Goal: Task Accomplishment & Management: Manage account settings

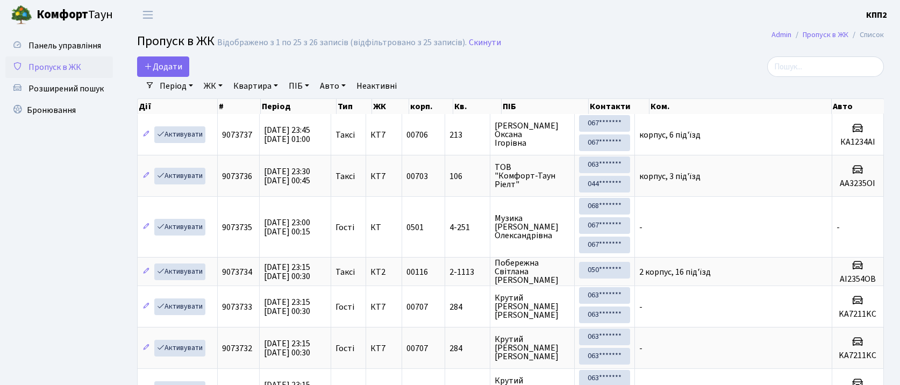
select select "25"
click at [548, 37] on h2 "Пропуск в ЖК Відображено з 1 по 25 з 26 записів (відфільтровано з 25 записів). …" at bounding box center [510, 43] width 747 height 18
click at [48, 44] on span "Панель управління" at bounding box center [64, 46] width 73 height 12
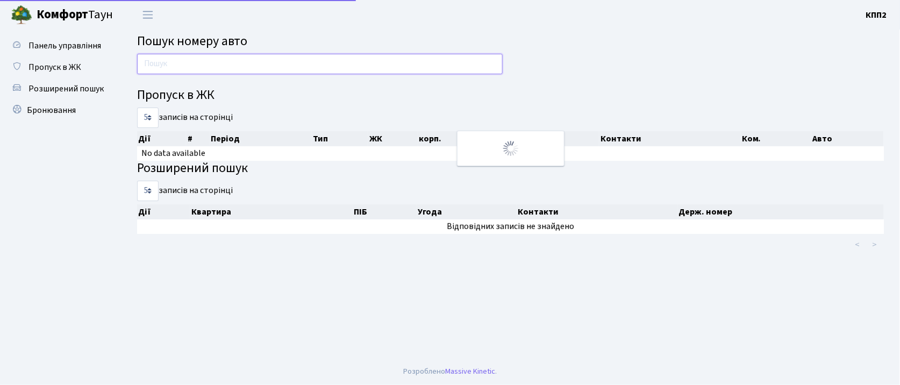
drag, startPoint x: 0, startPoint y: 0, endPoint x: 156, endPoint y: 63, distance: 168.2
click at [156, 63] on input "text" at bounding box center [320, 64] width 366 height 20
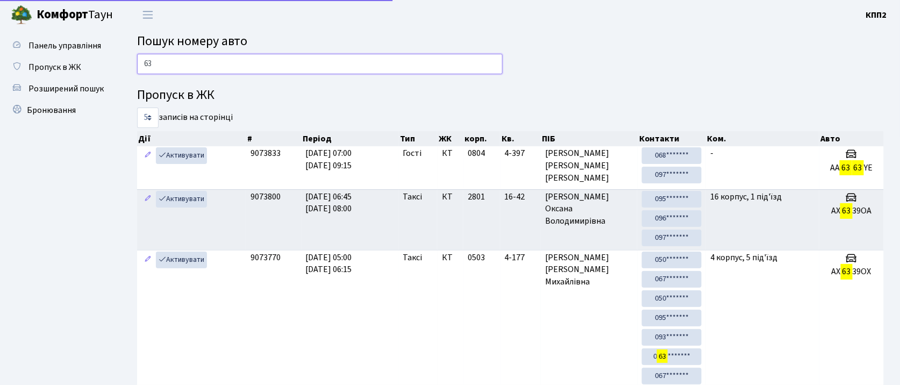
type input "6"
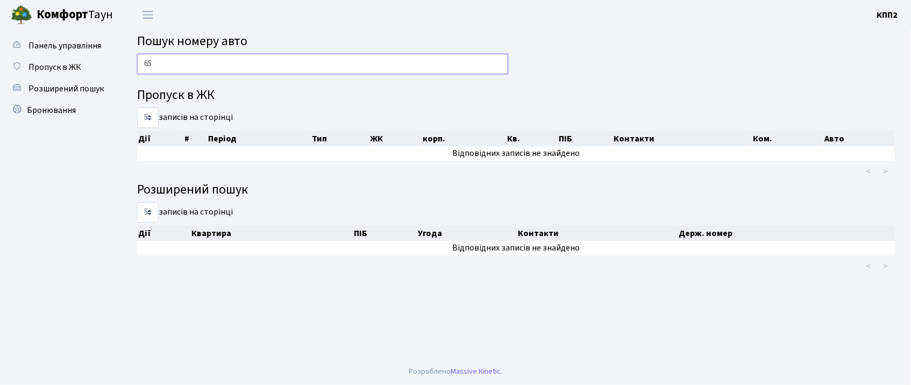
type input "6"
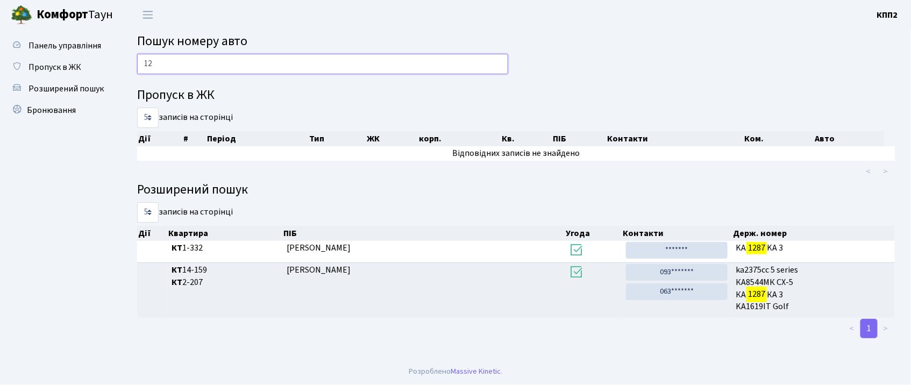
type input "1"
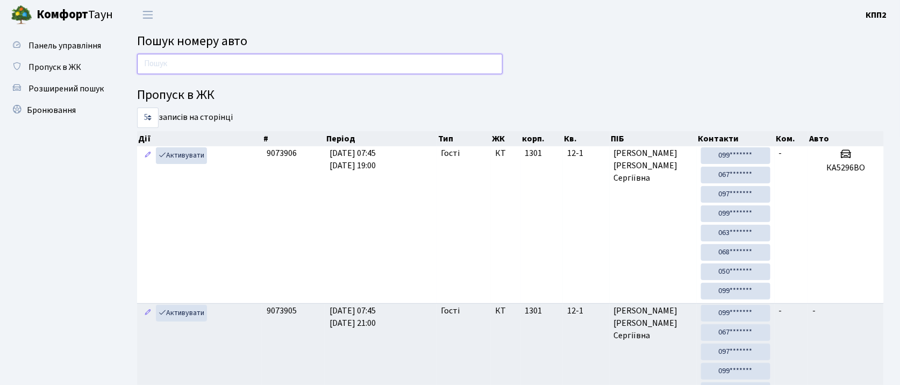
click at [235, 69] on input "text" at bounding box center [320, 64] width 366 height 20
click at [254, 61] on input "text" at bounding box center [320, 64] width 366 height 20
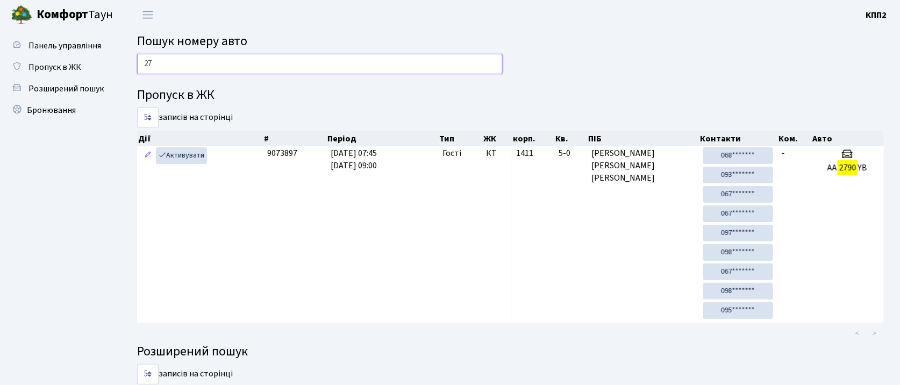
type input "2"
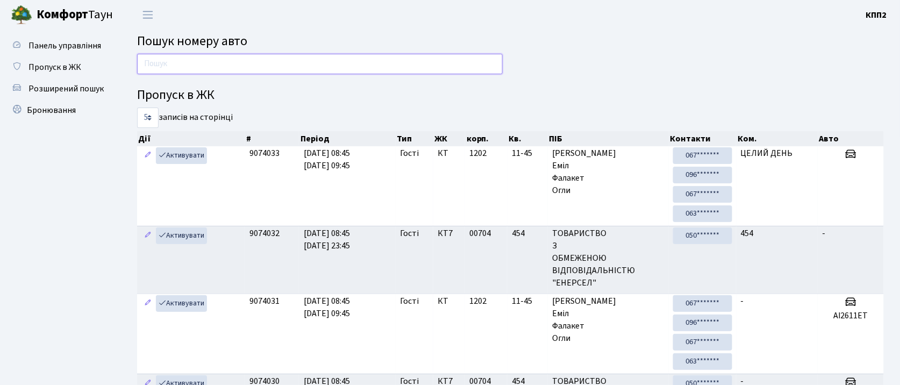
drag, startPoint x: 336, startPoint y: 67, endPoint x: 329, endPoint y: 46, distance: 21.6
click at [336, 65] on input "text" at bounding box center [320, 64] width 366 height 20
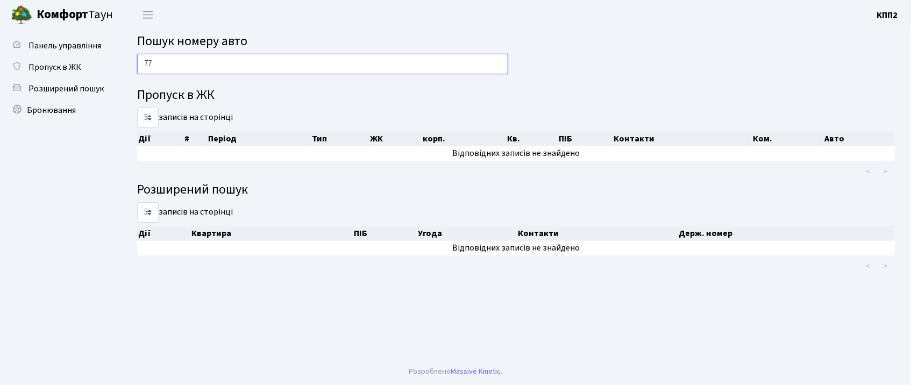
type input "7"
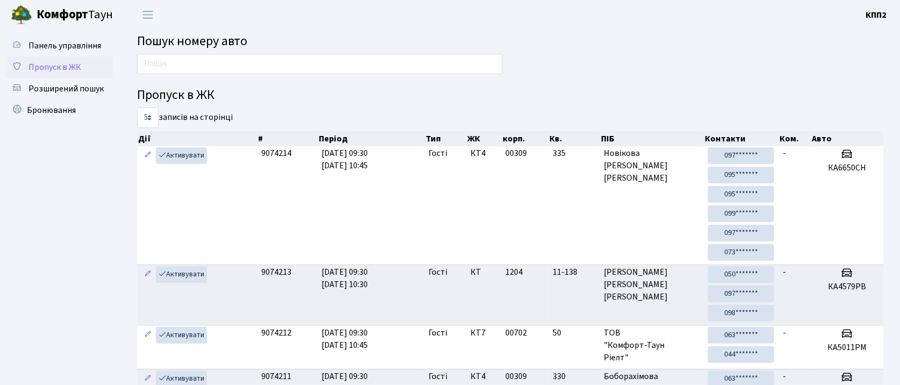
click at [70, 65] on span "Пропуск в ЖК" at bounding box center [54, 67] width 53 height 12
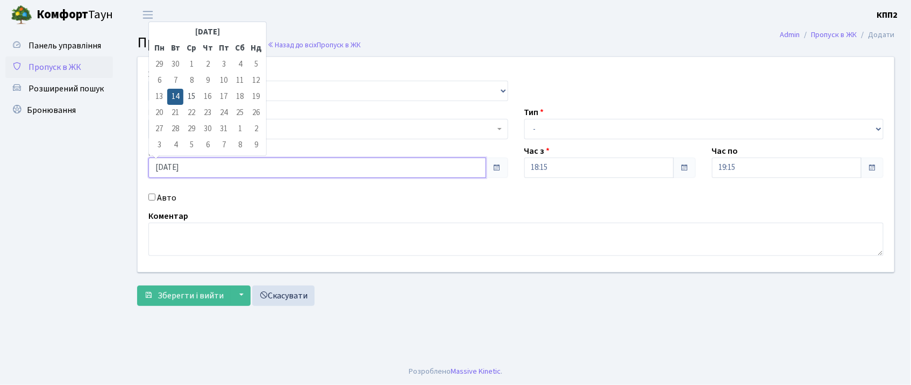
click at [255, 168] on input "14.10.2025" at bounding box center [317, 168] width 338 height 20
click at [191, 96] on td "15" at bounding box center [191, 97] width 16 height 16
type input "15.10.2025"
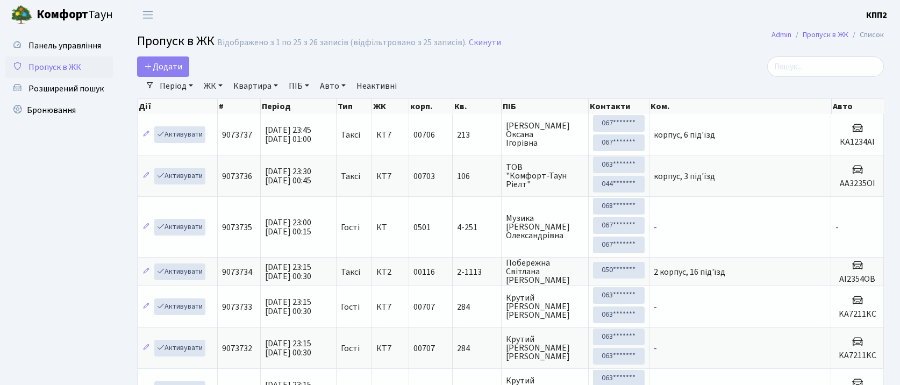
select select "25"
click at [845, 68] on input "search" at bounding box center [825, 66] width 117 height 20
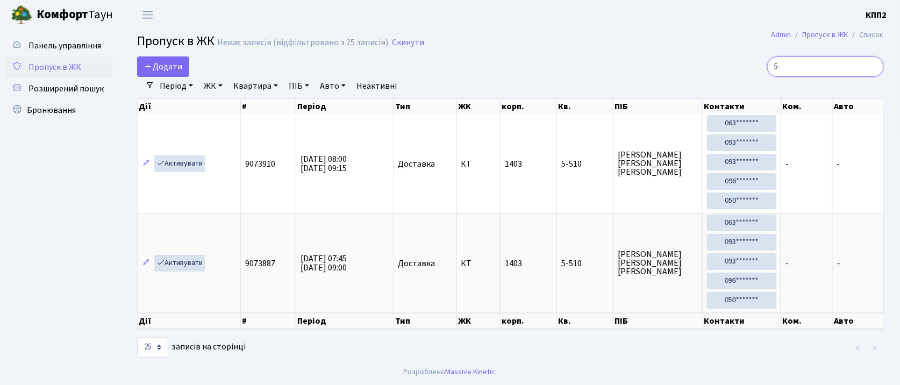
type input "5"
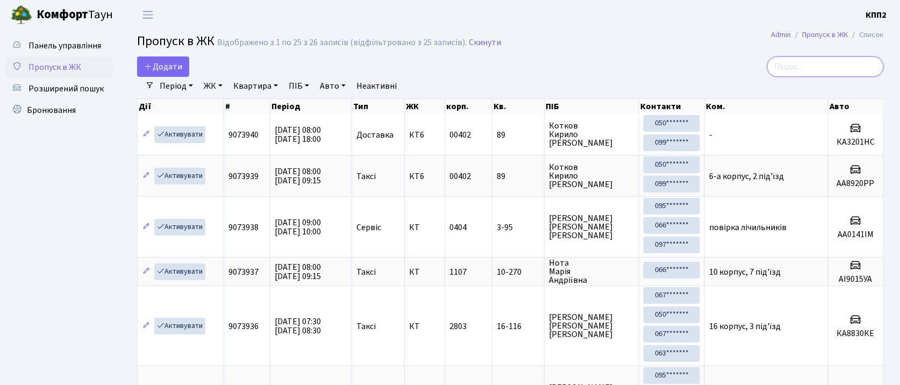
drag, startPoint x: 809, startPoint y: 68, endPoint x: 796, endPoint y: 74, distance: 13.7
click at [806, 69] on input "search" at bounding box center [825, 66] width 117 height 20
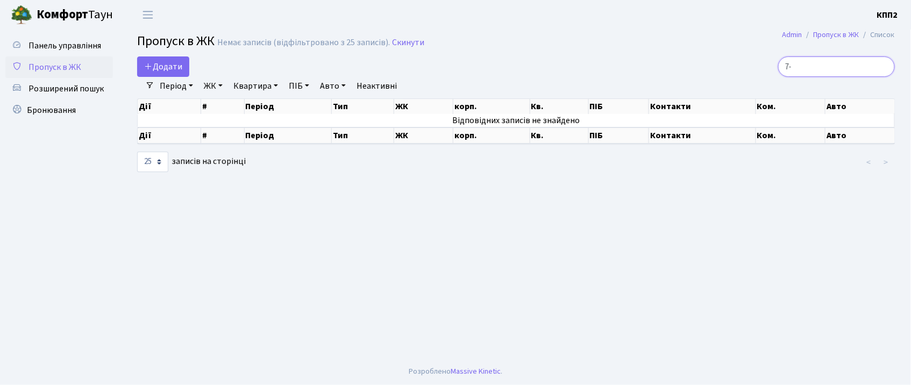
type input "7"
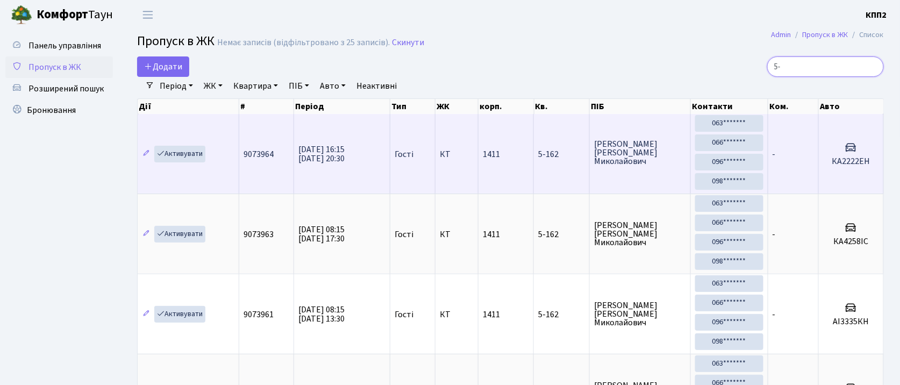
type input "5"
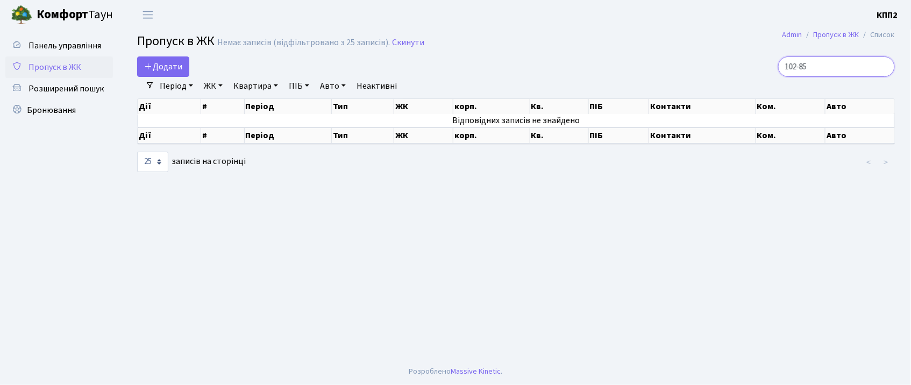
click at [806, 63] on input "102-85" at bounding box center [836, 66] width 117 height 20
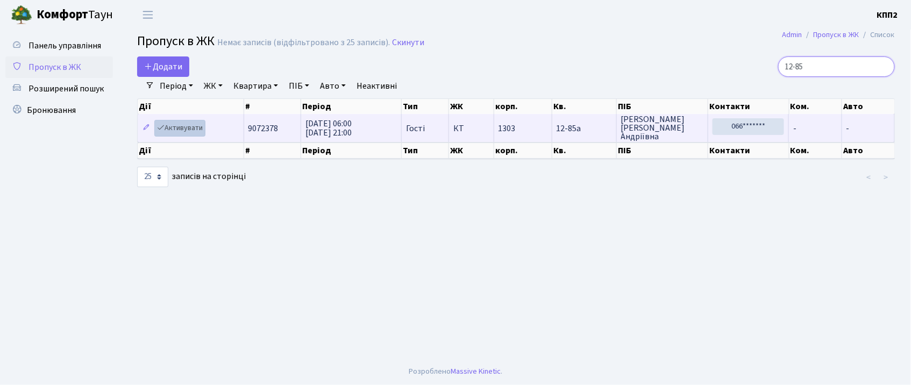
type input "12-85"
click at [183, 127] on link "Активувати" at bounding box center [179, 128] width 51 height 17
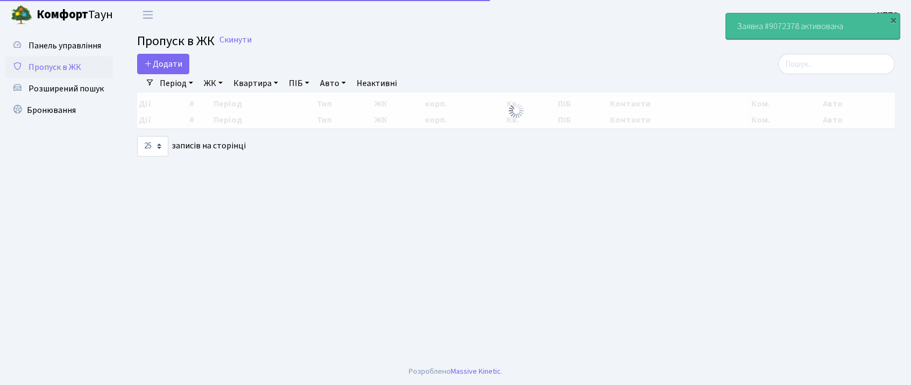
select select "25"
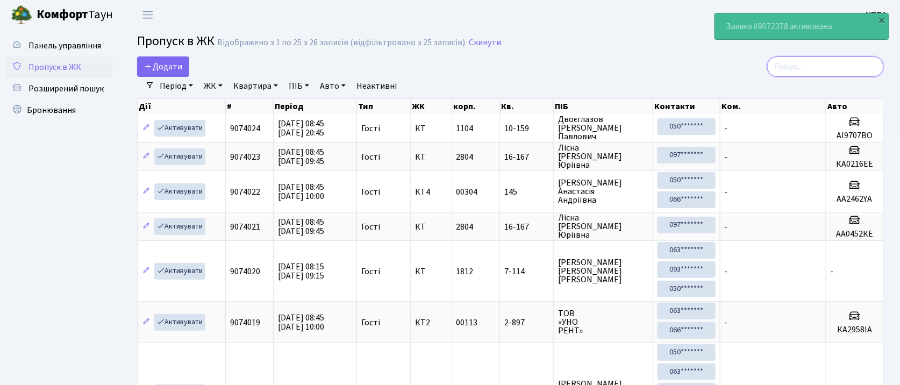
click at [872, 65] on input "search" at bounding box center [825, 66] width 117 height 20
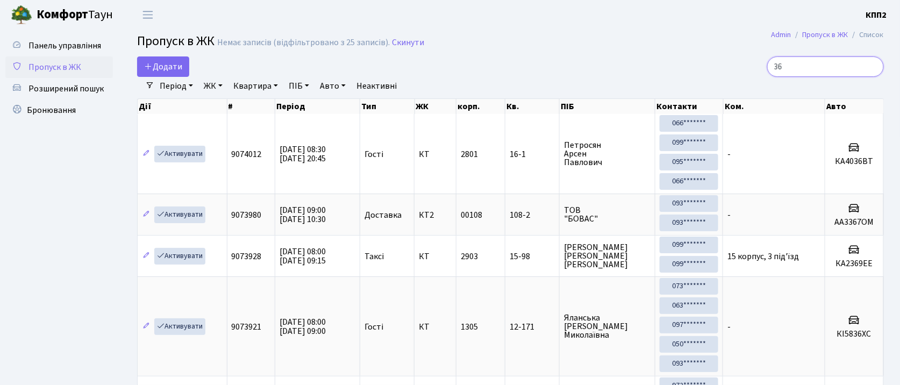
click at [817, 67] on input "36" at bounding box center [825, 66] width 117 height 20
type input "3"
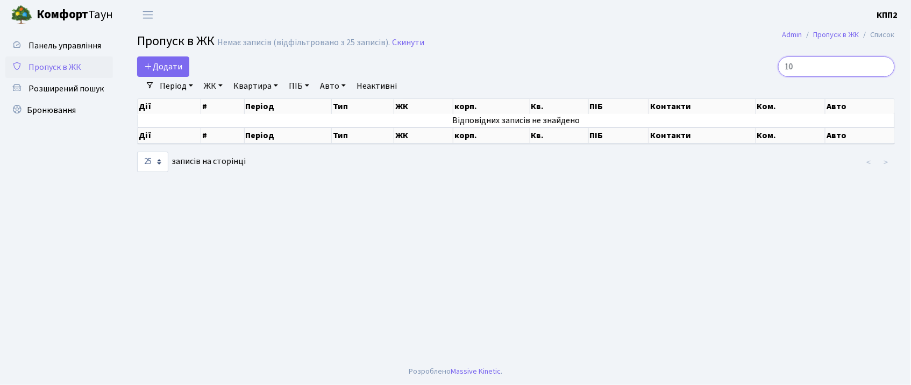
type input "1"
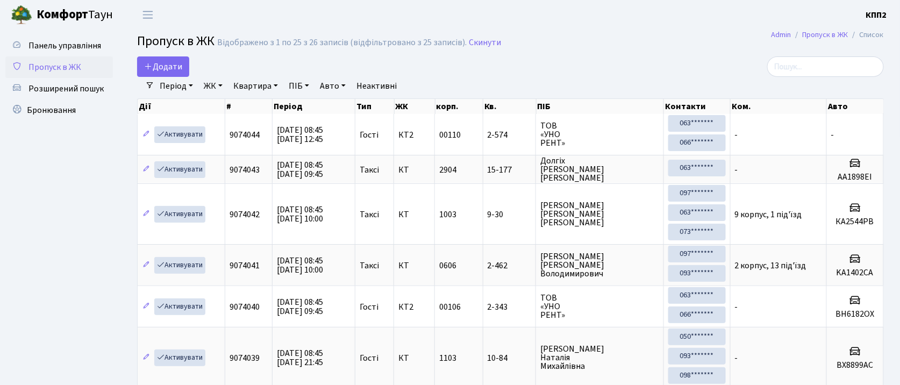
click at [213, 86] on link "ЖК" at bounding box center [212, 86] width 27 height 18
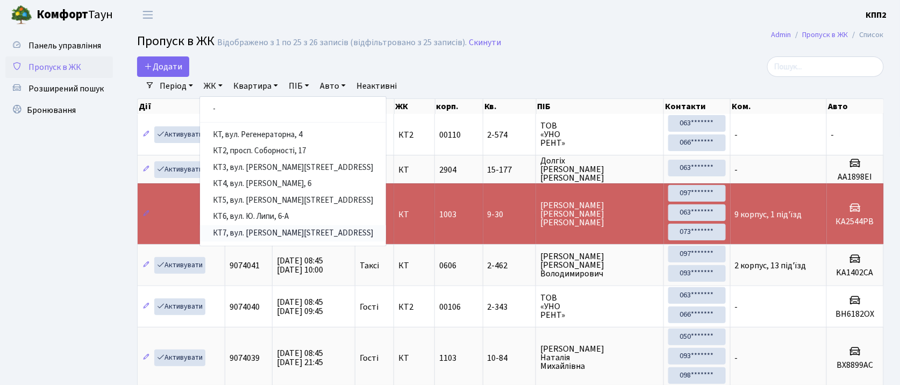
click at [294, 237] on link "КТ7, вул. [PERSON_NAME][STREET_ADDRESS]" at bounding box center [293, 233] width 186 height 17
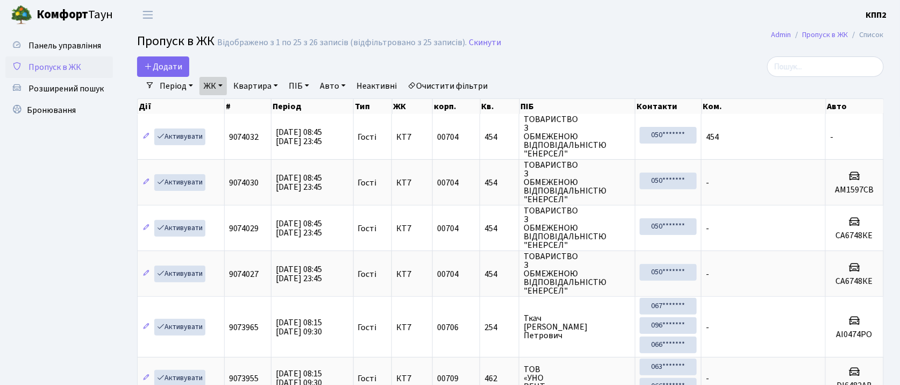
click at [206, 85] on link "ЖК" at bounding box center [212, 86] width 27 height 18
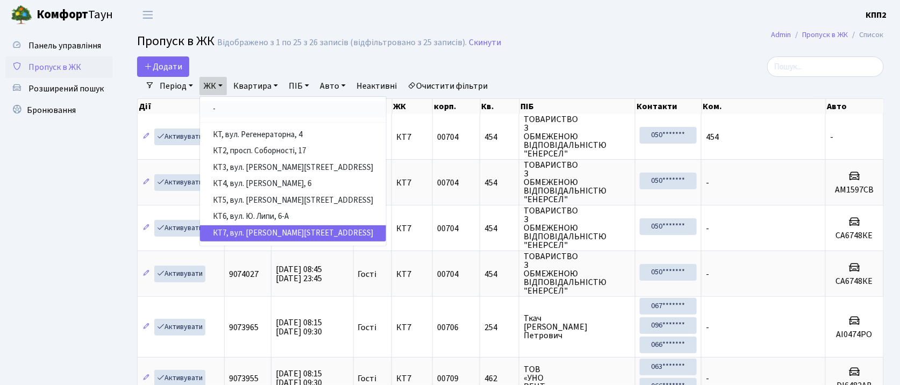
click at [261, 115] on link "-" at bounding box center [293, 109] width 186 height 17
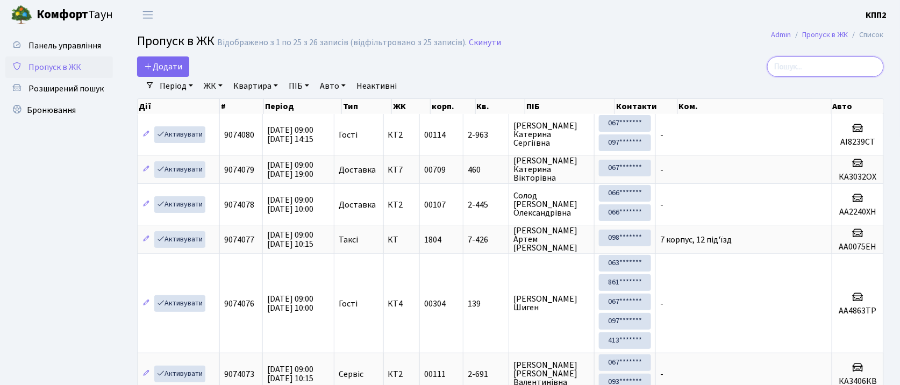
click at [863, 69] on input "search" at bounding box center [825, 66] width 117 height 20
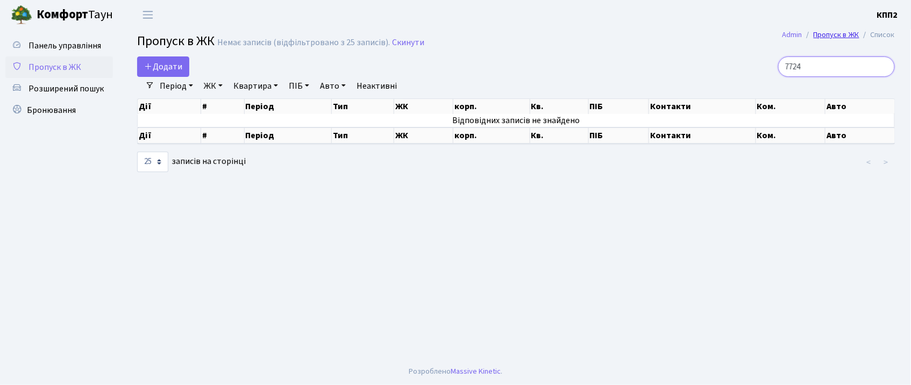
type input "7724"
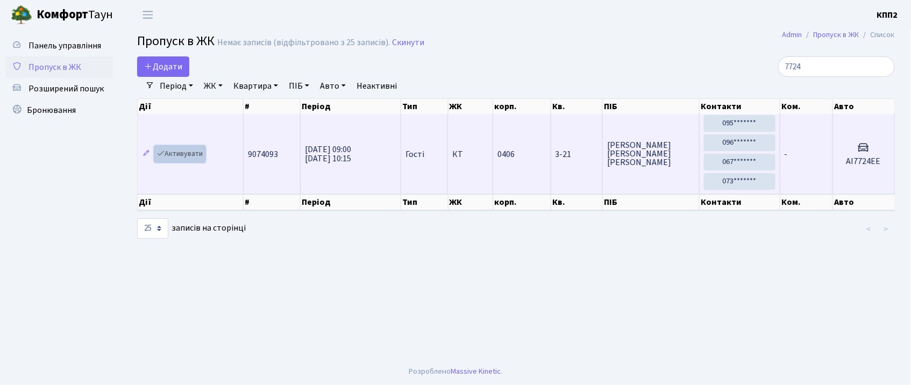
click at [181, 159] on link "Активувати" at bounding box center [179, 154] width 51 height 17
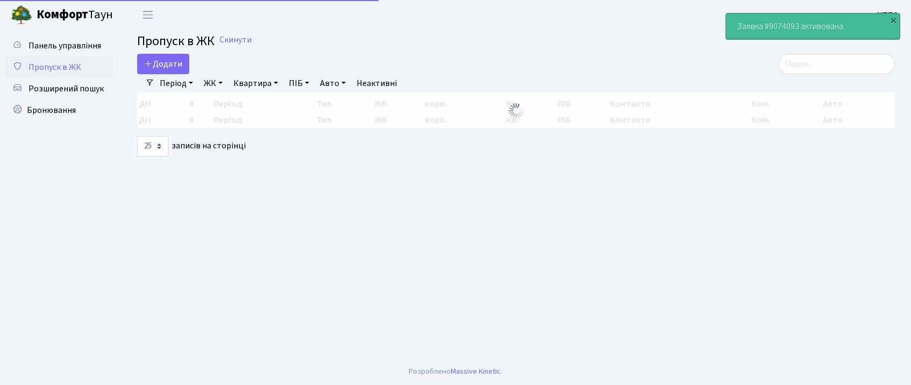
select select "25"
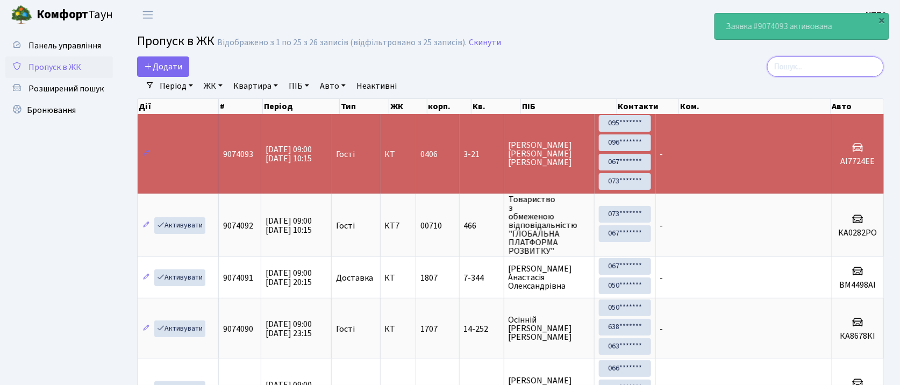
click at [832, 69] on input "search" at bounding box center [825, 66] width 117 height 20
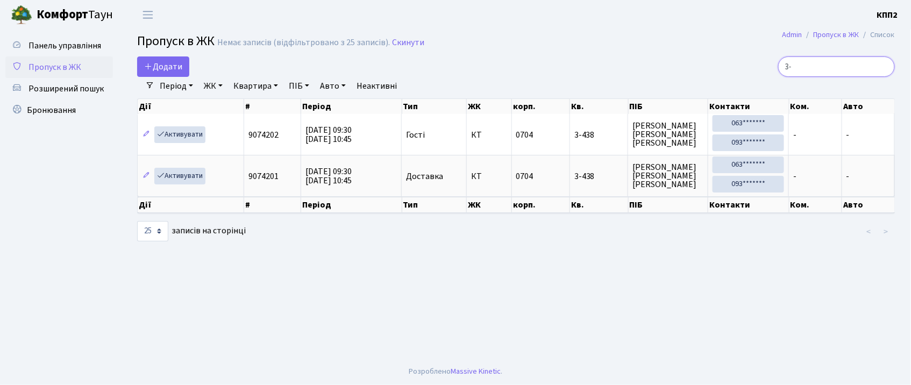
type input "3"
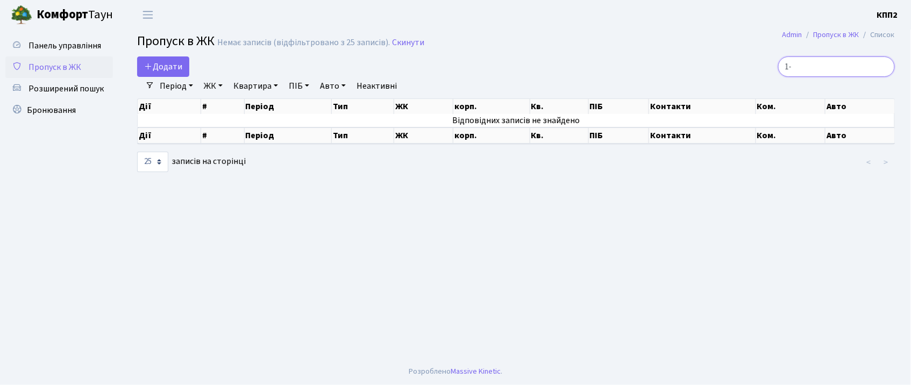
type input "1"
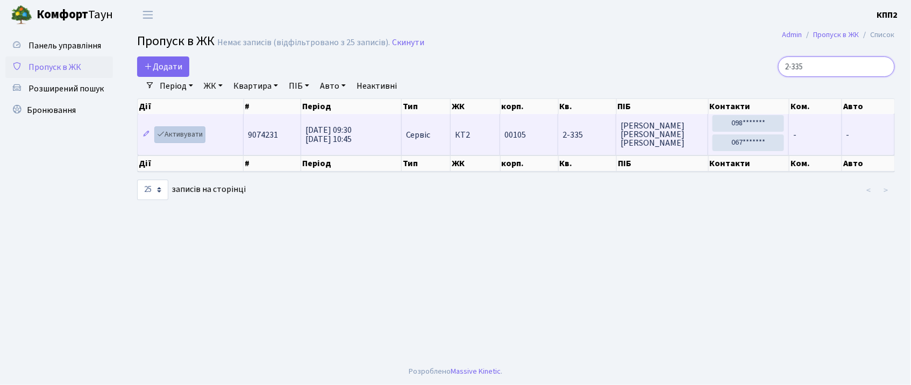
type input "2-335"
click at [194, 140] on link "Активувати" at bounding box center [179, 134] width 51 height 17
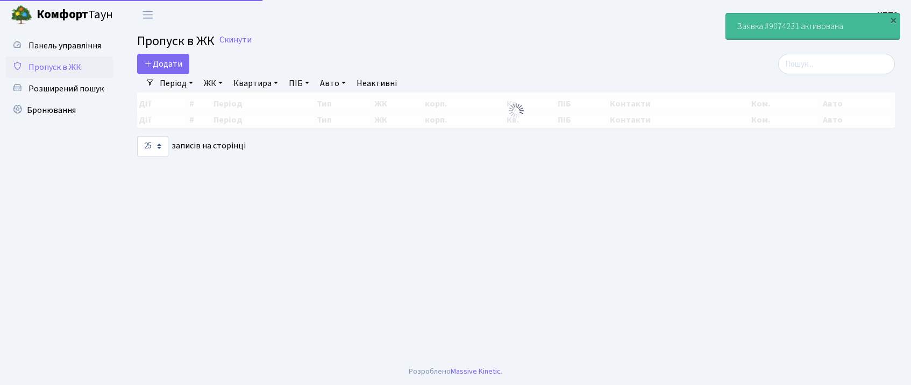
select select "25"
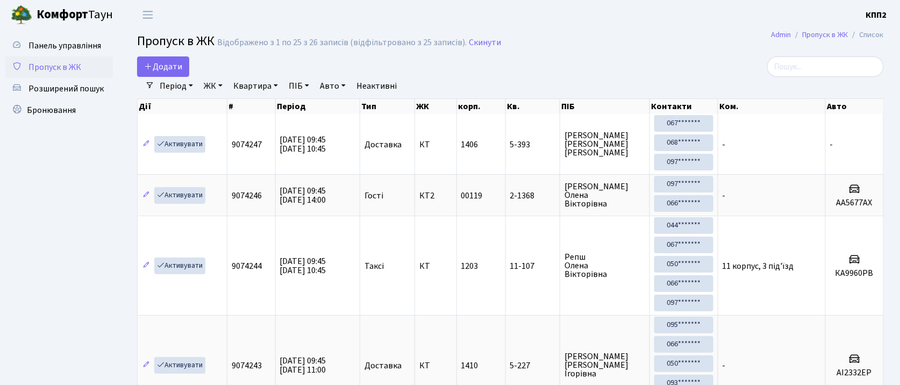
click at [861, 46] on h2 "Пропуск в ЖК Відображено з 1 по 25 з 26 записів (відфільтровано з 25 записів). …" at bounding box center [510, 43] width 747 height 18
click at [857, 69] on input "search" at bounding box center [825, 66] width 117 height 20
type input "4"
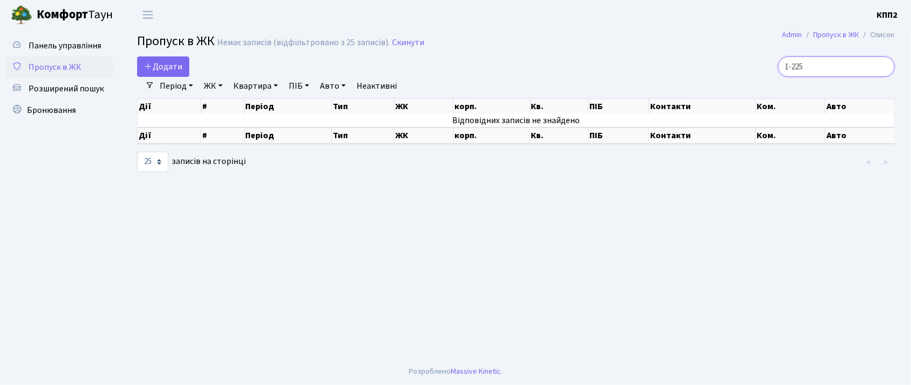
click at [842, 69] on input "1-225" at bounding box center [836, 66] width 117 height 20
type input "1"
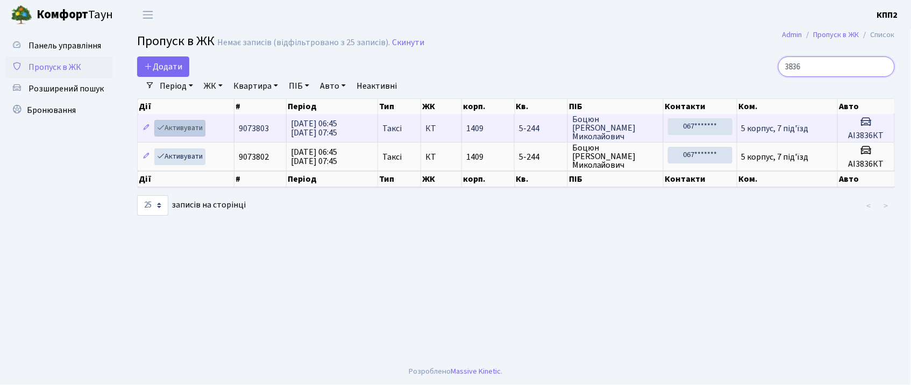
type input "3836"
click at [191, 130] on link "Активувати" at bounding box center [179, 128] width 51 height 17
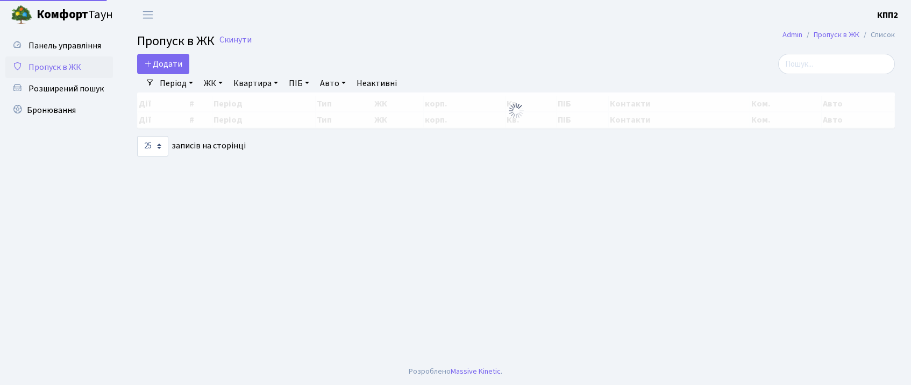
select select "25"
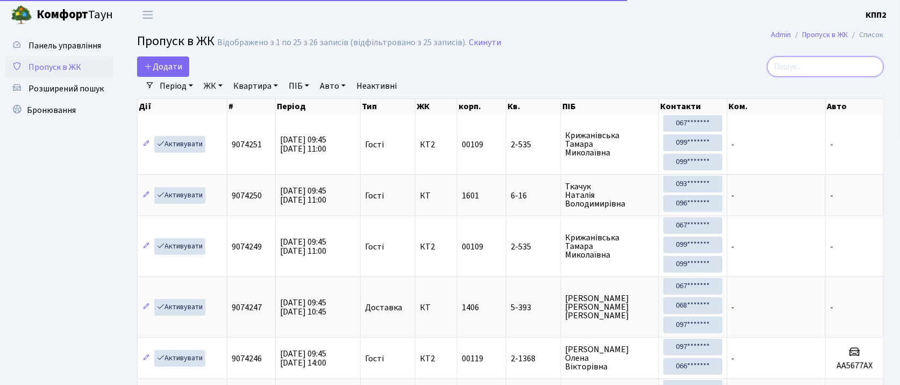
click at [831, 70] on input "search" at bounding box center [825, 66] width 117 height 20
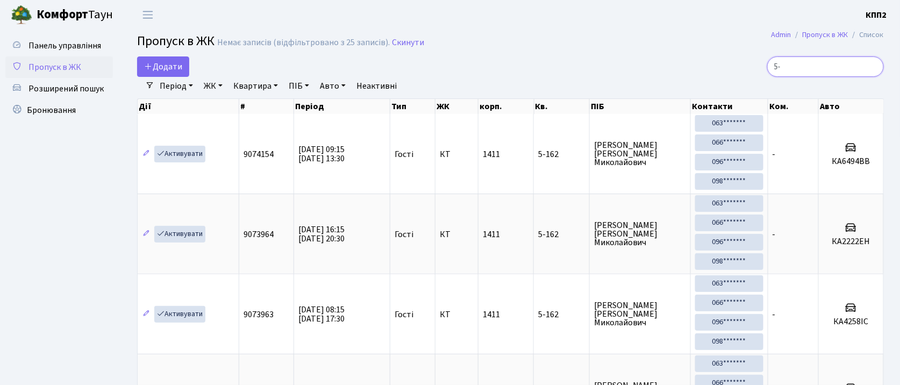
type input "5"
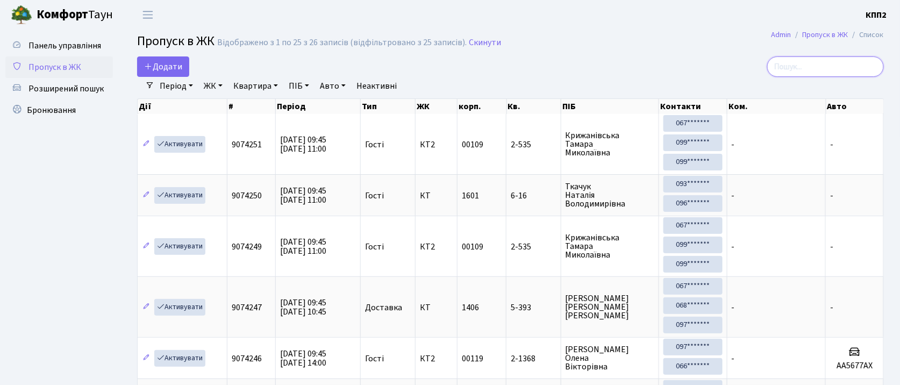
type input "2"
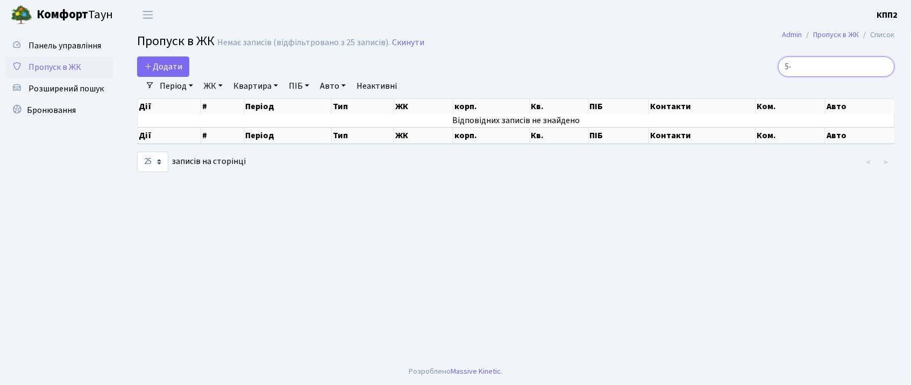
type input "5"
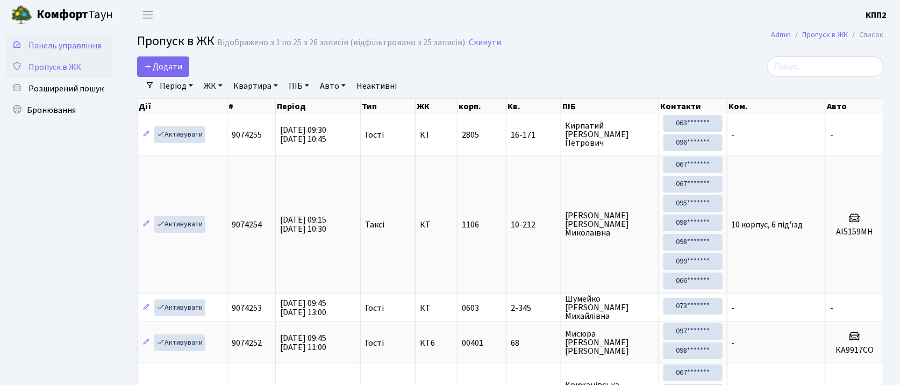
click at [79, 37] on link "Панель управління" at bounding box center [59, 46] width 108 height 22
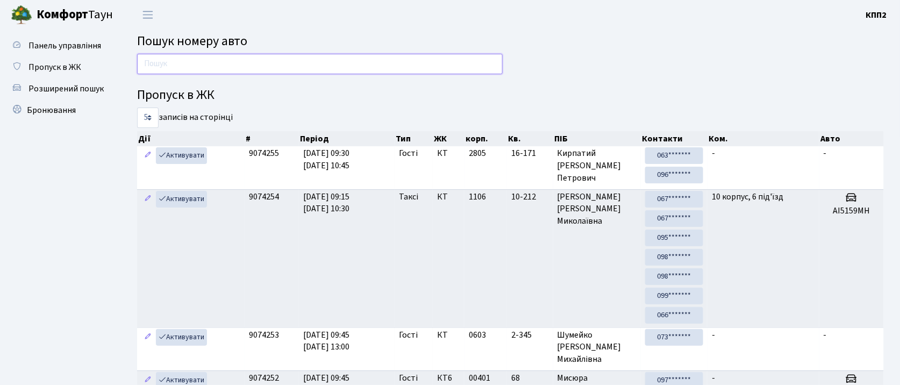
click at [382, 63] on input "text" at bounding box center [320, 64] width 366 height 20
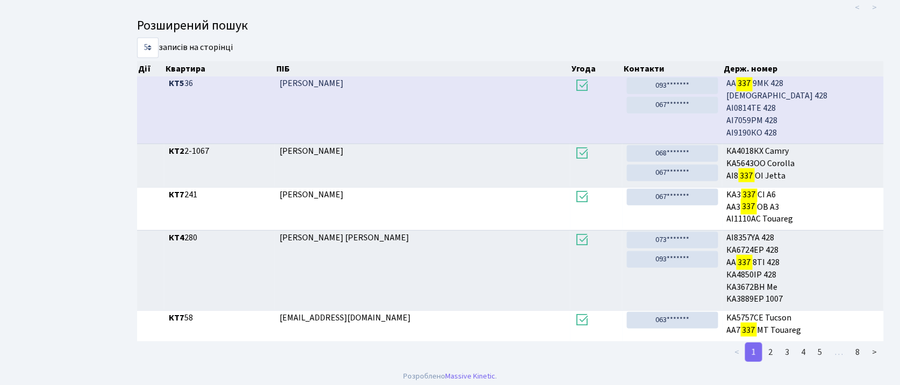
scroll to position [198, 0]
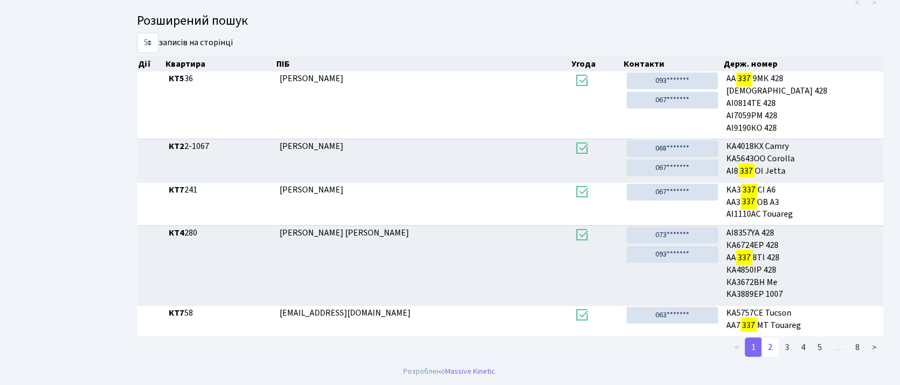
click at [773, 345] on link "2" at bounding box center [770, 347] width 17 height 19
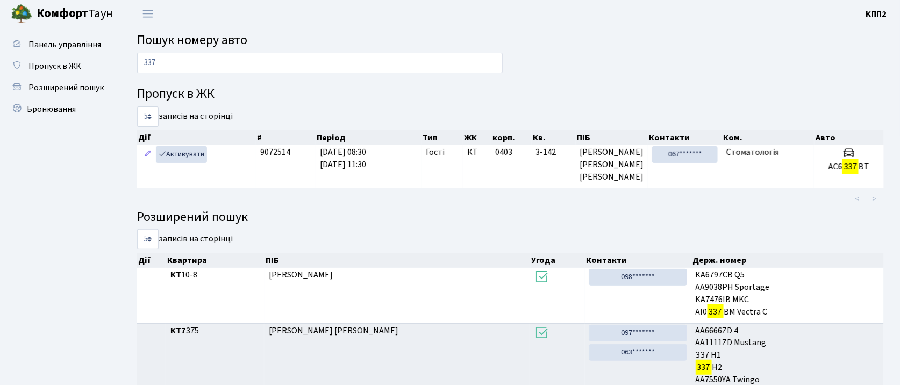
scroll to position [0, 0]
click at [252, 66] on input "337" at bounding box center [320, 64] width 366 height 20
type input "3"
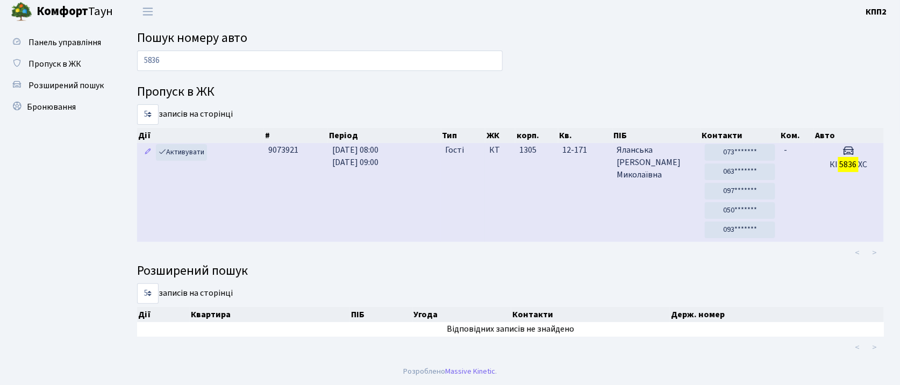
scroll to position [5, 0]
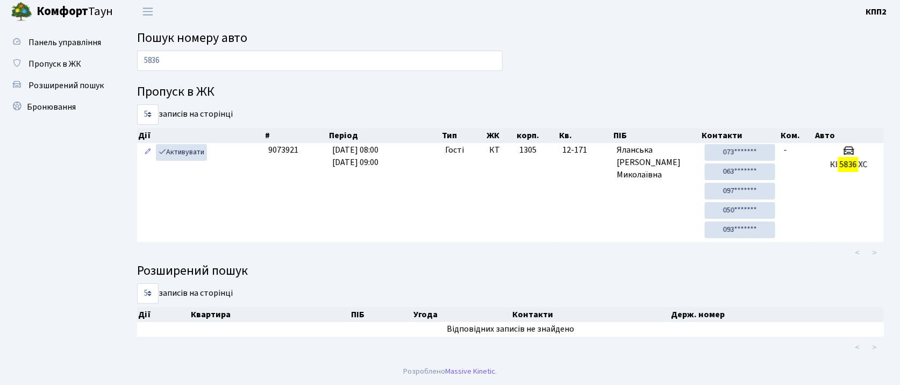
click at [459, 91] on h4 "Пропуск в ЖК" at bounding box center [510, 92] width 747 height 16
click at [394, 52] on input "5836" at bounding box center [320, 61] width 366 height 20
type input "5"
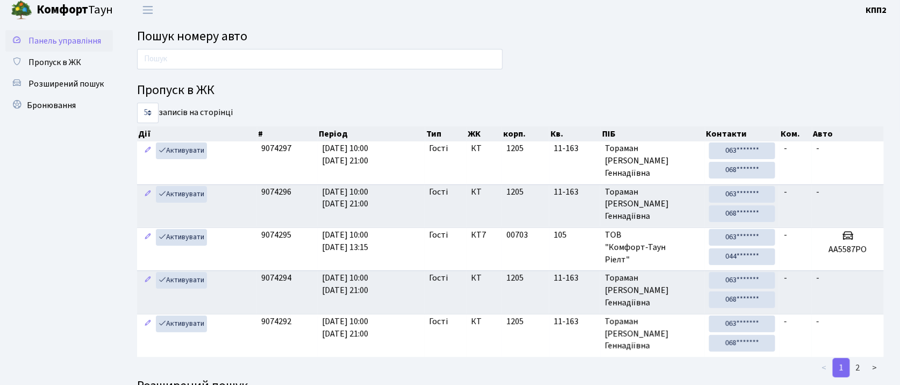
click at [82, 41] on span "Панель управління" at bounding box center [64, 41] width 73 height 12
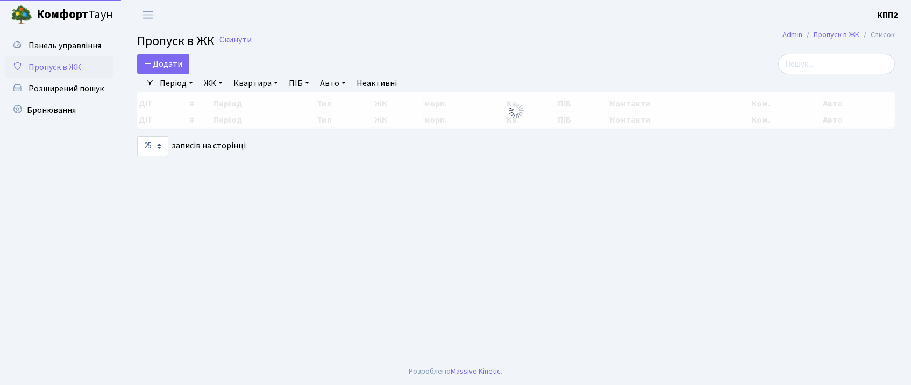
select select "25"
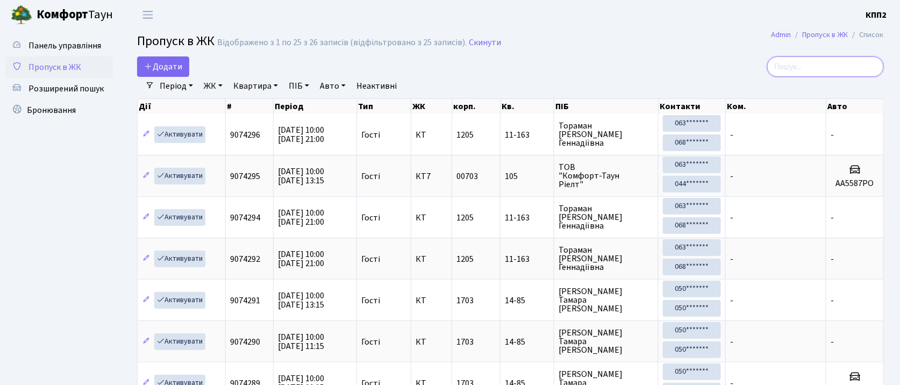
click at [852, 62] on input "search" at bounding box center [825, 66] width 117 height 20
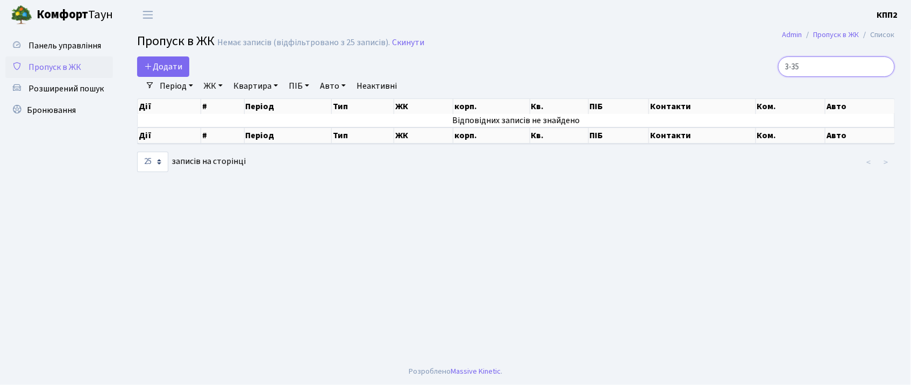
click at [838, 70] on input "3-35" at bounding box center [836, 66] width 117 height 20
type input "3"
type input "5"
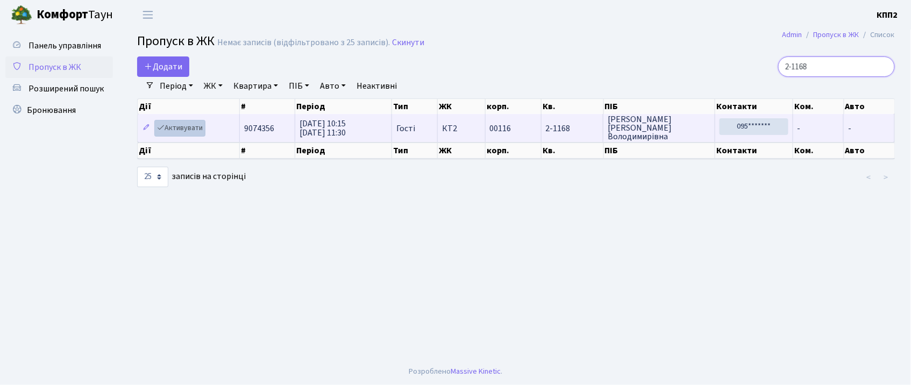
type input "2-1168"
click at [190, 127] on link "Активувати" at bounding box center [179, 128] width 51 height 17
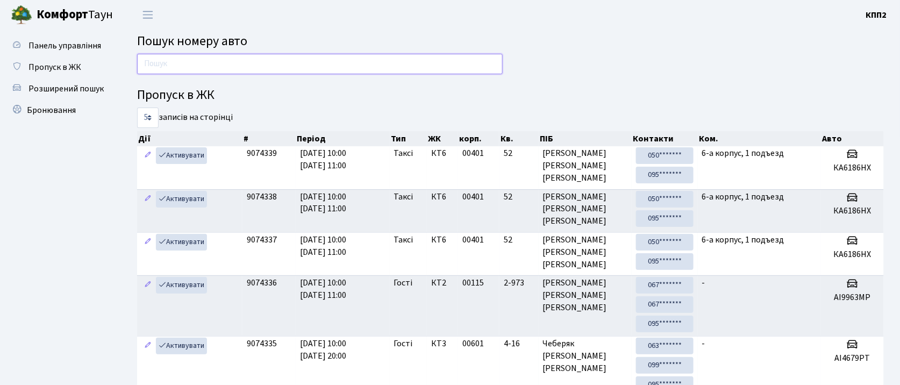
click at [272, 73] on input "text" at bounding box center [320, 64] width 366 height 20
type input "1665"
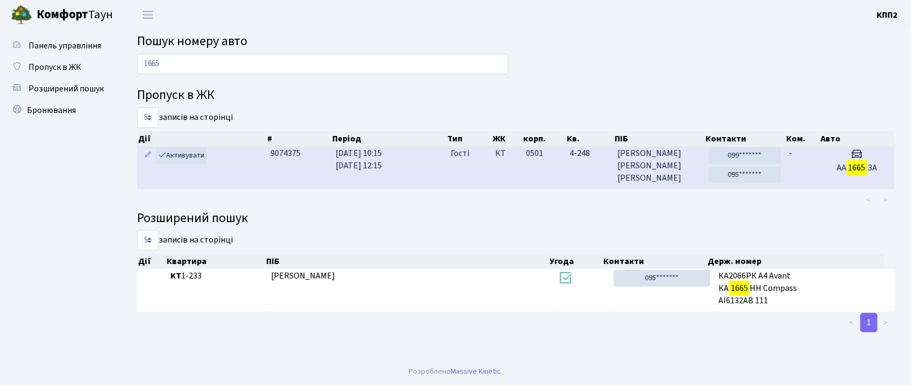
click at [814, 170] on td "-" at bounding box center [802, 167] width 34 height 42
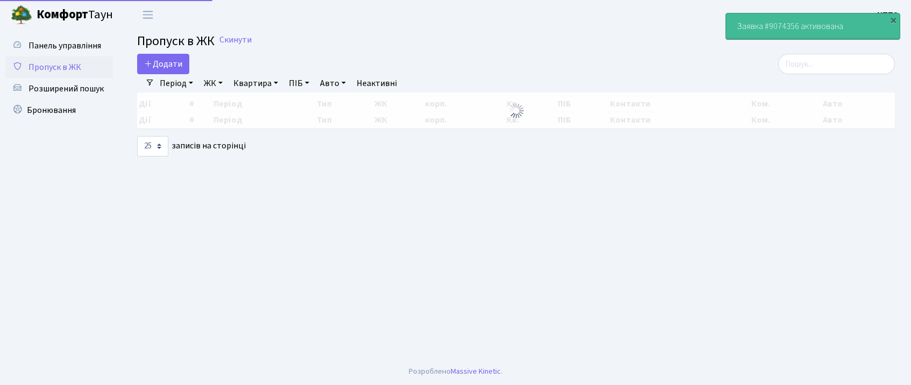
select select "25"
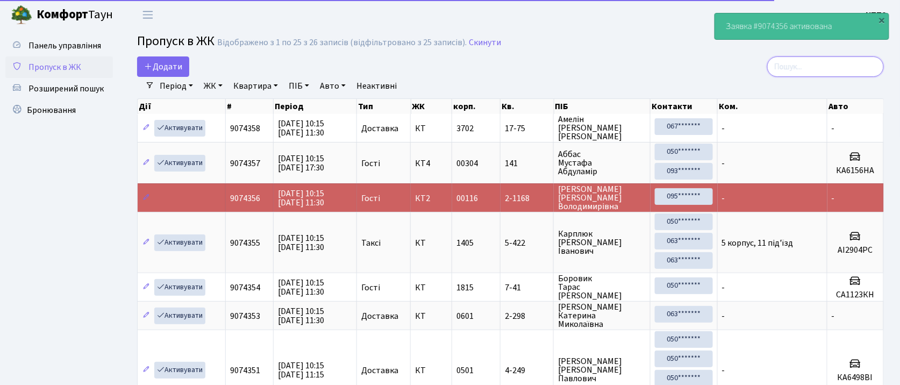
click at [806, 65] on input "search" at bounding box center [825, 66] width 117 height 20
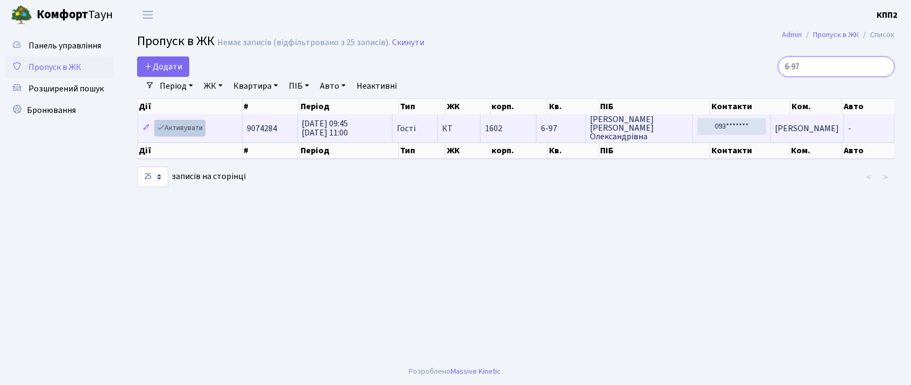
type input "6-97"
drag, startPoint x: 194, startPoint y: 133, endPoint x: 386, endPoint y: 99, distance: 195.5
click at [195, 133] on link "Активувати" at bounding box center [179, 128] width 51 height 17
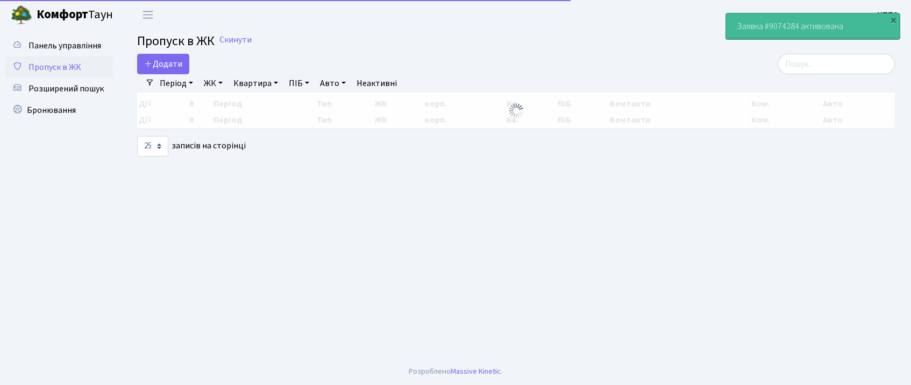
select select "25"
click at [831, 65] on input "search" at bounding box center [836, 64] width 117 height 20
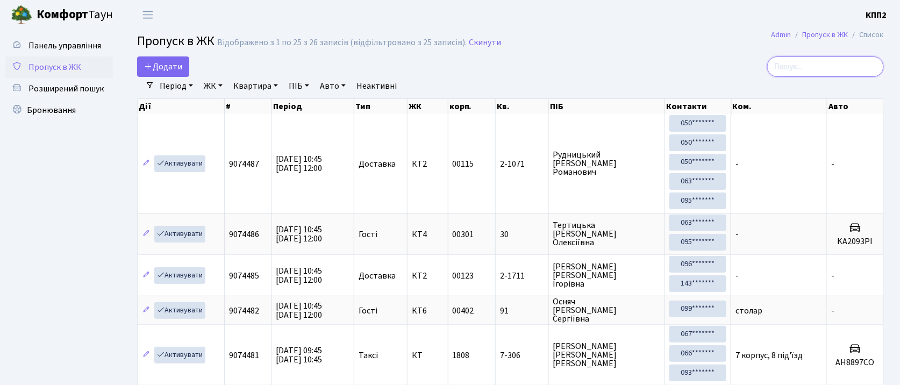
click at [841, 66] on input "search" at bounding box center [825, 66] width 117 height 20
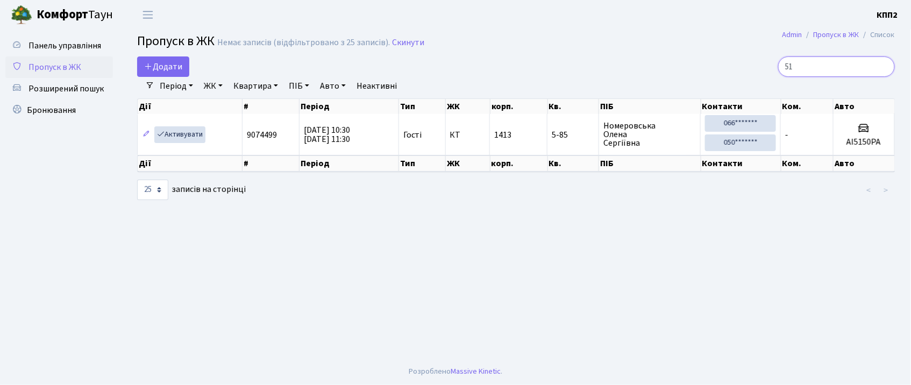
type input "5"
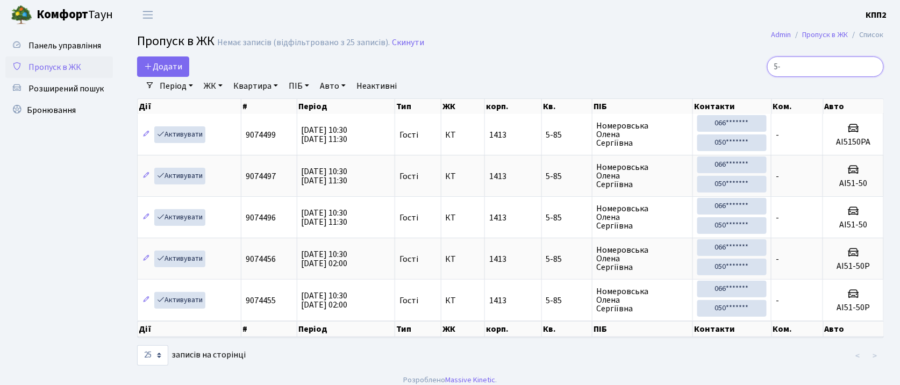
type input "5"
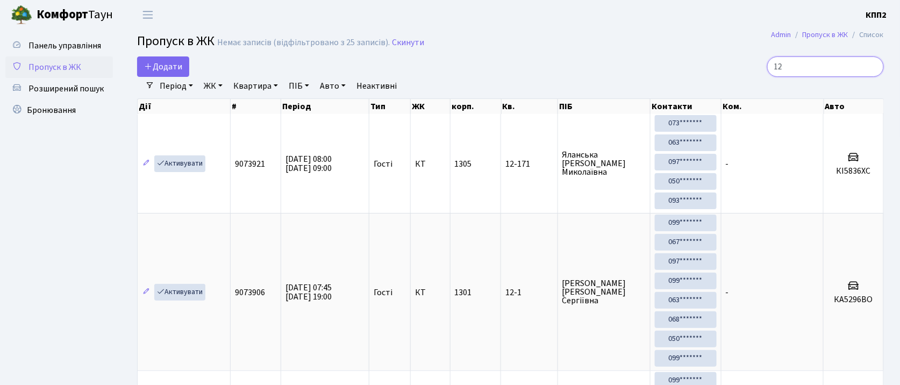
type input "1"
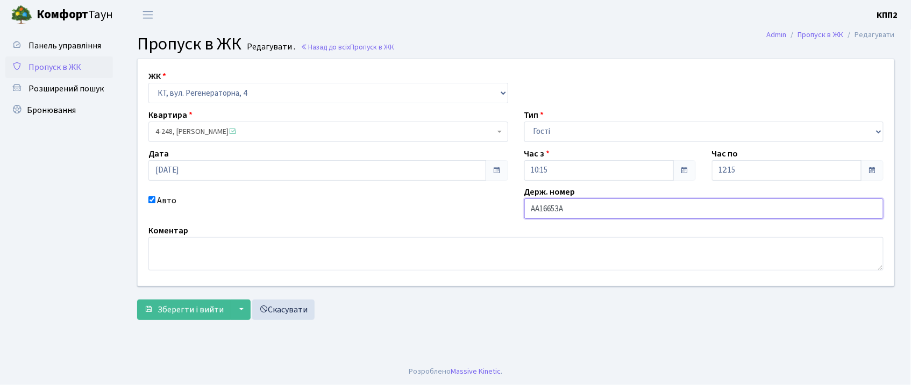
click at [560, 208] on input "АА1665ЗА" at bounding box center [704, 208] width 360 height 20
type input "АА1665ZА"
click at [181, 309] on span "Зберегти і вийти" at bounding box center [191, 310] width 66 height 12
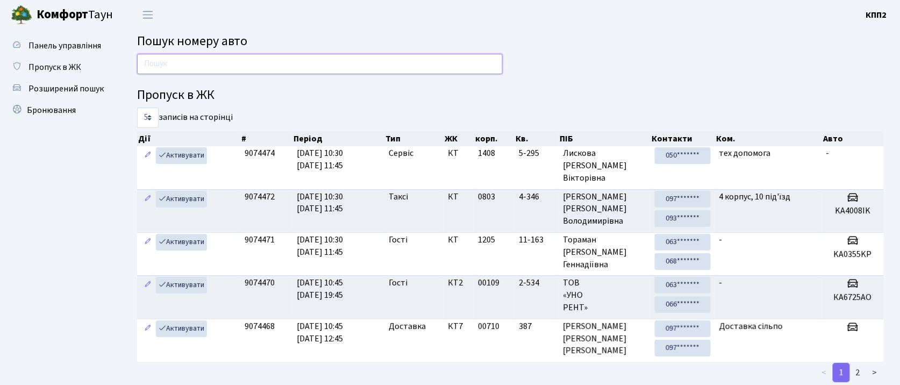
click at [287, 67] on input "text" at bounding box center [320, 64] width 366 height 20
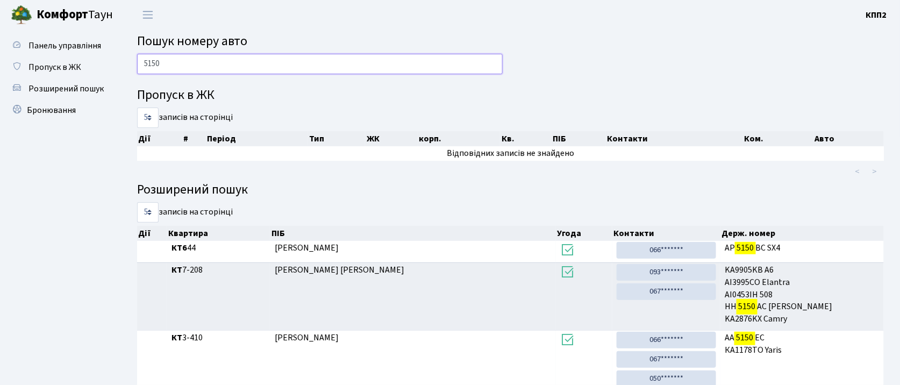
click at [247, 65] on input "5150" at bounding box center [320, 64] width 366 height 20
click at [224, 61] on input "5150" at bounding box center [320, 64] width 366 height 20
type input "5"
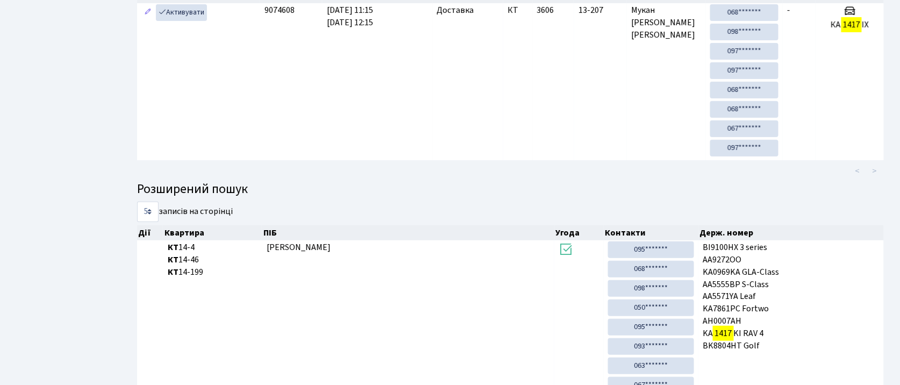
scroll to position [58, 0]
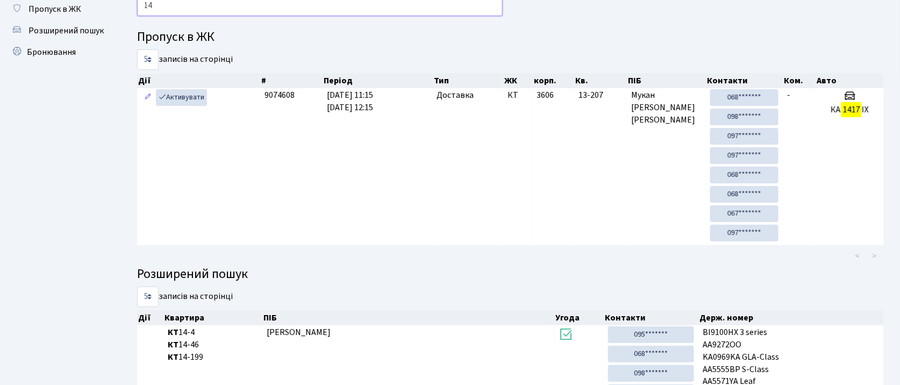
type input "1"
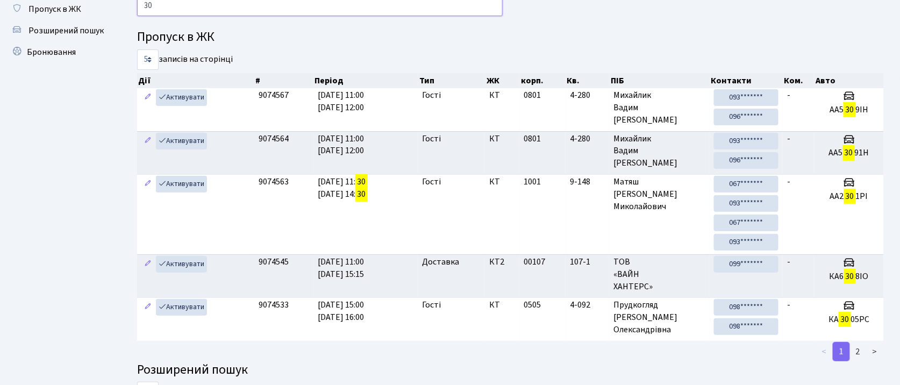
type input "3"
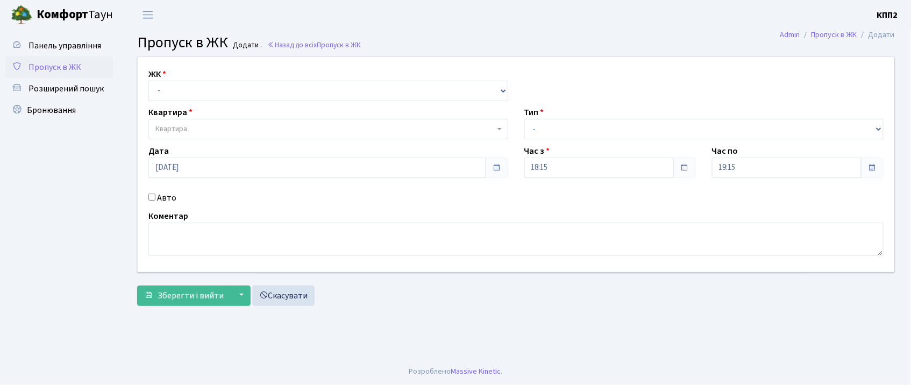
click at [151, 196] on input "Авто" at bounding box center [151, 197] width 7 height 7
checkbox input "true"
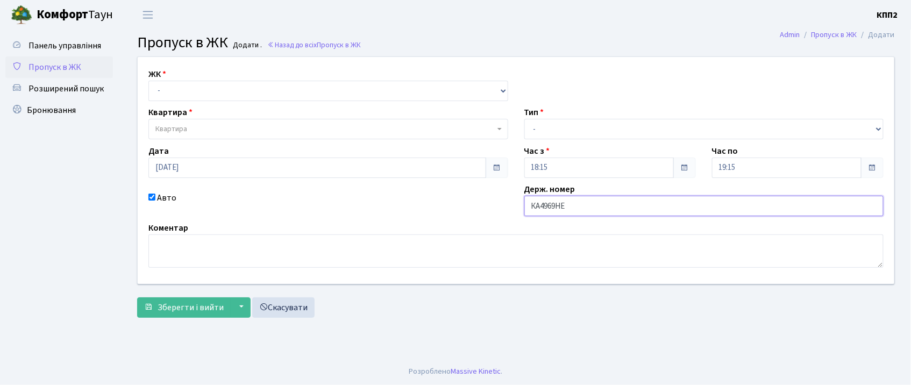
type input "КА4969НЕ"
click at [348, 82] on select "- КТ, вул. Регенераторна, 4 КТ2, просп. [STREET_ADDRESS] [STREET_ADDRESS] [PERS…" at bounding box center [328, 91] width 360 height 20
select select "271"
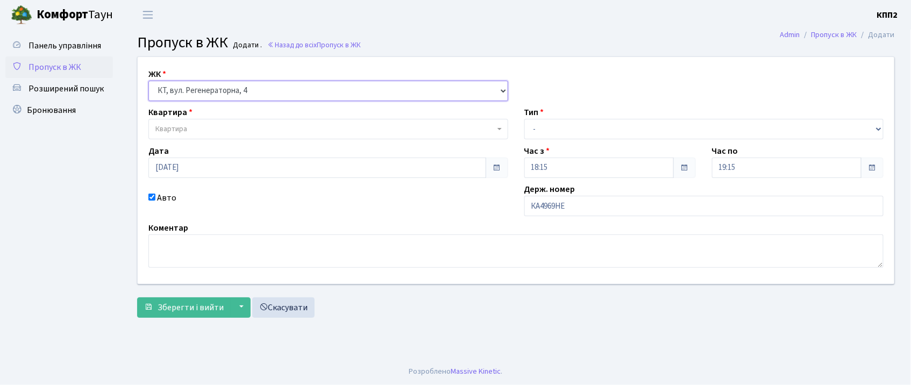
click at [148, 81] on select "- КТ, вул. Регенераторна, 4 КТ2, просп. [STREET_ADDRESS] [STREET_ADDRESS] [PERS…" at bounding box center [328, 91] width 360 height 20
select select
click at [353, 132] on span "Квартира" at bounding box center [324, 129] width 339 height 11
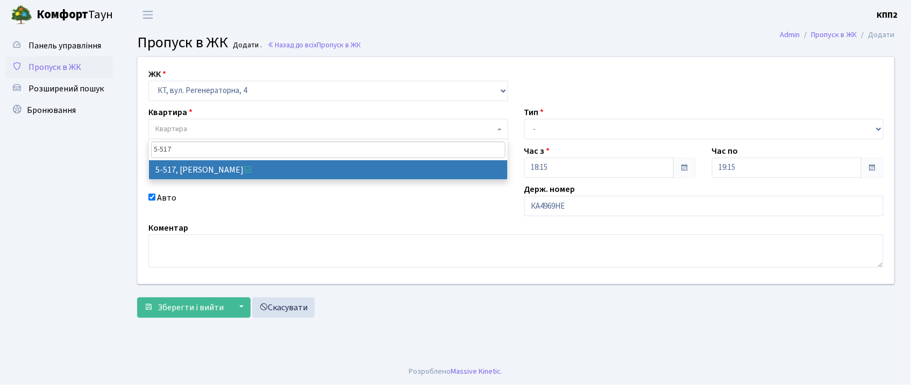
type input "5-517"
select select "2045"
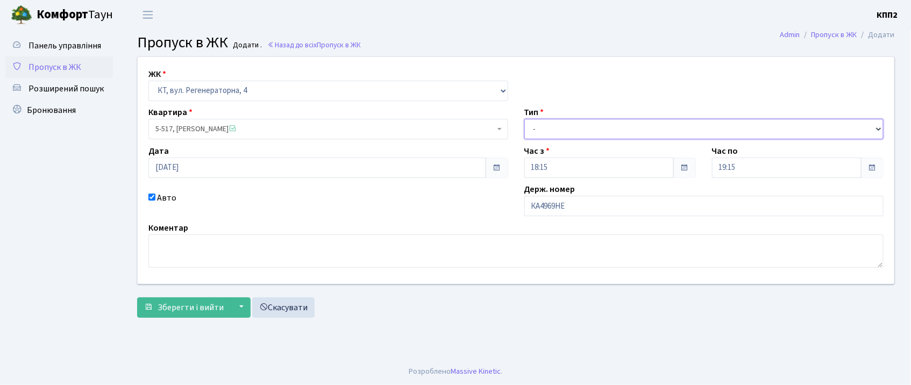
drag, startPoint x: 568, startPoint y: 123, endPoint x: 571, endPoint y: 128, distance: 5.5
click at [568, 123] on select "- Доставка Таксі Гості Сервіс" at bounding box center [704, 129] width 360 height 20
select select "3"
click at [524, 119] on select "- Доставка Таксі Гості Сервіс" at bounding box center [704, 129] width 360 height 20
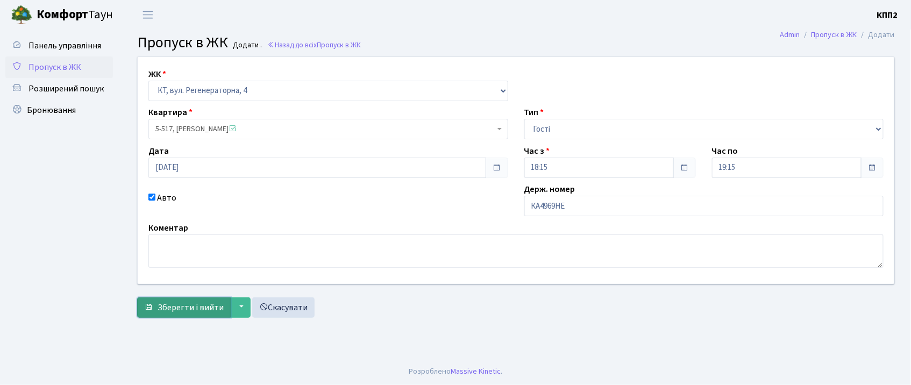
click at [193, 310] on span "Зберегти і вийти" at bounding box center [191, 308] width 66 height 12
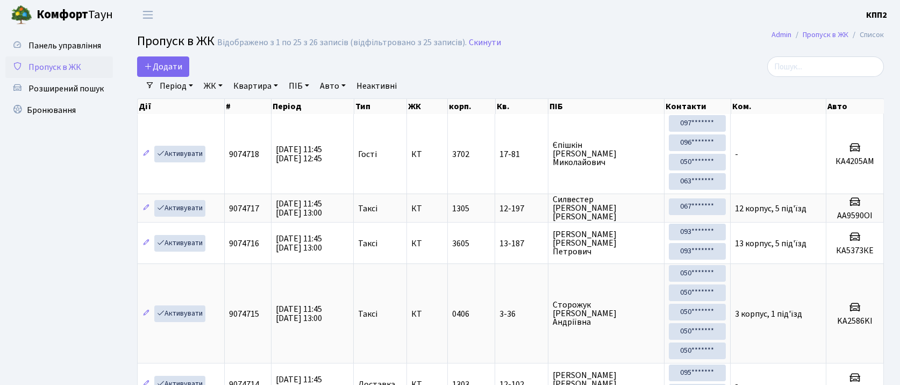
select select "25"
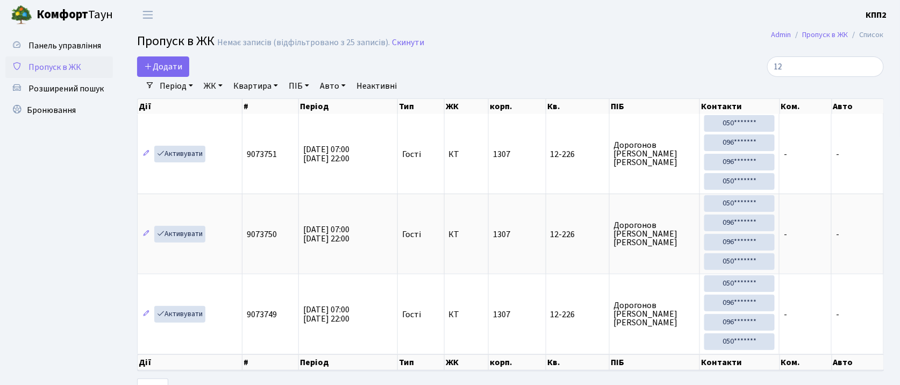
type input "1"
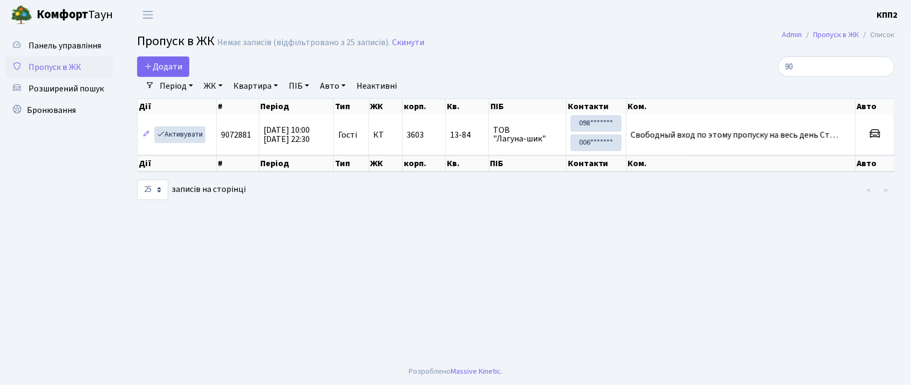
type input "9"
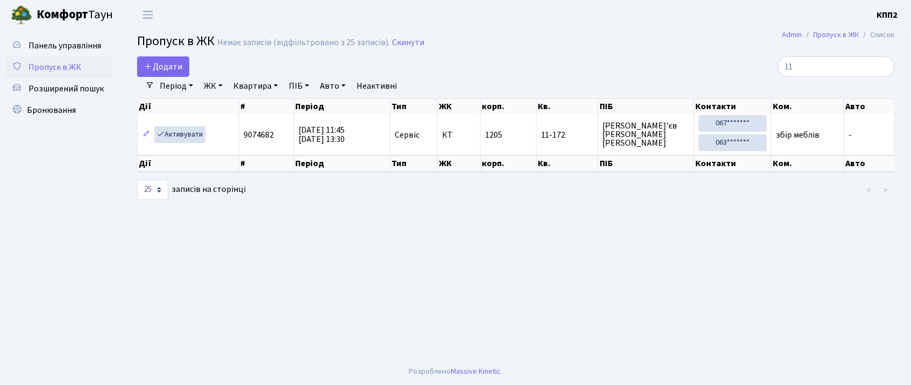
type input "1"
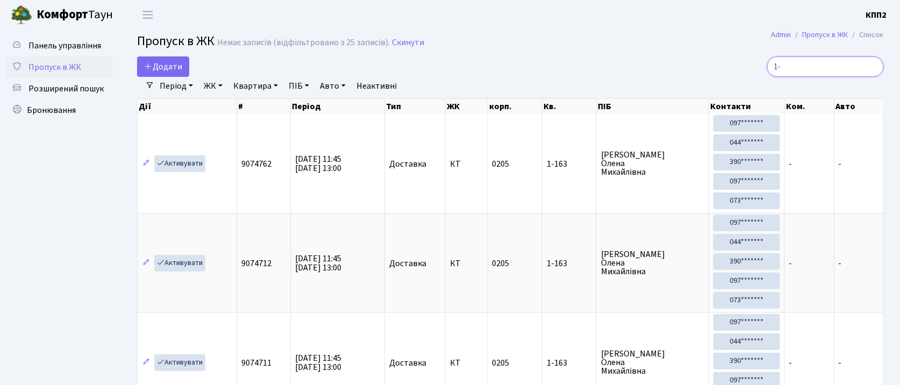
type input "1"
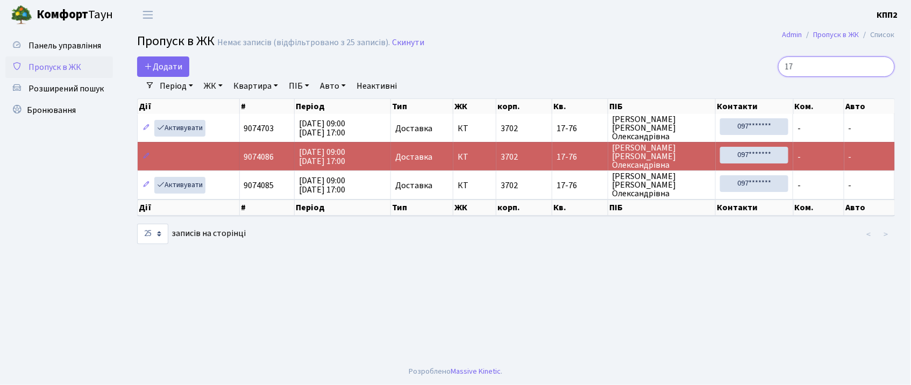
type input "1"
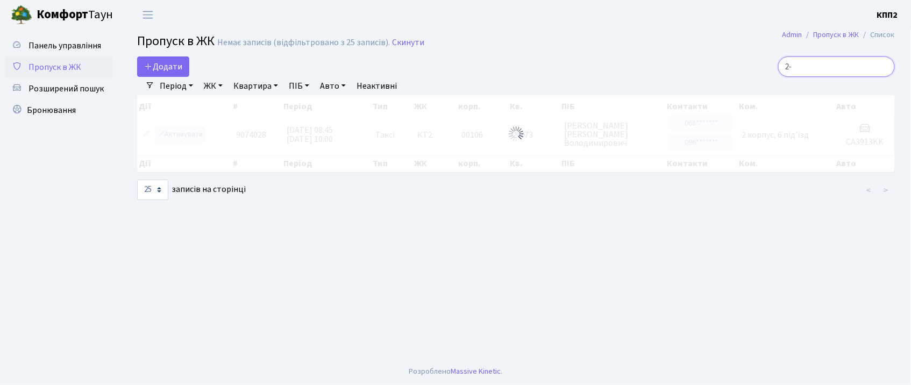
type input "2"
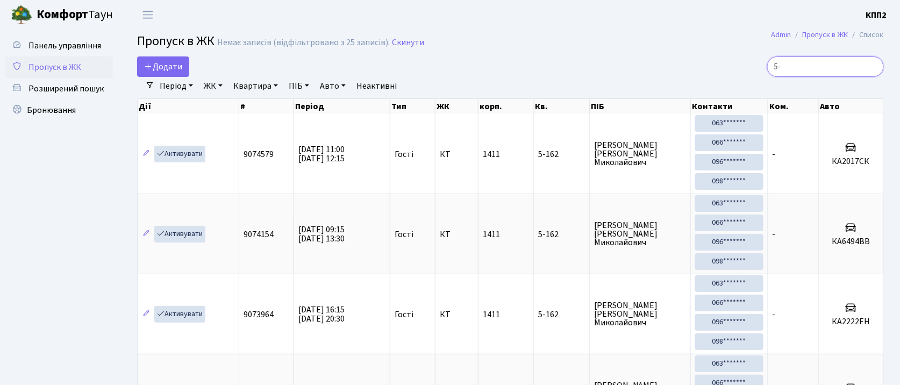
type input "5"
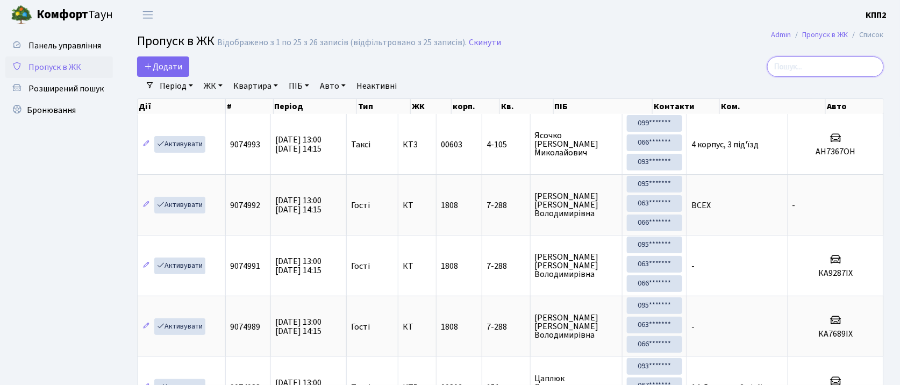
click at [812, 65] on input "search" at bounding box center [825, 66] width 117 height 20
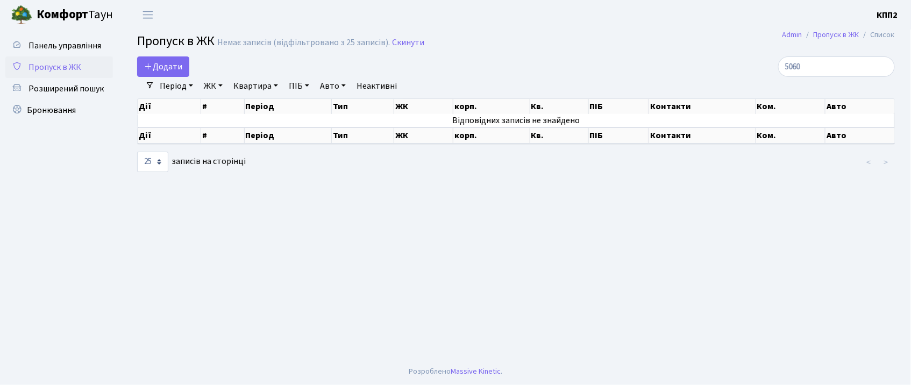
click at [181, 88] on link "Період" at bounding box center [176, 86] width 42 height 18
click at [215, 87] on link "ЖК" at bounding box center [212, 86] width 27 height 18
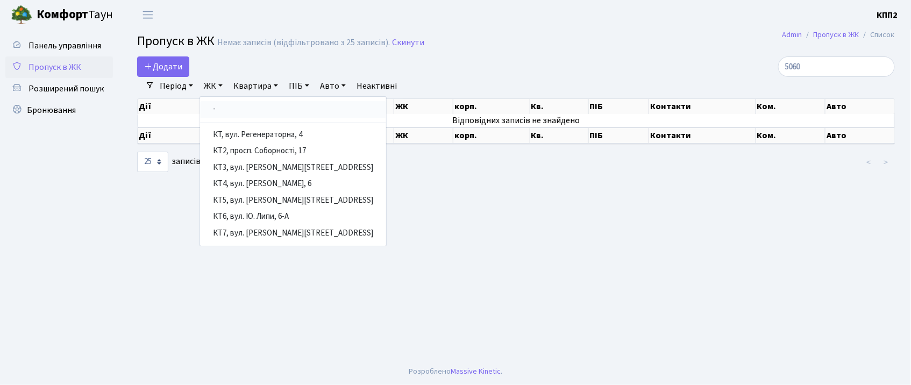
click at [239, 110] on link "-" at bounding box center [293, 109] width 186 height 17
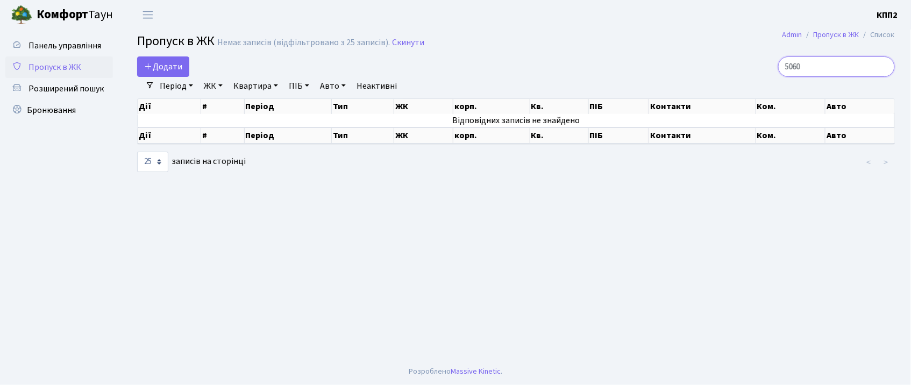
click at [833, 63] on input "5060" at bounding box center [836, 66] width 117 height 20
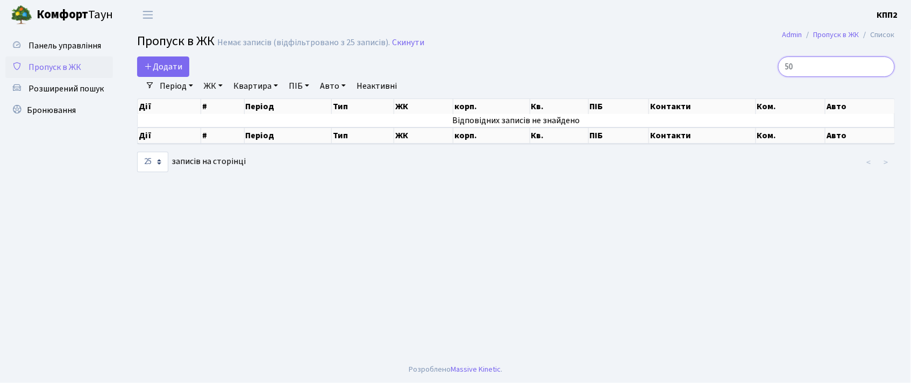
type input "5"
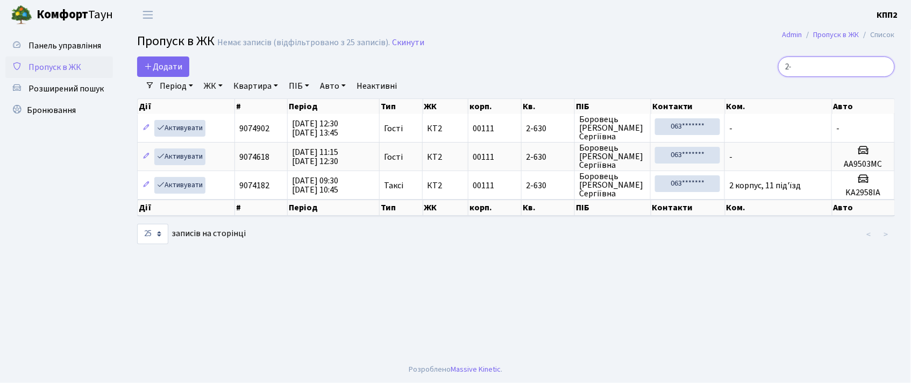
type input "2"
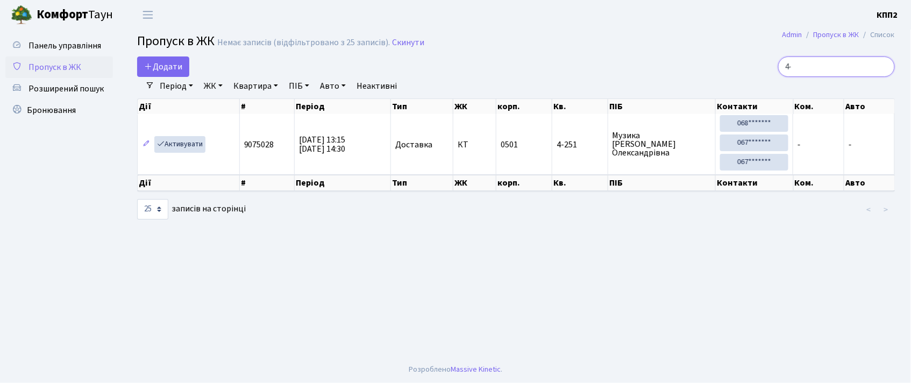
type input "4"
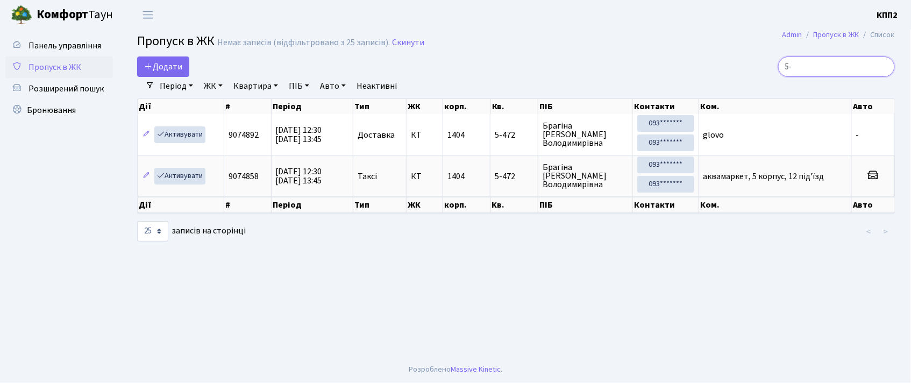
type input "5"
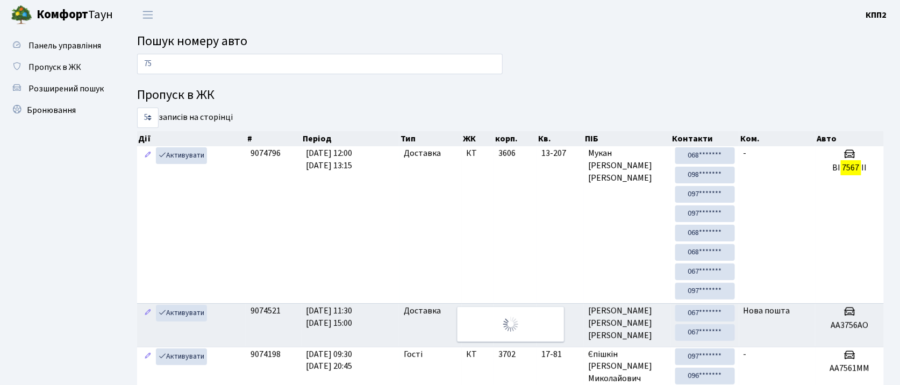
type input "7"
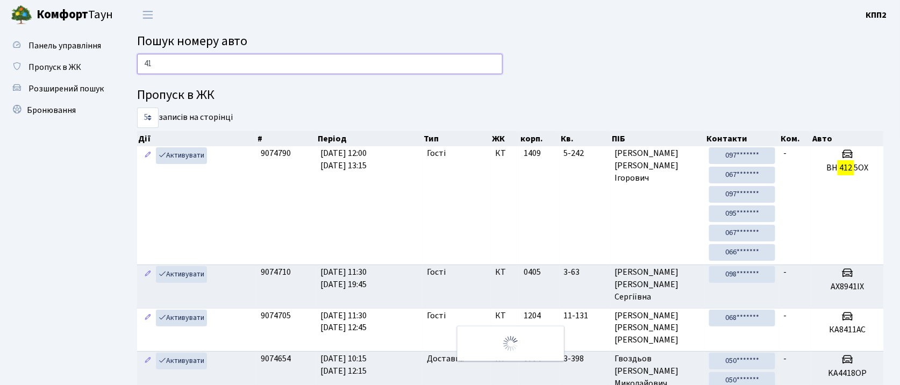
type input "4"
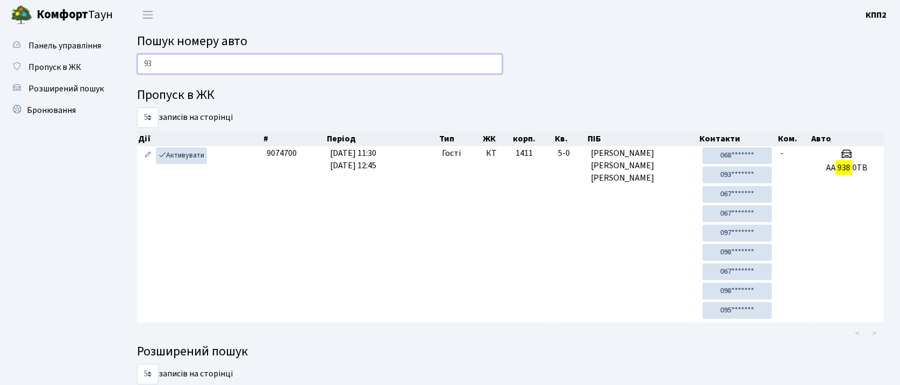
type input "9"
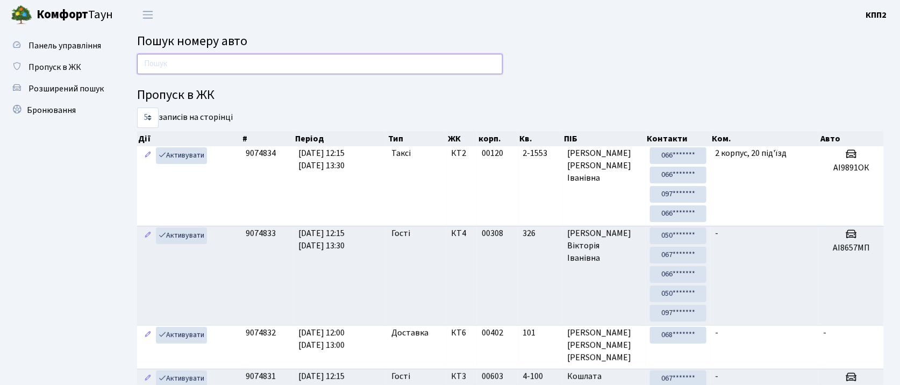
click at [314, 70] on input "text" at bounding box center [320, 64] width 366 height 20
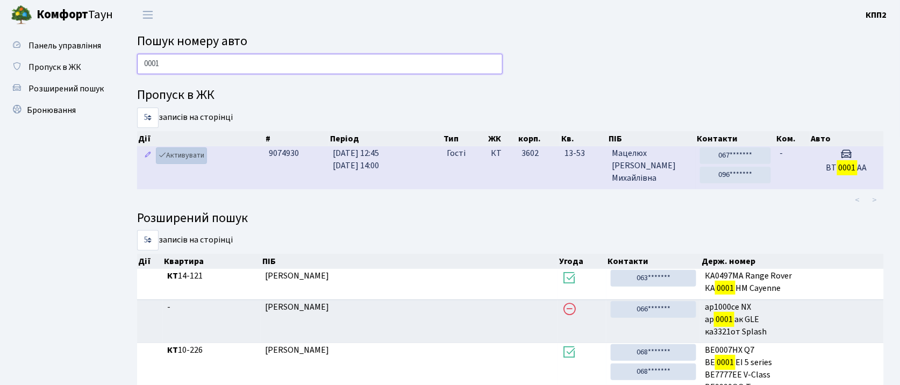
type input "0001"
click at [187, 155] on link "Активувати" at bounding box center [181, 155] width 51 height 17
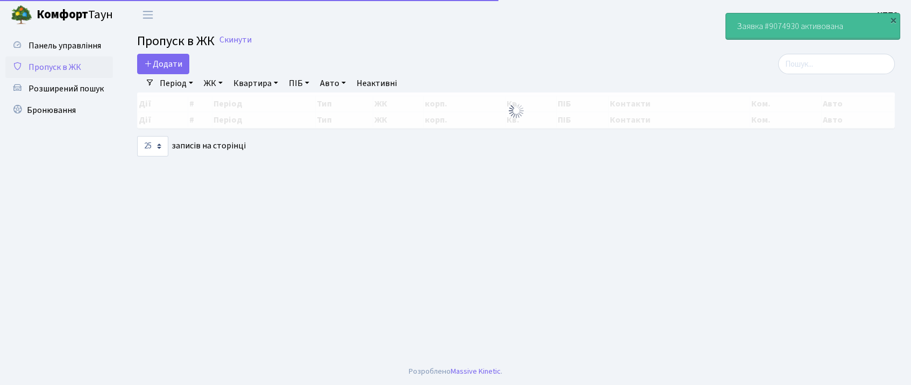
select select "25"
click at [809, 61] on input "search" at bounding box center [836, 64] width 117 height 20
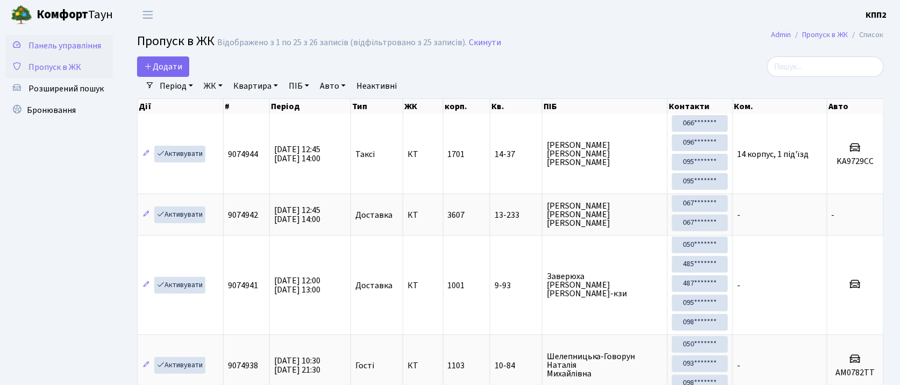
click at [58, 48] on span "Панель управління" at bounding box center [64, 46] width 73 height 12
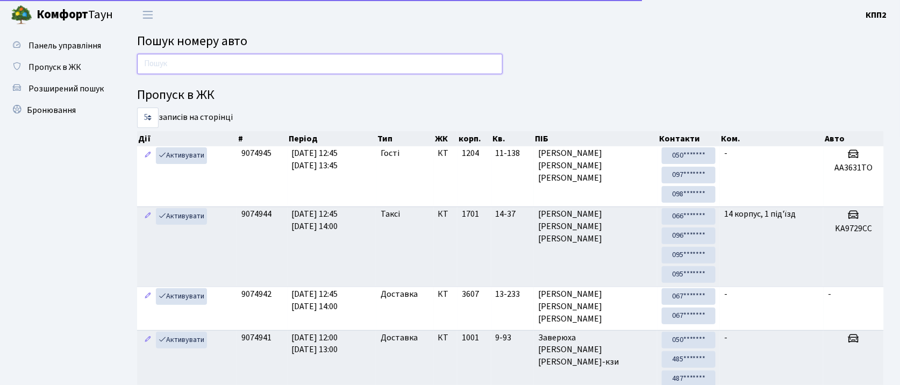
click at [304, 65] on input "text" at bounding box center [320, 64] width 366 height 20
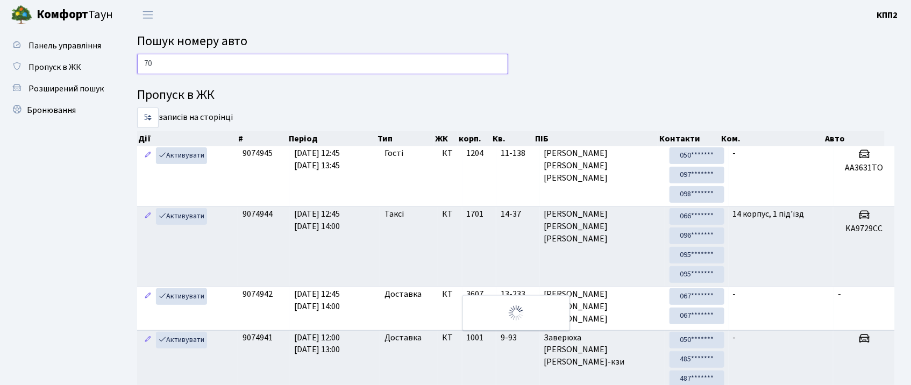
type input "7"
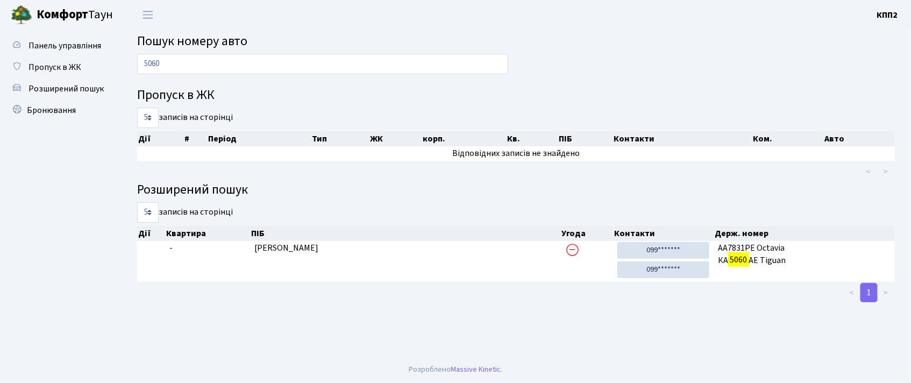
click at [274, 52] on main "Пошук номеру авто 5060 Пропуск в ЖК 5 10 25 50 записів на сторінці Дії # Період…" at bounding box center [516, 193] width 790 height 326
click at [337, 67] on input "5060" at bounding box center [322, 64] width 371 height 20
type input "5"
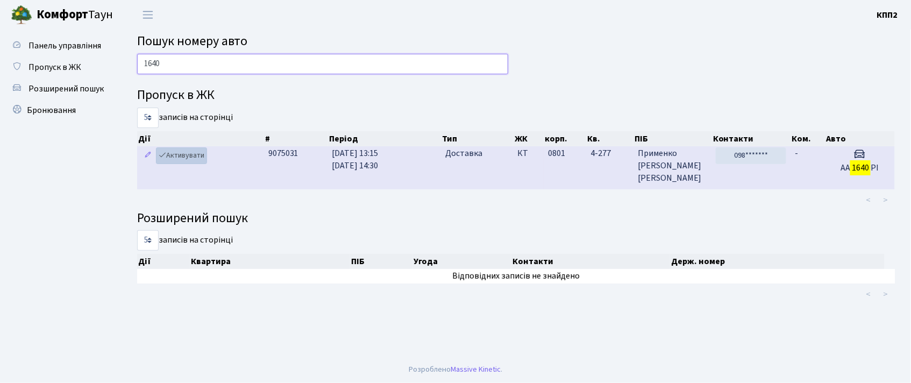
type input "1640"
click at [183, 155] on link "Активувати" at bounding box center [181, 155] width 51 height 17
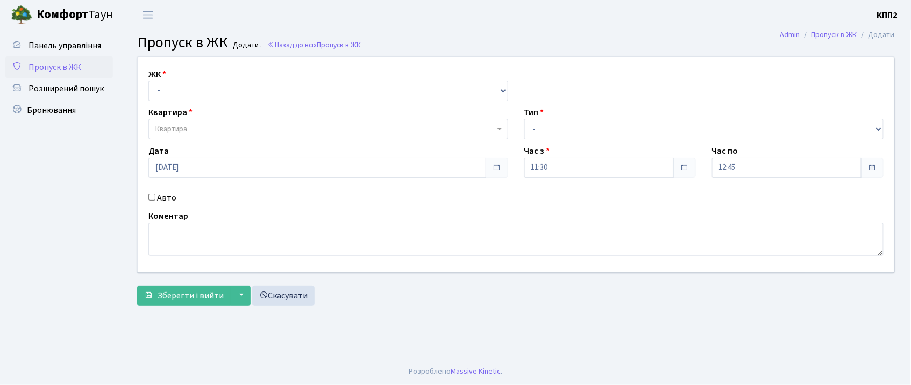
click at [153, 194] on input "Авто" at bounding box center [151, 197] width 7 height 7
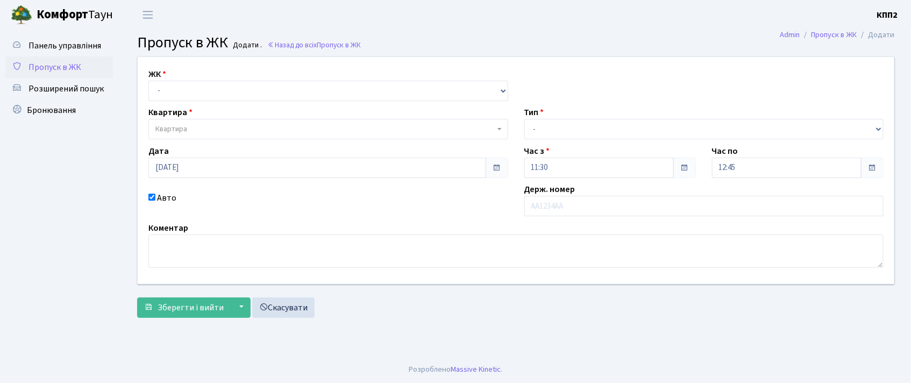
click at [149, 196] on input "Авто" at bounding box center [151, 197] width 7 height 7
checkbox input "false"
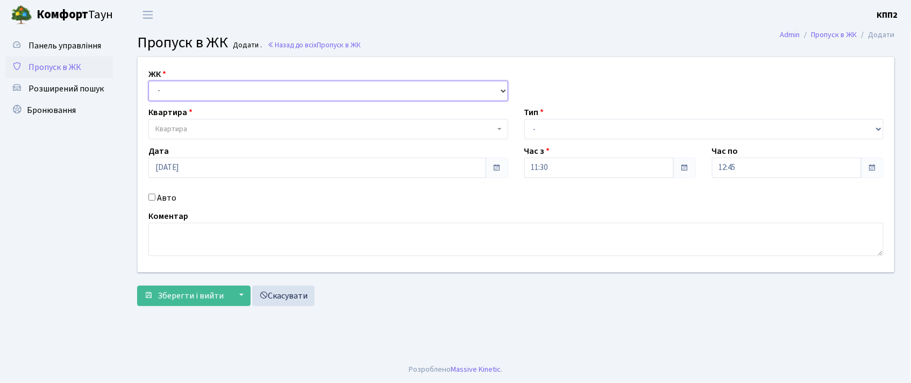
click at [206, 91] on select "- КТ, вул. Регенераторна, 4 КТ2, просп. [STREET_ADDRESS] [STREET_ADDRESS] [PERS…" at bounding box center [328, 91] width 360 height 20
select select "302"
click at [148, 81] on select "- КТ, вул. Регенераторна, 4 КТ2, просп. [STREET_ADDRESS] [STREET_ADDRESS] [PERS…" at bounding box center [328, 91] width 360 height 20
select select
click at [202, 128] on span "Квартира" at bounding box center [324, 129] width 339 height 11
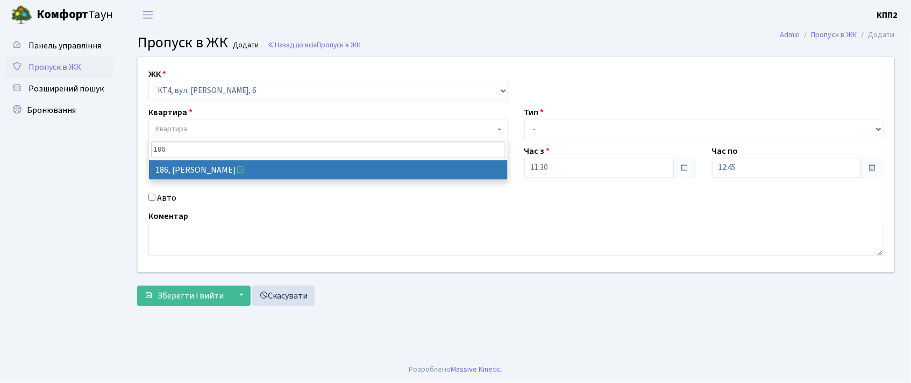
type input "186"
drag, startPoint x: 267, startPoint y: 168, endPoint x: 275, endPoint y: 167, distance: 8.8
select select "16906"
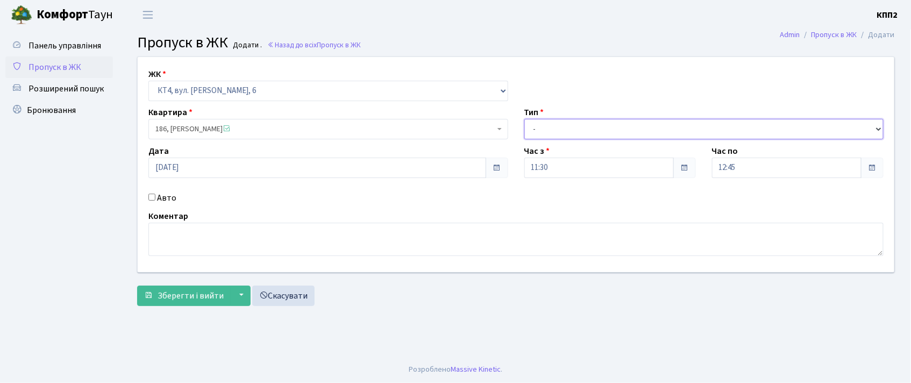
click at [616, 123] on select "- Доставка Таксі Гості Сервіс" at bounding box center [704, 129] width 360 height 20
select select "3"
click at [524, 119] on select "- Доставка Таксі Гості Сервіс" at bounding box center [704, 129] width 360 height 20
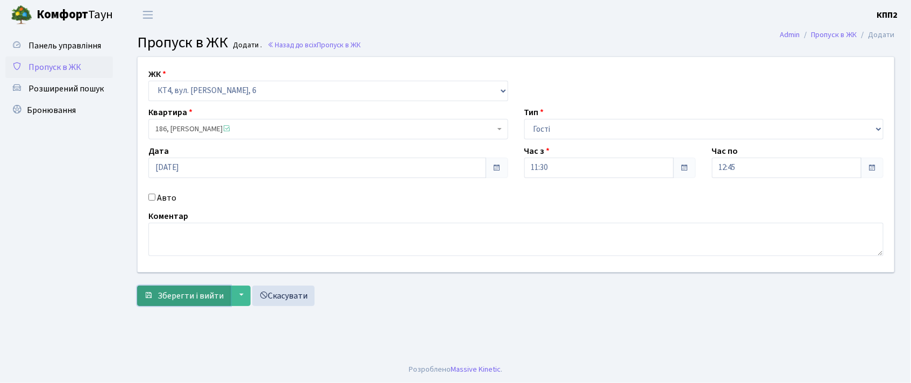
click at [188, 300] on span "Зберегти і вийти" at bounding box center [191, 296] width 66 height 12
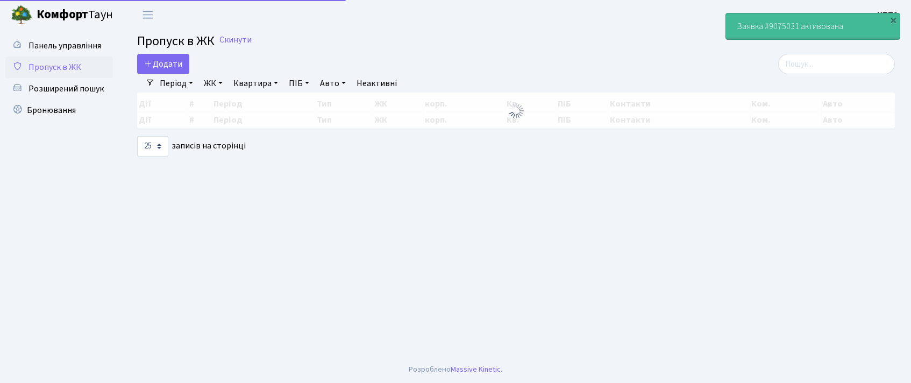
select select "25"
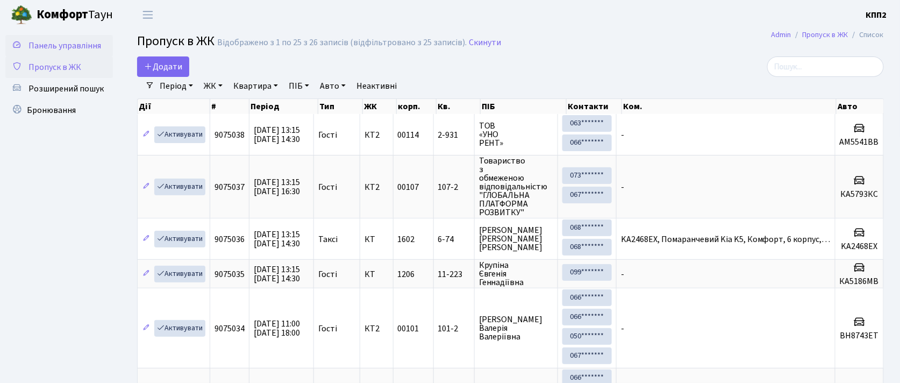
click at [87, 37] on link "Панель управління" at bounding box center [59, 46] width 108 height 22
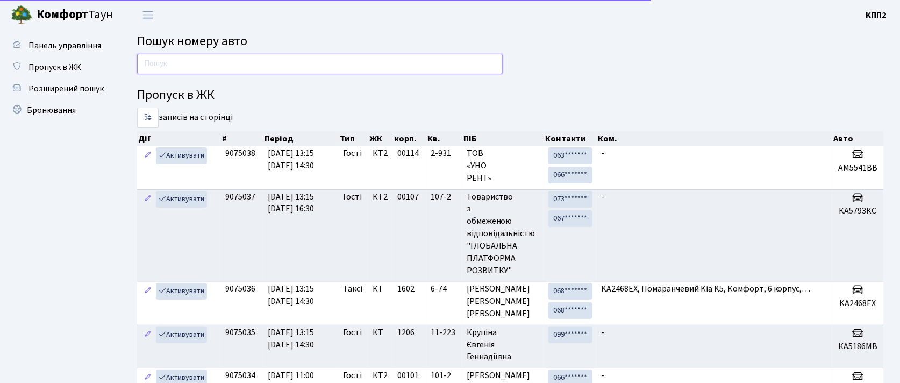
click at [259, 58] on input "text" at bounding box center [320, 64] width 366 height 20
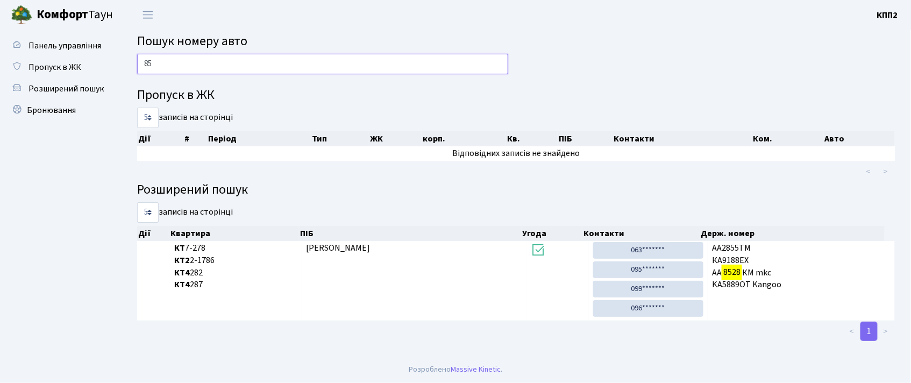
type input "8"
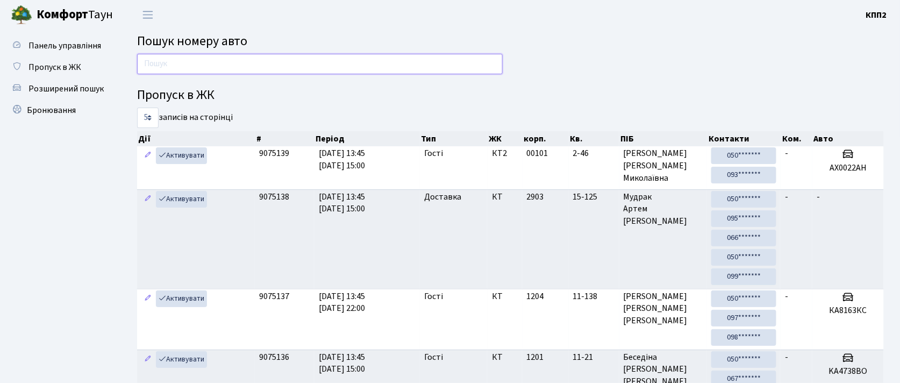
click at [287, 61] on input "text" at bounding box center [320, 64] width 366 height 20
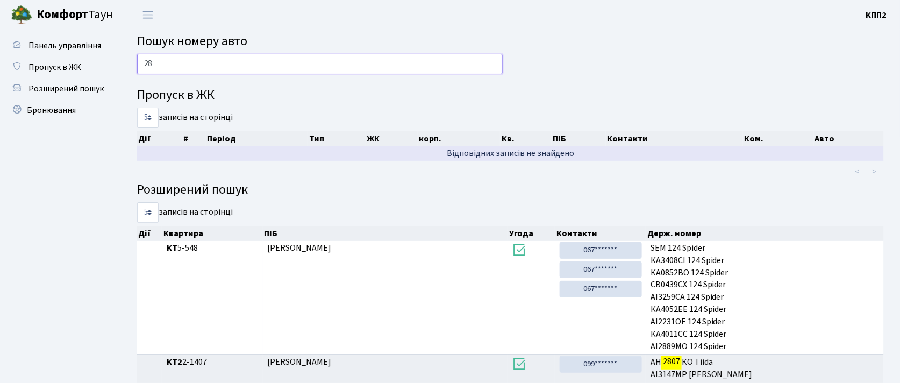
type input "2"
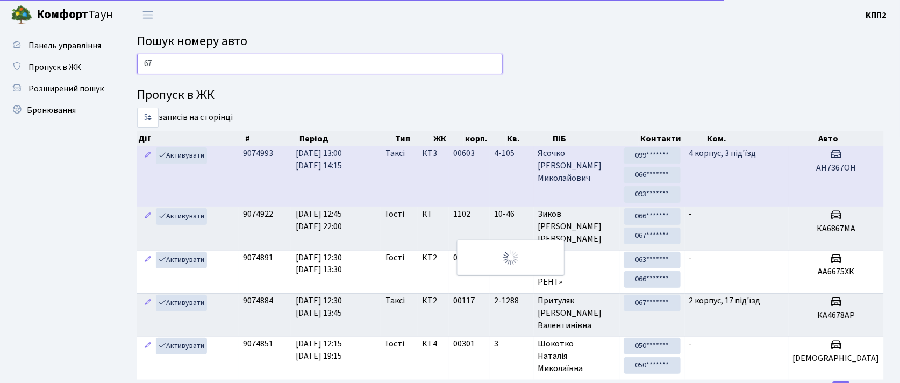
type input "6"
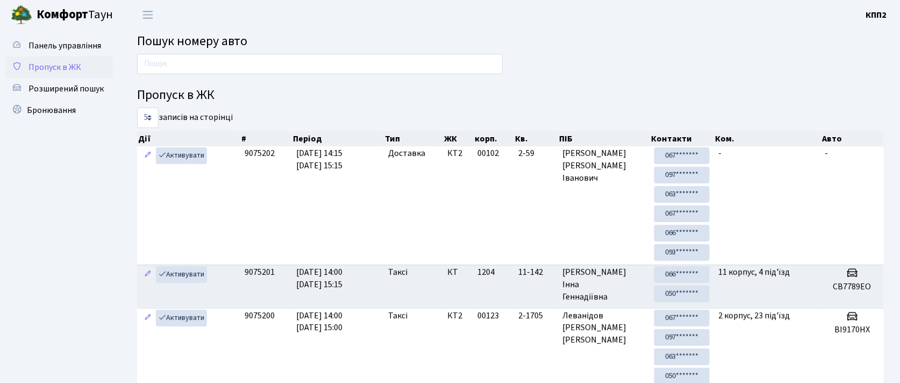
click at [68, 69] on span "Пропуск в ЖК" at bounding box center [54, 67] width 53 height 12
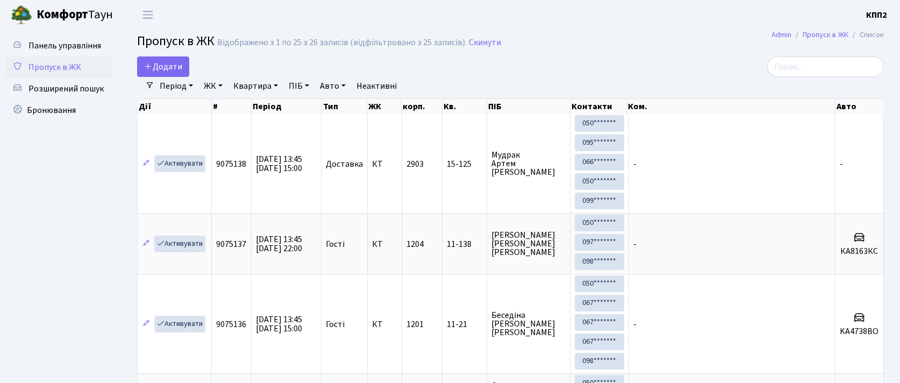
select select "25"
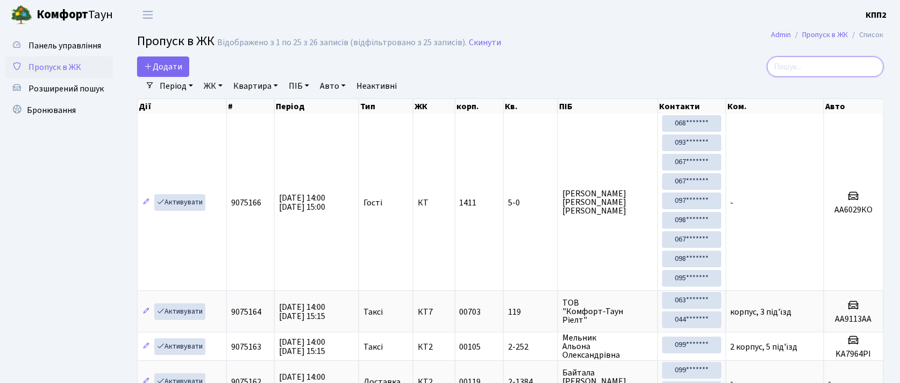
drag, startPoint x: 842, startPoint y: 69, endPoint x: 851, endPoint y: 67, distance: 8.9
click at [843, 67] on input "search" at bounding box center [825, 66] width 117 height 20
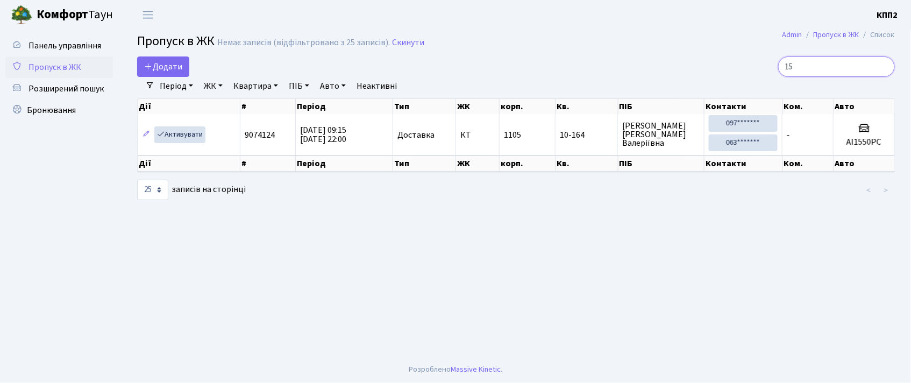
type input "1"
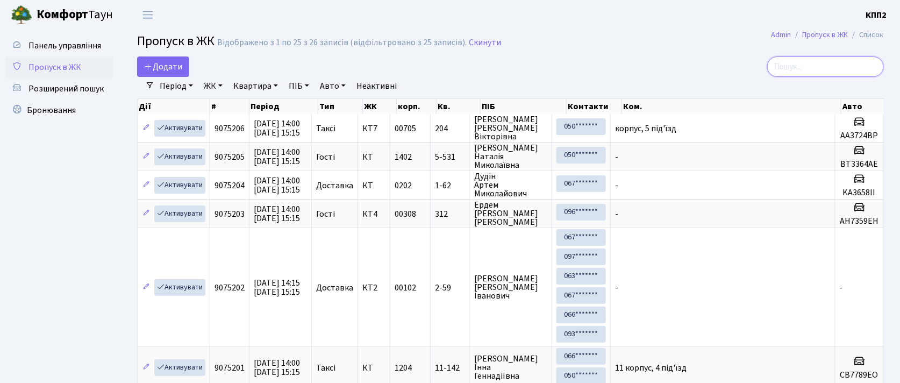
click at [842, 71] on input "search" at bounding box center [825, 66] width 117 height 20
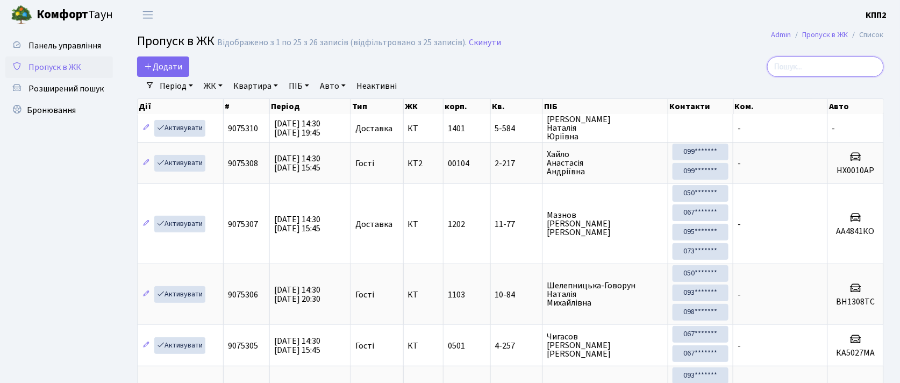
click at [807, 67] on input "search" at bounding box center [825, 66] width 117 height 20
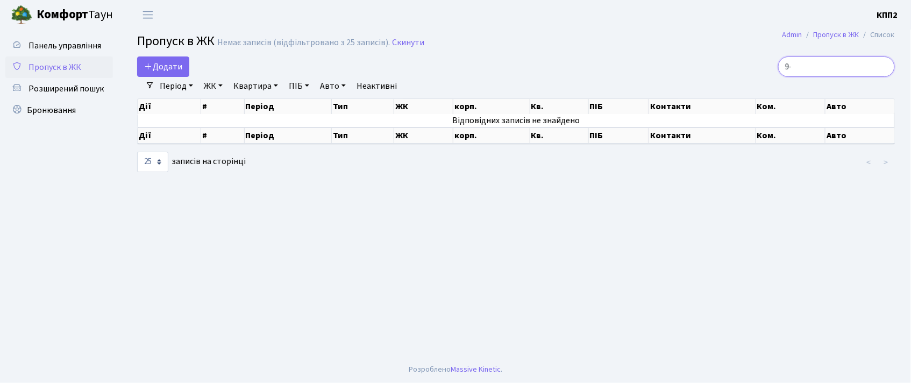
type input "9"
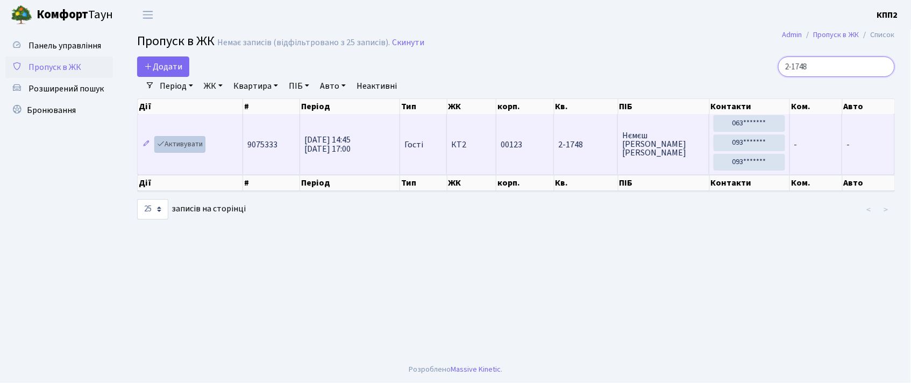
type input "2-1748"
click at [193, 146] on link "Активувати" at bounding box center [179, 144] width 51 height 17
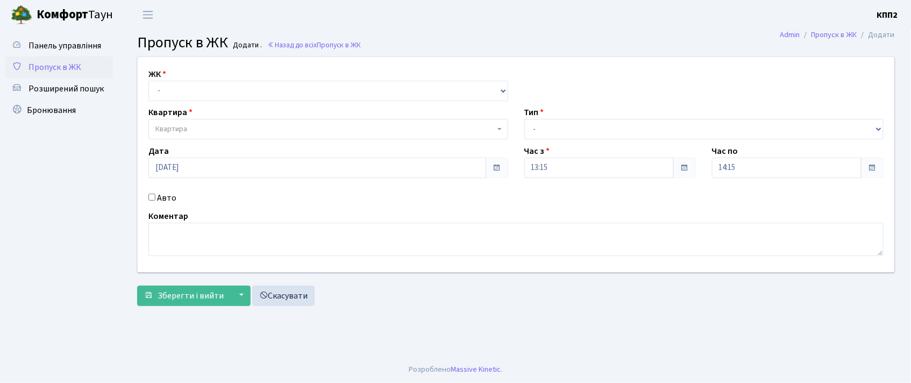
click at [149, 199] on input "Авто" at bounding box center [151, 197] width 7 height 7
checkbox input "true"
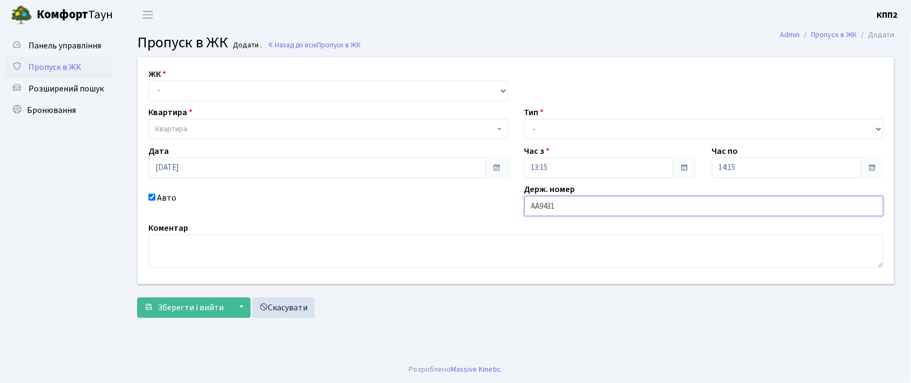
type input "АА9431ІВ"
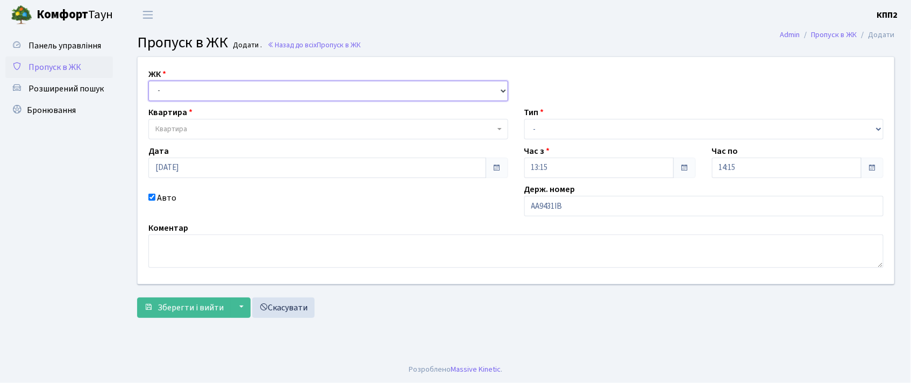
click at [289, 89] on select "- КТ, вул. Регенераторна, 4 КТ2, просп. [STREET_ADDRESS] [STREET_ADDRESS] [PERS…" at bounding box center [328, 91] width 360 height 20
select select "271"
click at [148, 81] on select "- КТ, вул. Регенераторна, 4 КТ2, просп. [STREET_ADDRESS] [STREET_ADDRESS] [PERS…" at bounding box center [328, 91] width 360 height 20
select select
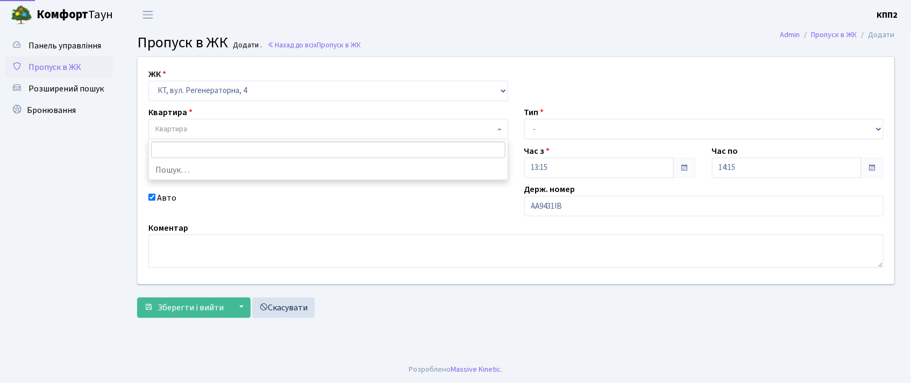
click at [280, 126] on span "Квартира" at bounding box center [324, 129] width 339 height 11
click at [277, 147] on input "search" at bounding box center [328, 149] width 354 height 17
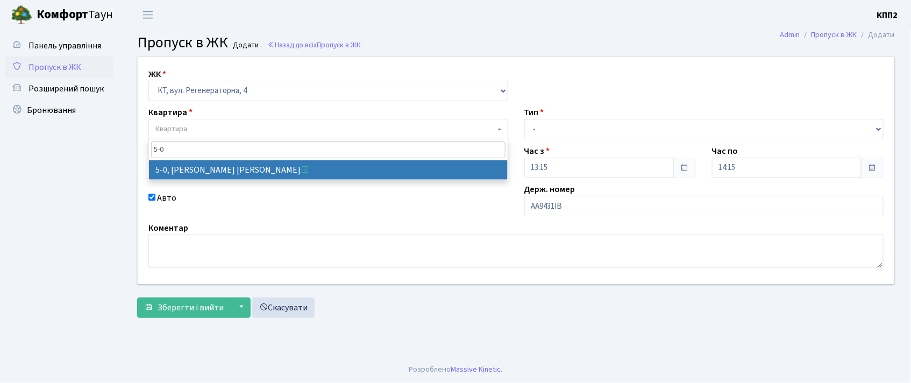
type input "5-0"
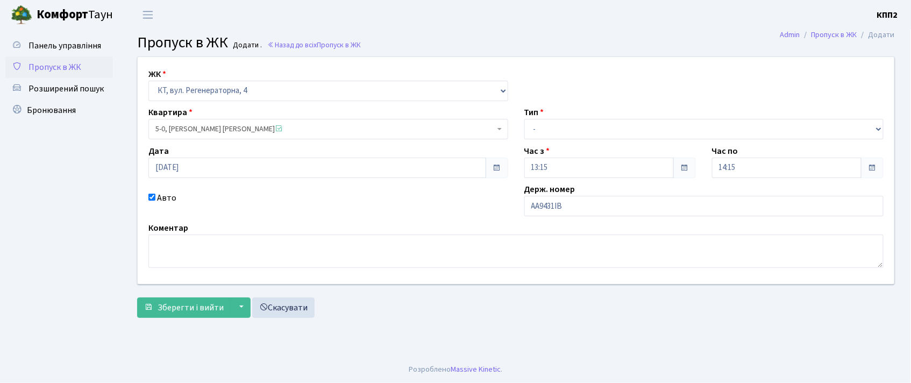
select select "5323"
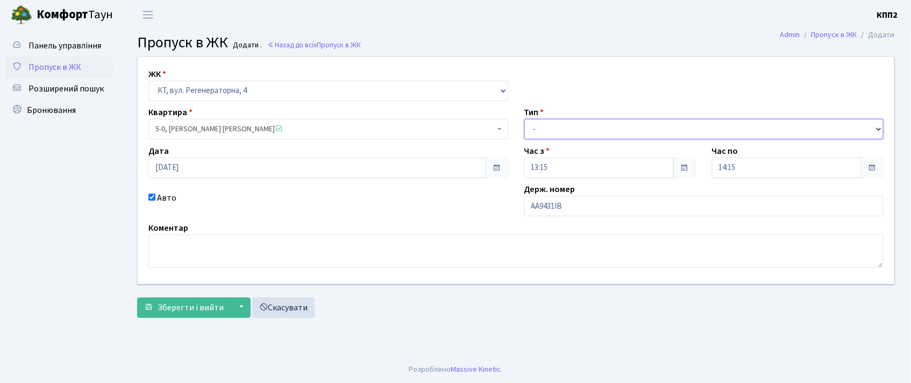
click at [576, 130] on select "- Доставка Таксі Гості Сервіс" at bounding box center [704, 129] width 360 height 20
select select "3"
click at [524, 119] on select "- Доставка Таксі Гості Сервіс" at bounding box center [704, 129] width 360 height 20
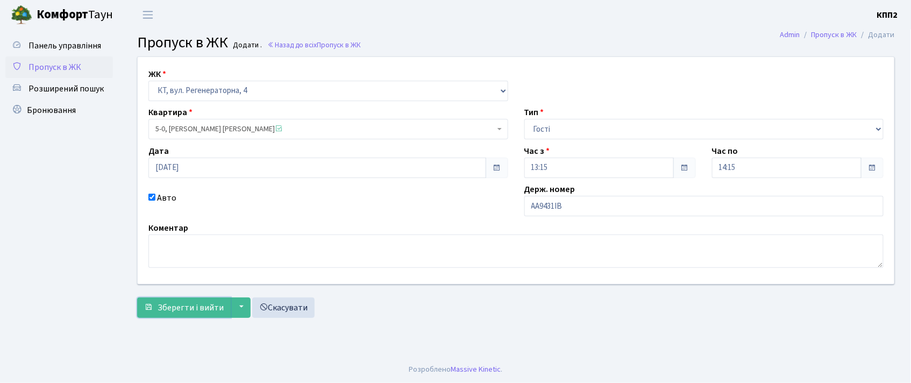
drag, startPoint x: 211, startPoint y: 306, endPoint x: 220, endPoint y: 290, distance: 18.1
click at [216, 304] on span "Зберегти і вийти" at bounding box center [191, 308] width 66 height 12
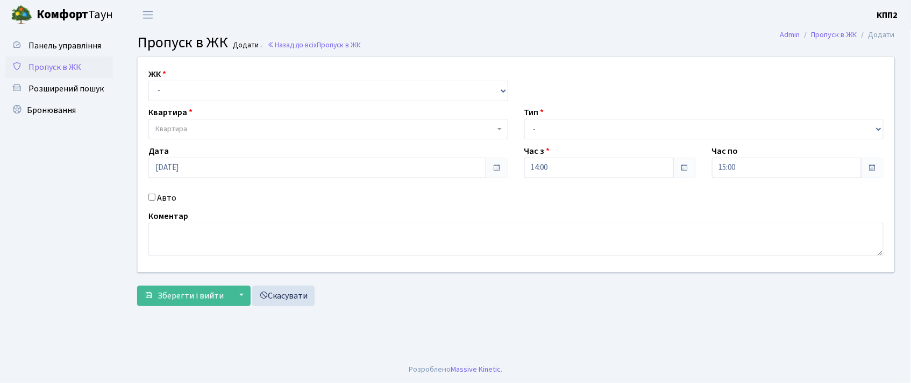
click at [153, 196] on input "Авто" at bounding box center [151, 197] width 7 height 7
checkbox input "true"
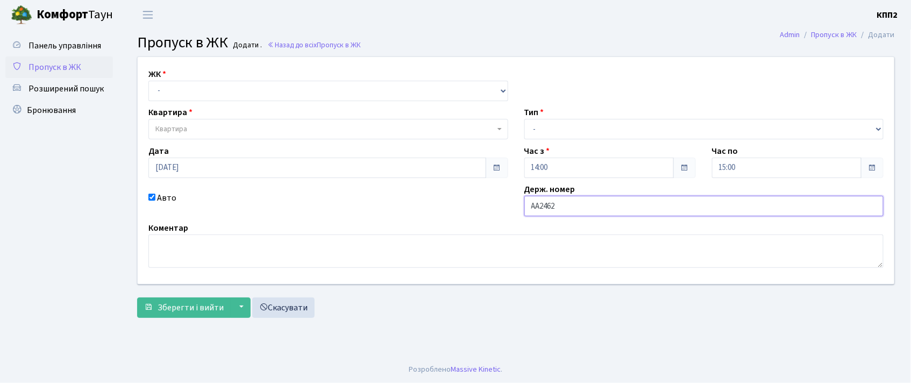
type input "АА2462YA"
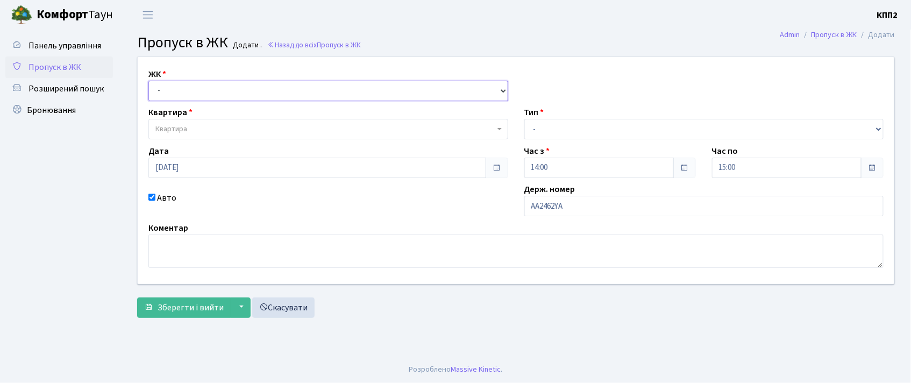
click at [205, 92] on select "- КТ, вул. Регенераторна, 4 КТ2, просп. [STREET_ADDRESS] [STREET_ADDRESS] [PERS…" at bounding box center [328, 91] width 360 height 20
select select "271"
click at [148, 81] on select "- КТ, вул. Регенераторна, 4 КТ2, просп. [STREET_ADDRESS] [STREET_ADDRESS] [PERS…" at bounding box center [328, 91] width 360 height 20
select select
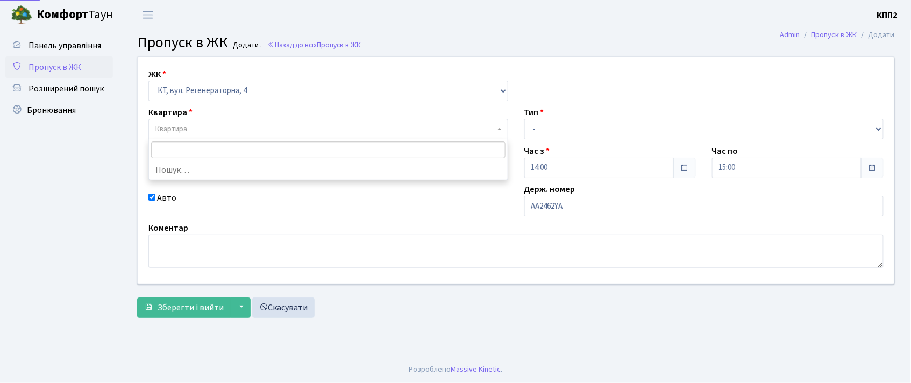
click at [210, 127] on span "Квартира" at bounding box center [324, 129] width 339 height 11
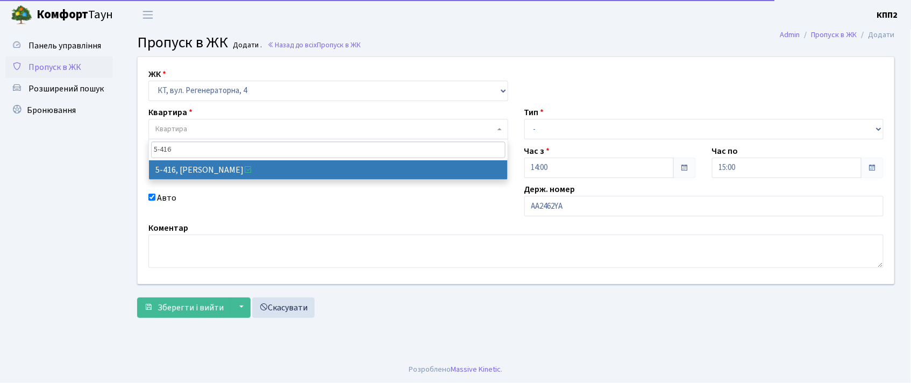
type input "5-416"
select select "2105"
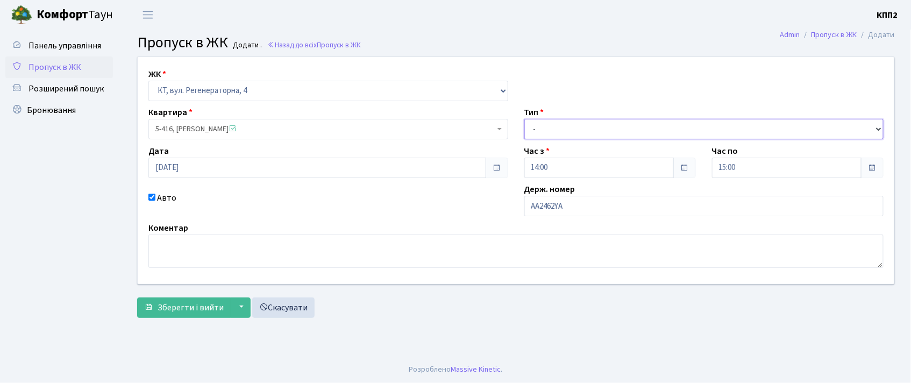
click at [562, 127] on select "- Доставка Таксі Гості Сервіс" at bounding box center [704, 129] width 360 height 20
select select "3"
click at [524, 119] on select "- Доставка Таксі Гості Сервіс" at bounding box center [704, 129] width 360 height 20
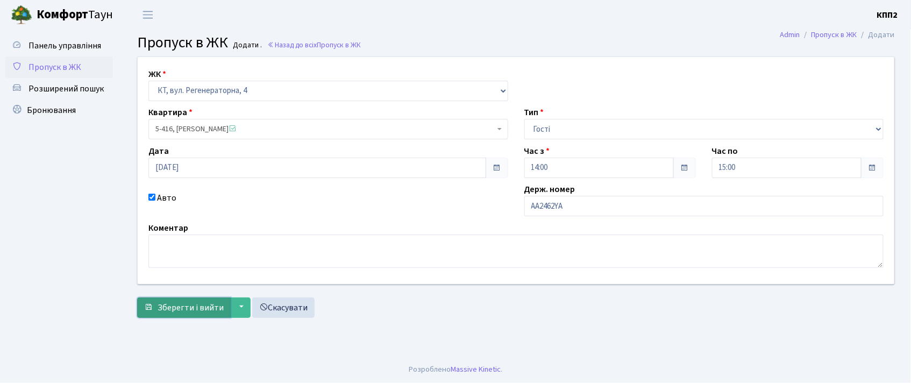
click at [179, 308] on span "Зберегти і вийти" at bounding box center [191, 308] width 66 height 12
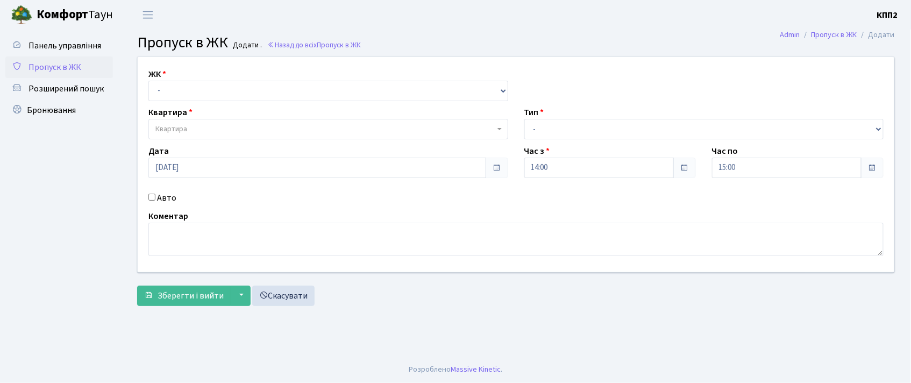
click at [153, 196] on input "Авто" at bounding box center [151, 197] width 7 height 7
checkbox input "true"
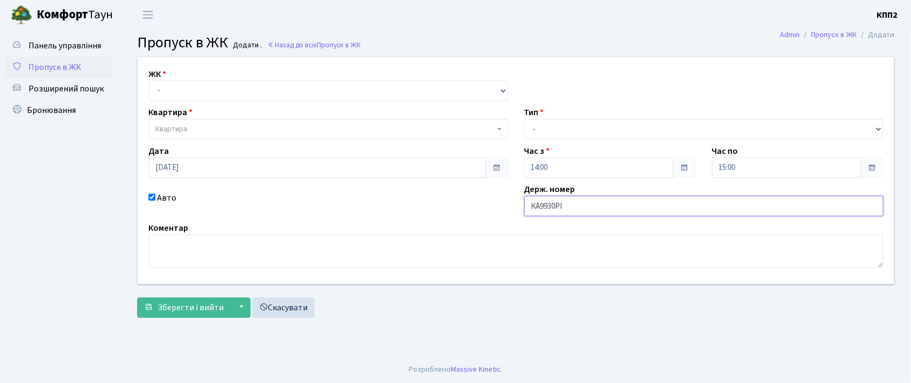
type input "КА9930РІ"
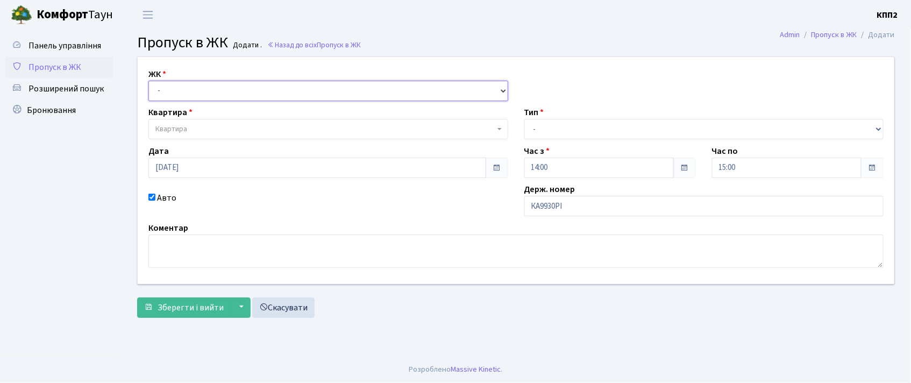
click at [267, 84] on select "- КТ, вул. Регенераторна, 4 КТ2, просп. [STREET_ADDRESS] [STREET_ADDRESS] [PERS…" at bounding box center [328, 91] width 360 height 20
select select "271"
click at [148, 81] on select "- КТ, вул. Регенераторна, 4 КТ2, просп. [STREET_ADDRESS] [STREET_ADDRESS] [PERS…" at bounding box center [328, 91] width 360 height 20
select select
click at [252, 122] on span "Квартира" at bounding box center [328, 129] width 360 height 20
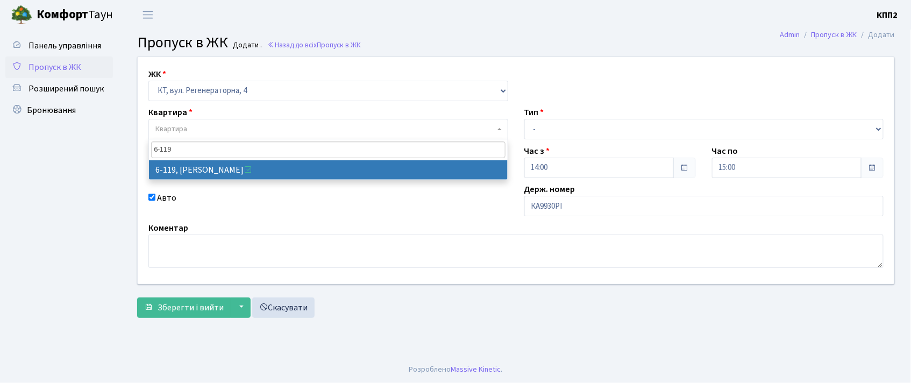
type input "6-119"
select select "5255"
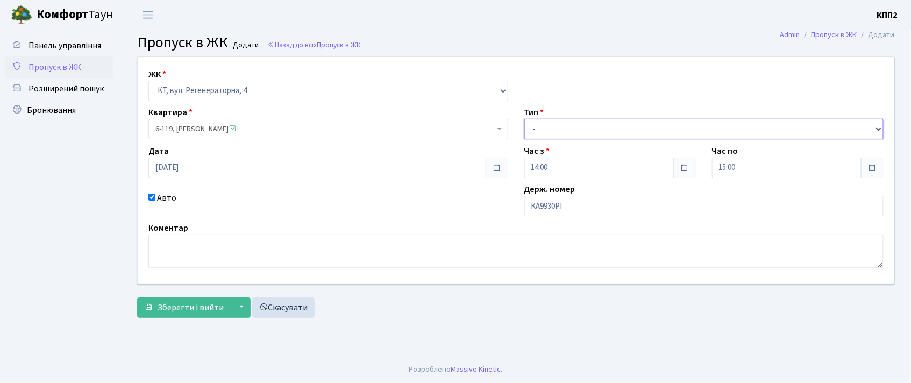
click at [657, 126] on select "- Доставка Таксі Гості Сервіс" at bounding box center [704, 129] width 360 height 20
select select "2"
click at [524, 119] on select "- Доставка Таксі Гості Сервіс" at bounding box center [704, 129] width 360 height 20
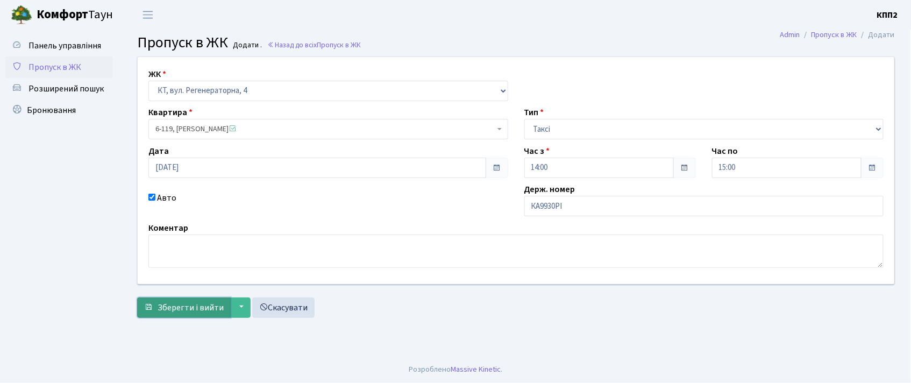
click at [183, 304] on span "Зберегти і вийти" at bounding box center [191, 308] width 66 height 12
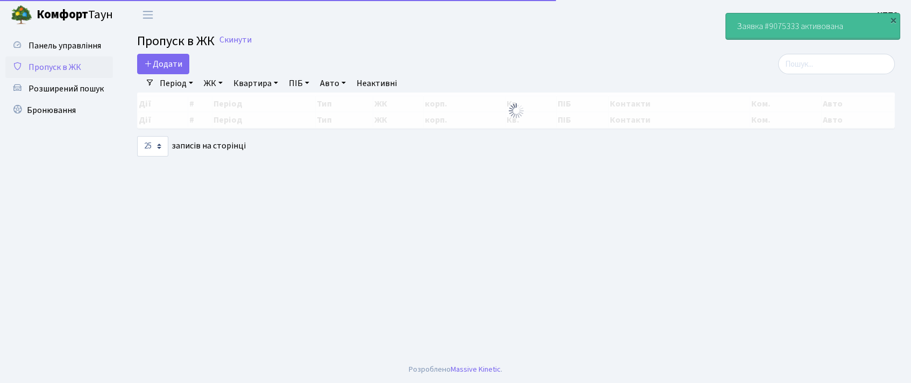
select select "25"
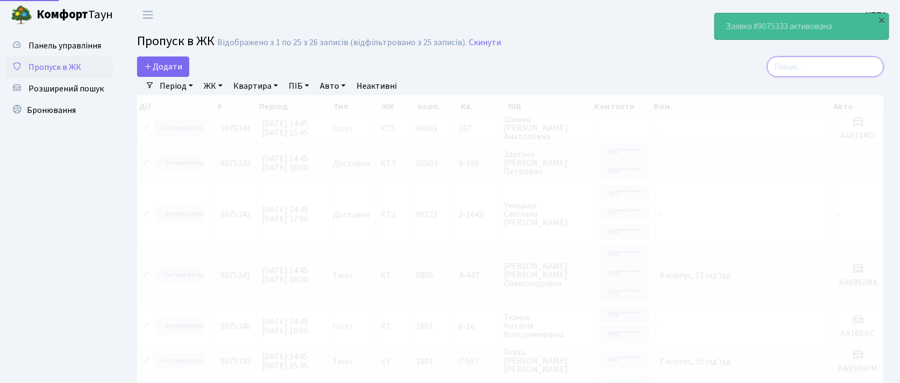
click at [836, 63] on input "search" at bounding box center [825, 66] width 117 height 20
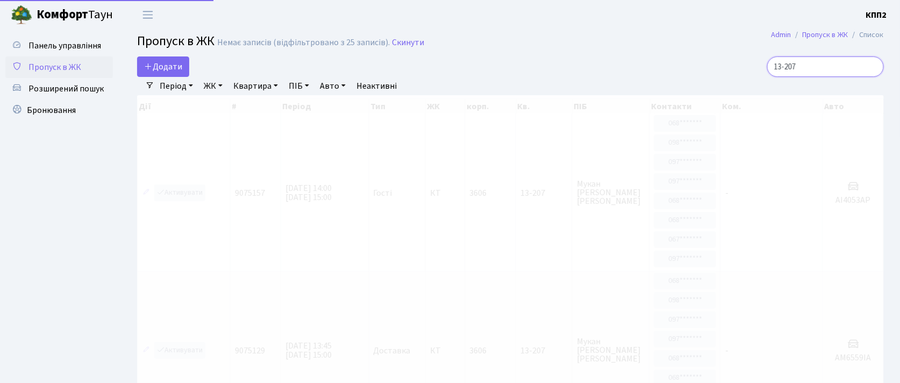
type input "13-207"
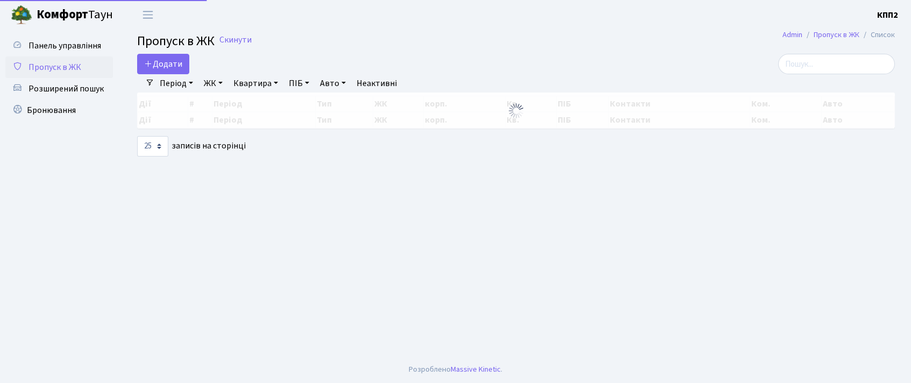
select select "25"
click at [852, 69] on input "search" at bounding box center [836, 64] width 117 height 20
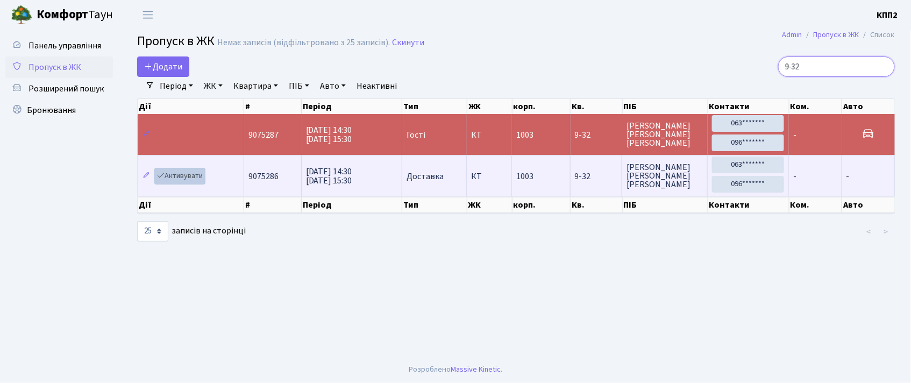
type input "9-32"
click at [187, 179] on link "Активувати" at bounding box center [179, 176] width 51 height 17
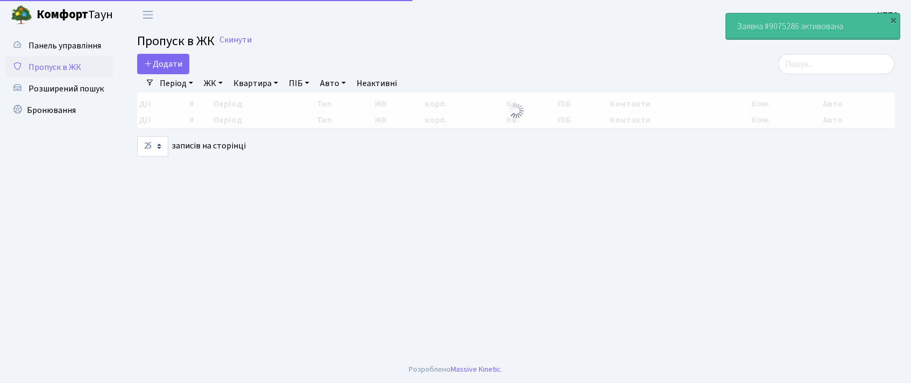
select select "25"
click at [836, 63] on input "search" at bounding box center [836, 64] width 117 height 20
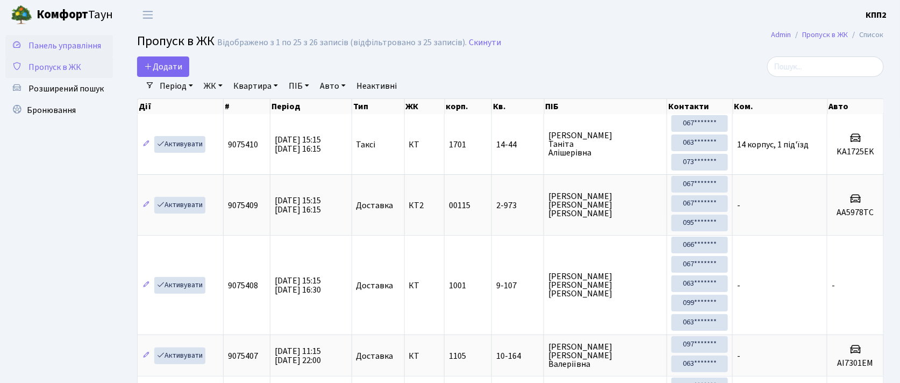
click at [57, 55] on link "Панель управління" at bounding box center [59, 46] width 108 height 22
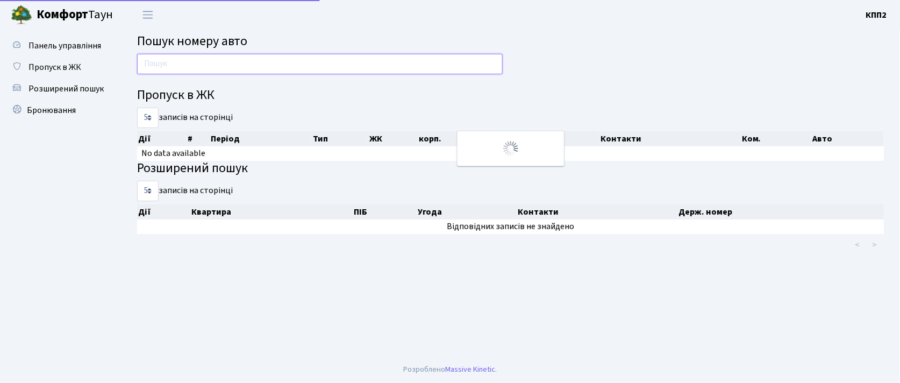
drag, startPoint x: 0, startPoint y: 0, endPoint x: 213, endPoint y: 65, distance: 223.0
click at [213, 65] on input "text" at bounding box center [320, 64] width 366 height 20
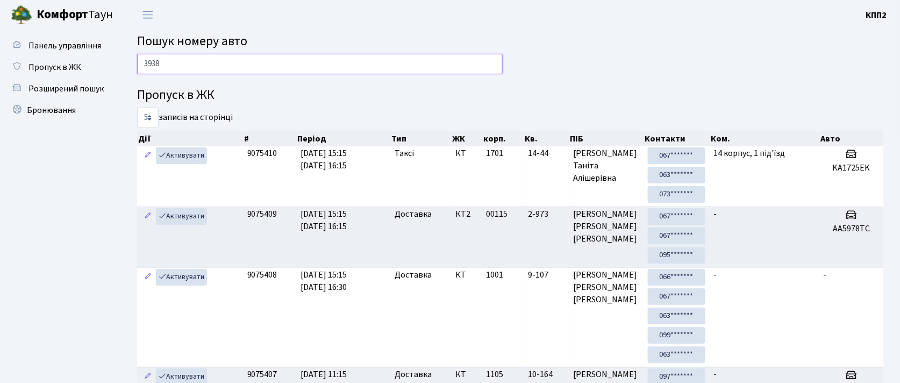
type input "3938"
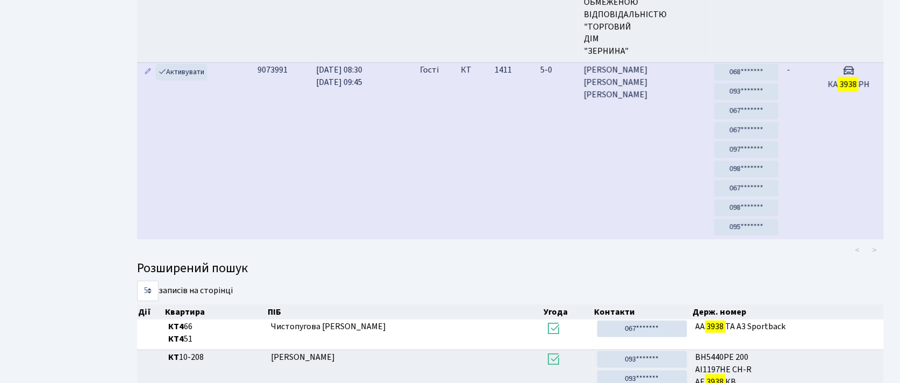
scroll to position [215, 0]
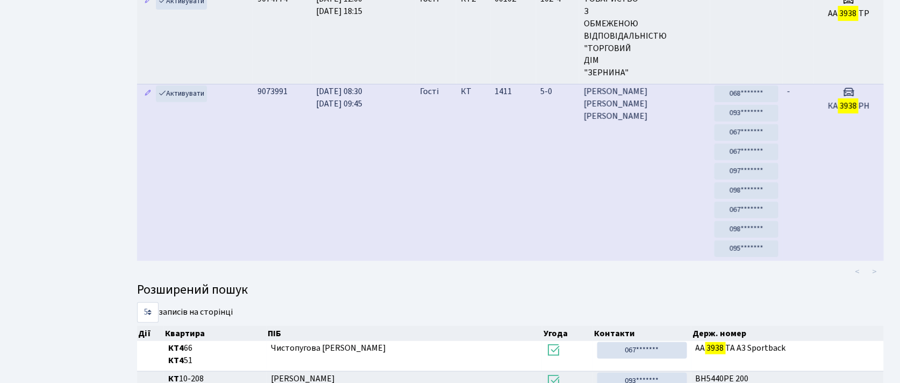
click at [467, 163] on td "КТ" at bounding box center [474, 172] width 34 height 177
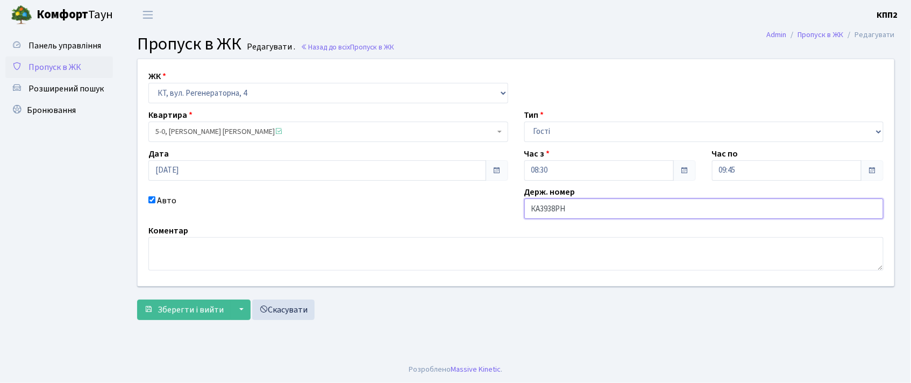
click at [583, 208] on input "КА3938РН" at bounding box center [704, 208] width 360 height 20
type input "КА3938РМ"
click at [188, 314] on span "Зберегти і вийти" at bounding box center [191, 310] width 66 height 12
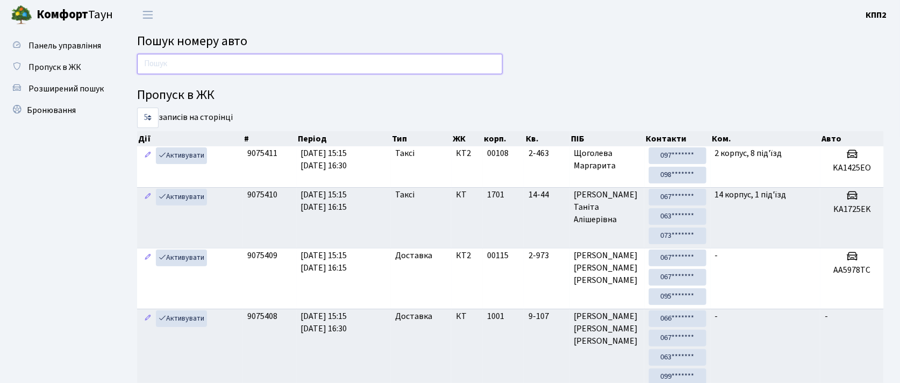
click at [213, 65] on input "text" at bounding box center [320, 64] width 366 height 20
click at [59, 70] on span "Пропуск в ЖК" at bounding box center [54, 67] width 53 height 12
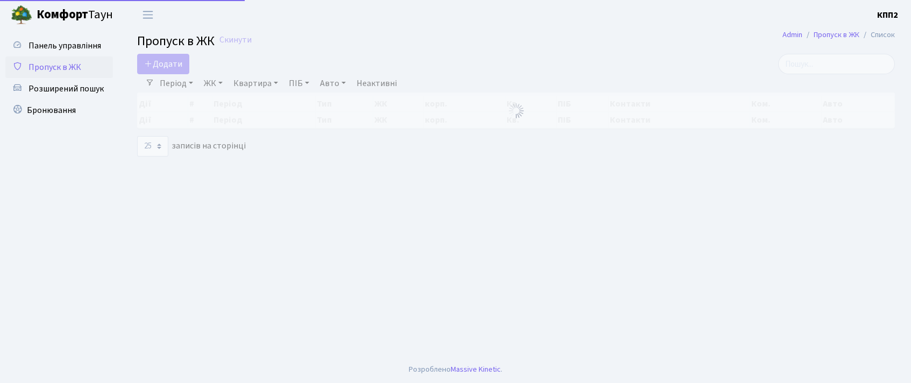
select select "25"
click at [815, 60] on input "search" at bounding box center [836, 64] width 117 height 20
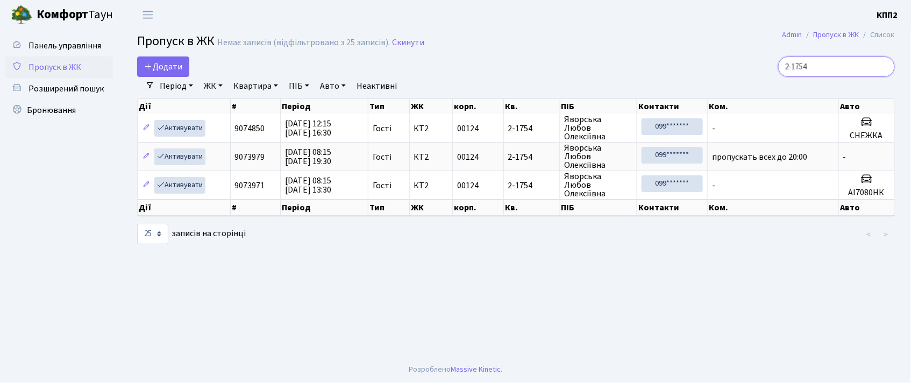
type input "2-1754"
click at [39, 67] on span "Пропуск в ЖК" at bounding box center [54, 67] width 53 height 12
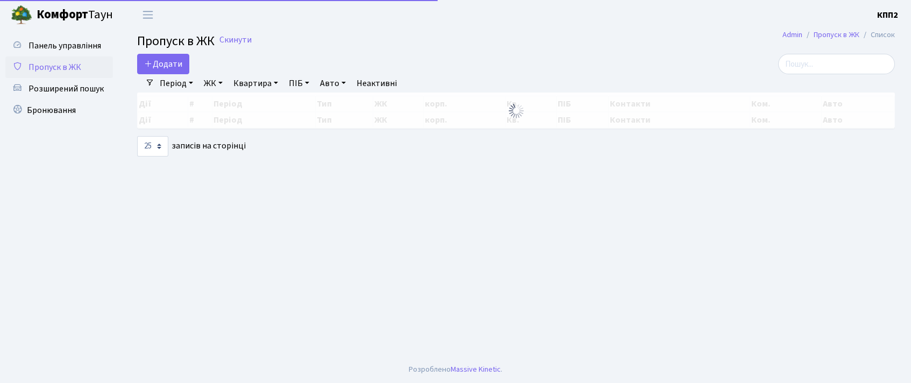
select select "25"
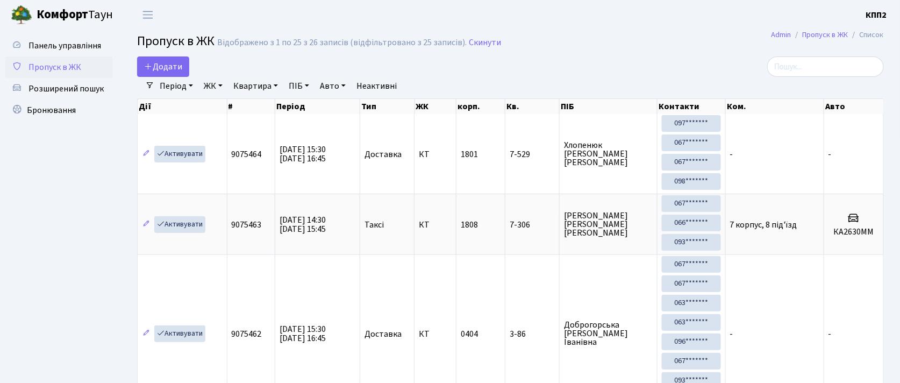
click at [802, 69] on input "search" at bounding box center [825, 66] width 117 height 20
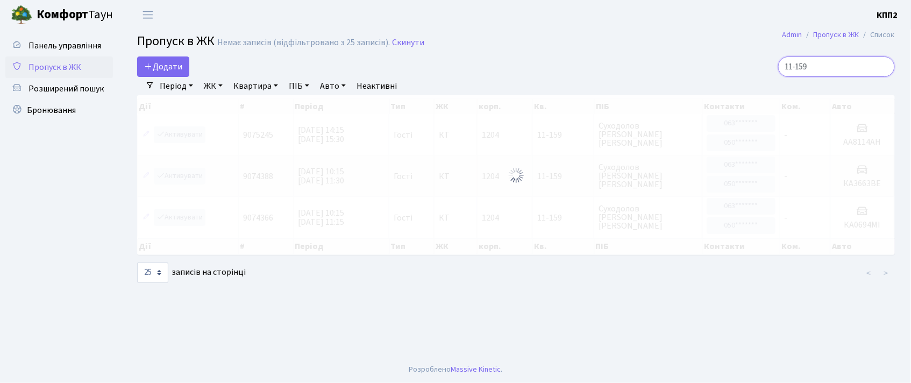
type input "11-159"
click at [43, 61] on span "Пропуск в ЖК" at bounding box center [54, 67] width 53 height 12
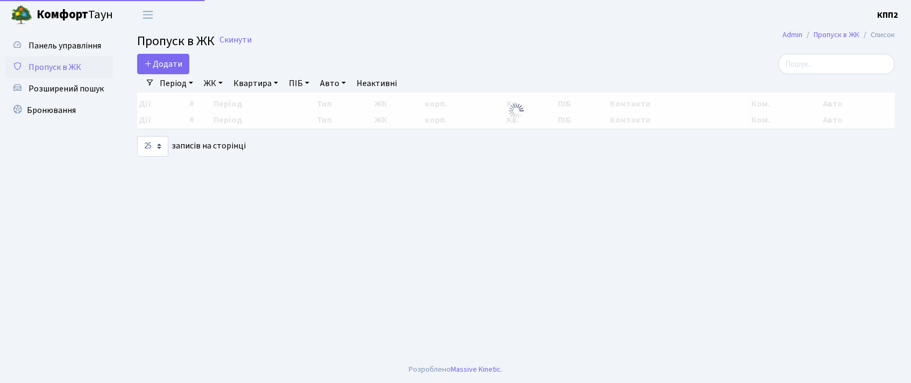
select select "25"
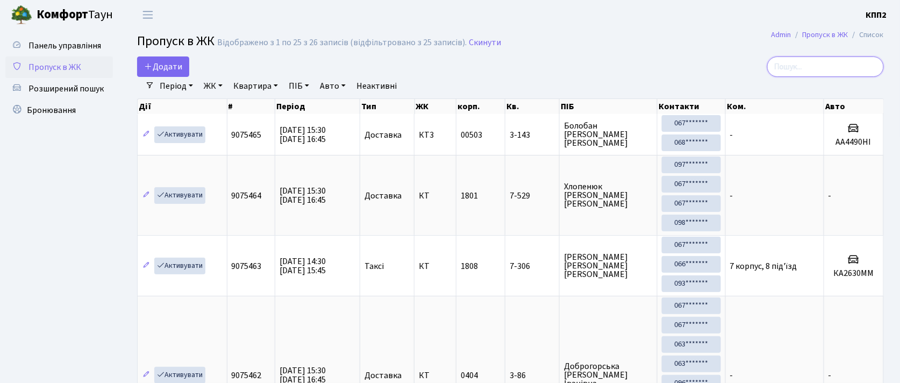
click at [826, 70] on input "search" at bounding box center [825, 66] width 117 height 20
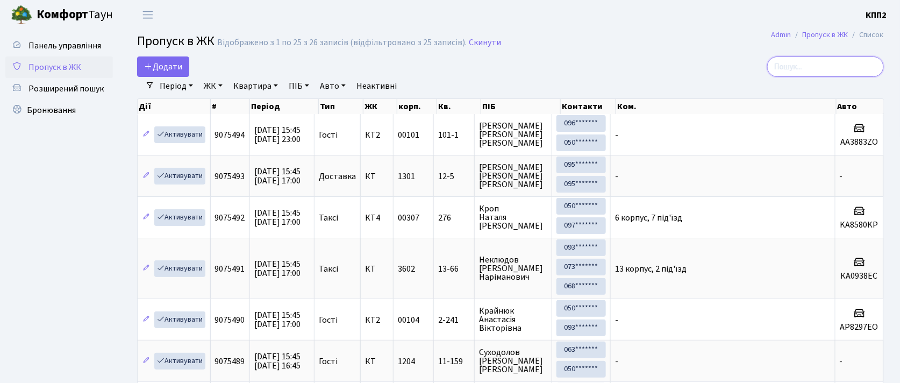
click at [824, 69] on input "search" at bounding box center [825, 66] width 117 height 20
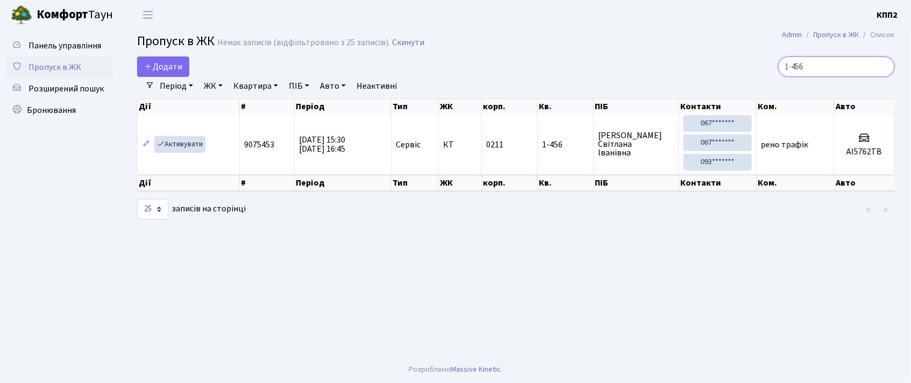
type input "1-456"
click at [59, 74] on link "Пропуск в ЖК" at bounding box center [59, 67] width 108 height 22
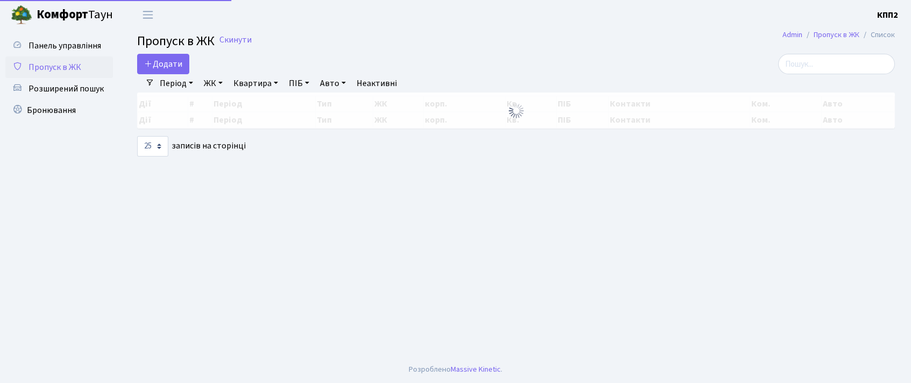
select select "25"
click at [846, 61] on input "search" at bounding box center [836, 64] width 117 height 20
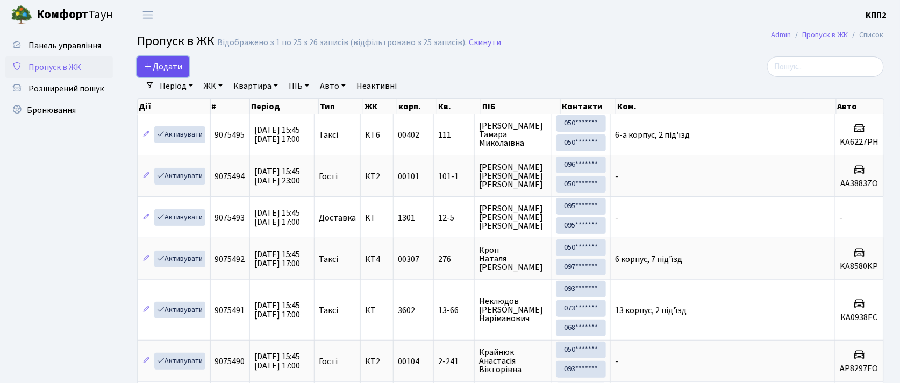
click at [175, 61] on span "Додати" at bounding box center [163, 67] width 38 height 12
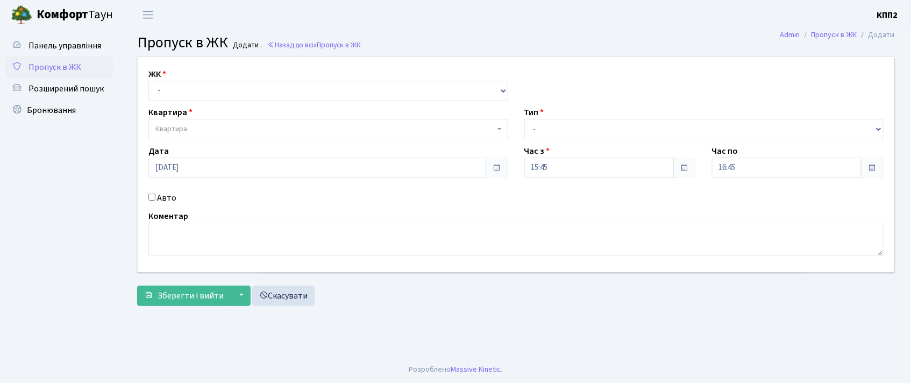
click at [177, 77] on div "ЖК - КТ, вул. Регенераторна, 4 КТ2, просп. Соборності, 17 КТ3, вул. Березнева, …" at bounding box center [328, 84] width 376 height 33
drag, startPoint x: 177, startPoint y: 82, endPoint x: 186, endPoint y: 99, distance: 18.5
click at [179, 82] on select "- КТ, вул. Регенераторна, 4 КТ2, просп. Соборності, 17 КТ3, вул. Березнева, 16 …" at bounding box center [328, 91] width 360 height 20
select select "271"
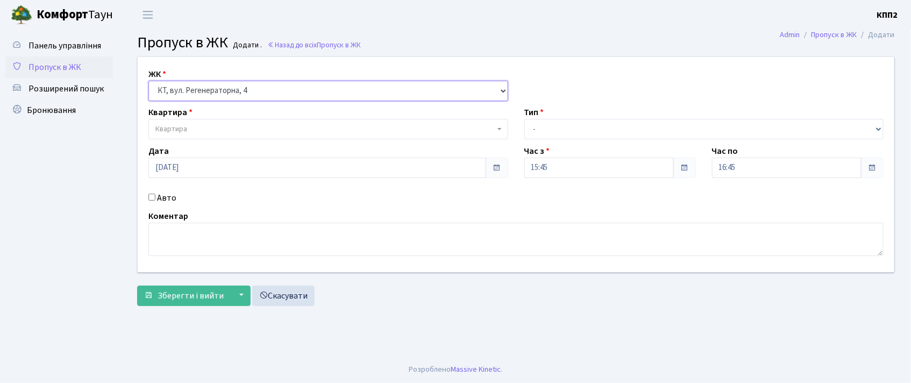
click at [148, 81] on select "- КТ, вул. Регенераторна, 4 КТ2, просп. Соборності, 17 КТ3, вул. Березнева, 16 …" at bounding box center [328, 91] width 360 height 20
select select
click at [208, 122] on span "Квартира" at bounding box center [328, 129] width 360 height 20
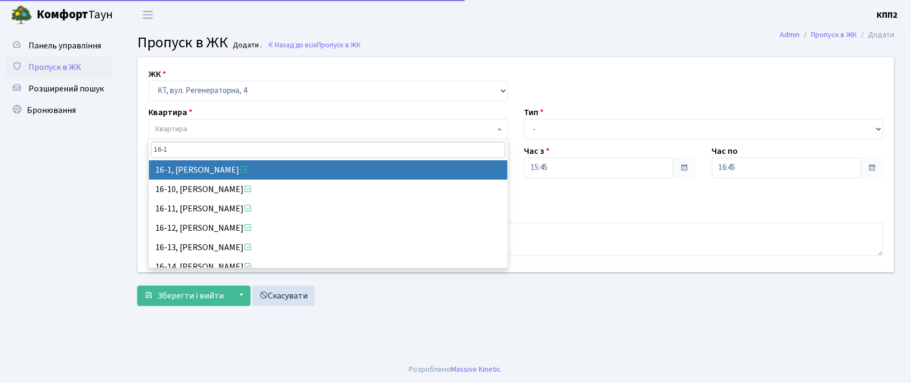
type input "16-1"
select select "8562"
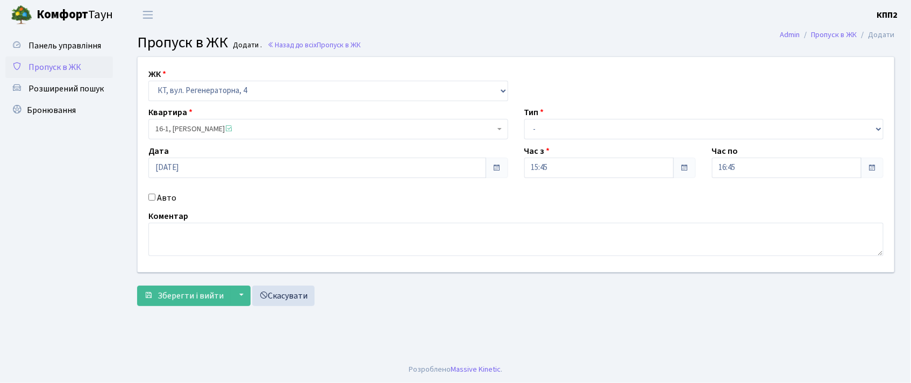
click at [166, 196] on label "Авто" at bounding box center [166, 197] width 19 height 13
click at [155, 196] on input "Авто" at bounding box center [151, 197] width 7 height 7
checkbox input "true"
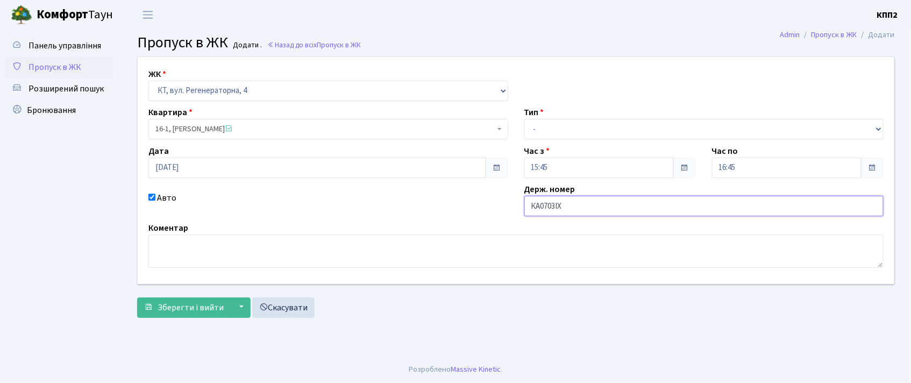
type input "КА0703ІХ"
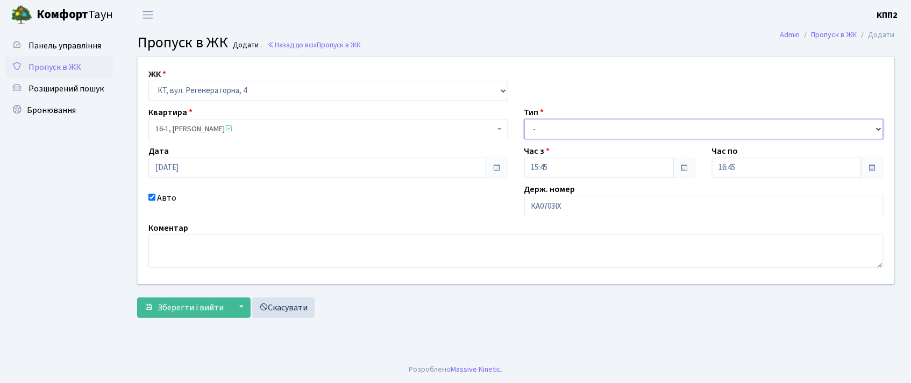
click at [622, 123] on select "- Доставка Таксі Гості Сервіс" at bounding box center [704, 129] width 360 height 20
select select "3"
click at [524, 119] on select "- Доставка Таксі Гості Сервіс" at bounding box center [704, 129] width 360 height 20
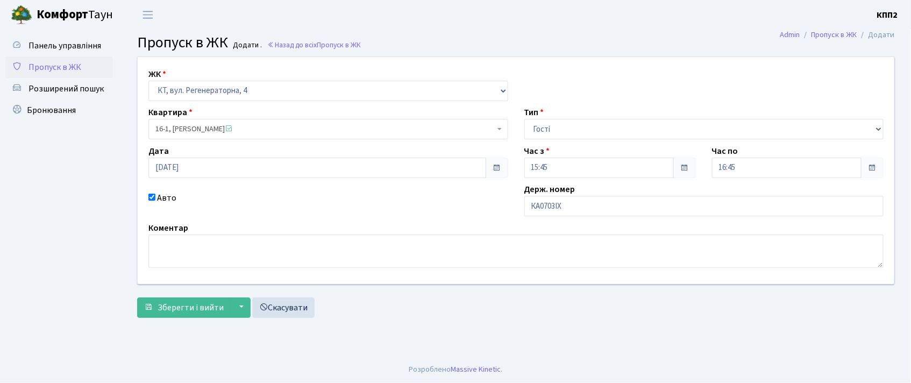
click at [179, 295] on form "ЖК - КТ, вул. Регенераторна, 4 КТ2, просп. Соборності, 17 КТ3, вул. Березнева, …" at bounding box center [516, 186] width 758 height 261
click at [181, 300] on button "Зберегти і вийти" at bounding box center [184, 307] width 94 height 20
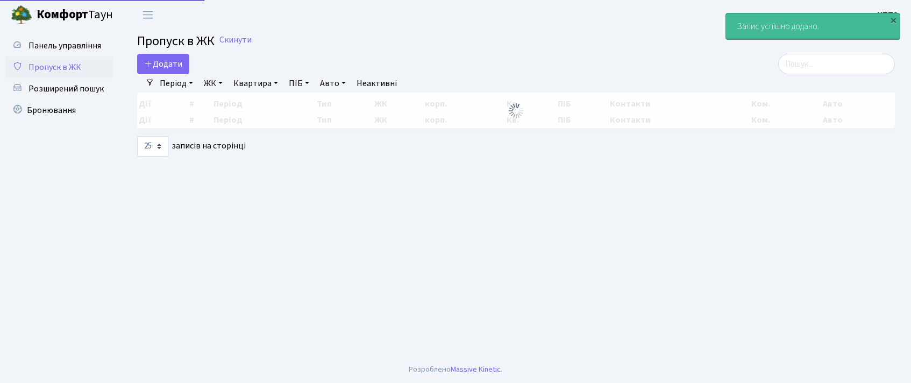
select select "25"
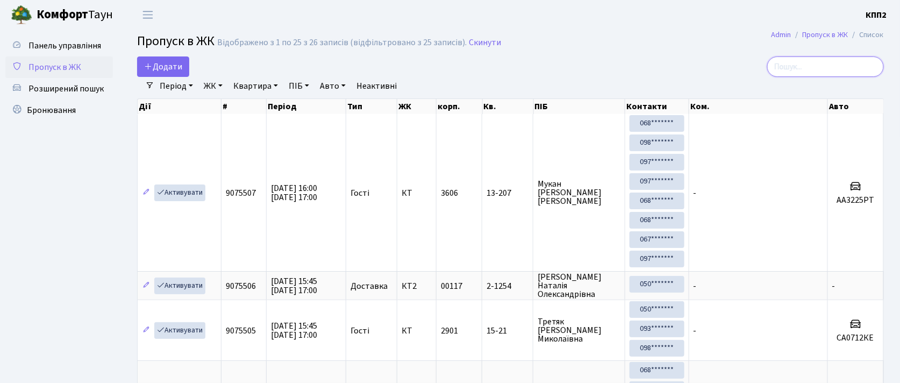
click at [816, 68] on input "search" at bounding box center [825, 66] width 117 height 20
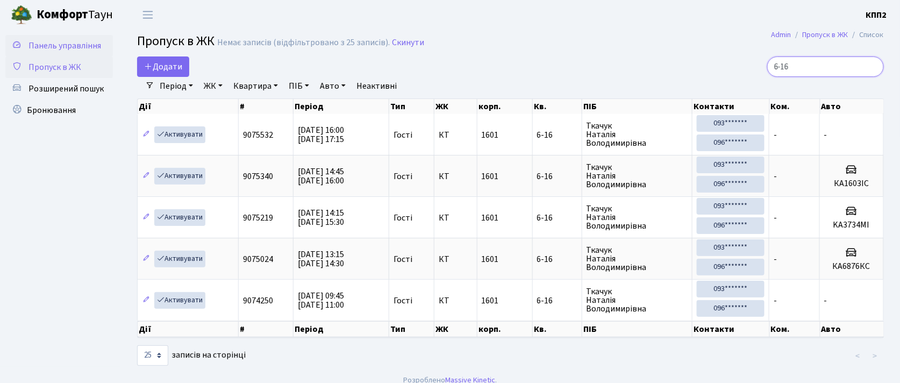
type input "6-16"
click at [79, 47] on span "Панель управління" at bounding box center [64, 46] width 73 height 12
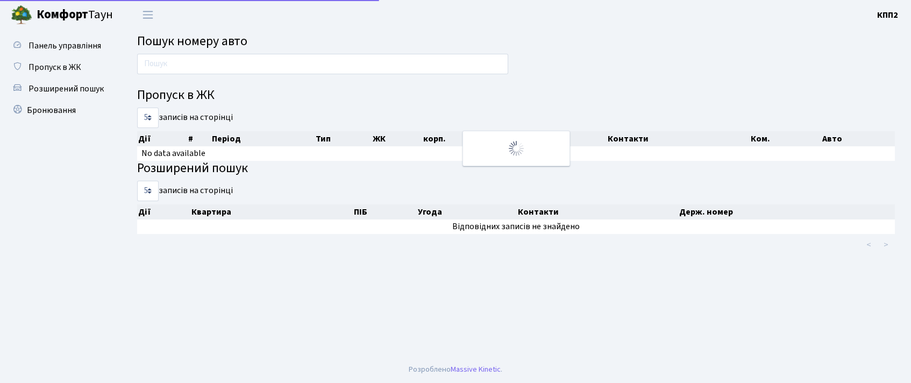
click at [248, 69] on input "text" at bounding box center [322, 64] width 371 height 20
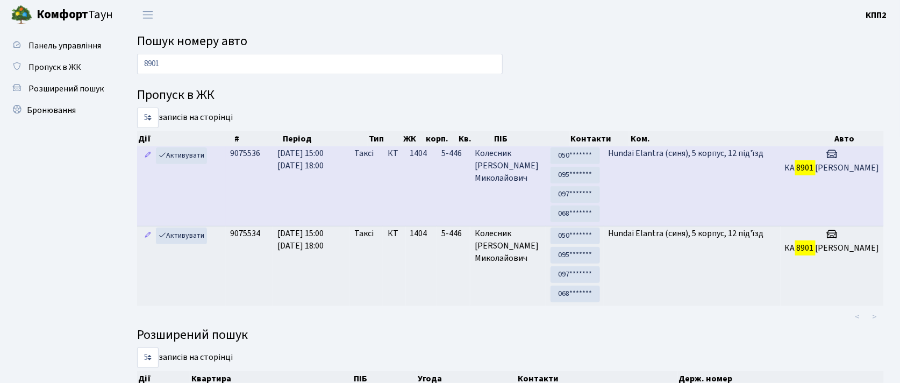
type input "8901"
click at [406, 194] on td "КТ" at bounding box center [394, 186] width 23 height 80
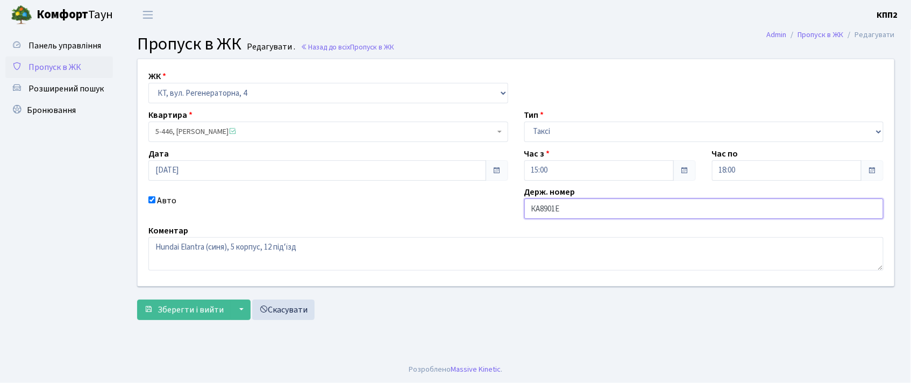
click at [596, 213] on input "КА8901Е" at bounding box center [704, 208] width 360 height 20
type input "КА8901ЕТ"
click at [179, 315] on span "Зберегти і вийти" at bounding box center [191, 310] width 66 height 12
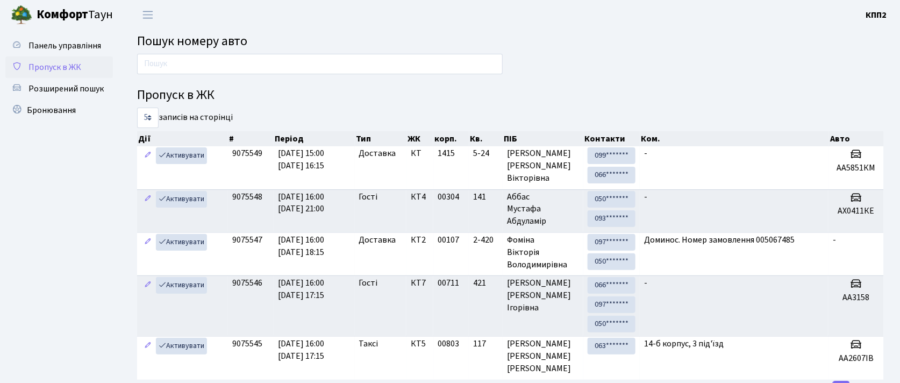
click at [49, 67] on span "Пропуск в ЖК" at bounding box center [54, 67] width 53 height 12
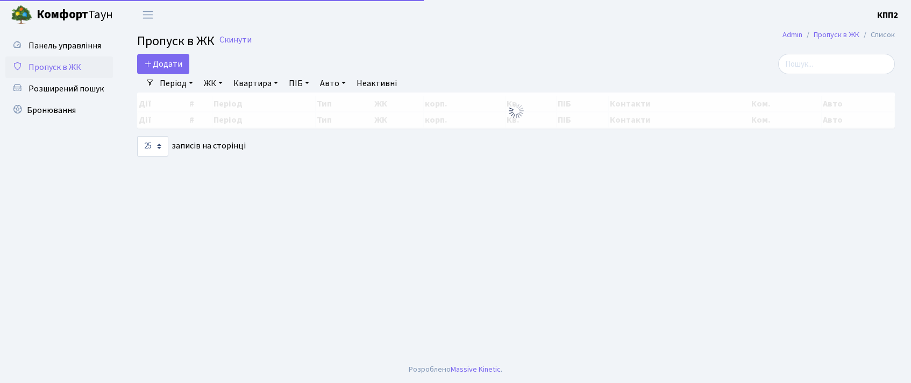
select select "25"
click at [168, 61] on span "Додати" at bounding box center [163, 64] width 38 height 12
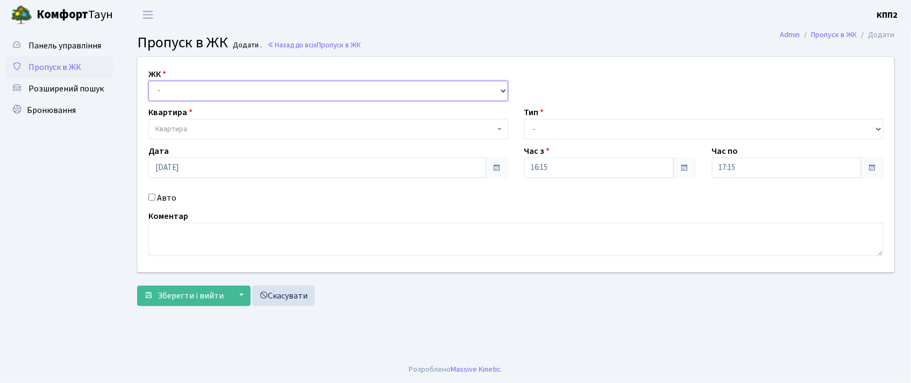
click at [179, 91] on select "- КТ, вул. Регенераторна, 4 КТ2, просп. [STREET_ADDRESS] [STREET_ADDRESS] [PERS…" at bounding box center [328, 91] width 360 height 20
click at [148, 81] on select "- КТ, вул. Регенераторна, 4 КТ2, просп. [STREET_ADDRESS] [STREET_ADDRESS] [PERS…" at bounding box center [328, 91] width 360 height 20
click at [181, 127] on span "Квартира" at bounding box center [171, 129] width 32 height 11
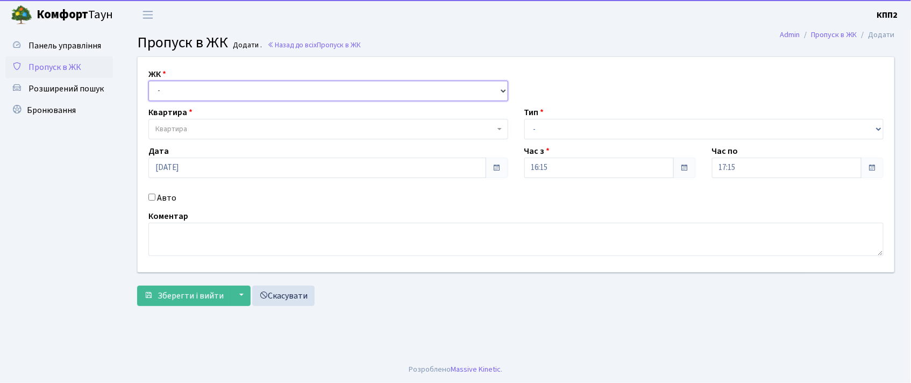
click at [181, 95] on select "- КТ, вул. Регенераторна, 4 КТ2, просп. Соборності, 17 КТ3, вул. Березнева, 16 …" at bounding box center [328, 91] width 360 height 20
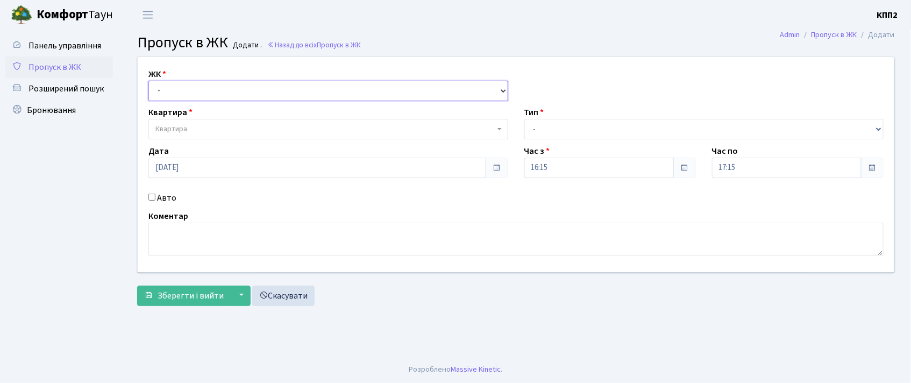
select select "271"
click at [148, 81] on select "- КТ, вул. Регенераторна, 4 КТ2, просп. Соборності, 17 КТ3, вул. Березнева, 16 …" at bounding box center [328, 91] width 360 height 20
select select
click at [184, 127] on span "Квартира" at bounding box center [171, 129] width 32 height 11
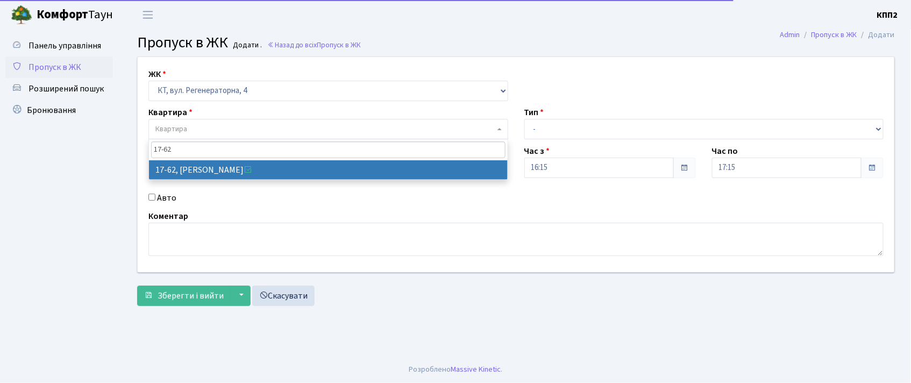
type input "17-62"
select select "9016"
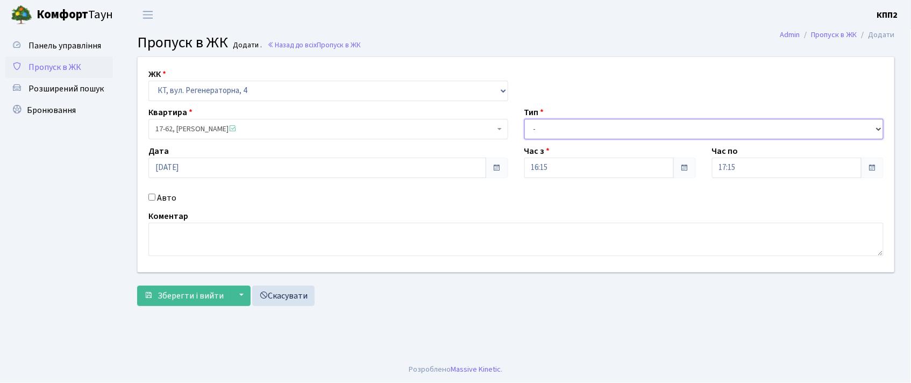
drag, startPoint x: 560, startPoint y: 121, endPoint x: 557, endPoint y: 138, distance: 17.4
click at [560, 121] on select "- Доставка Таксі Гості Сервіс" at bounding box center [704, 129] width 360 height 20
select select "3"
click at [524, 119] on select "- Доставка Таксі Гості Сервіс" at bounding box center [704, 129] width 360 height 20
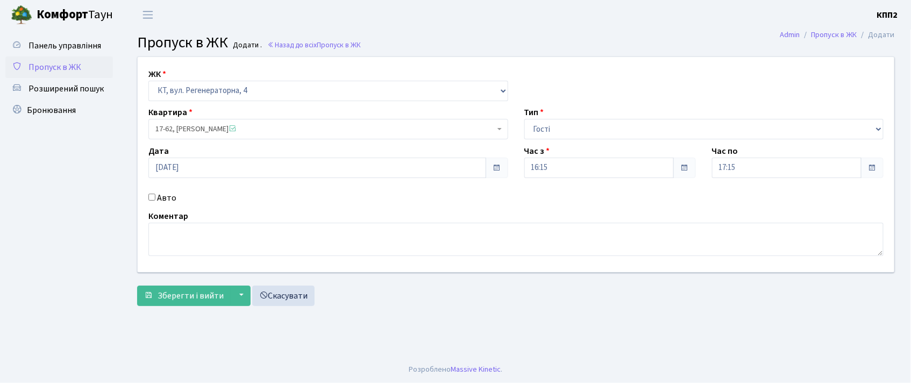
click at [161, 201] on label "Авто" at bounding box center [166, 197] width 19 height 13
click at [155, 201] on input "Авто" at bounding box center [151, 197] width 7 height 7
checkbox input "true"
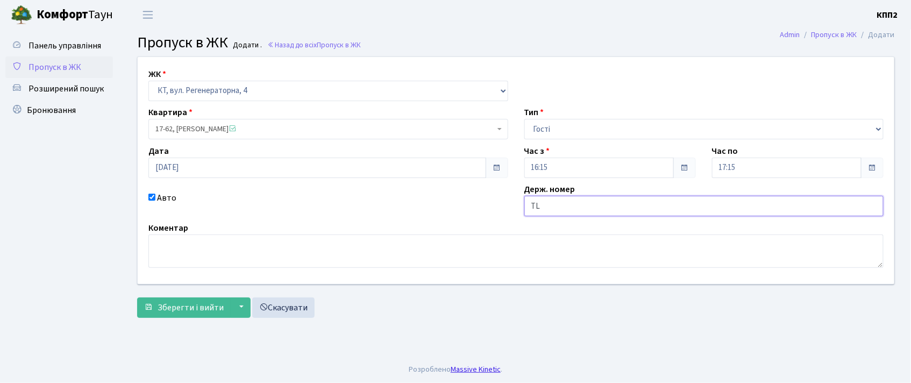
type input "T"
type input "EL7777"
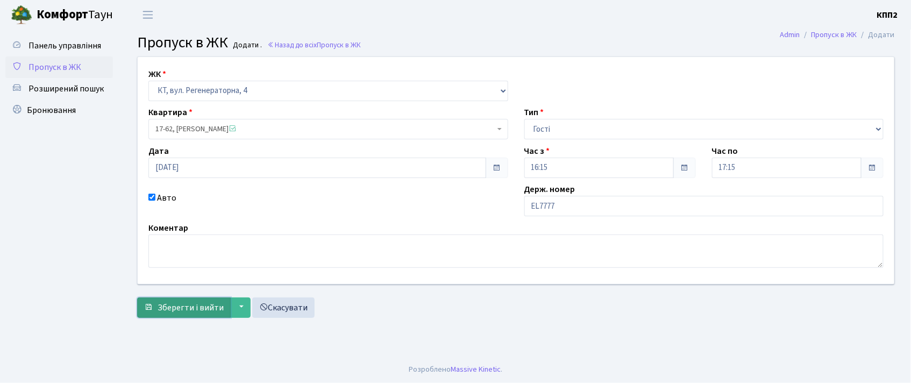
click at [183, 308] on span "Зберегти і вийти" at bounding box center [191, 308] width 66 height 12
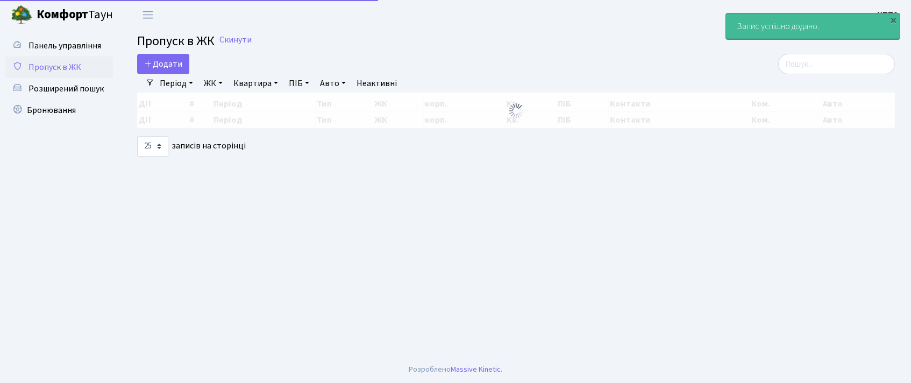
select select "25"
click at [826, 63] on input "search" at bounding box center [836, 64] width 117 height 20
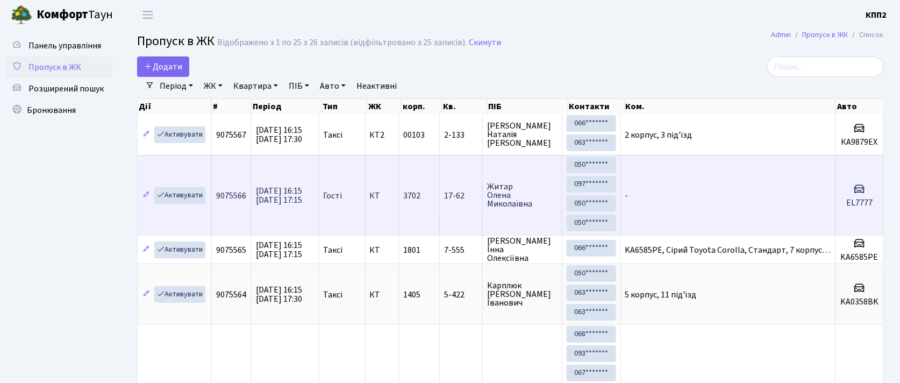
click at [682, 192] on td "-" at bounding box center [728, 195] width 215 height 80
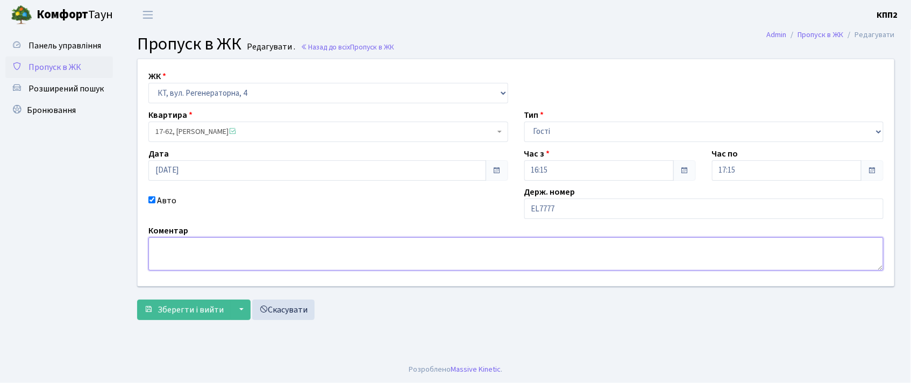
click at [504, 259] on textarea at bounding box center [515, 253] width 735 height 33
type textarea "P"
type textarea "ЗАЇДЕ 2 РАЗА"
click at [202, 304] on span "Зберегти і вийти" at bounding box center [191, 310] width 66 height 12
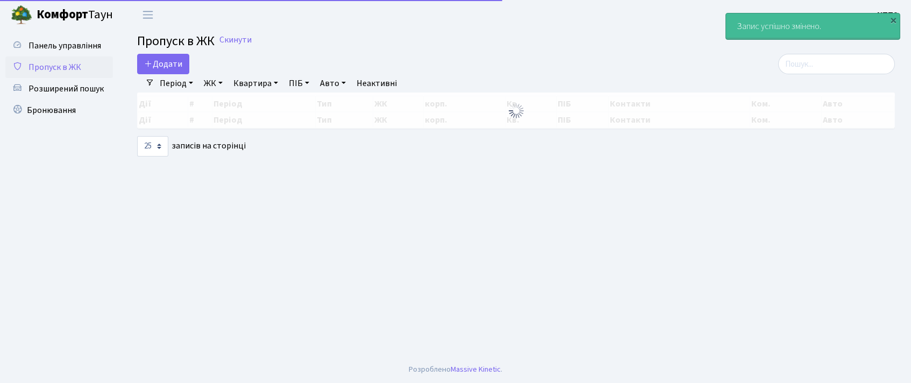
select select "25"
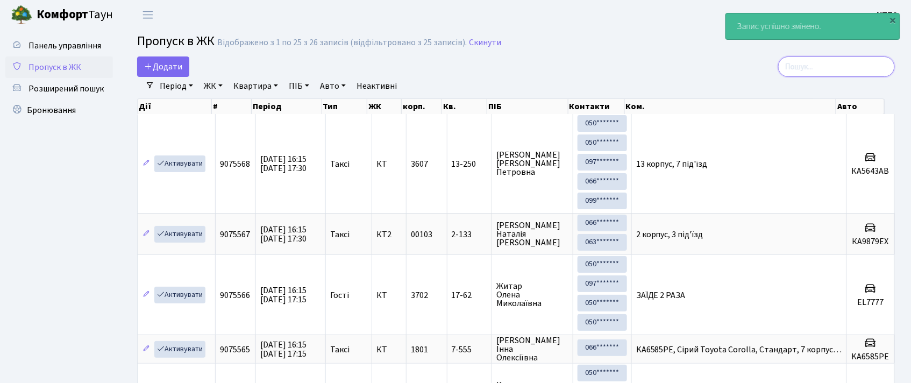
click at [811, 67] on input "search" at bounding box center [836, 66] width 117 height 20
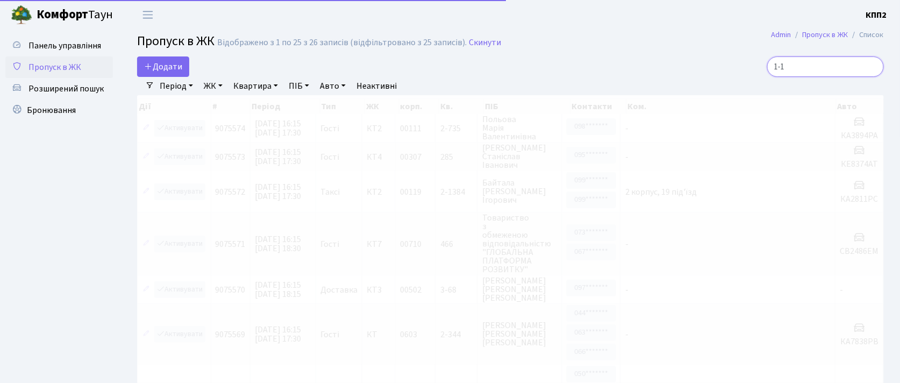
type input "1-10"
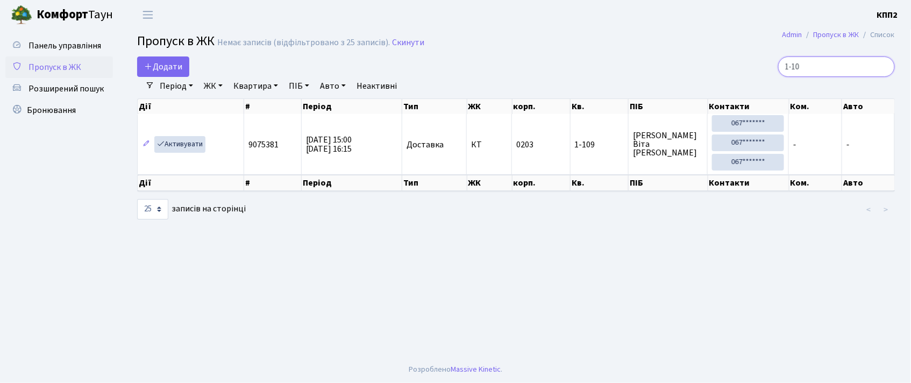
drag, startPoint x: 850, startPoint y: 61, endPoint x: 615, endPoint y: 74, distance: 234.8
click at [615, 74] on div "Додати 1-10" at bounding box center [516, 66] width 774 height 20
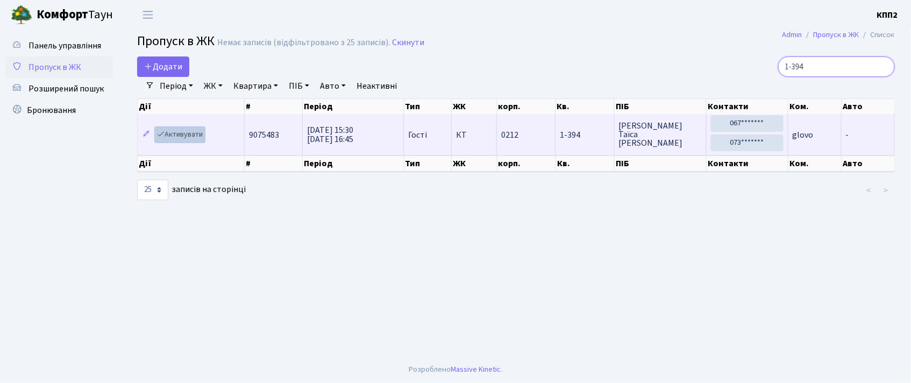
type input "1-394"
click at [191, 136] on link "Активувати" at bounding box center [179, 134] width 51 height 17
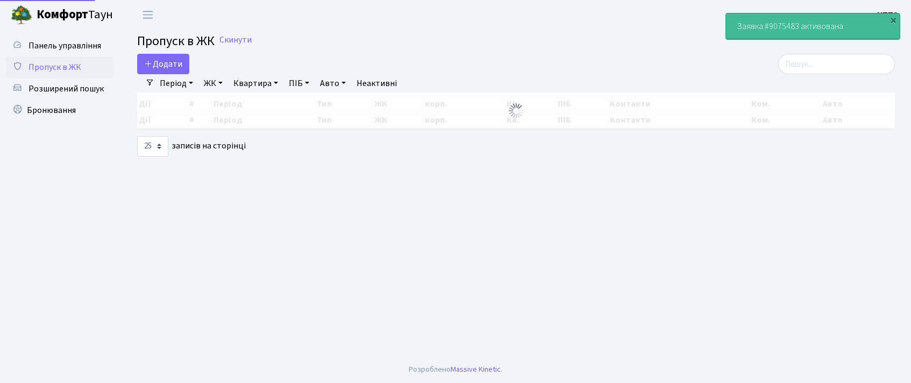
select select "25"
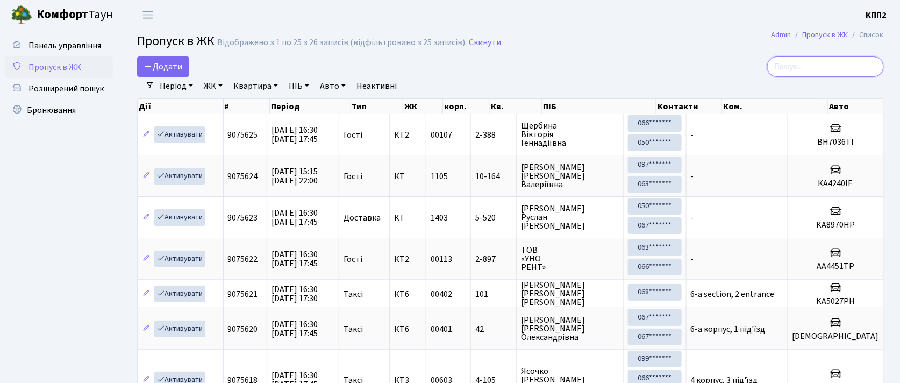
click at [826, 71] on input "search" at bounding box center [825, 66] width 117 height 20
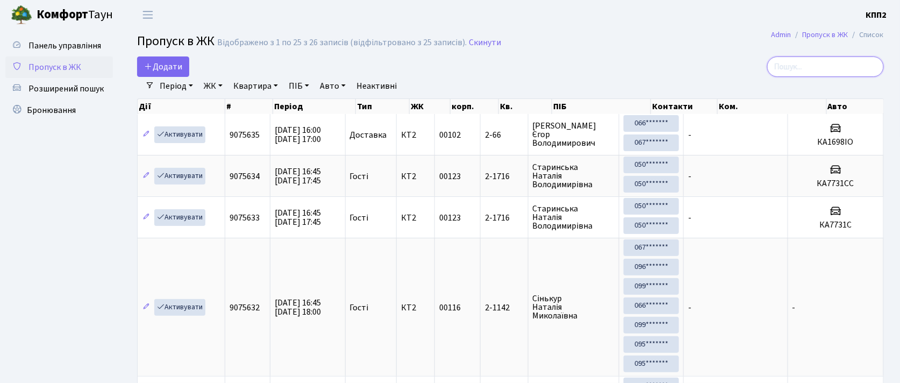
click at [826, 67] on input "search" at bounding box center [825, 66] width 117 height 20
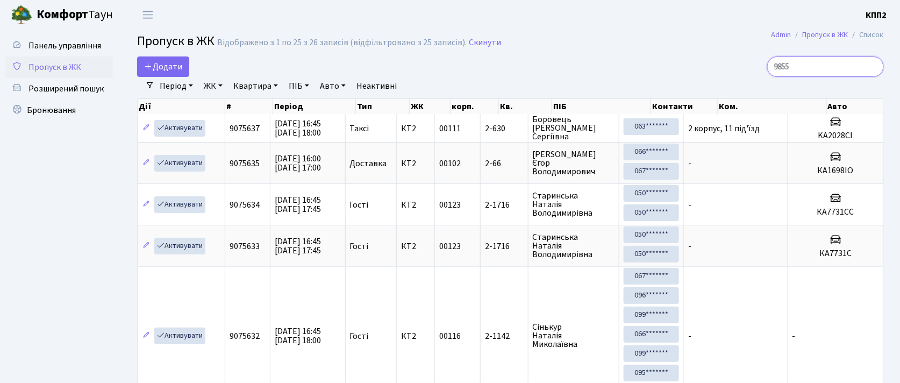
type input "9855"
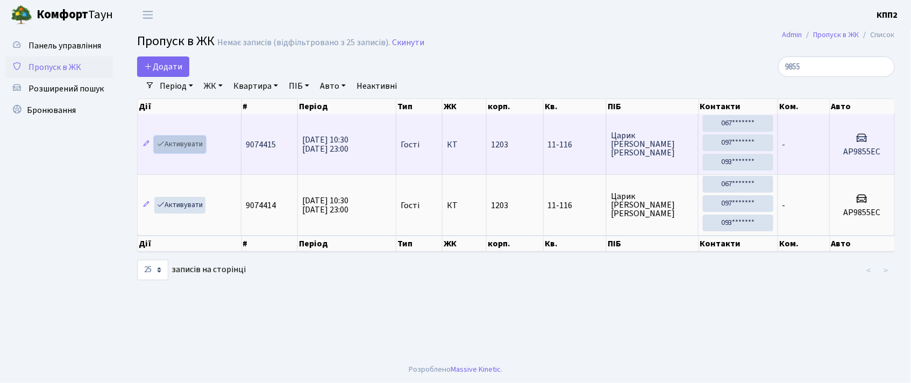
click at [175, 138] on link "Активувати" at bounding box center [179, 144] width 51 height 17
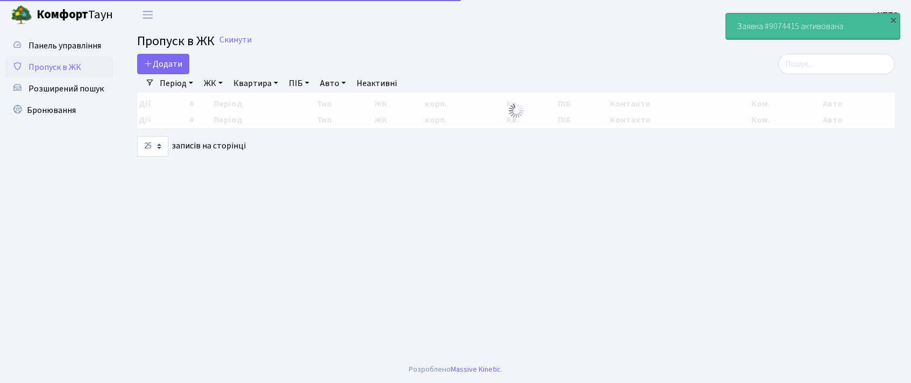
select select "25"
click at [841, 63] on input "search" at bounding box center [836, 64] width 117 height 20
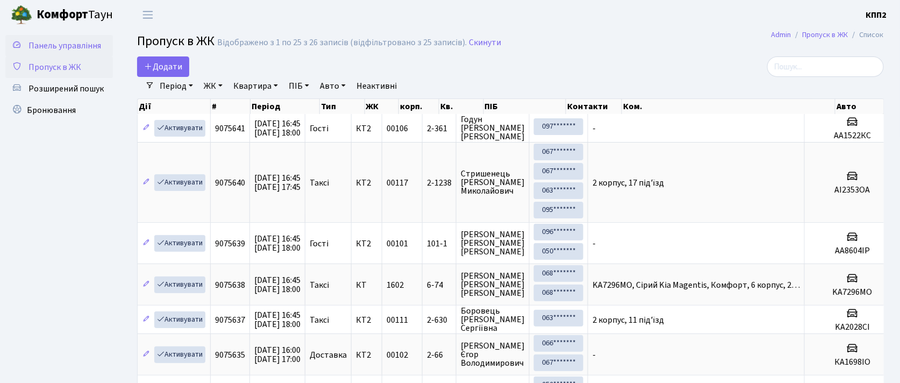
click at [48, 51] on span "Панель управління" at bounding box center [64, 46] width 73 height 12
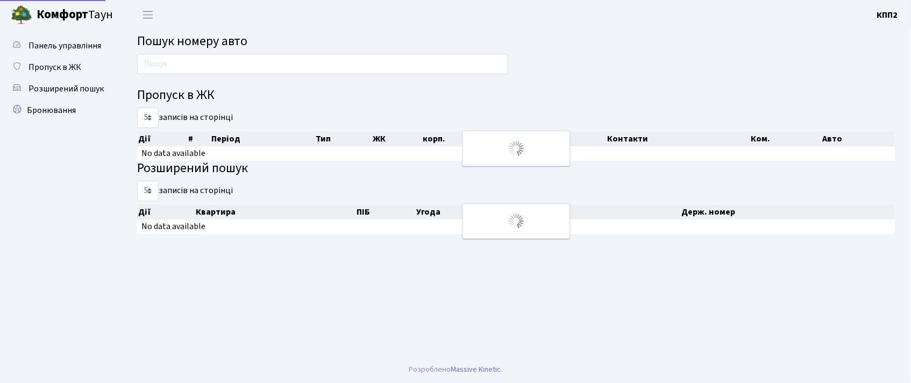
click at [110, 66] on link "Пропуск в ЖК" at bounding box center [59, 67] width 108 height 22
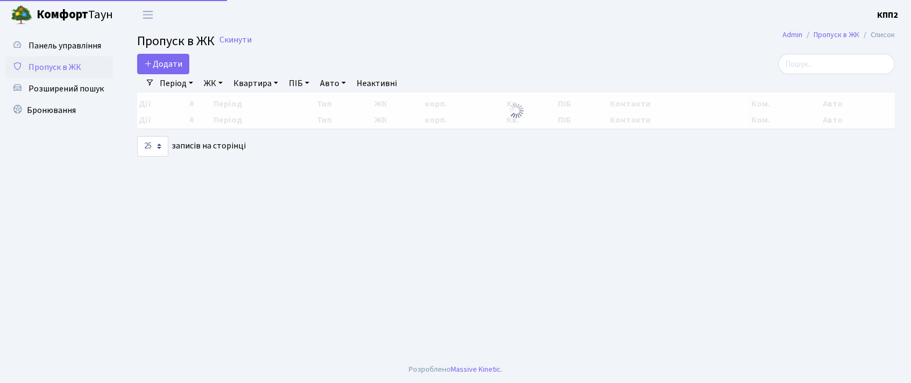
select select "25"
click at [151, 67] on icon at bounding box center [148, 63] width 9 height 9
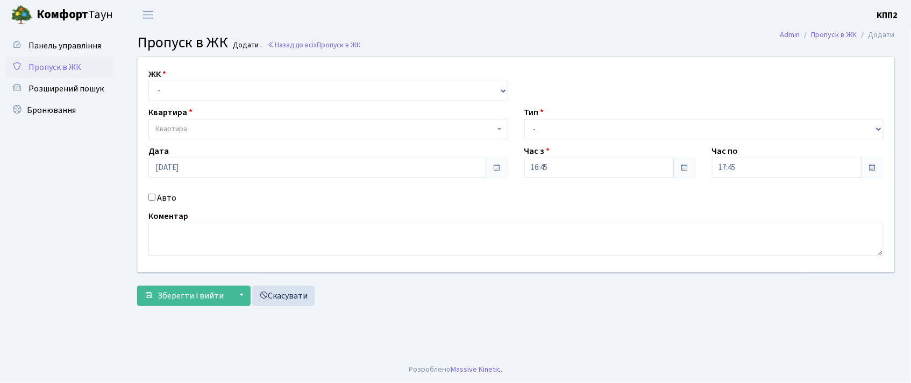
click at [67, 47] on span "Панель управління" at bounding box center [64, 46] width 73 height 12
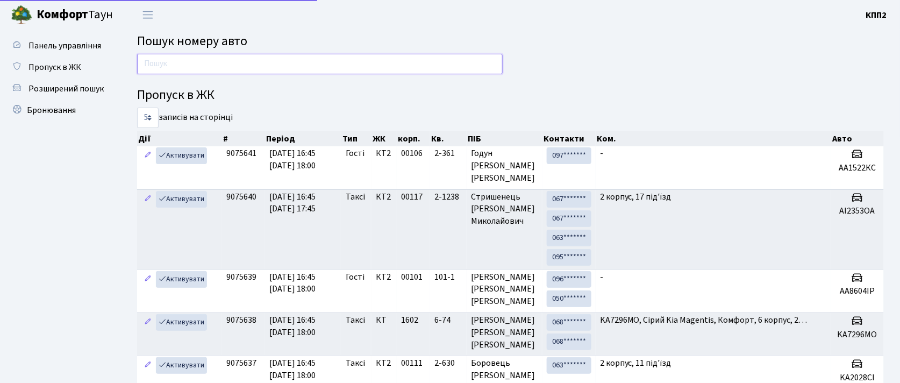
drag, startPoint x: 0, startPoint y: 0, endPoint x: 218, endPoint y: 72, distance: 229.4
click at [218, 72] on input "text" at bounding box center [320, 64] width 366 height 20
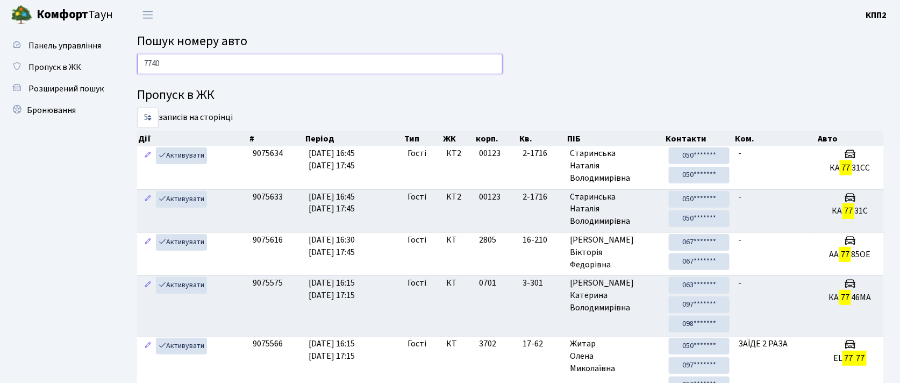
type input "7740"
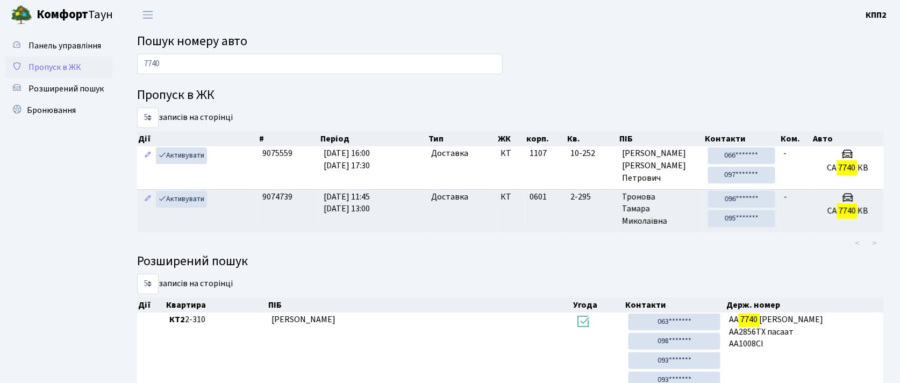
click at [60, 65] on span "Пропуск в ЖК" at bounding box center [54, 67] width 53 height 12
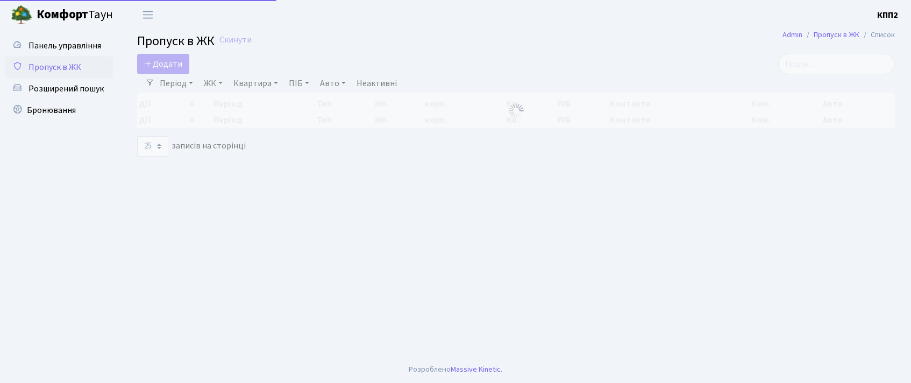
select select "25"
click at [865, 55] on main "Admin Пропуск в ЖК Список Пропуск в ЖК Скинути Додати Фільтри Період [DATE] - […" at bounding box center [516, 193] width 790 height 326
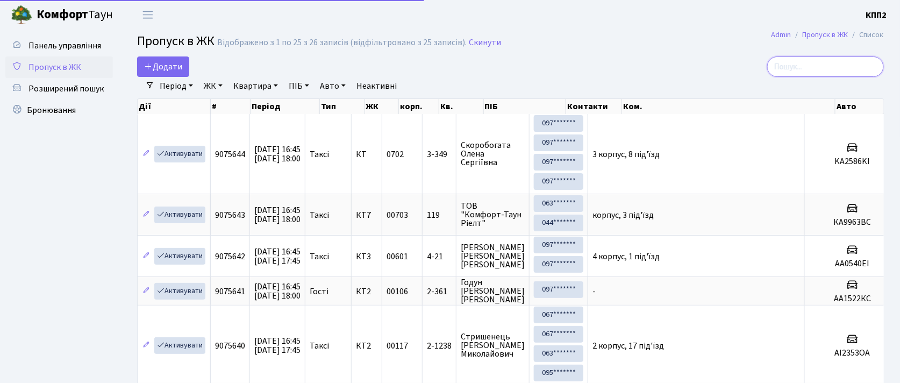
click at [826, 69] on input "search" at bounding box center [825, 66] width 117 height 20
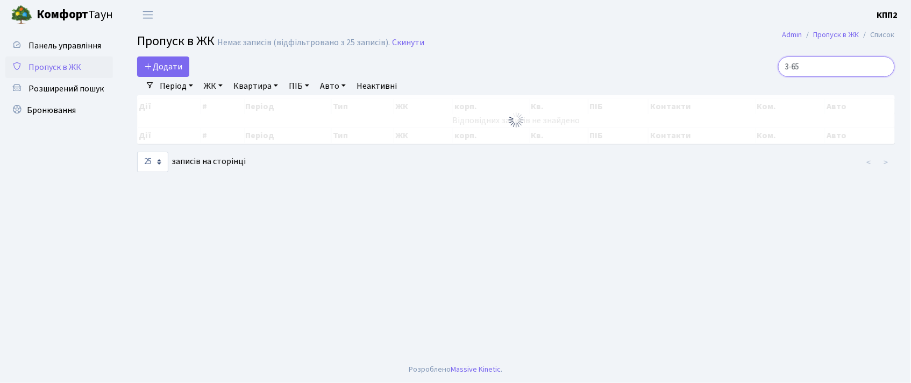
drag, startPoint x: 825, startPoint y: 65, endPoint x: 702, endPoint y: 53, distance: 123.2
click at [718, 56] on main "Admin Пропуск в ЖК Список Пропуск в ЖК Немає записів (відфільтровано з 25 запис…" at bounding box center [516, 193] width 790 height 326
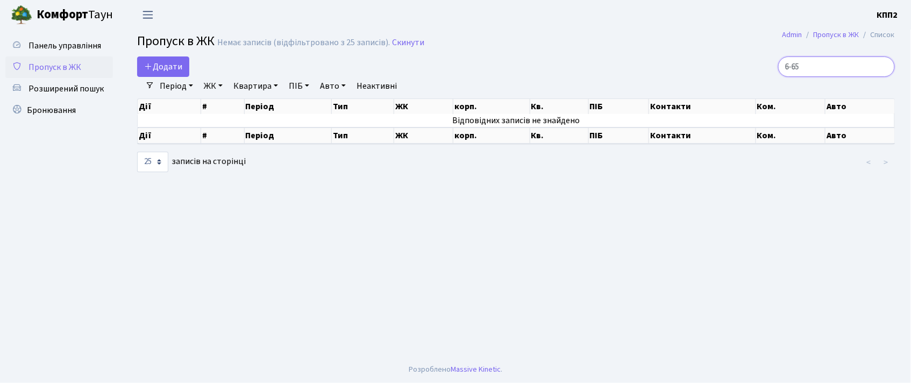
type input "6-65"
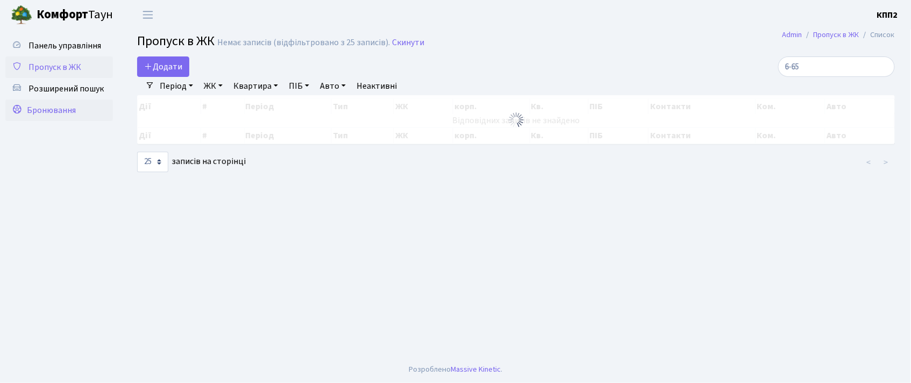
click at [56, 114] on span "Бронювання" at bounding box center [51, 110] width 49 height 12
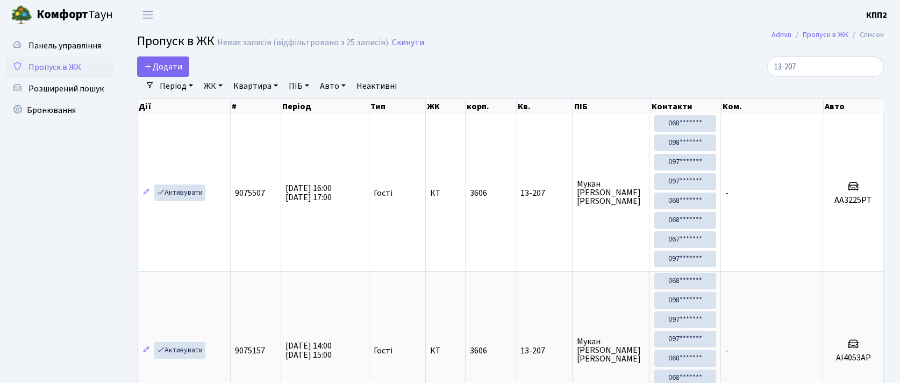
select select "25"
drag, startPoint x: 806, startPoint y: 68, endPoint x: 670, endPoint y: 68, distance: 135.5
click at [671, 68] on div "13-207" at bounding box center [765, 66] width 238 height 20
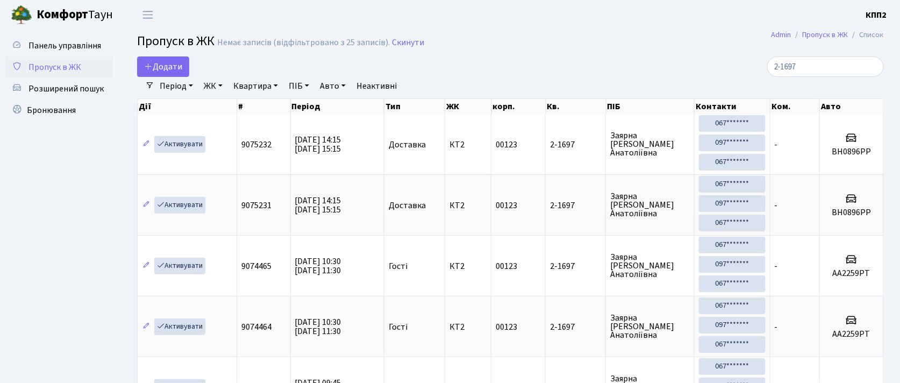
type input "2-1697"
click at [65, 44] on span "Панель управління" at bounding box center [64, 46] width 73 height 12
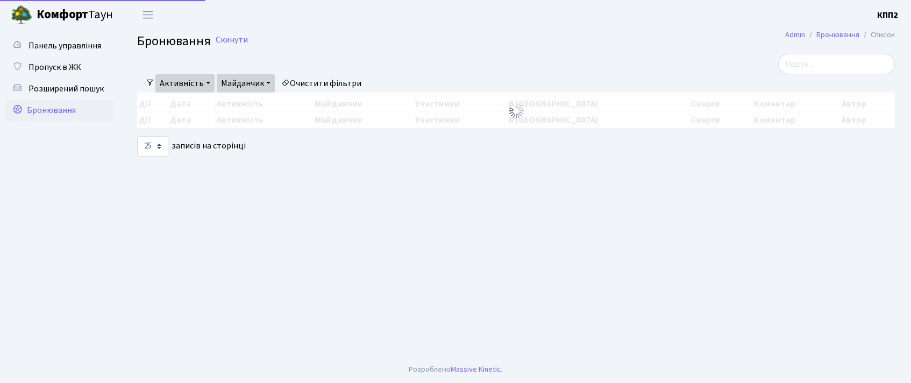
select select "25"
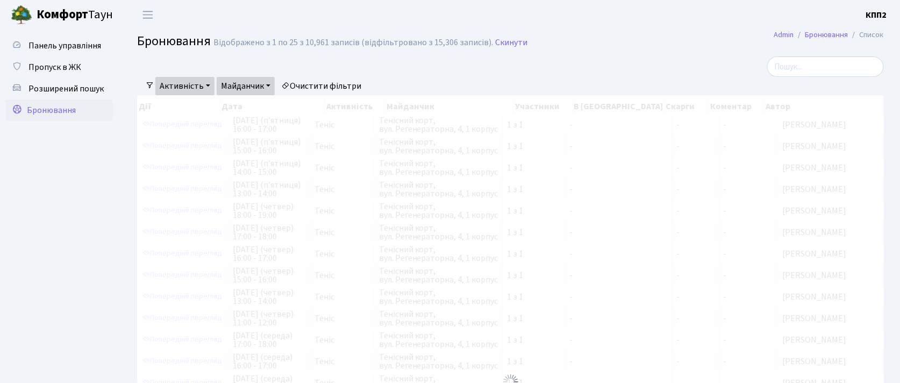
click at [262, 87] on link "Майданчик" at bounding box center [246, 86] width 58 height 18
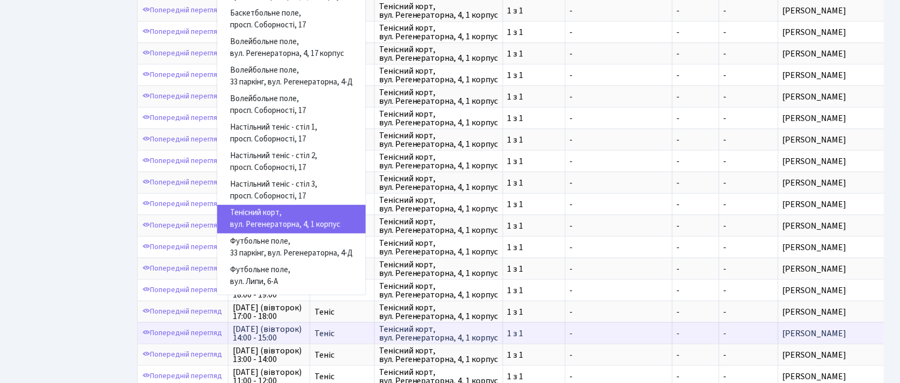
scroll to position [215, 0]
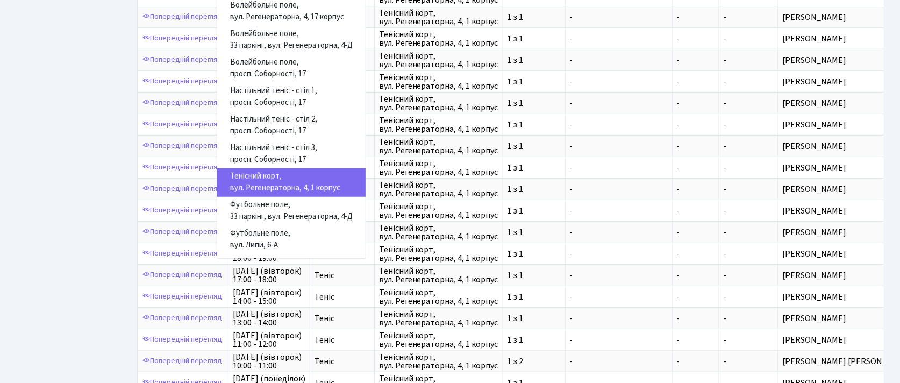
click at [263, 182] on link "Тенісний корт, вул. Регенераторна, 4, 1 корпус" at bounding box center [291, 182] width 148 height 28
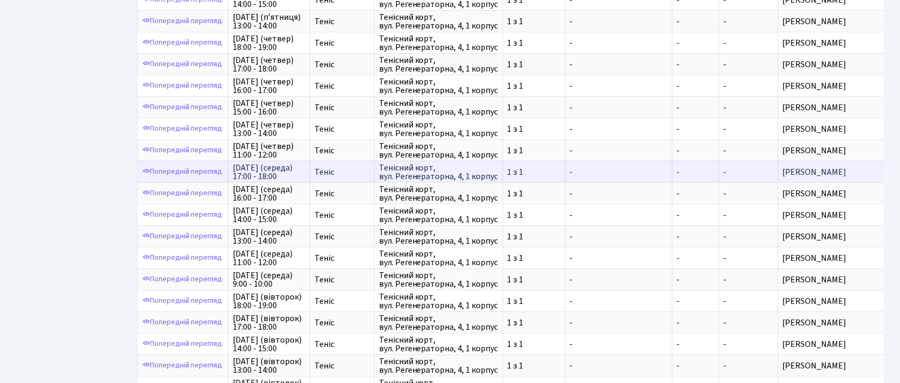
scroll to position [152, 0]
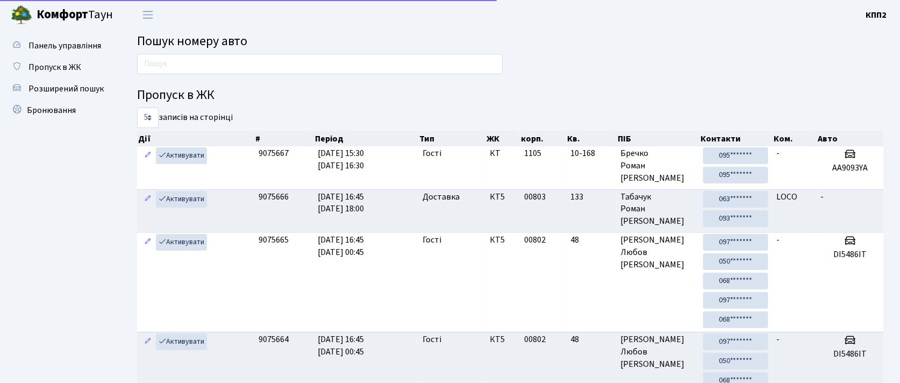
click at [223, 61] on input "text" at bounding box center [320, 64] width 366 height 20
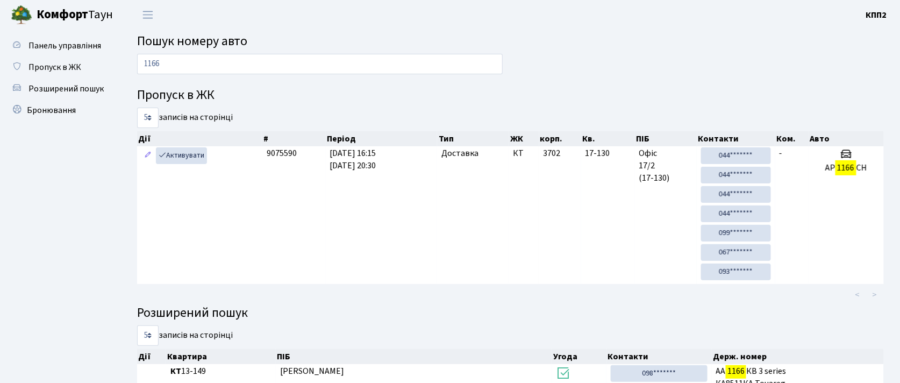
type input "1166"
click at [44, 69] on span "Пропуск в ЖК" at bounding box center [54, 67] width 53 height 12
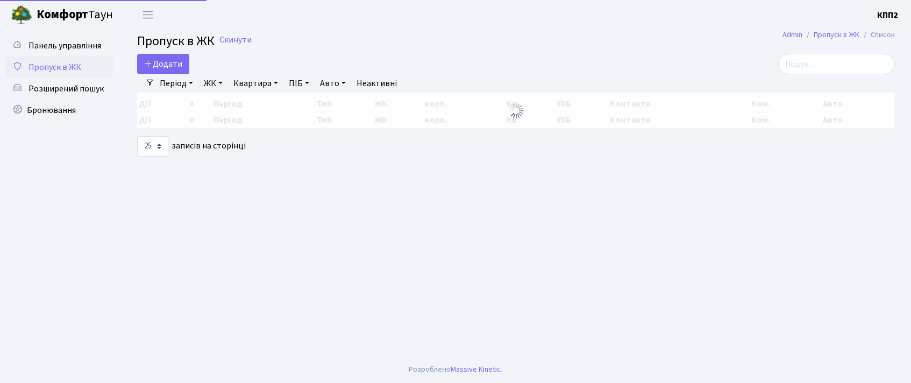
select select "25"
click at [171, 70] on link "Додати" at bounding box center [163, 64] width 52 height 20
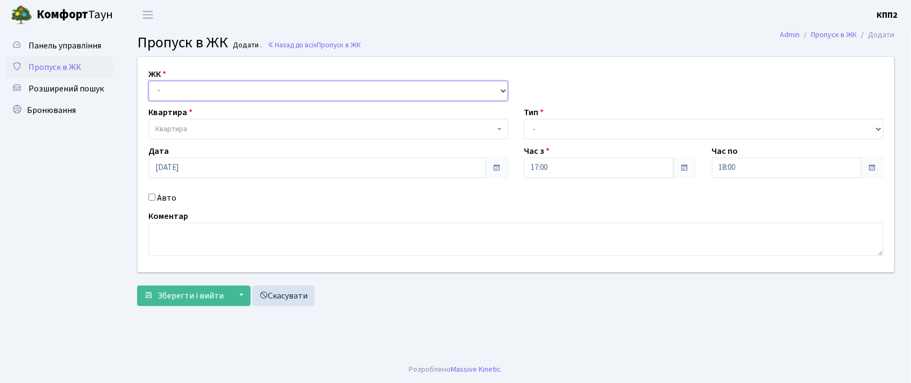
click at [177, 94] on select "- КТ, вул. Регенераторна, 4 КТ2, просп. [STREET_ADDRESS] [STREET_ADDRESS] [PERS…" at bounding box center [328, 91] width 360 height 20
select select "271"
click at [148, 81] on select "- КТ, вул. Регенераторна, 4 КТ2, просп. [STREET_ADDRESS] [STREET_ADDRESS] [PERS…" at bounding box center [328, 91] width 360 height 20
select select
click at [159, 201] on label "Авто" at bounding box center [166, 197] width 19 height 13
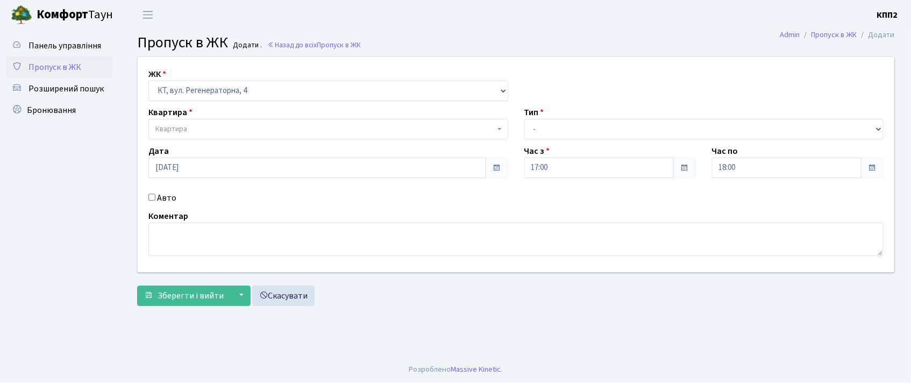
click at [155, 201] on input "Авто" at bounding box center [151, 197] width 7 height 7
checkbox input "true"
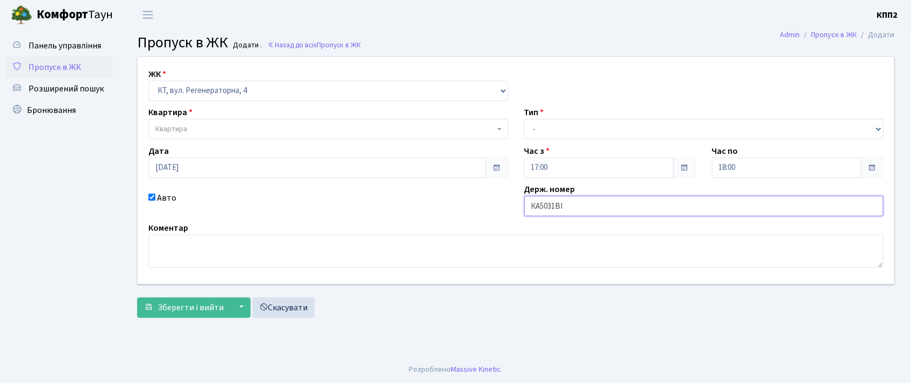
type input "КА5031ВІ"
click at [201, 119] on span "Квартира" at bounding box center [328, 129] width 360 height 20
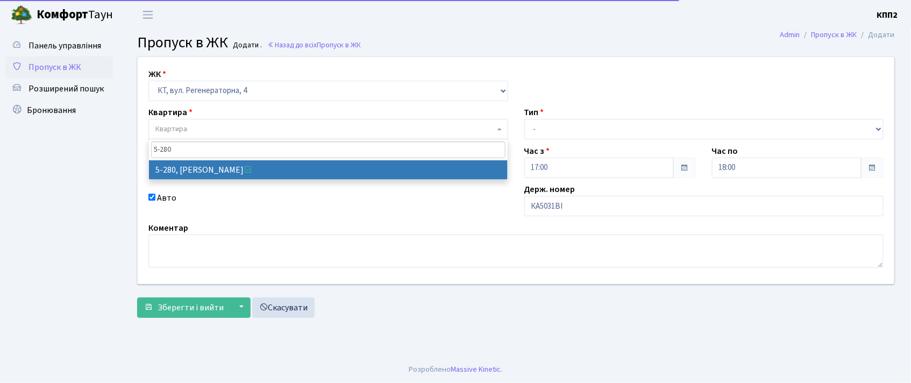
type input "5-280"
select select "2291"
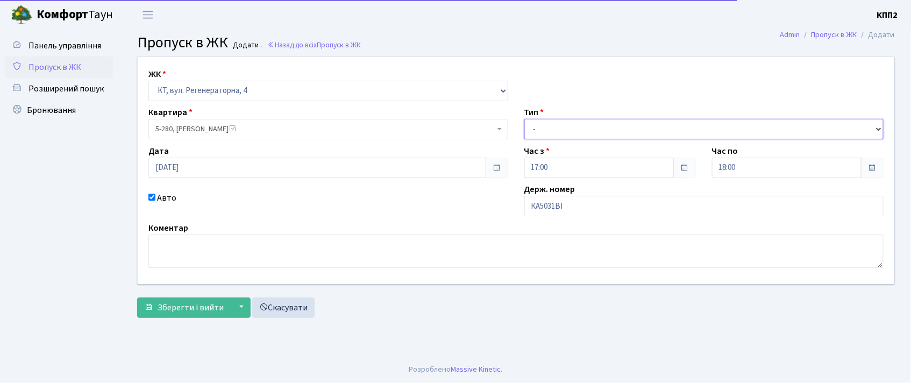
click at [551, 134] on select "- Доставка Таксі Гості Сервіс" at bounding box center [704, 129] width 360 height 20
select select "3"
click at [524, 119] on select "- Доставка Таксі Гості Сервіс" at bounding box center [704, 129] width 360 height 20
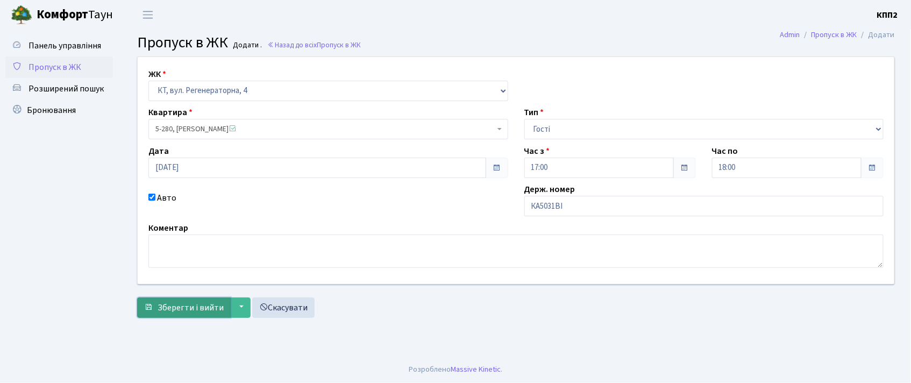
click at [201, 303] on span "Зберегти і вийти" at bounding box center [191, 308] width 66 height 12
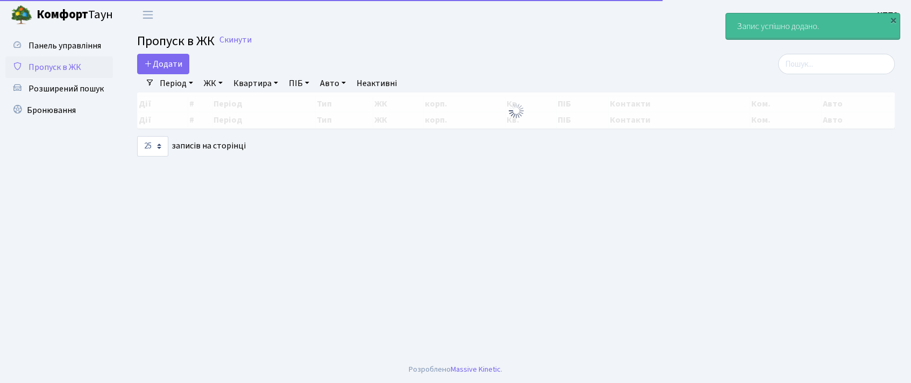
select select "25"
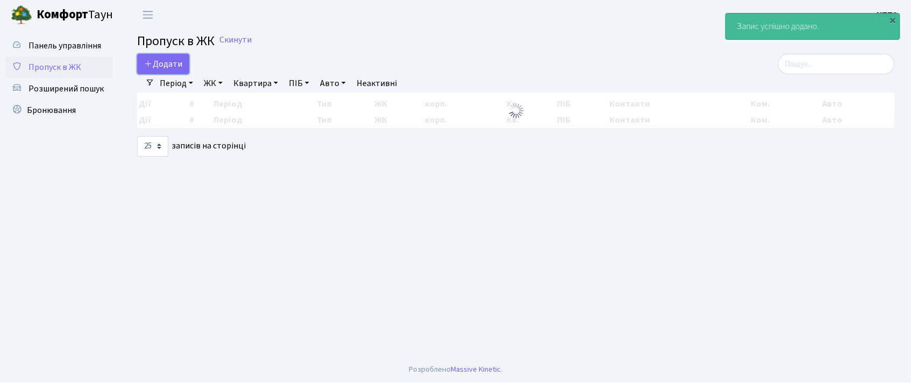
drag, startPoint x: 163, startPoint y: 67, endPoint x: 162, endPoint y: 112, distance: 45.2
click at [163, 67] on span "Додати" at bounding box center [163, 64] width 38 height 12
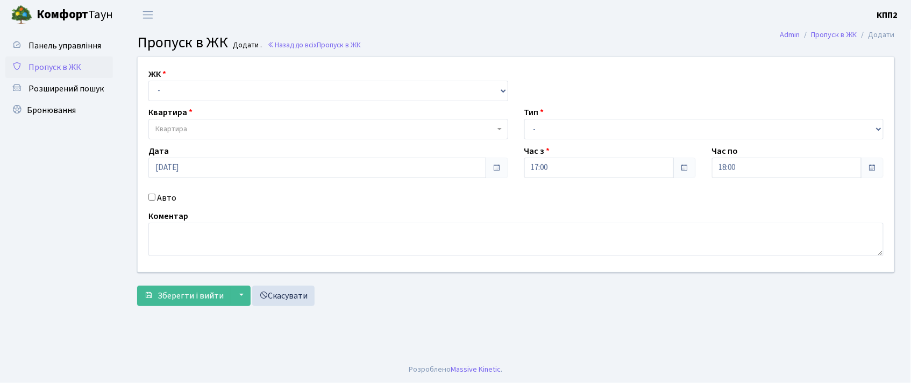
click at [161, 199] on label "Авто" at bounding box center [166, 197] width 19 height 13
click at [155, 199] on input "Авто" at bounding box center [151, 197] width 7 height 7
checkbox input "true"
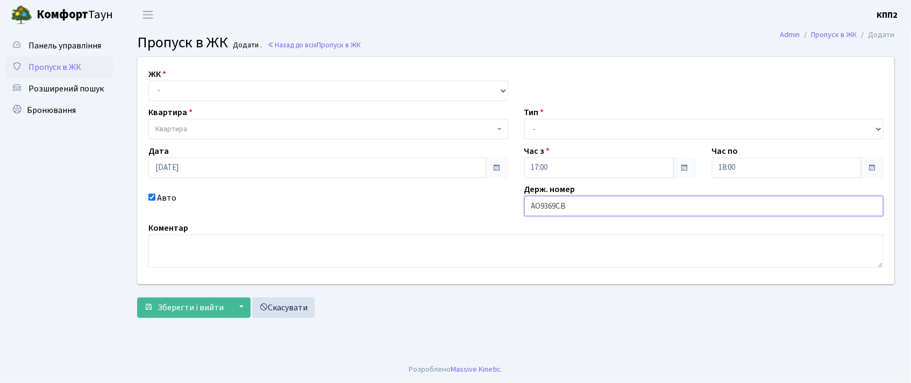
type input "АО9369СВ"
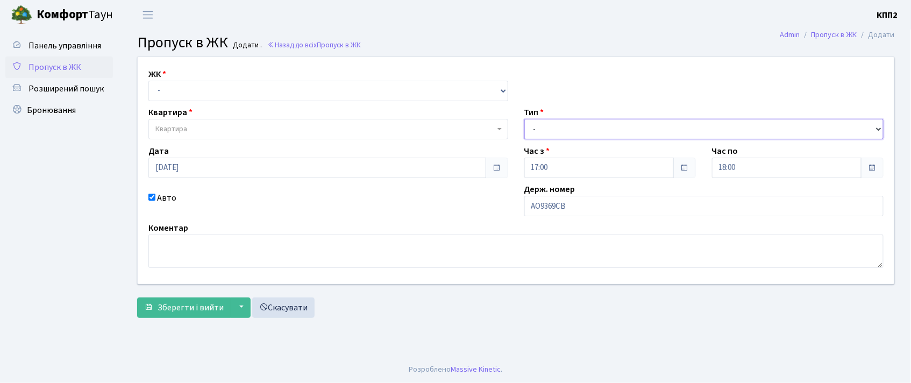
drag, startPoint x: 580, startPoint y: 127, endPoint x: 579, endPoint y: 138, distance: 10.3
click at [580, 127] on select "- Доставка Таксі Гості Сервіс" at bounding box center [704, 129] width 360 height 20
select select "3"
click at [524, 119] on select "- Доставка Таксі Гості Сервіс" at bounding box center [704, 129] width 360 height 20
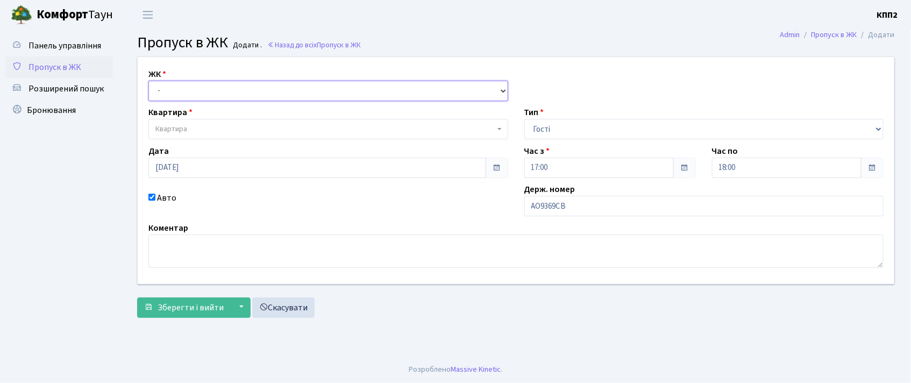
click at [244, 95] on select "- КТ, вул. Регенераторна, 4 КТ2, просп. [STREET_ADDRESS] [STREET_ADDRESS] [PERS…" at bounding box center [328, 91] width 360 height 20
select select "271"
click at [148, 81] on select "- КТ, вул. Регенераторна, 4 КТ2, просп. [STREET_ADDRESS] [STREET_ADDRESS] [PERS…" at bounding box center [328, 91] width 360 height 20
select select
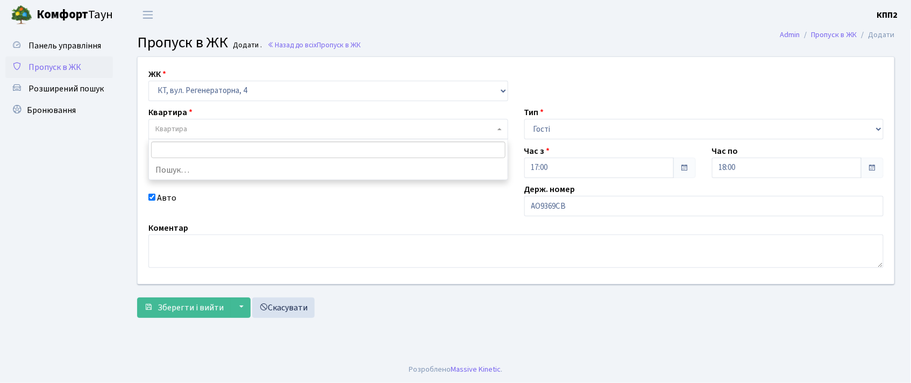
click at [248, 126] on span "Квартира" at bounding box center [324, 129] width 339 height 11
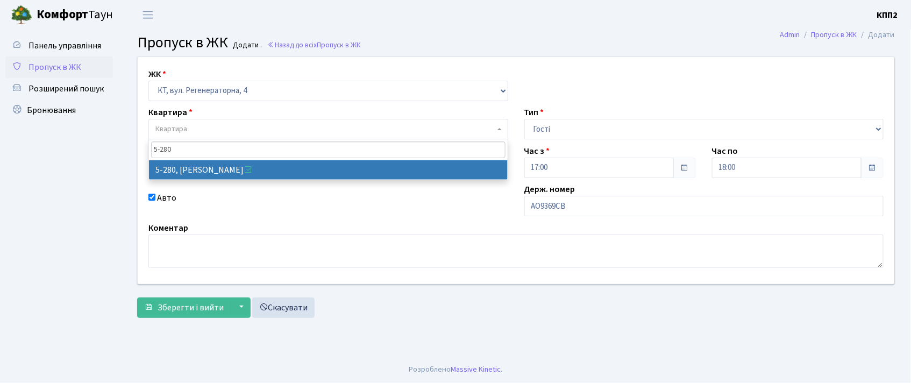
type input "5-280"
select select "2291"
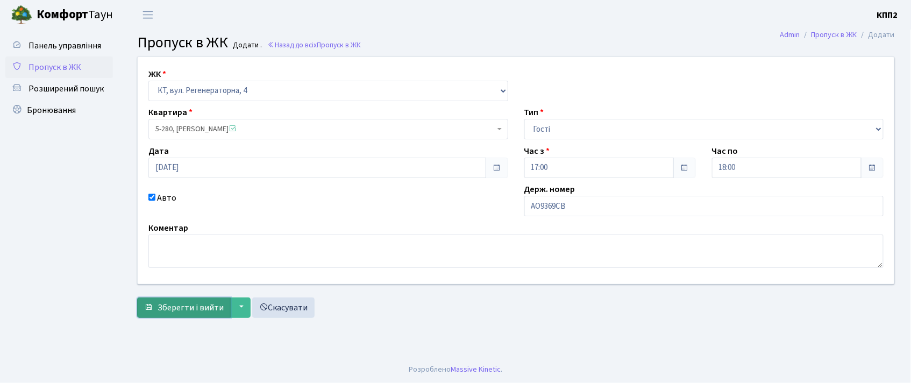
click at [175, 302] on span "Зберегти і вийти" at bounding box center [191, 308] width 66 height 12
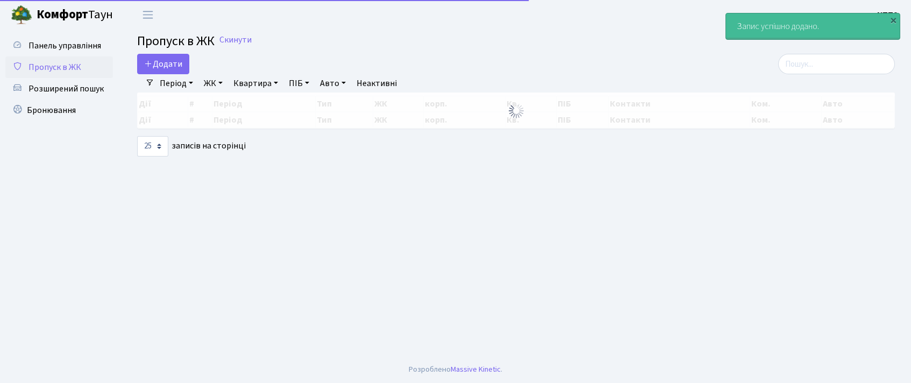
select select "25"
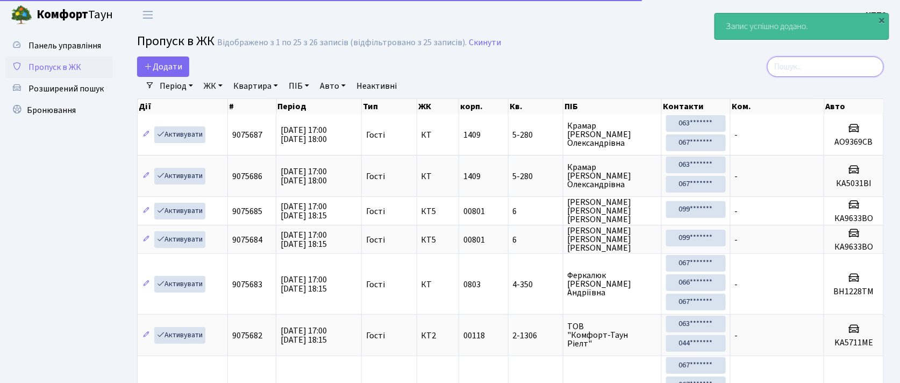
click at [852, 63] on input "search" at bounding box center [825, 66] width 117 height 20
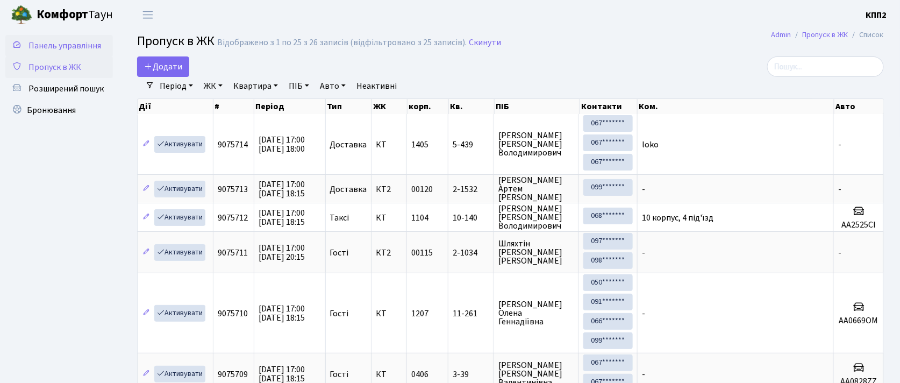
click at [93, 44] on span "Панель управління" at bounding box center [64, 46] width 73 height 12
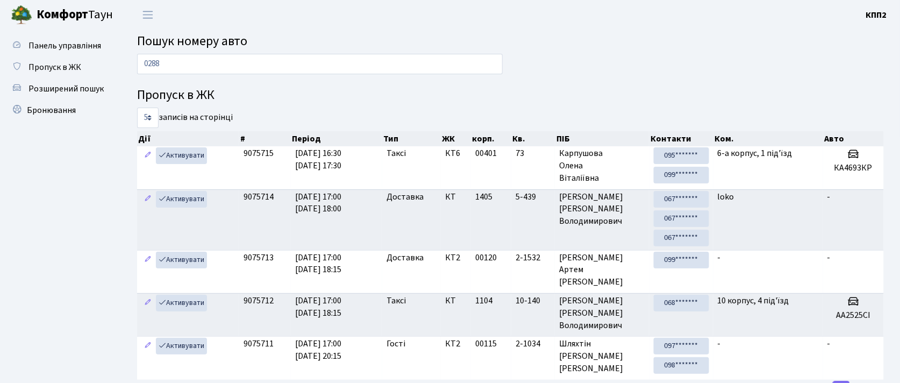
type input "0288"
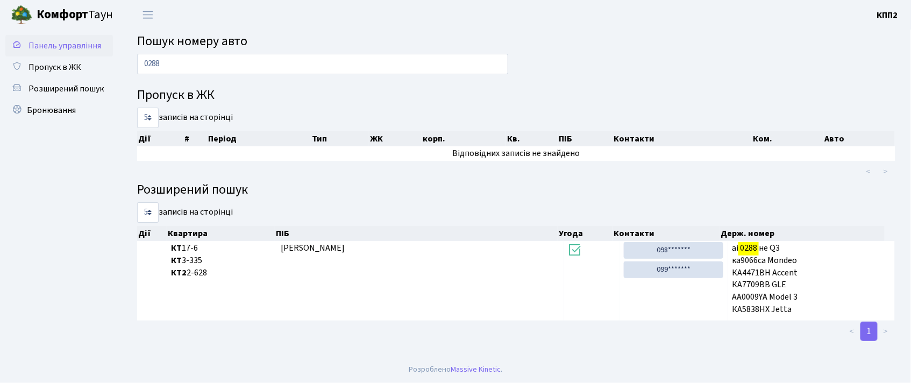
click at [90, 45] on span "Панель управління" at bounding box center [64, 46] width 73 height 12
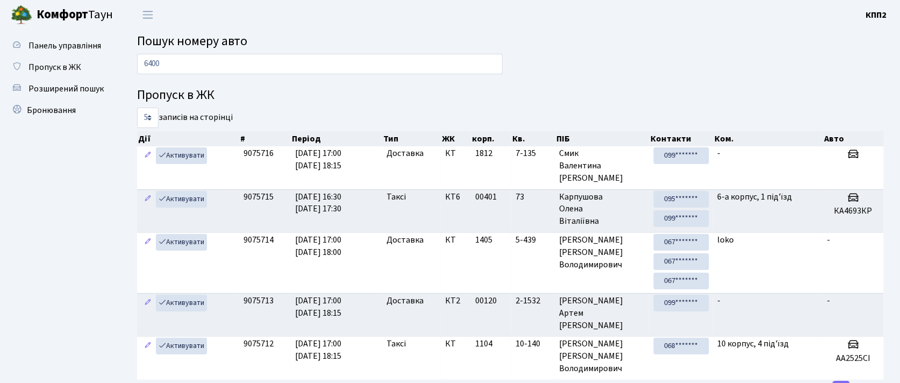
type input "6400"
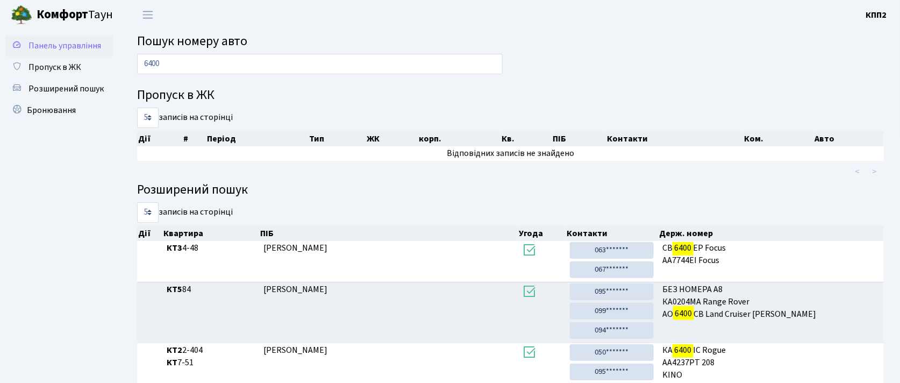
click at [89, 44] on span "Панель управління" at bounding box center [64, 46] width 73 height 12
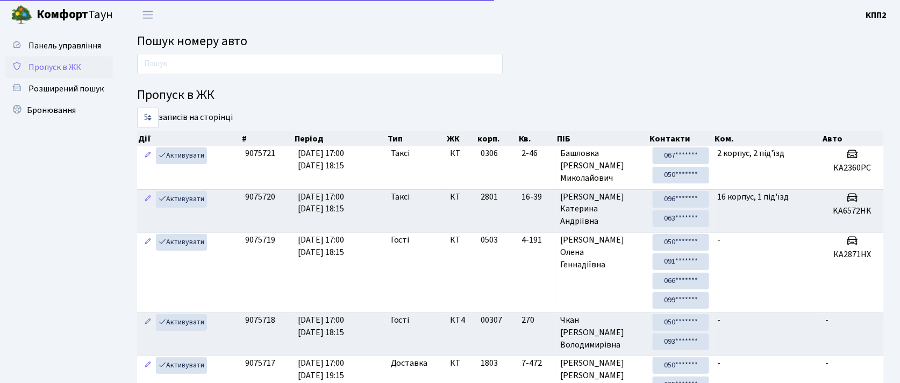
click at [84, 65] on link "Пропуск в ЖК" at bounding box center [59, 67] width 108 height 22
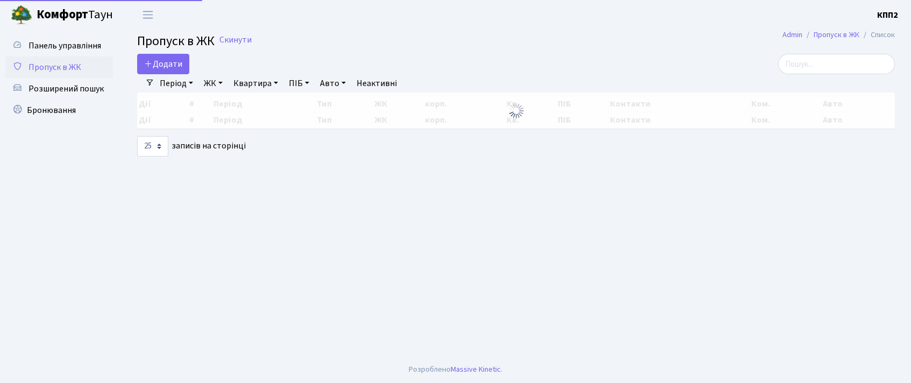
select select "25"
click at [816, 61] on input "search" at bounding box center [836, 64] width 117 height 20
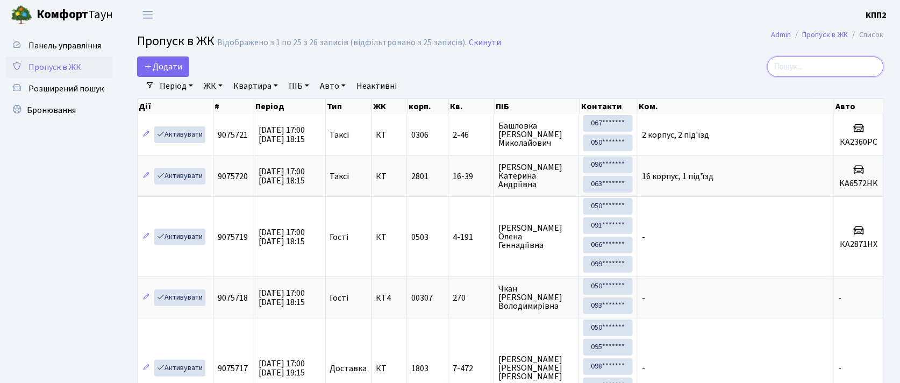
click at [820, 63] on input "search" at bounding box center [825, 66] width 117 height 20
click at [820, 66] on input "search" at bounding box center [825, 66] width 117 height 20
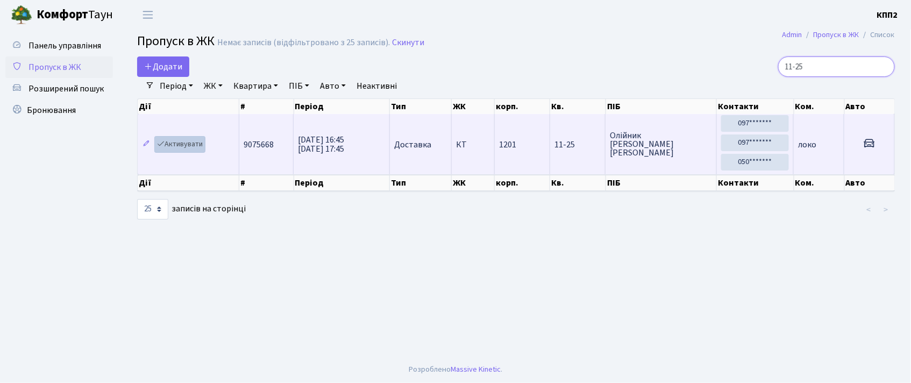
type input "11-25"
click at [177, 151] on link "Активувати" at bounding box center [179, 144] width 51 height 17
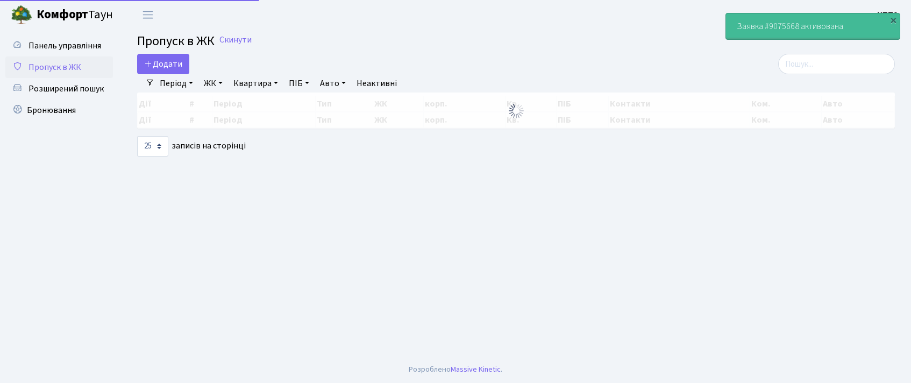
select select "25"
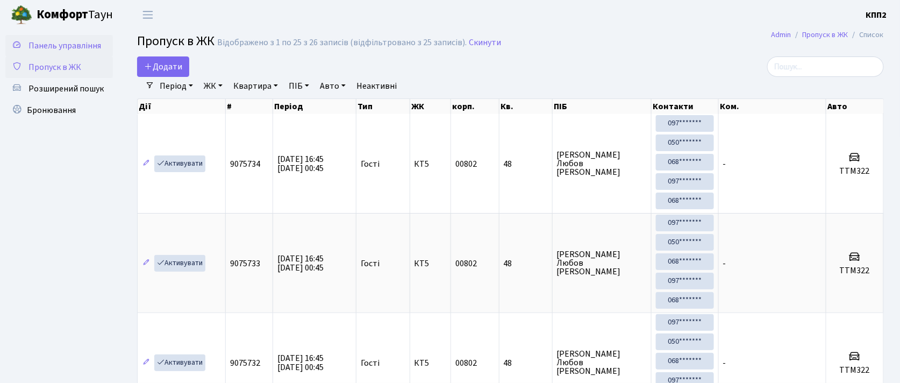
click at [59, 42] on span "Панель управління" at bounding box center [64, 46] width 73 height 12
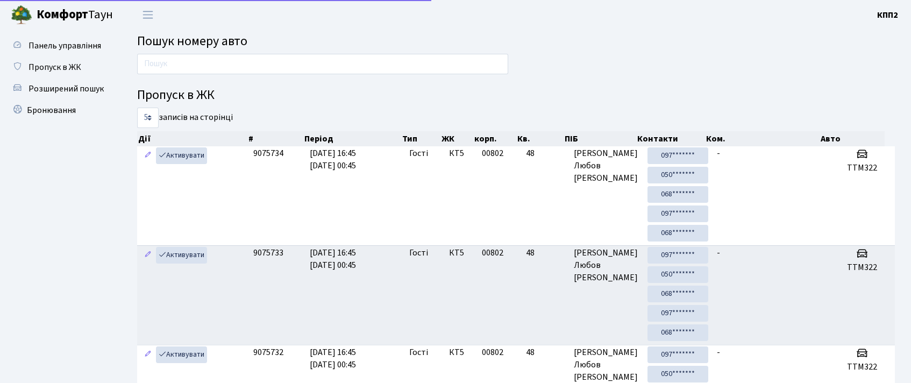
click at [184, 73] on input "text" at bounding box center [322, 64] width 371 height 20
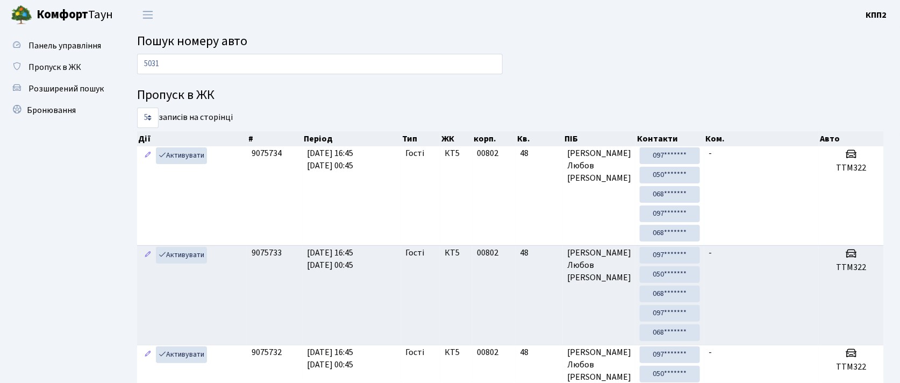
type input "5031"
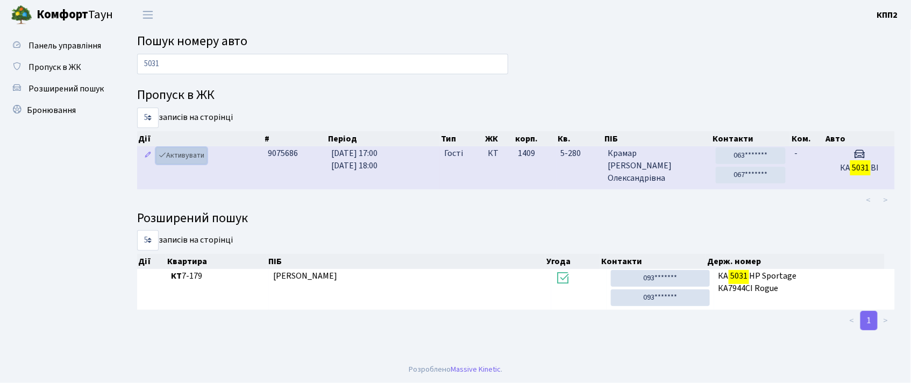
click at [182, 158] on link "Активувати" at bounding box center [181, 155] width 51 height 17
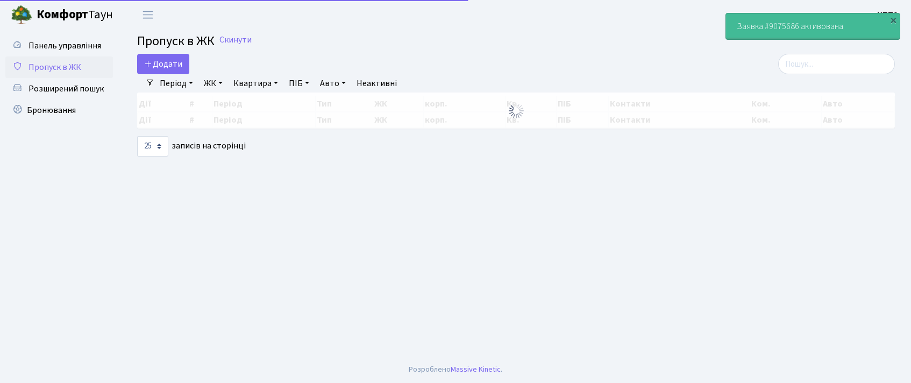
select select "25"
click at [840, 61] on input "search" at bounding box center [836, 64] width 117 height 20
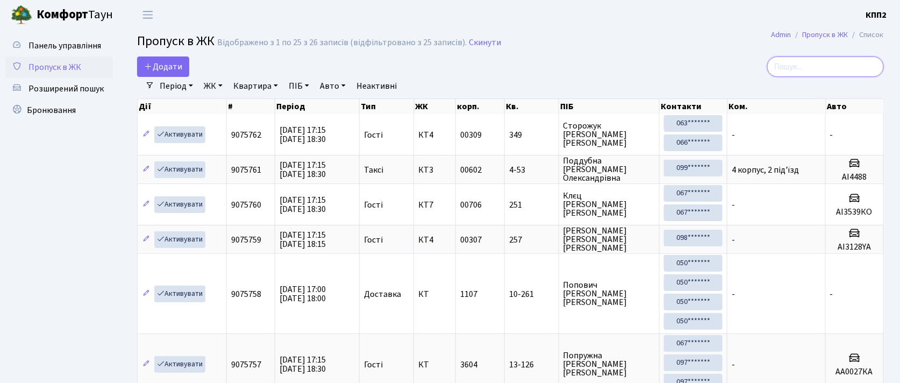
click at [826, 72] on input "search" at bounding box center [825, 66] width 117 height 20
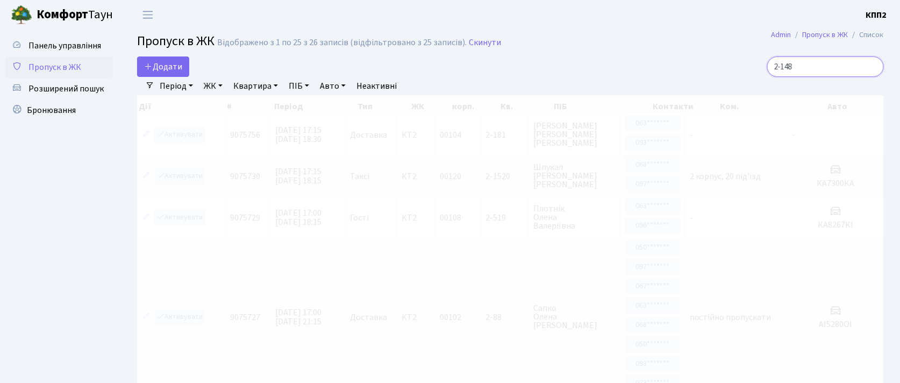
type input "2-148"
click at [73, 71] on span "Пропуск в ЖК" at bounding box center [54, 67] width 53 height 12
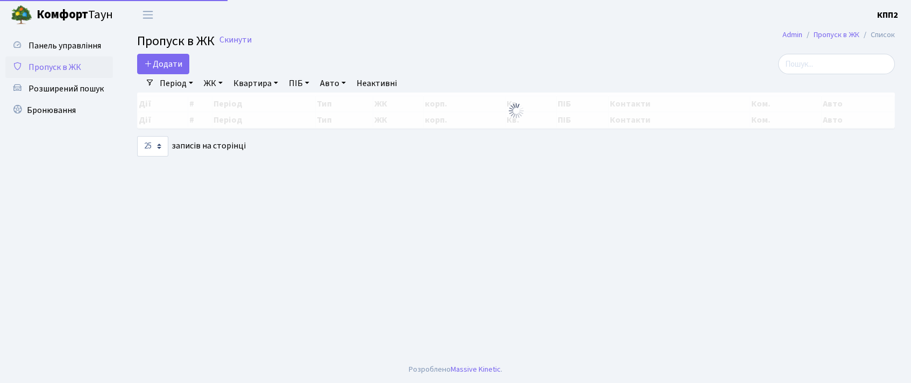
select select "25"
click at [850, 54] on input "search" at bounding box center [836, 64] width 117 height 20
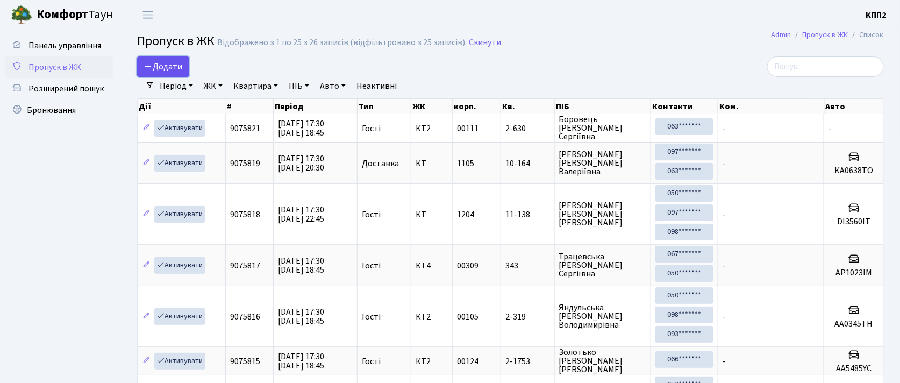
click at [160, 74] on link "Додати" at bounding box center [163, 66] width 52 height 20
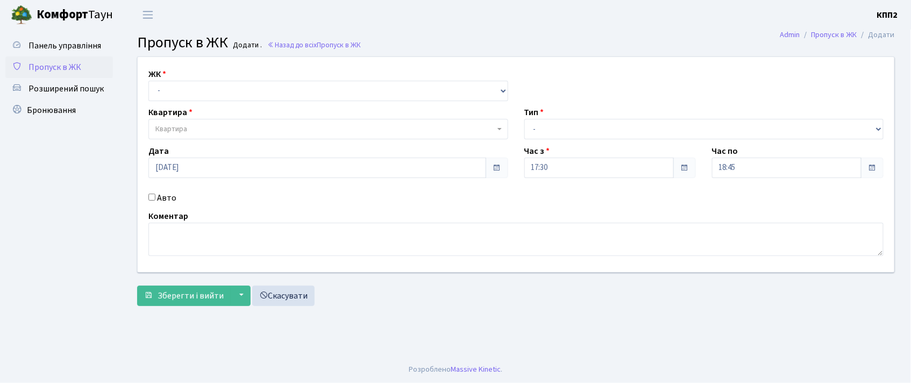
select select "271"
click at [148, 81] on select "- КТ, вул. Регенераторна, 4 КТ2, просп. Соборності, 17 КТ3, вул. Березнева, 16 …" at bounding box center [328, 91] width 360 height 20
select select
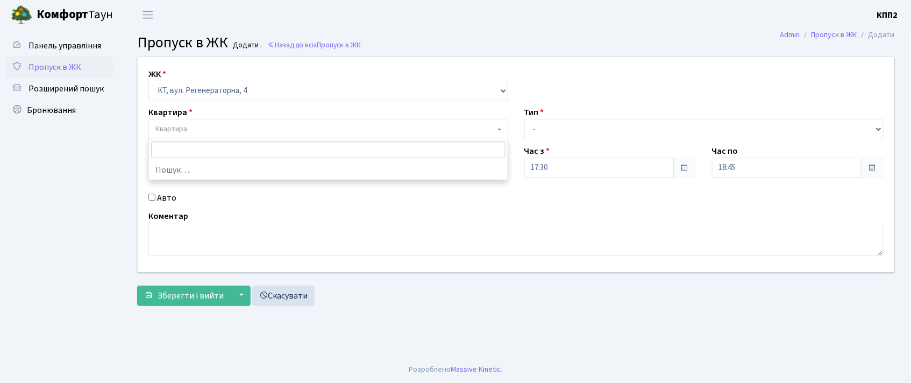
click at [188, 125] on span "Квартира" at bounding box center [324, 129] width 339 height 11
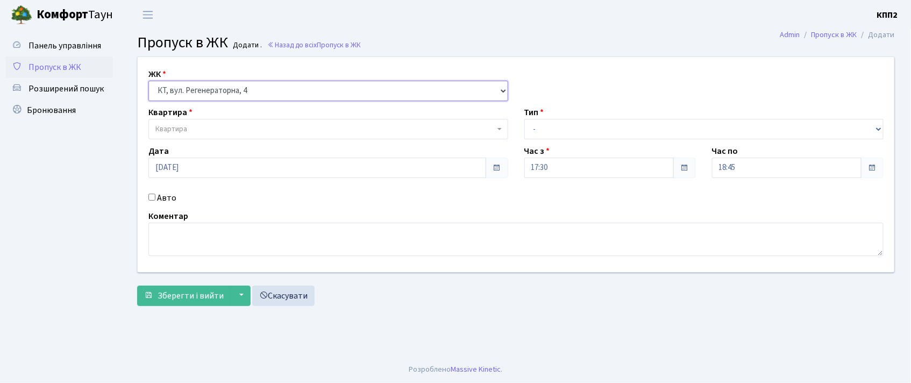
click at [235, 85] on select "- КТ, вул. Регенераторна, 4 КТ2, просп. Соборності, 17 КТ3, вул. Березнева, 16 …" at bounding box center [328, 91] width 360 height 20
select select "302"
click at [148, 81] on select "- КТ, вул. Регенераторна, 4 КТ2, просп. Соборності, 17 КТ3, вул. Березнева, 16 …" at bounding box center [328, 91] width 360 height 20
select select
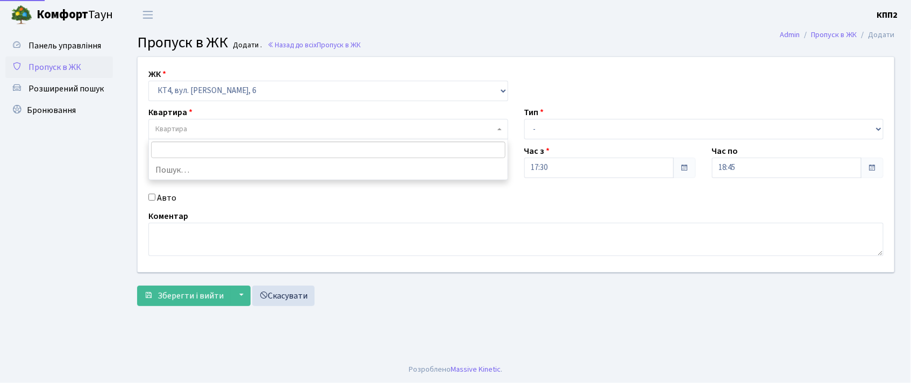
click at [195, 126] on span "Квартира" at bounding box center [324, 129] width 339 height 11
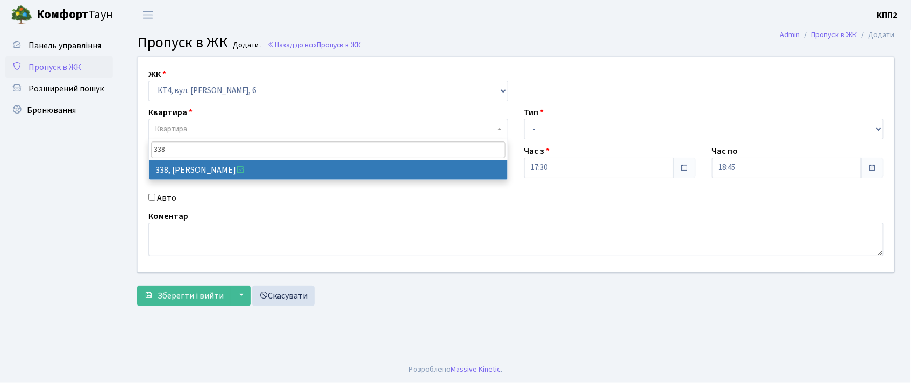
type input "338"
select select "17045"
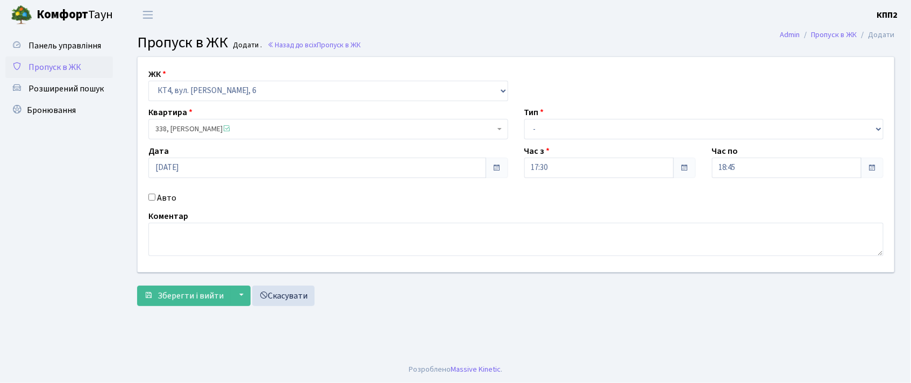
click at [157, 193] on label "Авто" at bounding box center [166, 197] width 19 height 13
click at [155, 194] on input "Авто" at bounding box center [151, 197] width 7 height 7
checkbox input "true"
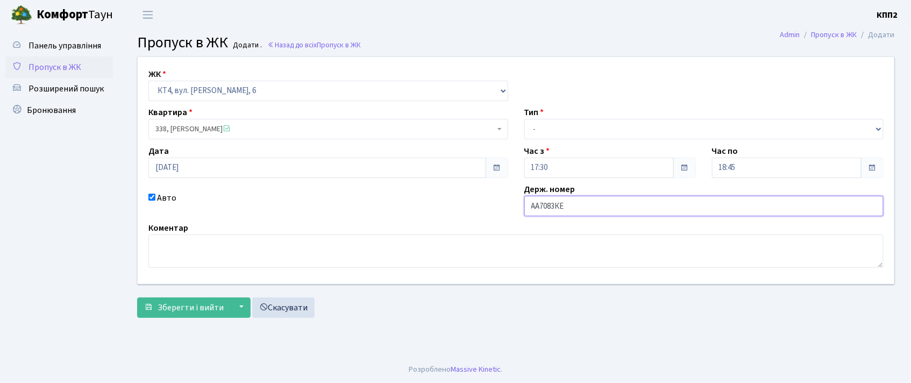
type input "АА7083КЕ"
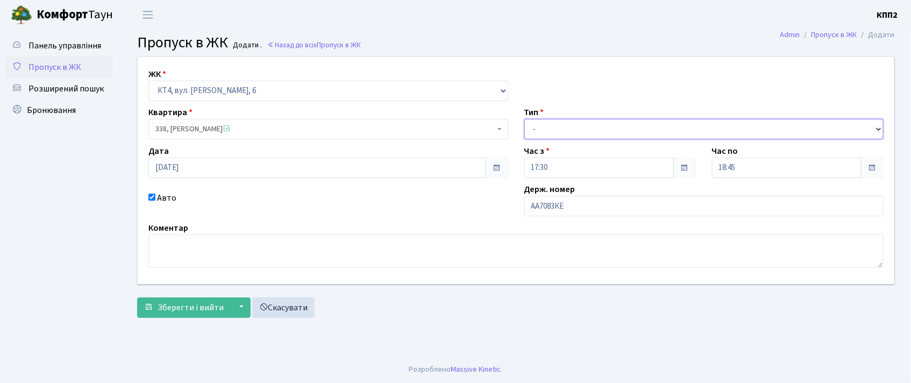
drag, startPoint x: 555, startPoint y: 131, endPoint x: 560, endPoint y: 138, distance: 8.5
click at [555, 131] on select "- Доставка Таксі Гості Сервіс" at bounding box center [704, 129] width 360 height 20
select select "3"
click at [524, 119] on select "- Доставка Таксі Гості Сервіс" at bounding box center [704, 129] width 360 height 20
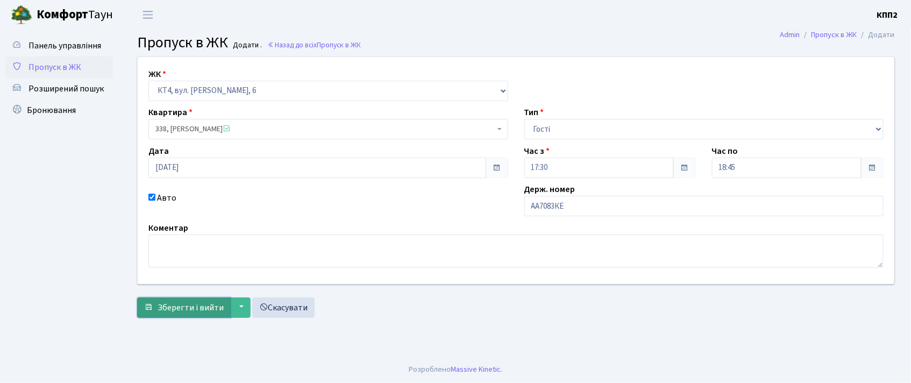
click at [156, 311] on button "Зберегти і вийти" at bounding box center [184, 307] width 94 height 20
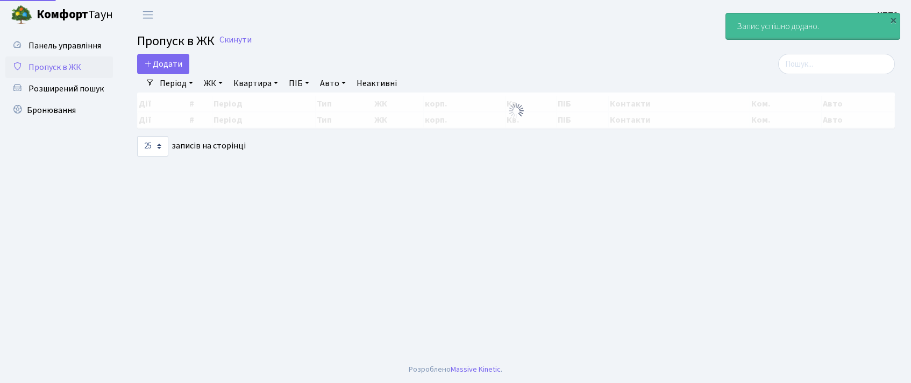
select select "25"
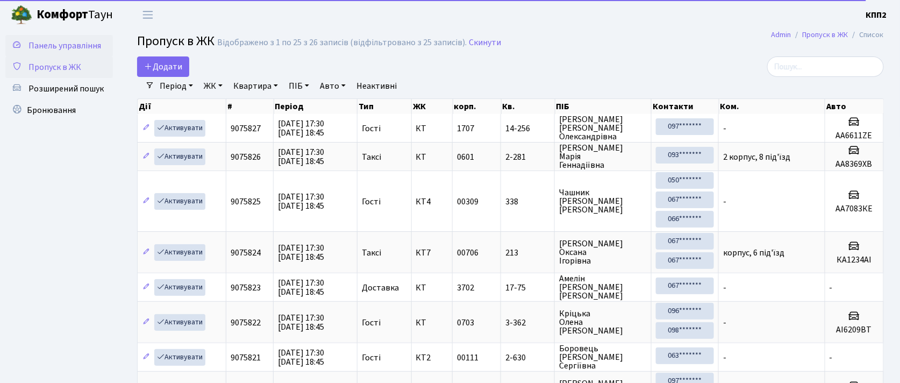
click at [46, 44] on span "Панель управління" at bounding box center [64, 46] width 73 height 12
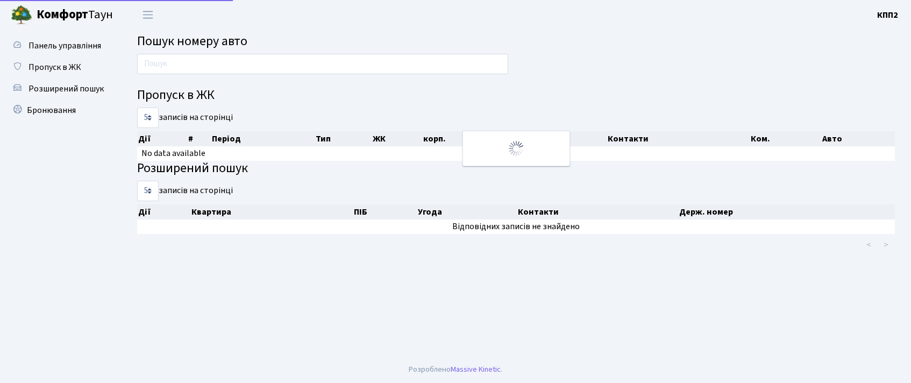
click at [200, 61] on input "text" at bounding box center [322, 64] width 371 height 20
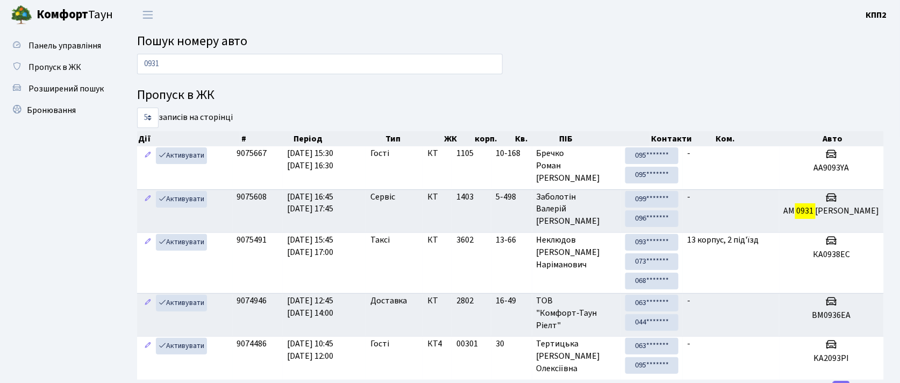
type input "0931"
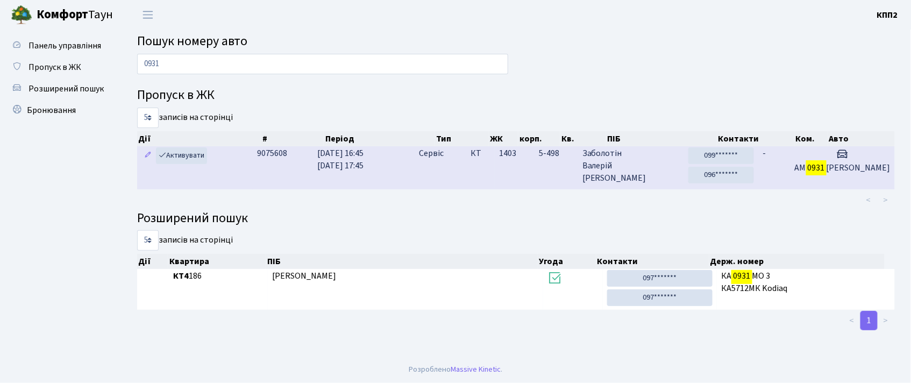
click at [459, 175] on td "Сервіс" at bounding box center [440, 167] width 51 height 42
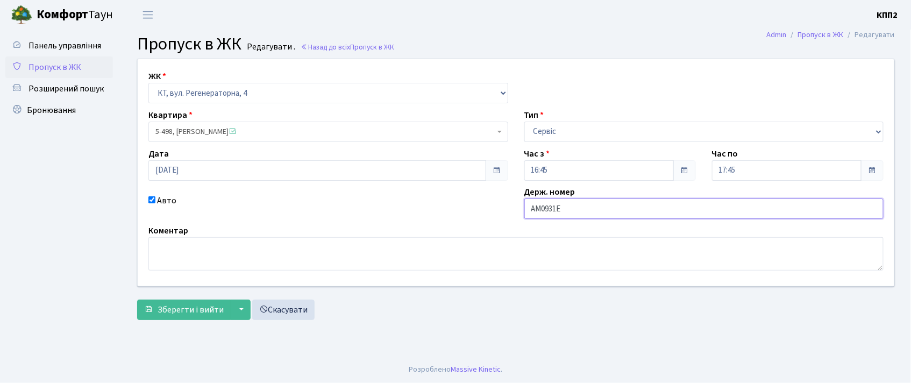
click at [612, 202] on input "АМ0931Е" at bounding box center [704, 208] width 360 height 20
type input "АМ0931ЕІ"
click at [189, 315] on span "Зберегти і вийти" at bounding box center [191, 310] width 66 height 12
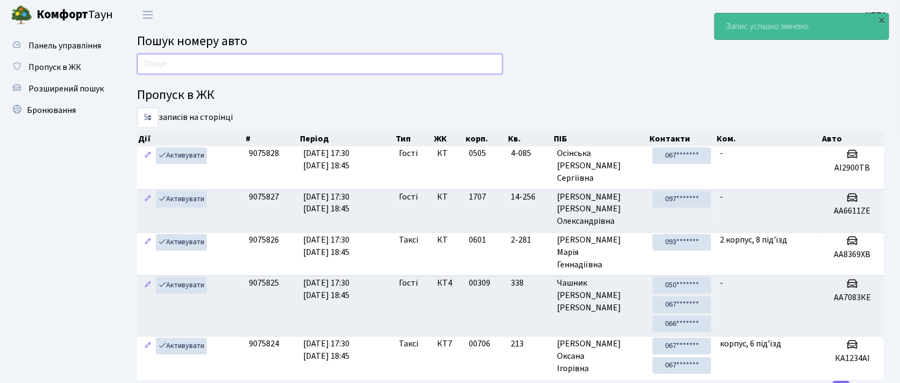
click at [162, 63] on input "text" at bounding box center [320, 64] width 366 height 20
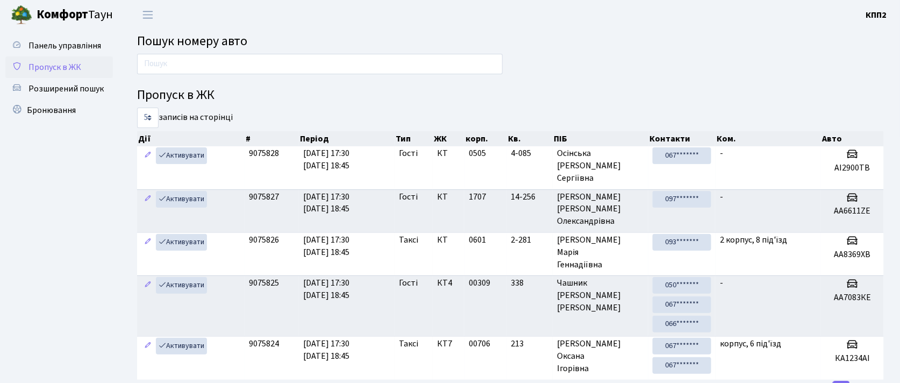
click at [71, 69] on span "Пропуск в ЖК" at bounding box center [54, 67] width 53 height 12
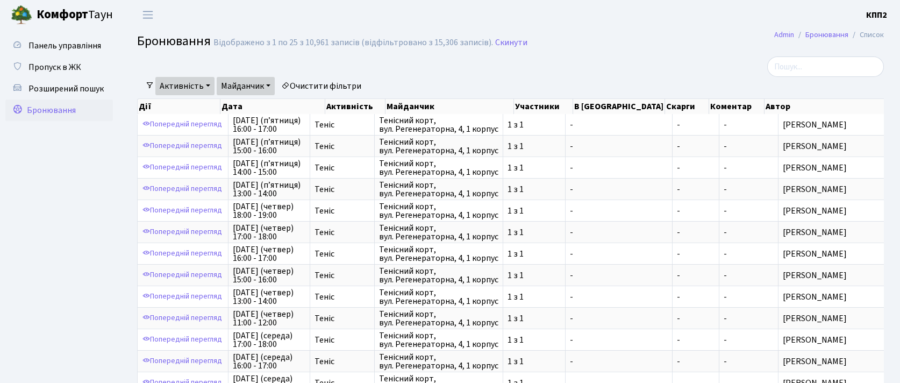
select select "25"
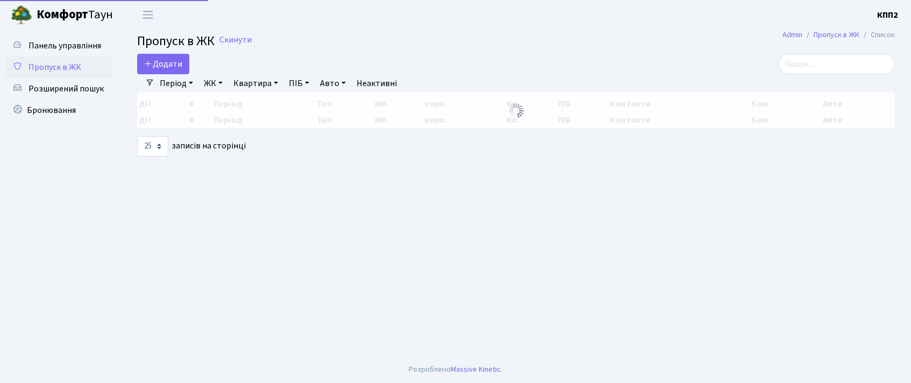
select select "25"
click at [154, 66] on span "Додати" at bounding box center [163, 64] width 38 height 12
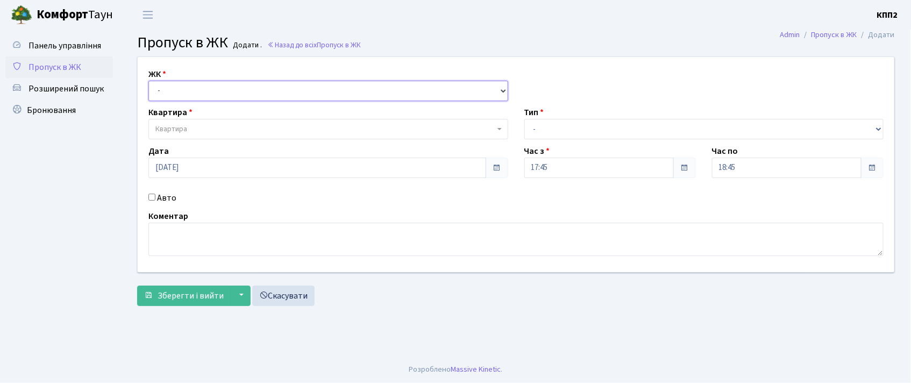
click at [194, 97] on select "- КТ, вул. Регенераторна, 4 КТ2, просп. Соборності, 17 КТ3, вул. Березнева, 16 …" at bounding box center [328, 91] width 360 height 20
select select "302"
click at [148, 81] on select "- КТ, вул. Регенераторна, 4 КТ2, просп. [STREET_ADDRESS] [STREET_ADDRESS] [PERS…" at bounding box center [328, 91] width 360 height 20
select select
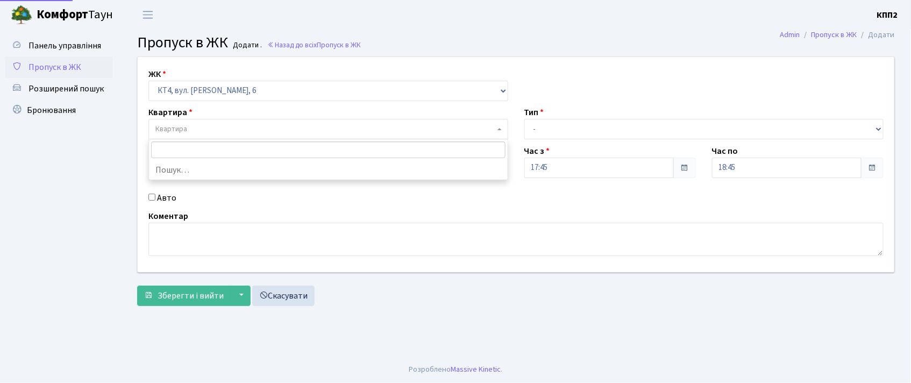
click at [203, 130] on span "Квартира" at bounding box center [324, 129] width 339 height 11
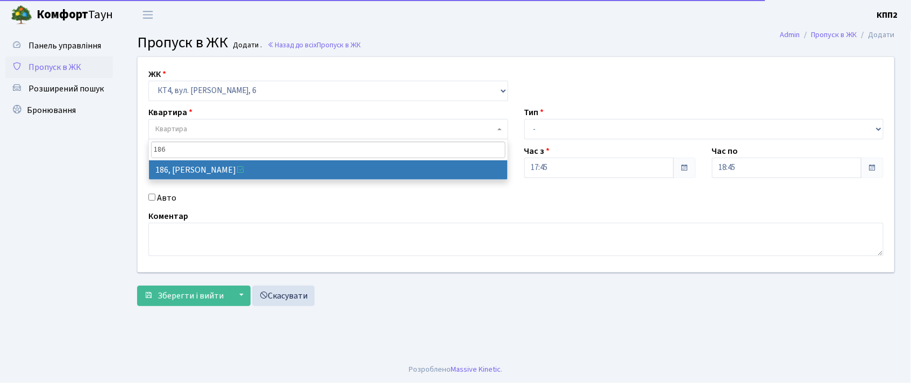
type input "186"
select select "16906"
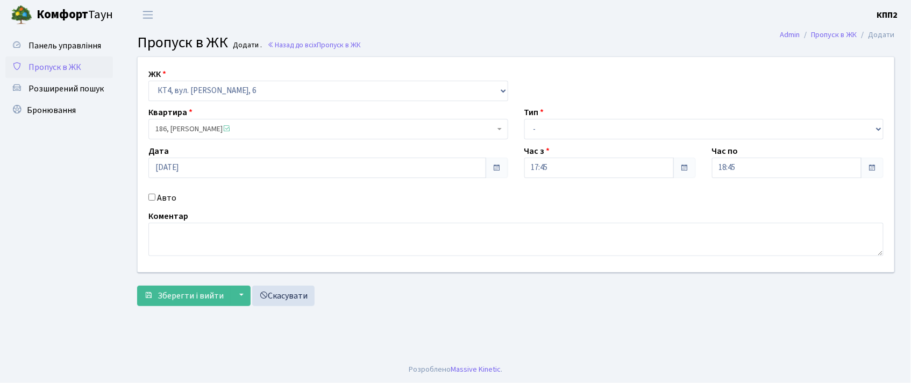
click at [166, 196] on label "Авто" at bounding box center [166, 197] width 19 height 13
click at [155, 196] on input "Авто" at bounding box center [151, 197] width 7 height 7
checkbox input "true"
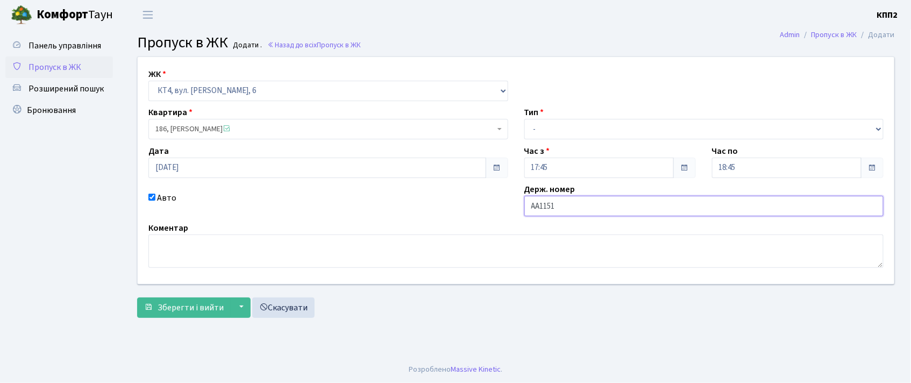
click at [583, 205] on input "АА1151" at bounding box center [704, 206] width 360 height 20
type input "АА1151YЕ"
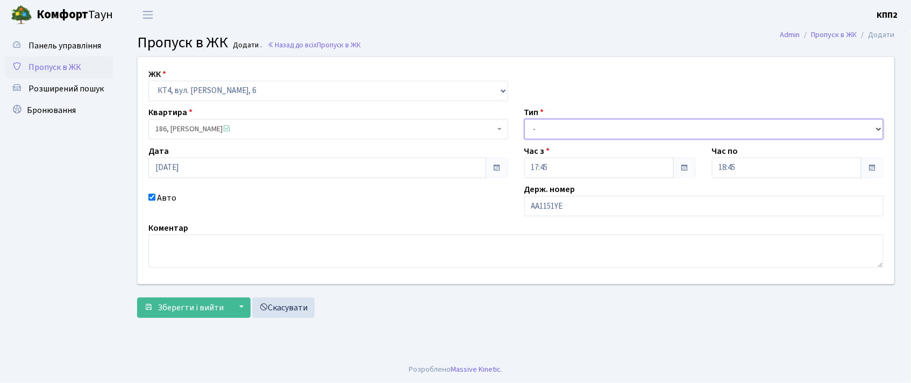
drag, startPoint x: 620, startPoint y: 126, endPoint x: 614, endPoint y: 132, distance: 8.4
click at [620, 126] on select "- Доставка Таксі Гості Сервіс" at bounding box center [704, 129] width 360 height 20
select select "3"
click at [524, 119] on select "- Доставка Таксі Гості Сервіс" at bounding box center [704, 129] width 360 height 20
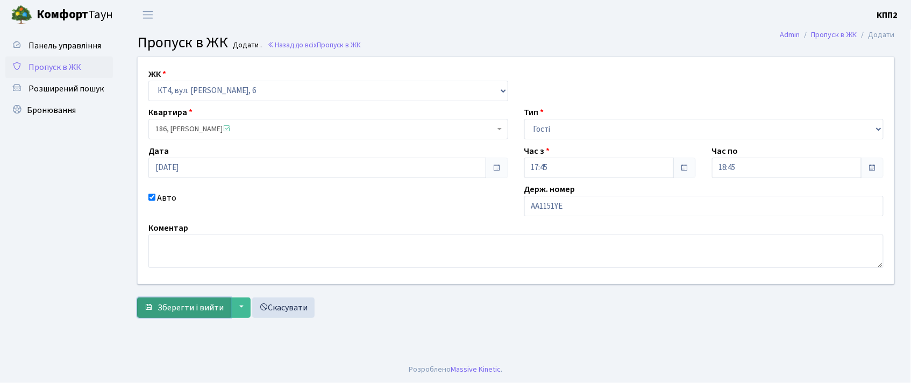
click at [199, 310] on span "Зберегти і вийти" at bounding box center [191, 308] width 66 height 12
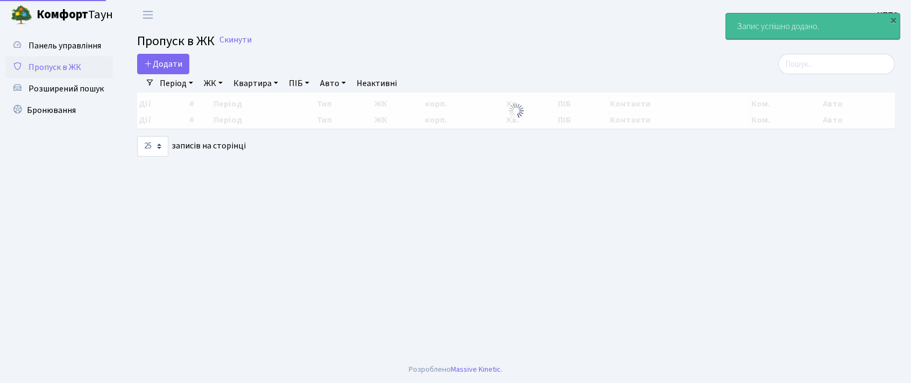
select select "25"
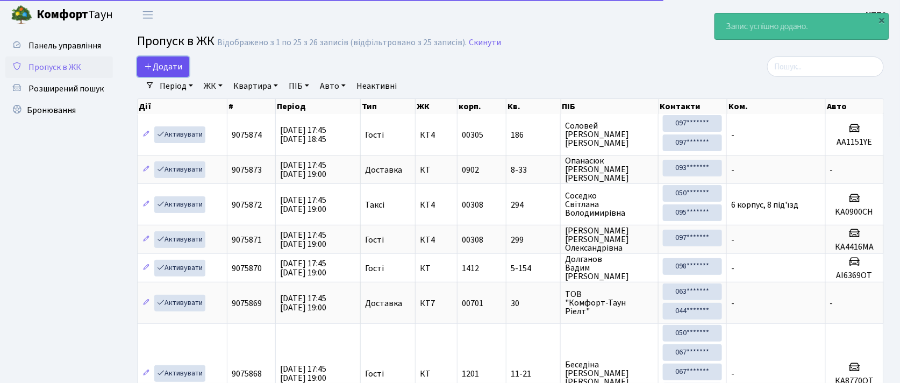
click at [162, 67] on span "Додати" at bounding box center [163, 67] width 38 height 12
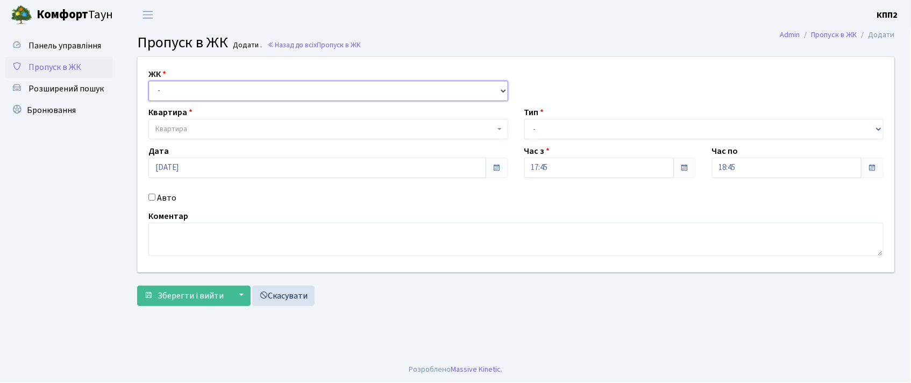
drag, startPoint x: 188, startPoint y: 93, endPoint x: 186, endPoint y: 100, distance: 7.3
click at [188, 93] on select "- КТ, вул. Регенераторна, 4 КТ2, просп. [STREET_ADDRESS] [STREET_ADDRESS] [PERS…" at bounding box center [328, 91] width 360 height 20
select select "271"
click at [148, 81] on select "- КТ, вул. Регенераторна, 4 КТ2, просп. [STREET_ADDRESS] [STREET_ADDRESS] [PERS…" at bounding box center [328, 91] width 360 height 20
select select
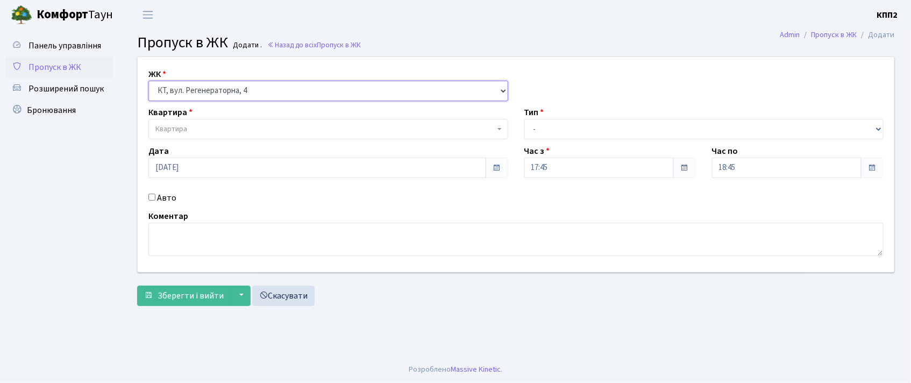
click at [205, 85] on select "- КТ, вул. Регенераторна, 4 КТ2, просп. [STREET_ADDRESS] [STREET_ADDRESS] [PERS…" at bounding box center [328, 91] width 360 height 20
select select "302"
click at [148, 81] on select "- КТ, вул. Регенераторна, 4 КТ2, просп. [STREET_ADDRESS] [STREET_ADDRESS] [PERS…" at bounding box center [328, 91] width 360 height 20
select select
click at [206, 127] on span "Квартира" at bounding box center [324, 129] width 339 height 11
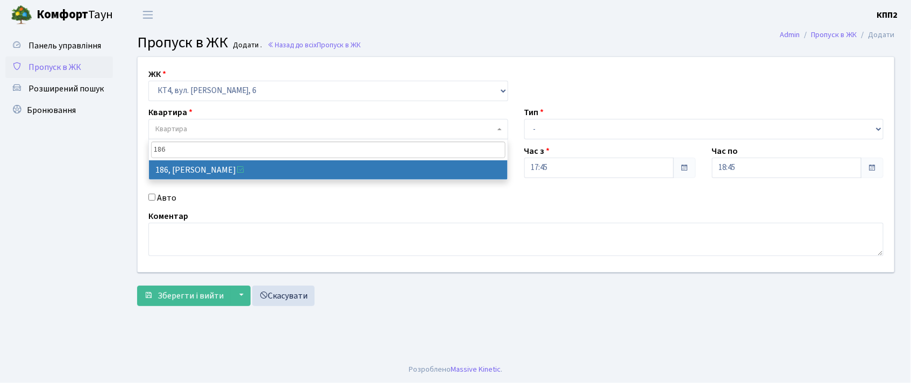
type input "186"
select select "16906"
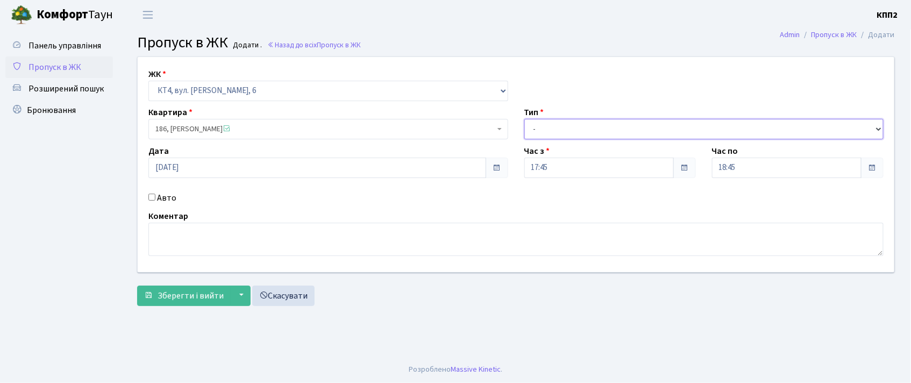
click at [547, 132] on select "- Доставка Таксі Гості Сервіс" at bounding box center [704, 129] width 360 height 20
select select "3"
click at [524, 119] on select "- Доставка Таксі Гості Сервіс" at bounding box center [704, 129] width 360 height 20
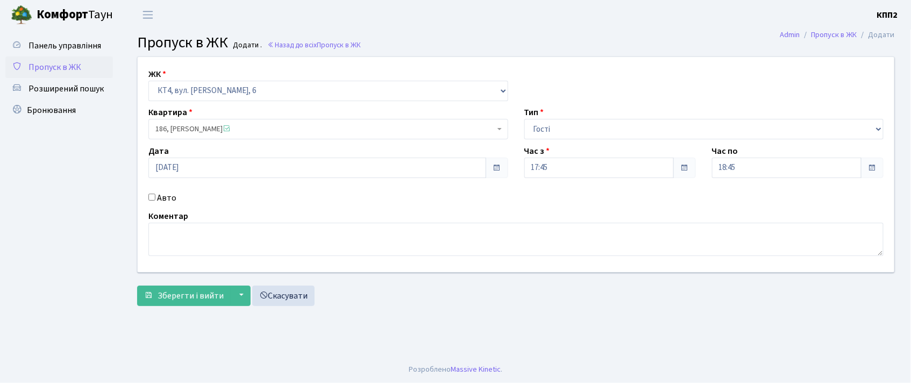
click at [163, 200] on label "Авто" at bounding box center [166, 197] width 19 height 13
click at [155, 200] on input "Авто" at bounding box center [151, 197] width 7 height 7
checkbox input "true"
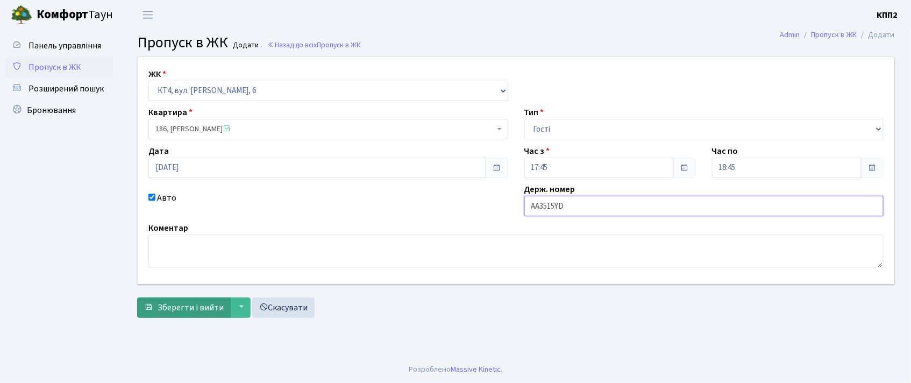
type input "АА3515YD"
click at [165, 305] on span "Зберегти і вийти" at bounding box center [191, 308] width 66 height 12
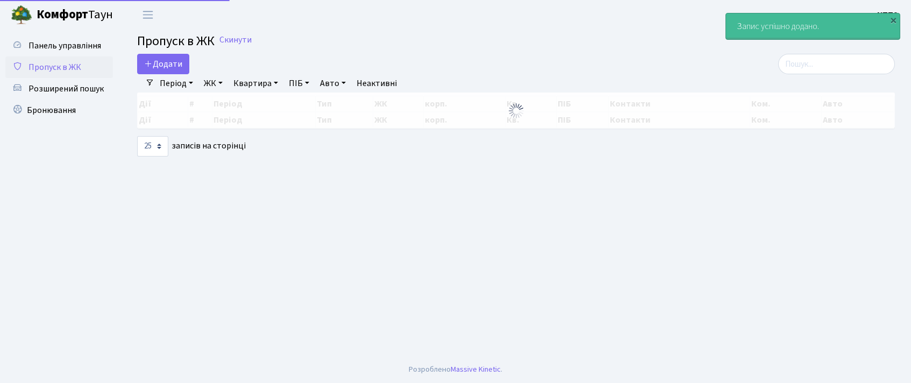
select select "25"
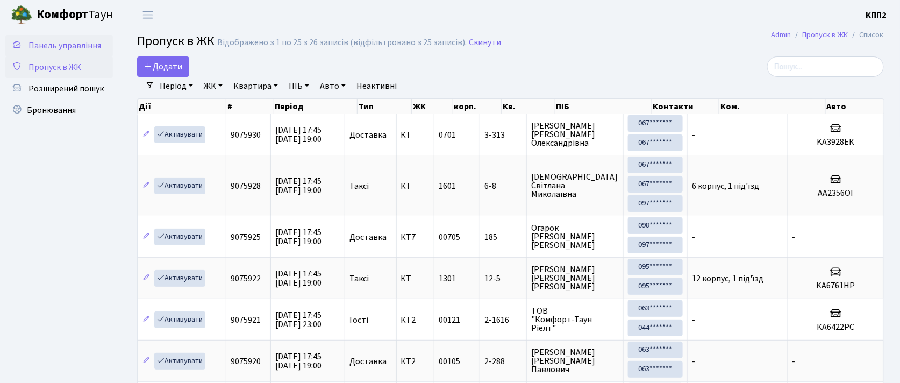
click at [68, 50] on span "Панель управління" at bounding box center [64, 46] width 73 height 12
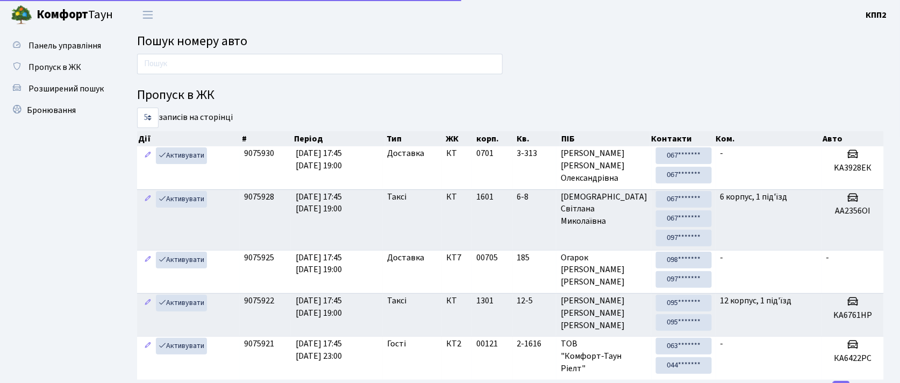
click at [181, 65] on input "text" at bounding box center [320, 64] width 366 height 20
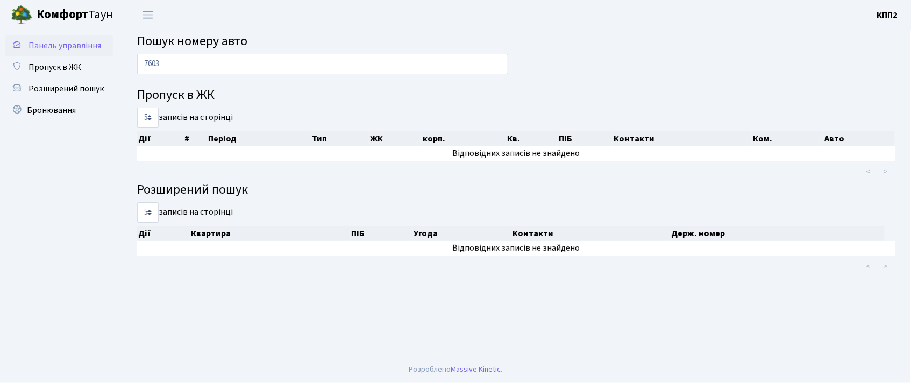
type input "7603"
click at [51, 45] on span "Панель управління" at bounding box center [64, 46] width 73 height 12
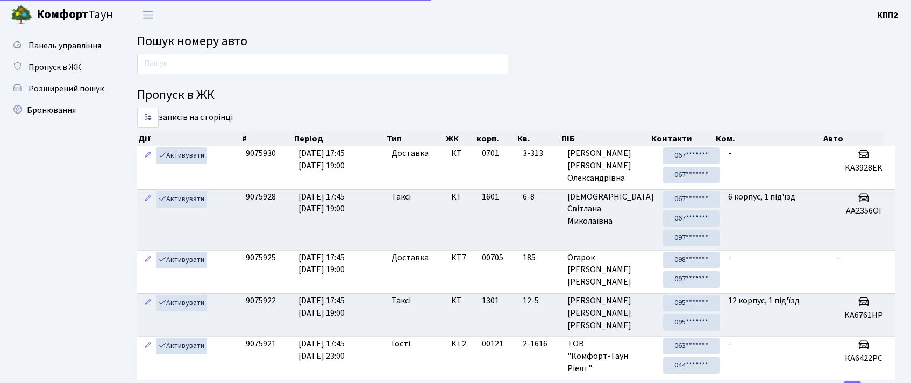
click at [184, 70] on input "text" at bounding box center [322, 64] width 371 height 20
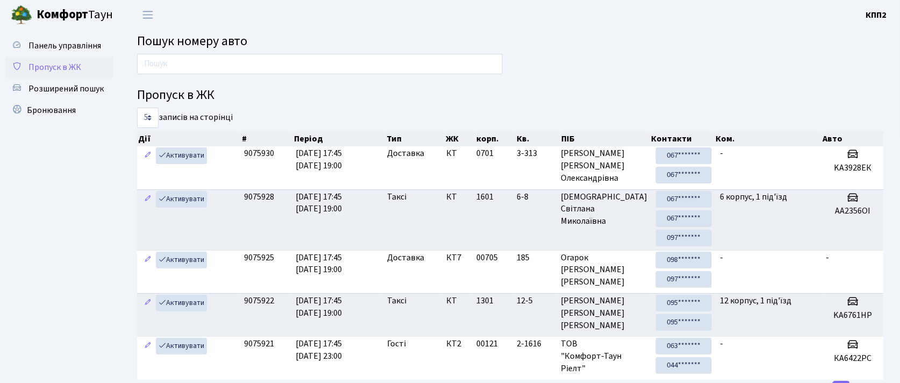
click at [61, 67] on span "Пропуск в ЖК" at bounding box center [54, 67] width 53 height 12
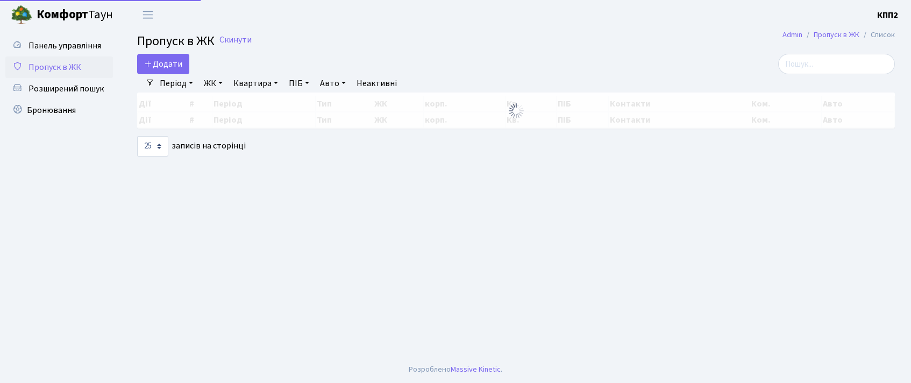
select select "25"
click at [165, 61] on span "Додати" at bounding box center [163, 64] width 38 height 12
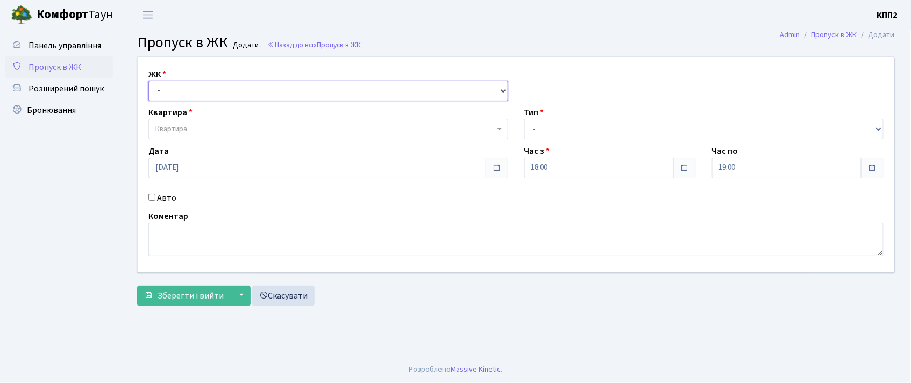
drag, startPoint x: 0, startPoint y: 0, endPoint x: 196, endPoint y: 82, distance: 212.8
click at [196, 82] on select "- КТ, вул. Регенераторна, 4 КТ2, просп. Соборності, 17 КТ3, вул. Березнева, 16 …" at bounding box center [328, 91] width 360 height 20
select select "271"
click at [148, 81] on select "- КТ, вул. Регенераторна, 4 КТ2, просп. Соборності, 17 КТ3, вул. Березнева, 16 …" at bounding box center [328, 91] width 360 height 20
select select
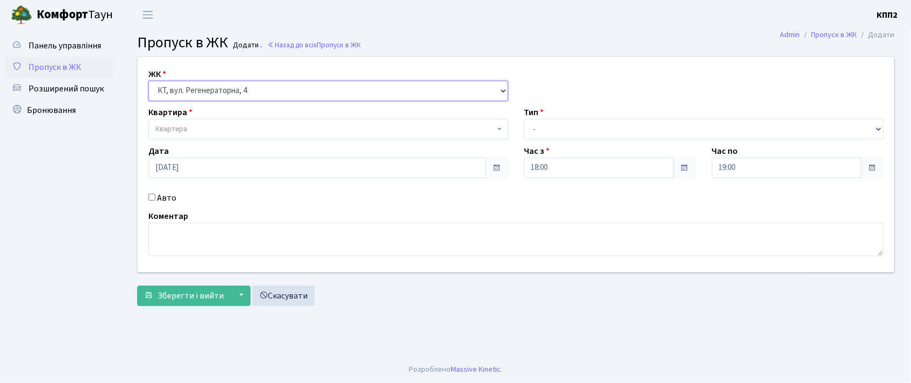
click at [209, 92] on select "- КТ, вул. Регенераторна, 4 КТ2, просп. Соборності, 17 КТ3, вул. Березнева, 16 …" at bounding box center [328, 91] width 360 height 20
select select "302"
click at [148, 81] on select "- КТ, вул. Регенераторна, 4 КТ2, просп. Соборності, 17 КТ3, вул. Березнева, 16 …" at bounding box center [328, 91] width 360 height 20
select select
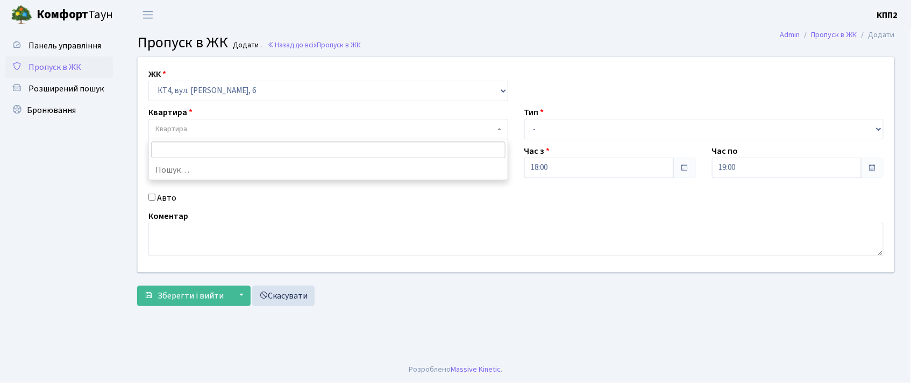
click at [195, 132] on span "Квартира" at bounding box center [324, 129] width 339 height 11
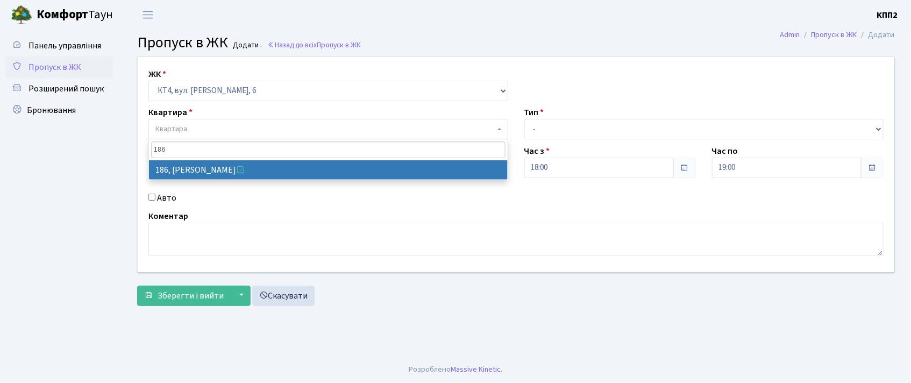
type input "186"
select select "16906"
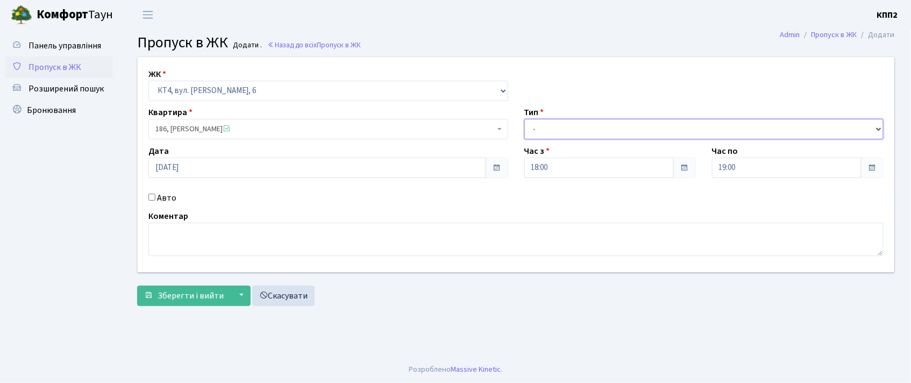
click at [595, 130] on select "- Доставка Таксі Гості Сервіс" at bounding box center [704, 129] width 360 height 20
select select "3"
click at [524, 119] on select "- Доставка Таксі Гості Сервіс" at bounding box center [704, 129] width 360 height 20
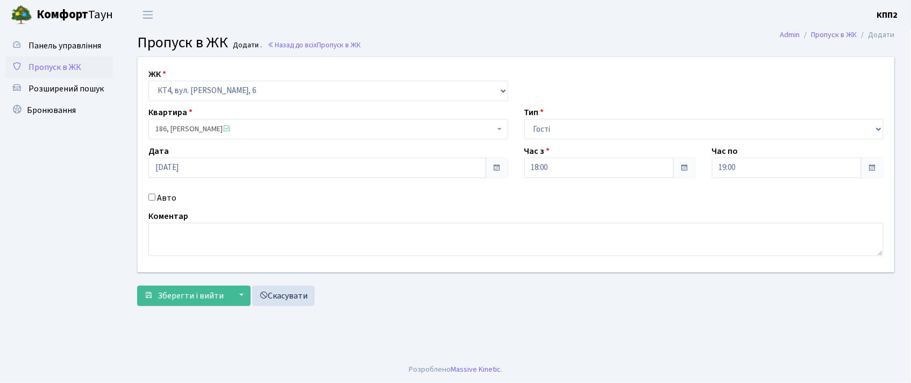
click at [171, 198] on label "Авто" at bounding box center [166, 197] width 19 height 13
click at [155, 198] on input "Авто" at bounding box center [151, 197] width 7 height 7
checkbox input "true"
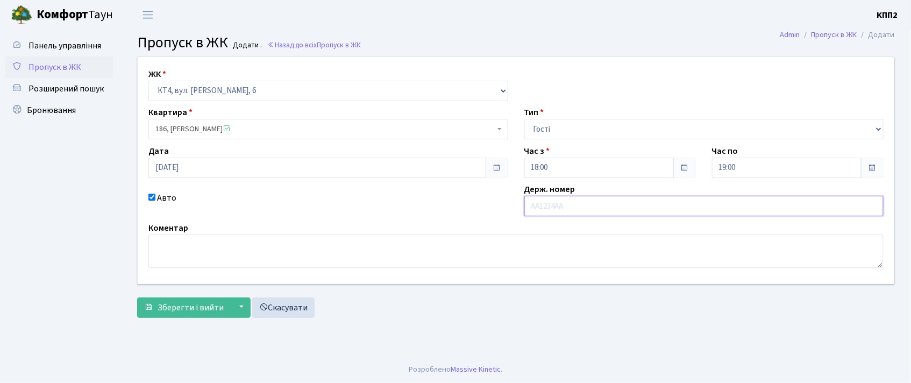
click at [632, 205] on input "text" at bounding box center [704, 206] width 360 height 20
type input "СА3417ІТ"
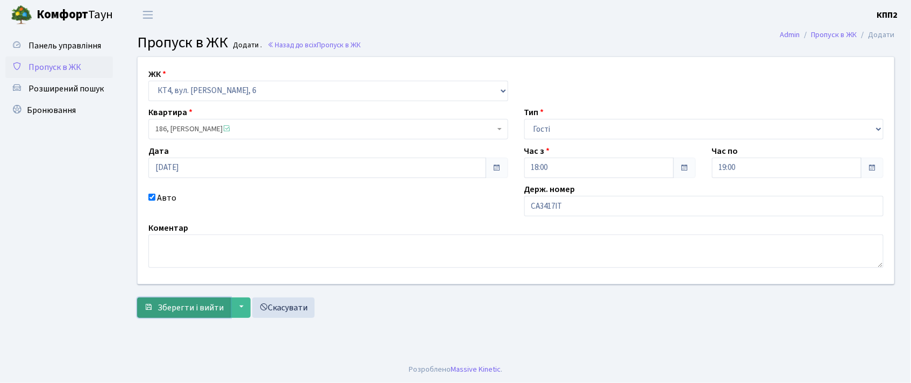
click at [163, 304] on span "Зберегти і вийти" at bounding box center [191, 308] width 66 height 12
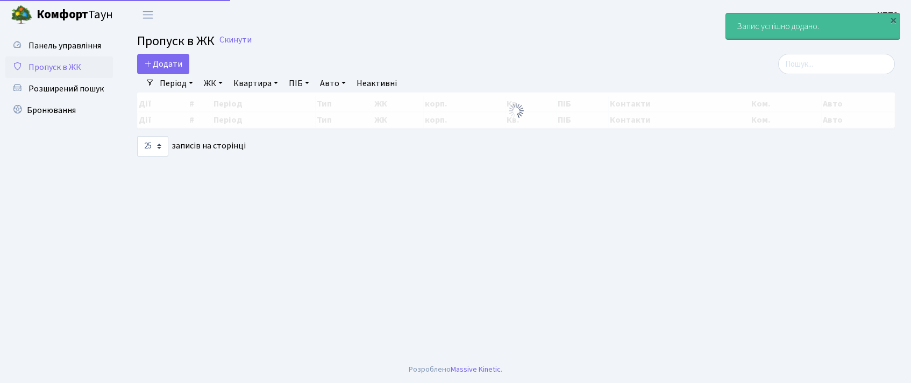
select select "25"
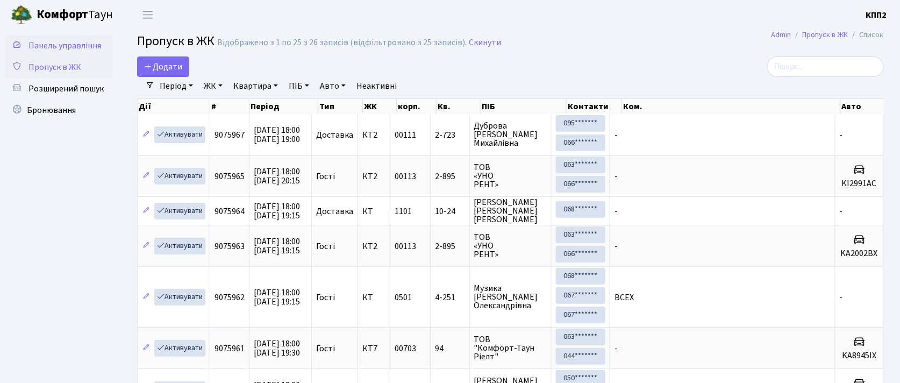
click at [61, 35] on link "Панель управління" at bounding box center [59, 46] width 108 height 22
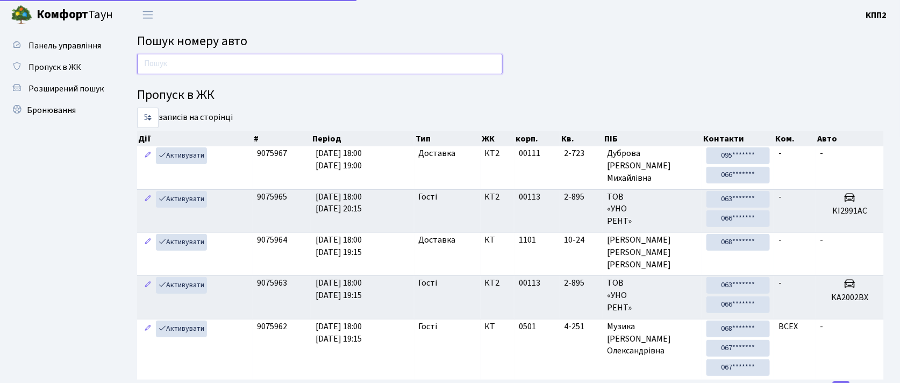
click at [218, 68] on input "text" at bounding box center [320, 64] width 366 height 20
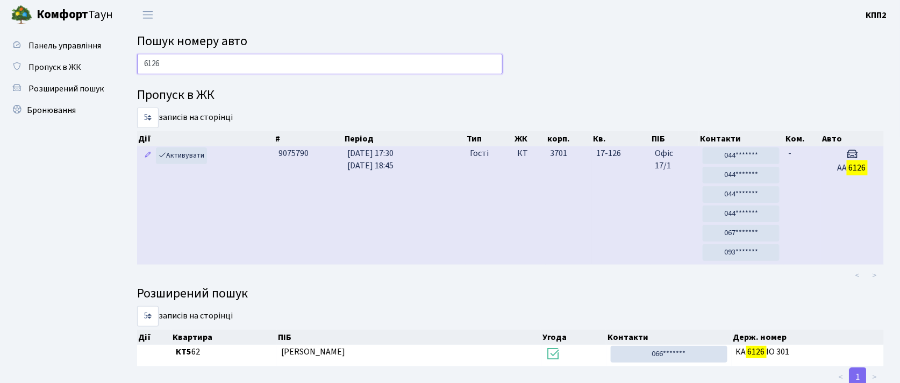
type input "6126"
click at [470, 211] on td "Гості" at bounding box center [490, 205] width 48 height 118
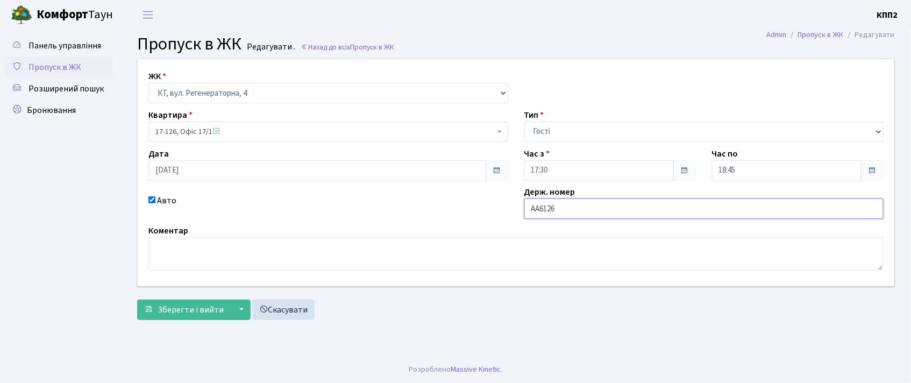
click at [588, 213] on input "AA6126" at bounding box center [704, 208] width 360 height 20
type input "AA6126YD"
click at [192, 311] on span "Зберегти і вийти" at bounding box center [191, 310] width 66 height 12
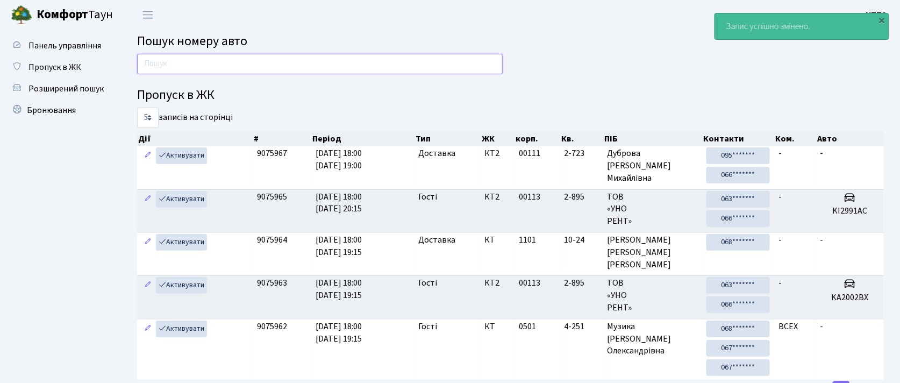
click at [302, 63] on input "text" at bounding box center [320, 64] width 366 height 20
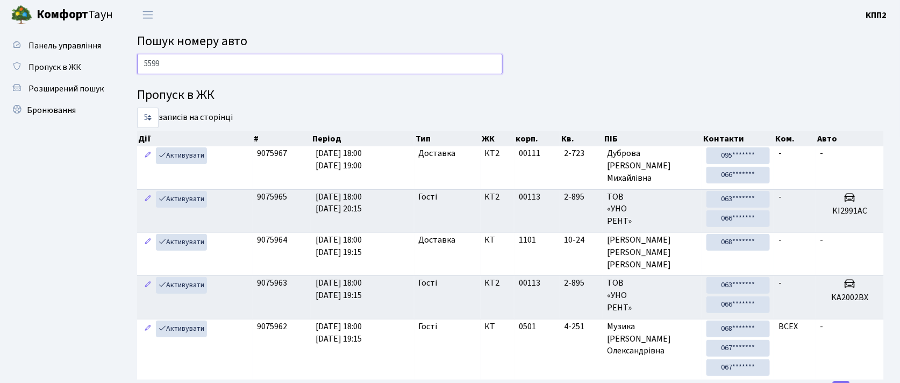
type input "5599"
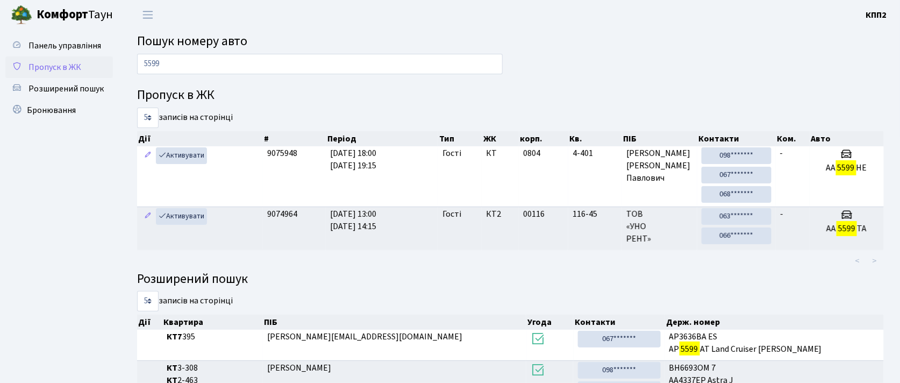
click at [63, 61] on span "Пропуск в ЖК" at bounding box center [54, 67] width 53 height 12
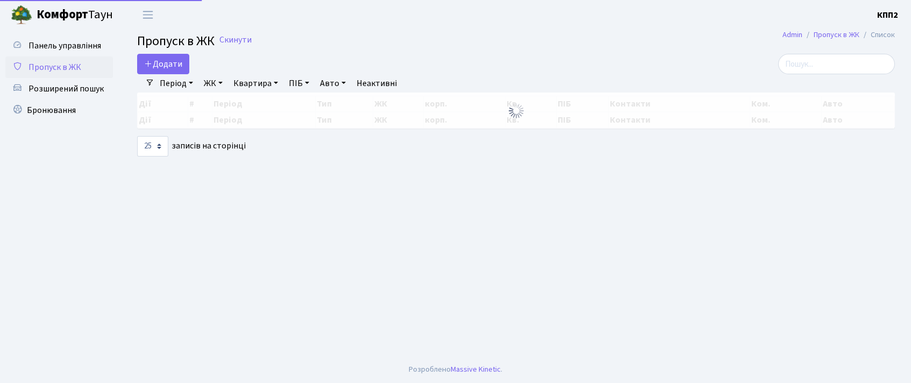
select select "25"
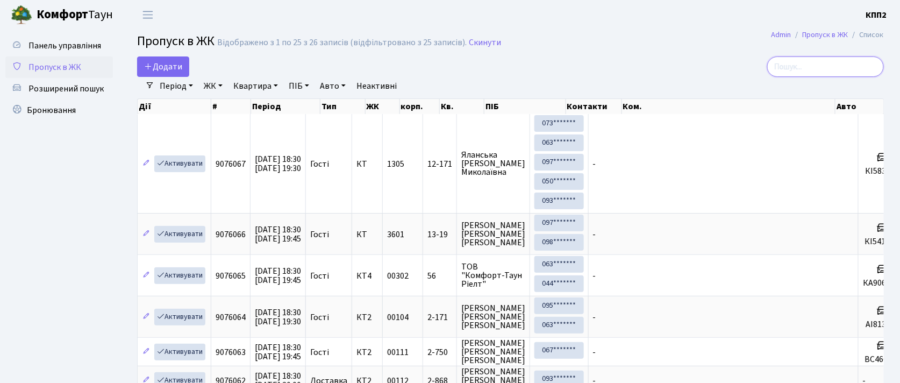
click at [829, 63] on input "search" at bounding box center [825, 66] width 117 height 20
click at [799, 69] on input "search" at bounding box center [825, 66] width 117 height 20
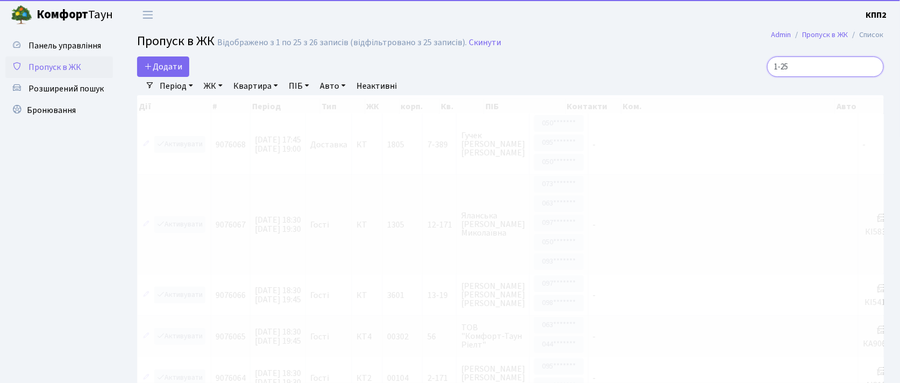
type input "1-257"
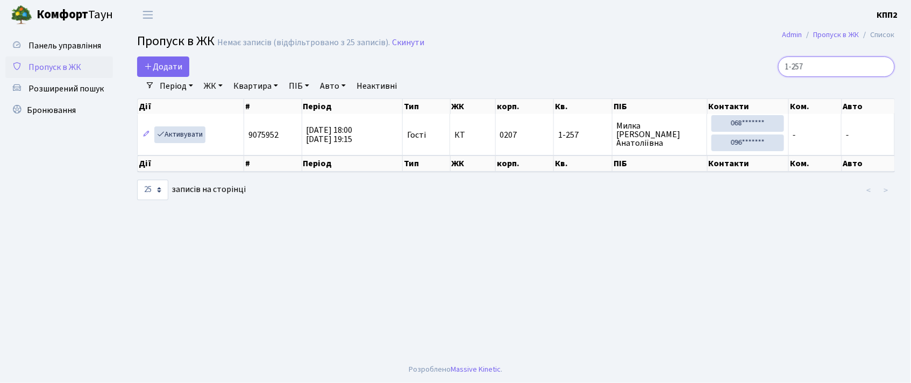
click at [885, 63] on input "1-257" at bounding box center [836, 66] width 117 height 20
click at [882, 66] on input "1-257" at bounding box center [836, 66] width 117 height 20
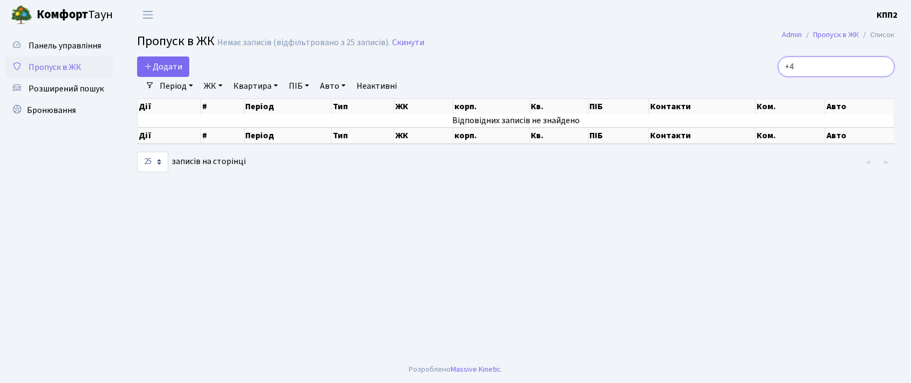
type input "+"
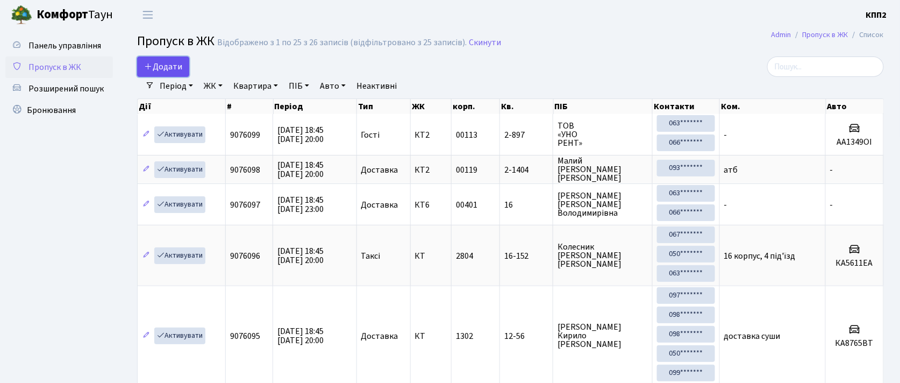
click at [184, 61] on link "Додати" at bounding box center [163, 66] width 52 height 20
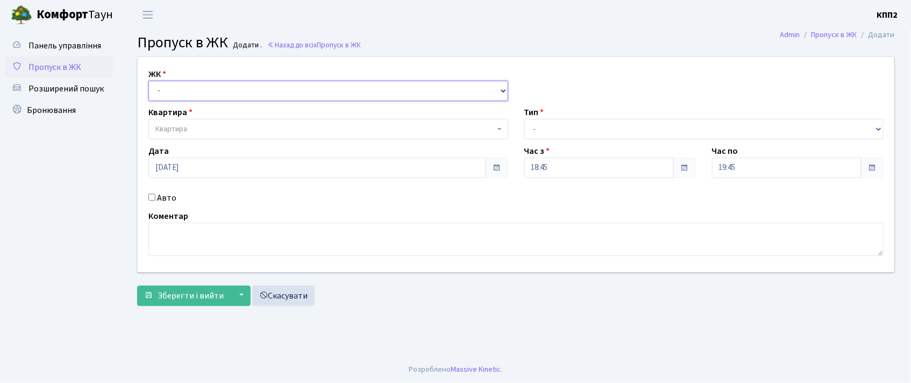
click at [177, 97] on select "- КТ, вул. Регенераторна, 4 КТ2, просп. [STREET_ADDRESS] [STREET_ADDRESS] [PERS…" at bounding box center [328, 91] width 360 height 20
select select "302"
click at [148, 81] on select "- КТ, вул. Регенераторна, 4 КТ2, просп. [STREET_ADDRESS] [STREET_ADDRESS] [PERS…" at bounding box center [328, 91] width 360 height 20
select select
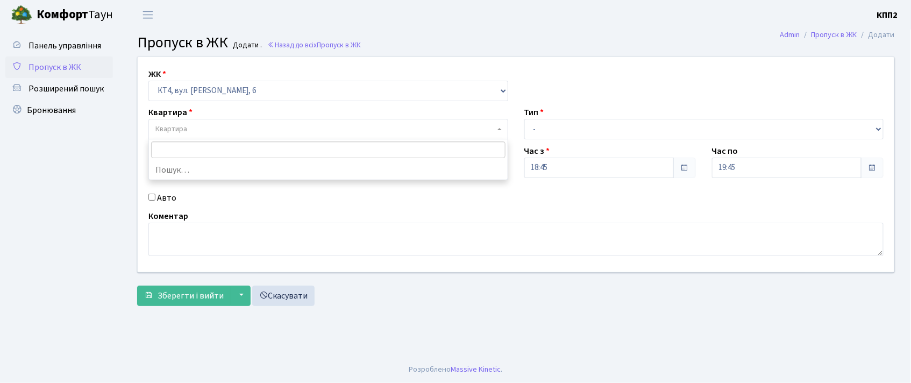
drag, startPoint x: 188, startPoint y: 127, endPoint x: 198, endPoint y: 129, distance: 9.9
click at [188, 127] on span "Квартира" at bounding box center [324, 129] width 339 height 11
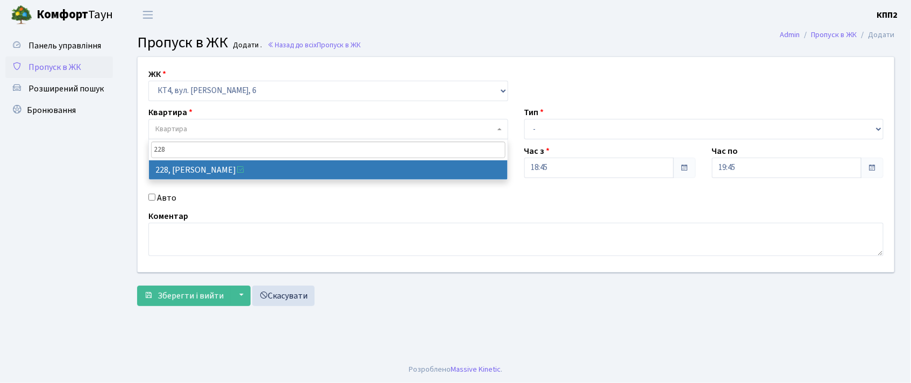
type input "228"
select select "16945"
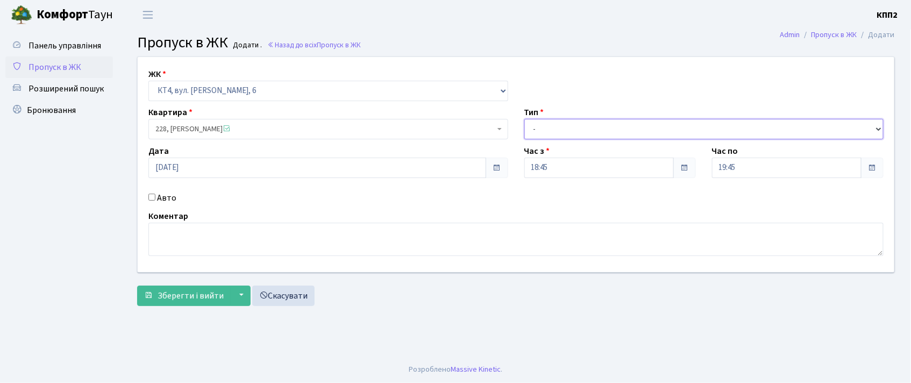
click at [589, 136] on select "- Доставка Таксі Гості Сервіс" at bounding box center [704, 129] width 360 height 20
select select "1"
click at [524, 119] on select "- Доставка Таксі Гості Сервіс" at bounding box center [704, 129] width 360 height 20
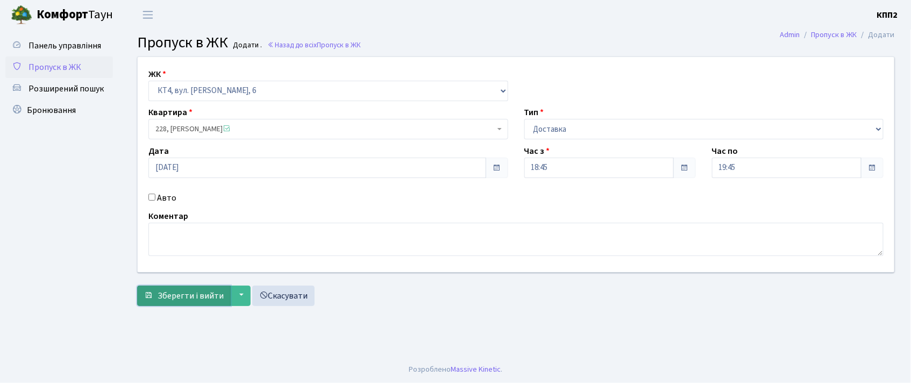
click at [190, 287] on button "Зберегти і вийти" at bounding box center [184, 296] width 94 height 20
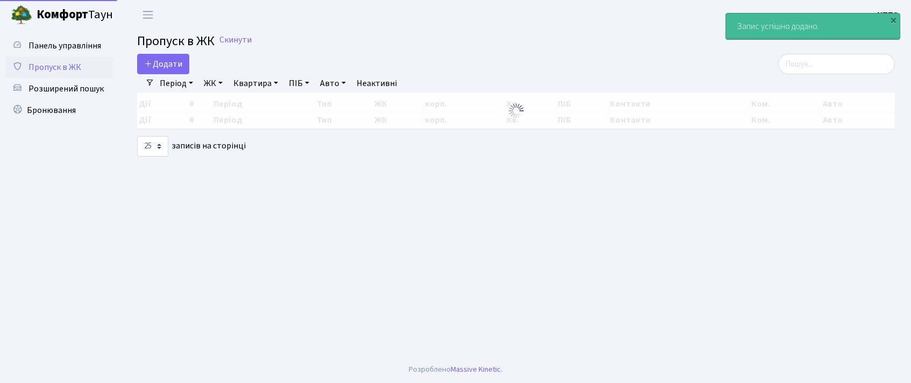
select select "25"
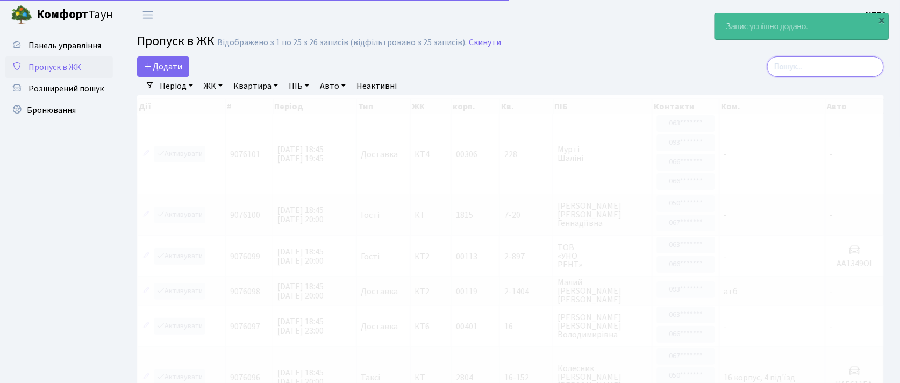
click at [831, 71] on input "search" at bounding box center [825, 66] width 117 height 20
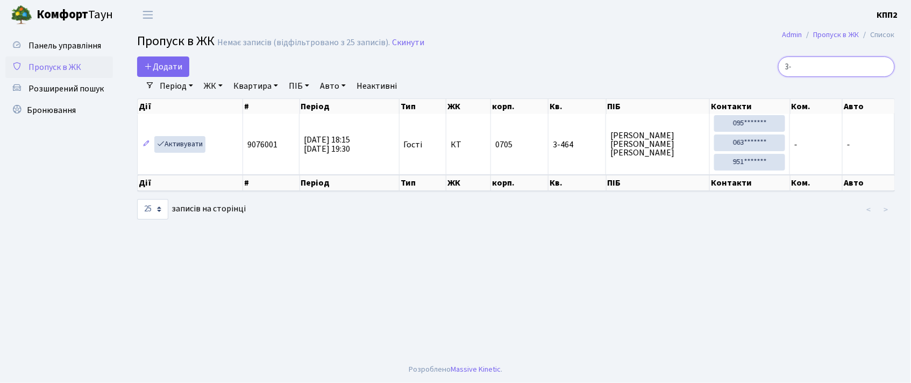
type input "3"
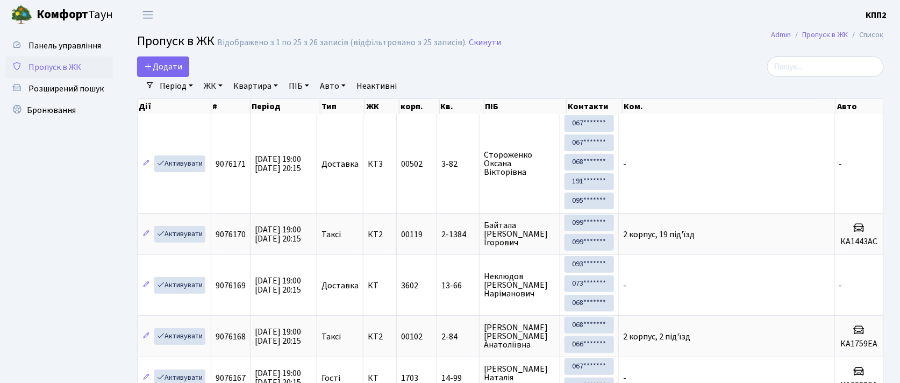
click at [707, 48] on h2 "Пропуск в ЖК Відображено з 1 по 25 з 26 записів (відфільтровано з 25 записів). …" at bounding box center [510, 43] width 747 height 18
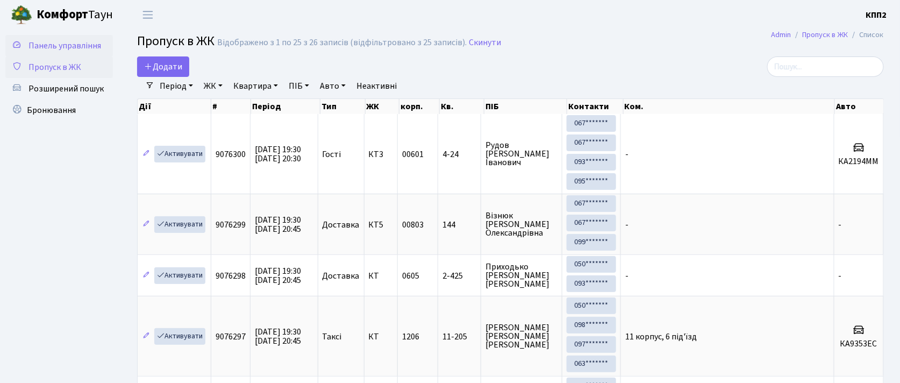
click at [48, 41] on span "Панель управління" at bounding box center [64, 46] width 73 height 12
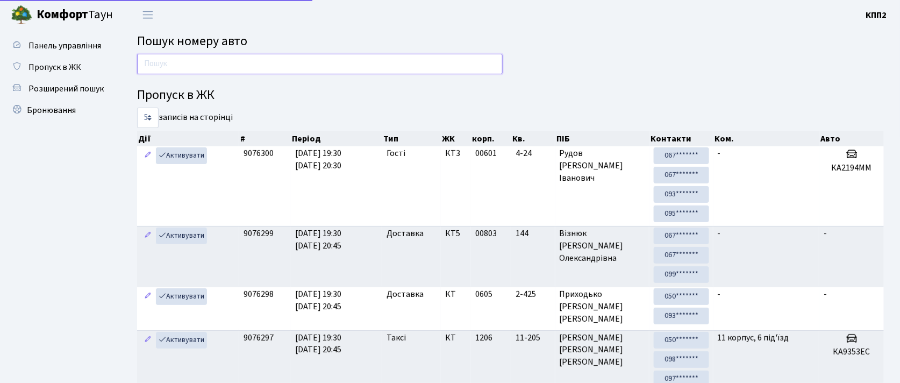
drag, startPoint x: 0, startPoint y: 0, endPoint x: 187, endPoint y: 68, distance: 199.0
click at [187, 68] on input "text" at bounding box center [320, 64] width 366 height 20
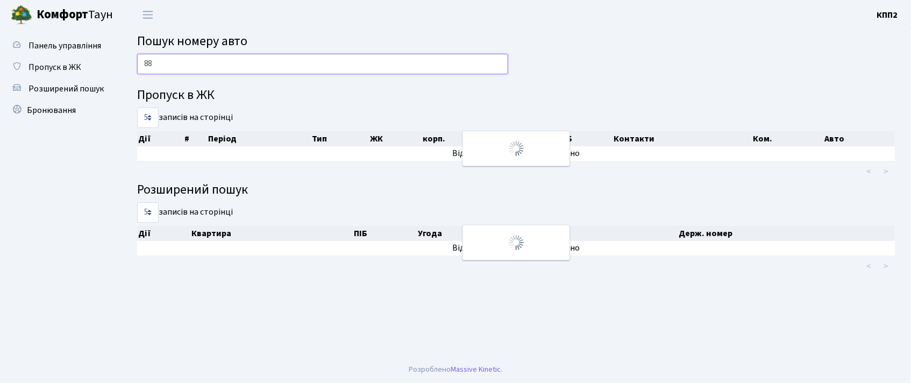
type input "8"
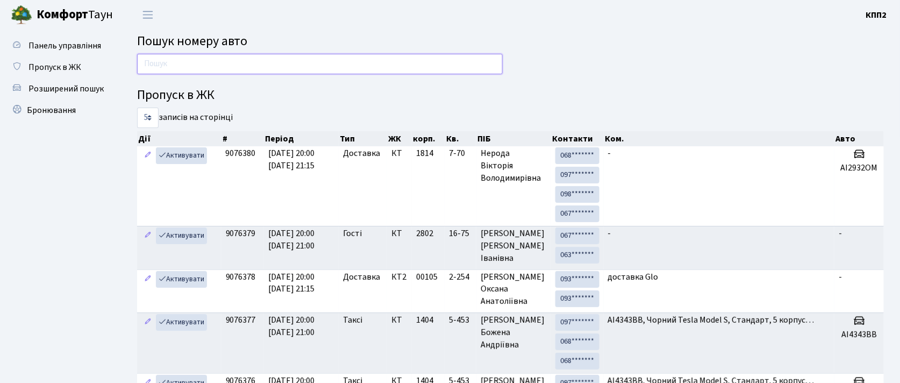
type input "6"
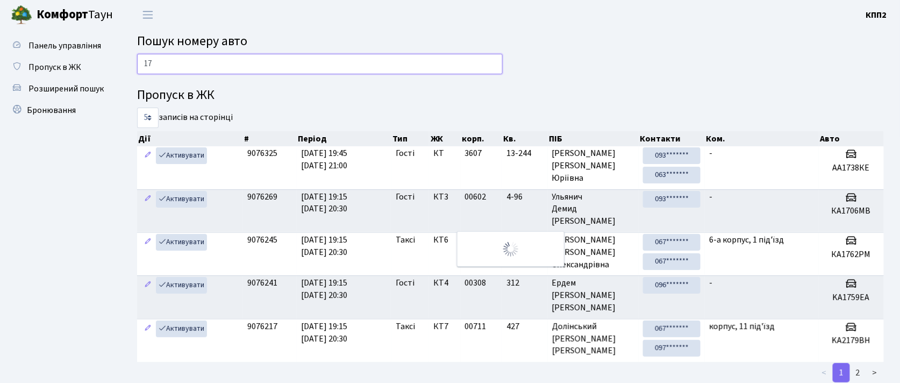
type input "1"
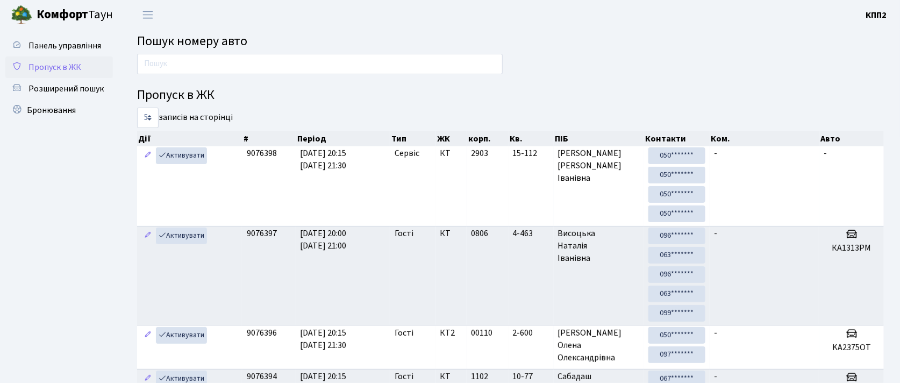
click at [69, 71] on span "Пропуск в ЖК" at bounding box center [54, 67] width 53 height 12
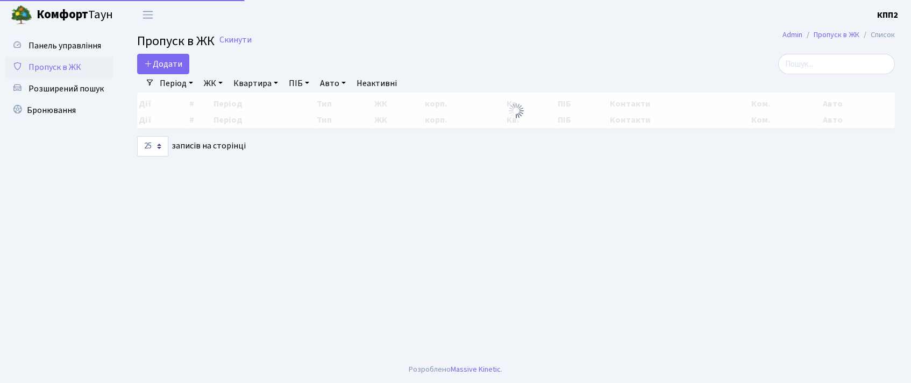
select select "25"
click at [155, 61] on span "Додати" at bounding box center [163, 64] width 38 height 12
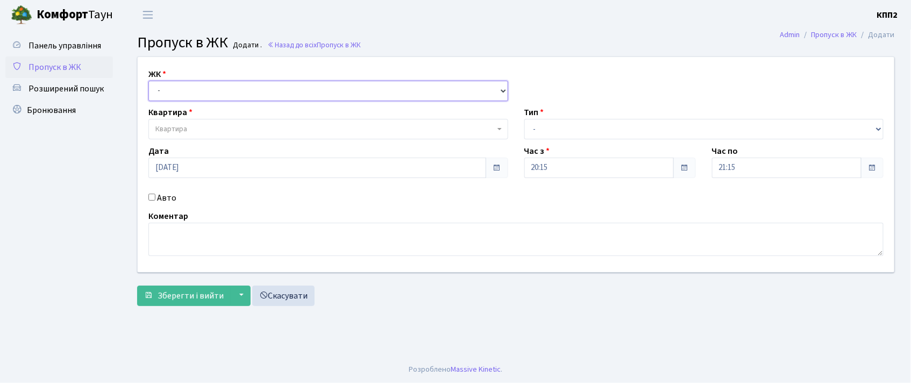
click at [201, 85] on select "- КТ, вул. Регенераторна, 4 КТ2, просп. Соборності, 17 КТ3, вул. Березнева, 16 …" at bounding box center [328, 91] width 360 height 20
select select "271"
click at [148, 81] on select "- КТ, вул. Регенераторна, 4 КТ2, просп. Соборності, 17 КТ3, вул. Березнева, 16 …" at bounding box center [328, 91] width 360 height 20
select select
click at [186, 124] on span "Квартира" at bounding box center [171, 129] width 32 height 11
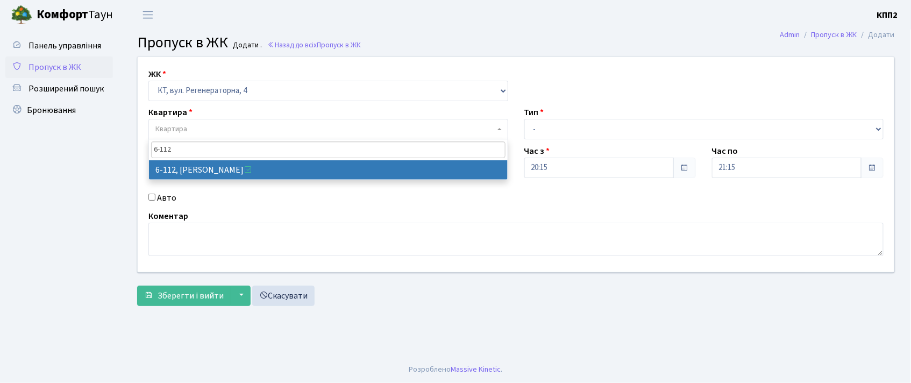
type input "6-112"
select select "5248"
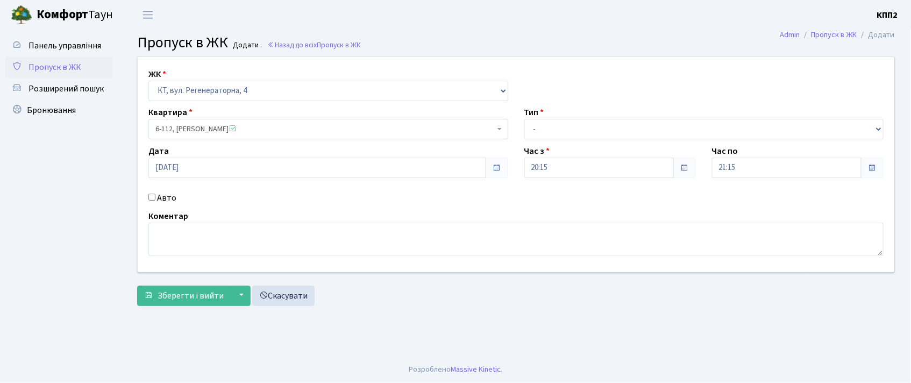
click at [151, 196] on input "Авто" at bounding box center [151, 197] width 7 height 7
checkbox input "true"
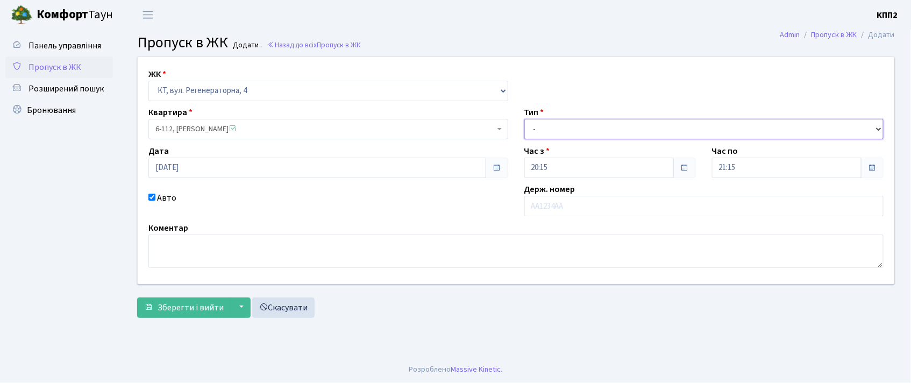
drag, startPoint x: 581, startPoint y: 127, endPoint x: 578, endPoint y: 136, distance: 9.4
click at [579, 130] on select "- Доставка Таксі Гості Сервіс" at bounding box center [704, 129] width 360 height 20
select select "3"
click at [524, 119] on select "- Доставка Таксі Гості Сервіс" at bounding box center [704, 129] width 360 height 20
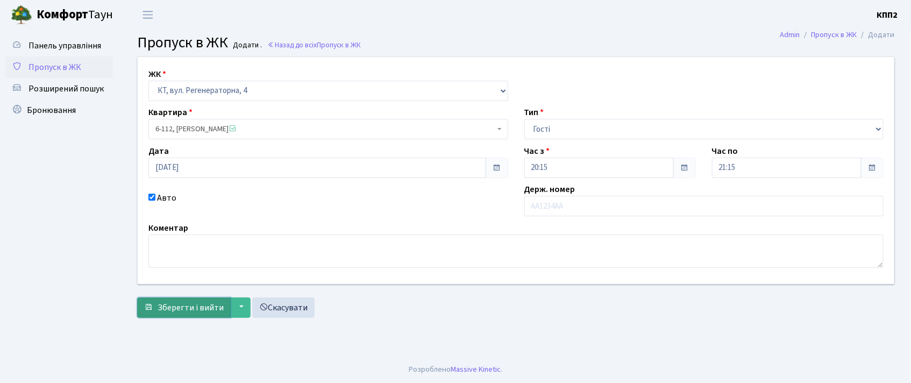
click at [209, 302] on span "Зберегти і вийти" at bounding box center [191, 308] width 66 height 12
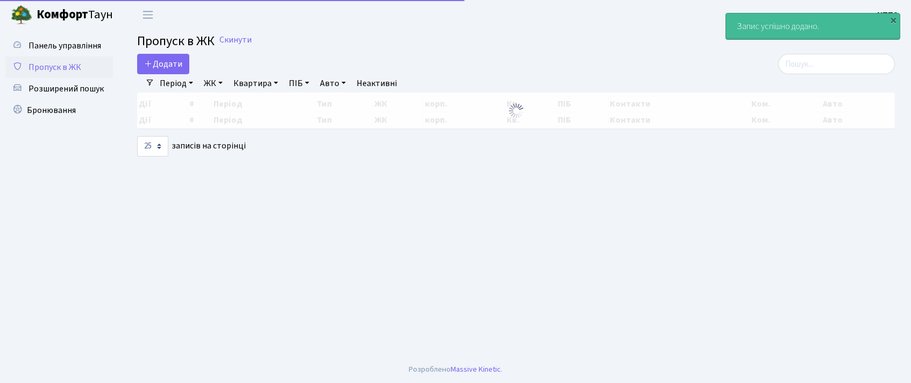
select select "25"
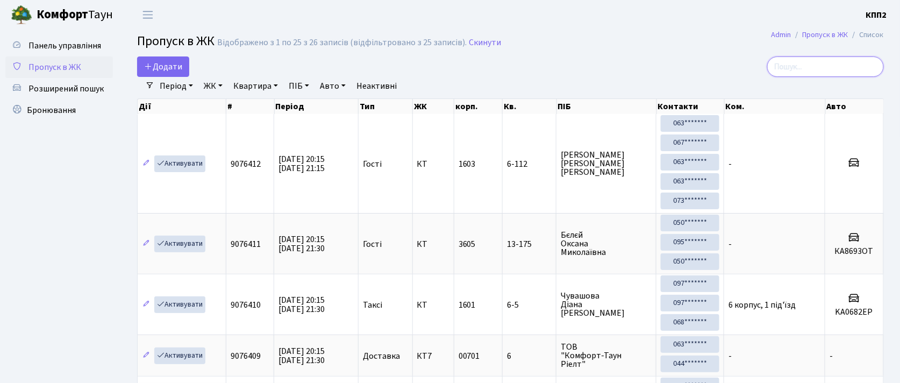
click at [858, 67] on input "search" at bounding box center [825, 66] width 117 height 20
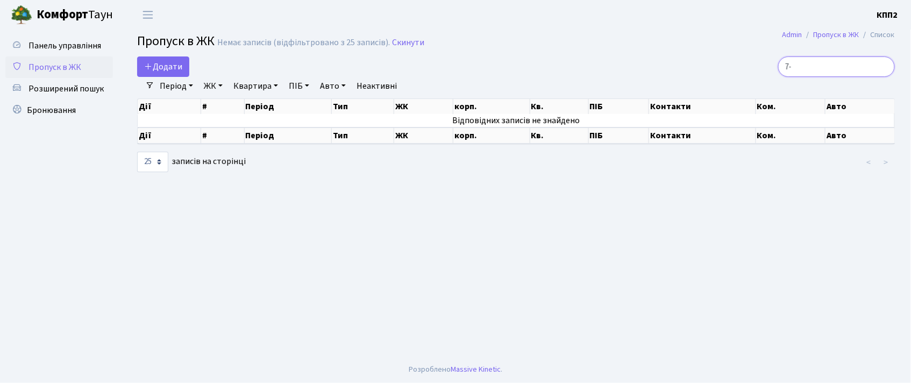
type input "7"
type input "8069"
click at [20, 50] on link "Панель управління" at bounding box center [59, 46] width 108 height 22
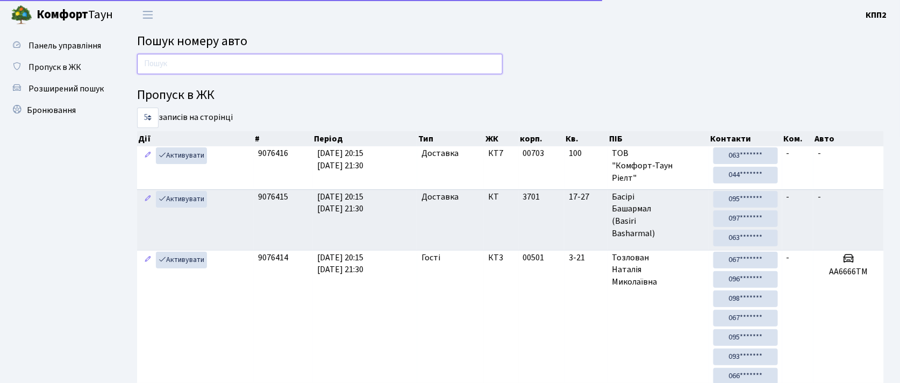
drag, startPoint x: 160, startPoint y: 56, endPoint x: 156, endPoint y: 63, distance: 7.5
click at [159, 63] on input "text" at bounding box center [320, 64] width 366 height 20
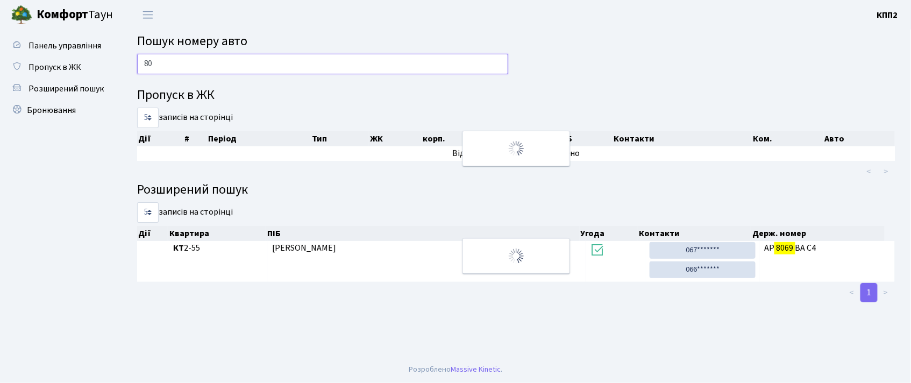
type input "8"
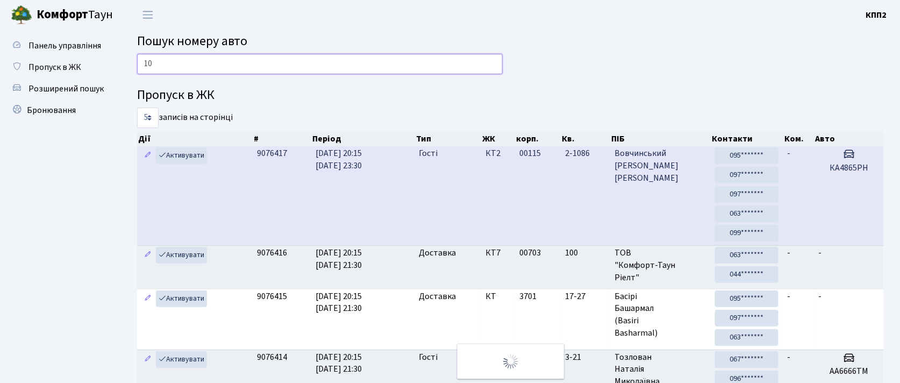
type input "1"
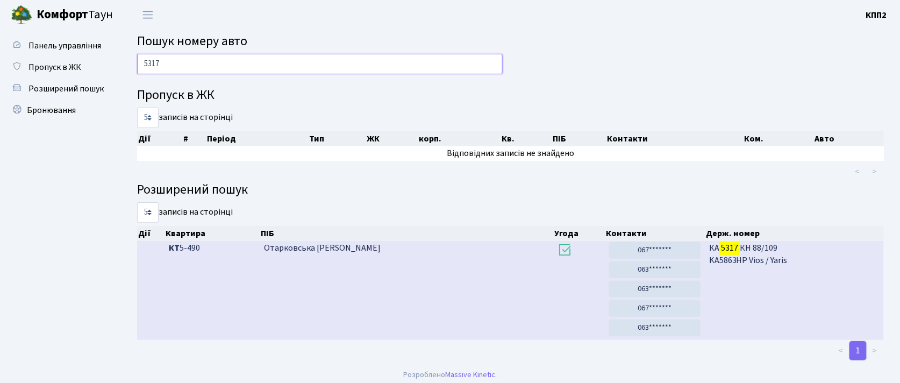
scroll to position [7, 0]
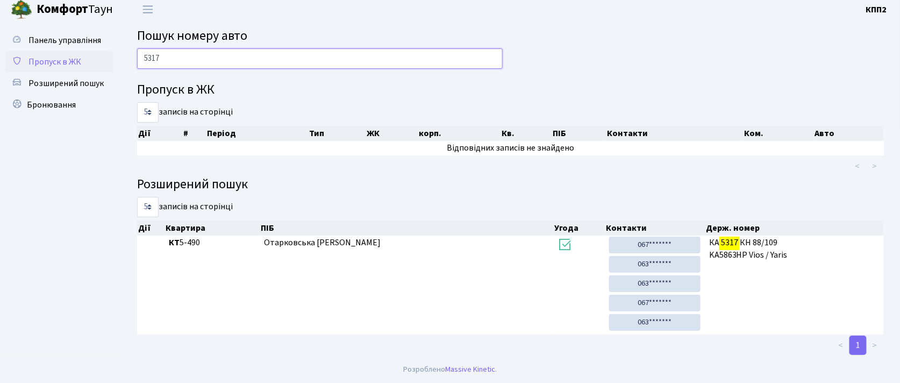
type input "5317"
click at [60, 59] on span "Пропуск в ЖК" at bounding box center [54, 62] width 53 height 12
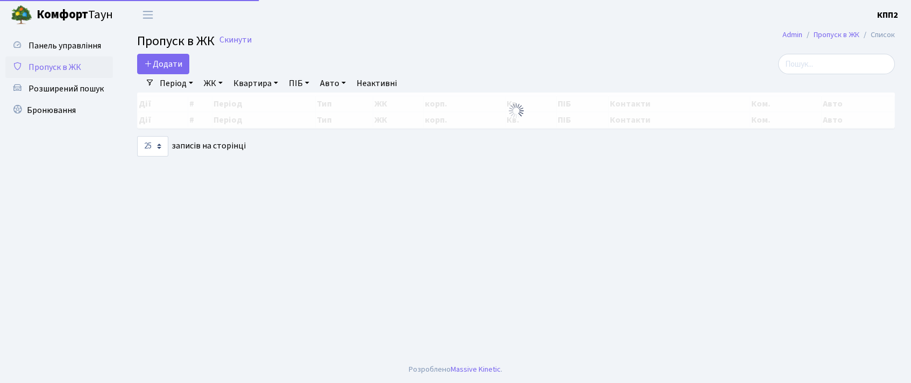
select select "25"
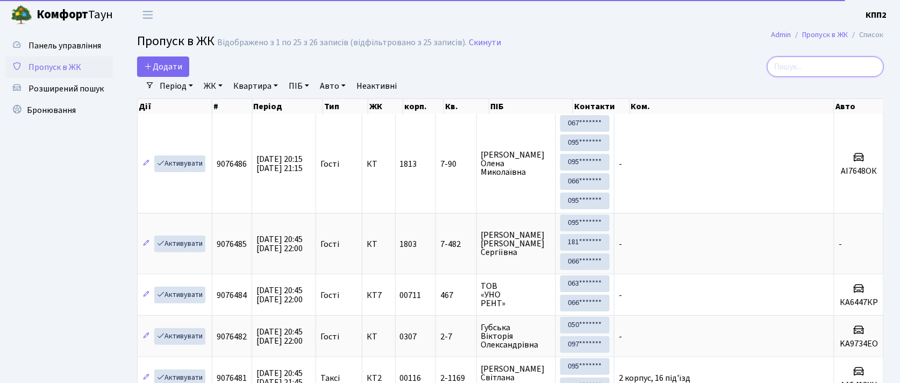
click at [827, 68] on input "search" at bounding box center [825, 66] width 117 height 20
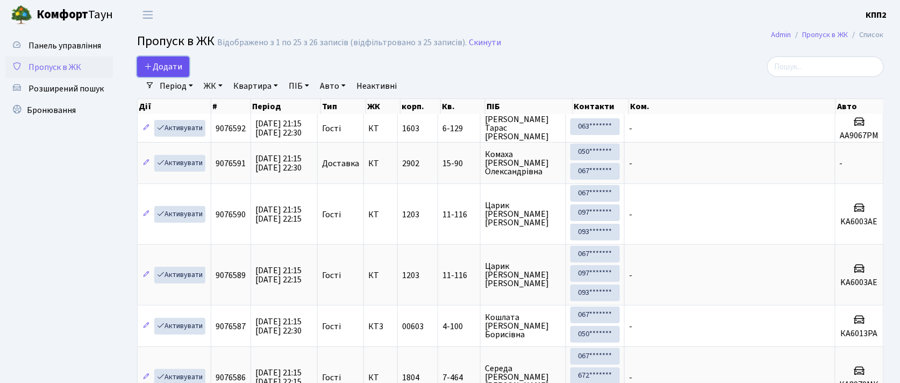
click at [158, 72] on span "Додати" at bounding box center [163, 67] width 38 height 12
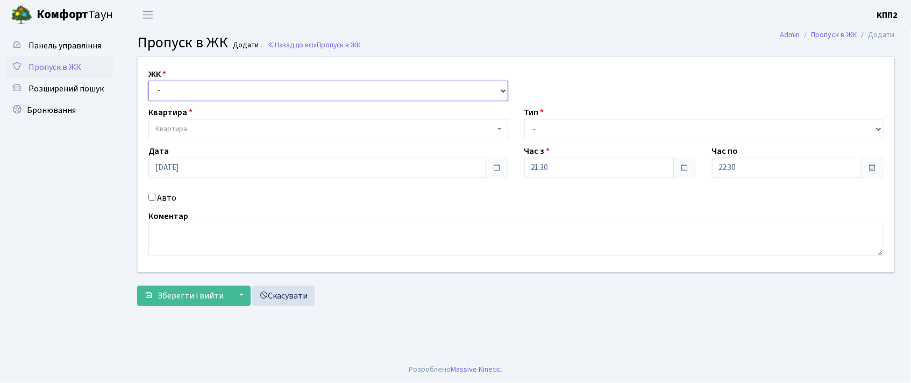
drag, startPoint x: 0, startPoint y: 0, endPoint x: 170, endPoint y: 97, distance: 195.6
click at [170, 93] on select "- КТ, вул. Регенераторна, 4 КТ2, просп. [STREET_ADDRESS] [STREET_ADDRESS] [PERS…" at bounding box center [328, 91] width 360 height 20
select select "271"
click at [148, 81] on select "- КТ, вул. Регенераторна, 4 КТ2, просп. [STREET_ADDRESS] [STREET_ADDRESS] [PERS…" at bounding box center [328, 91] width 360 height 20
select select
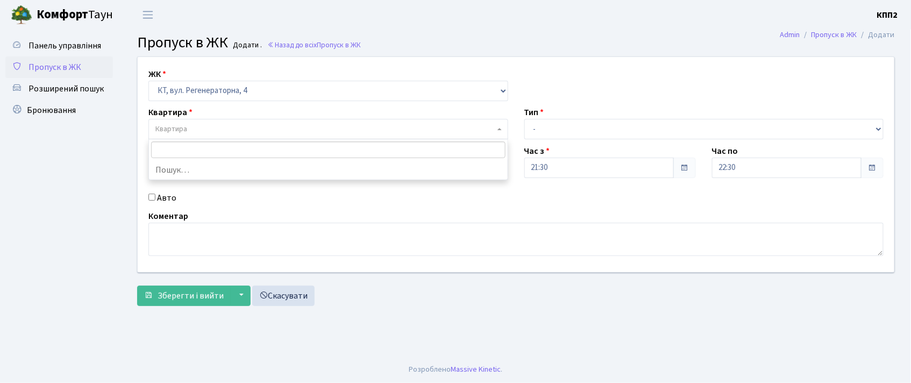
click at [172, 132] on span "Квартира" at bounding box center [171, 129] width 32 height 11
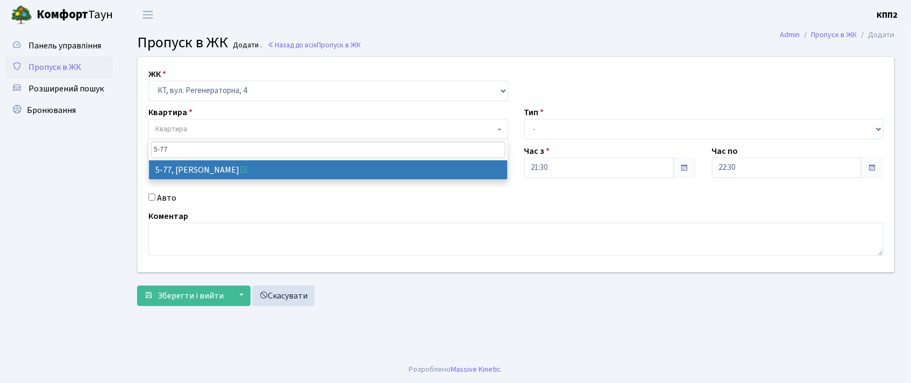
type input "5-77"
select select "2487"
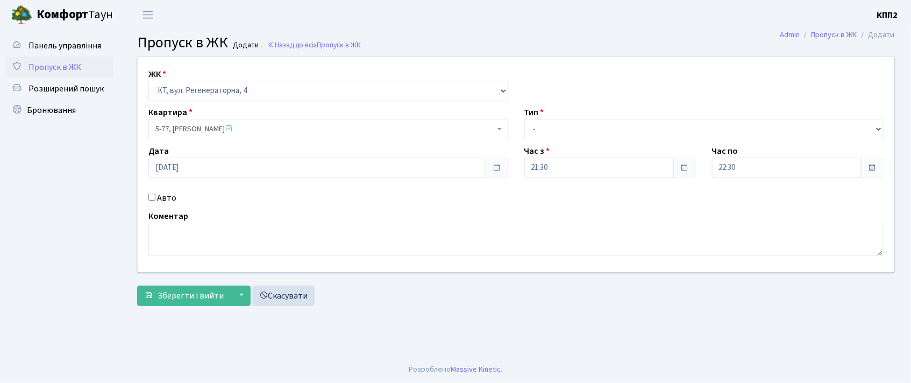
click at [151, 196] on input "Авто" at bounding box center [151, 197] width 7 height 7
checkbox input "true"
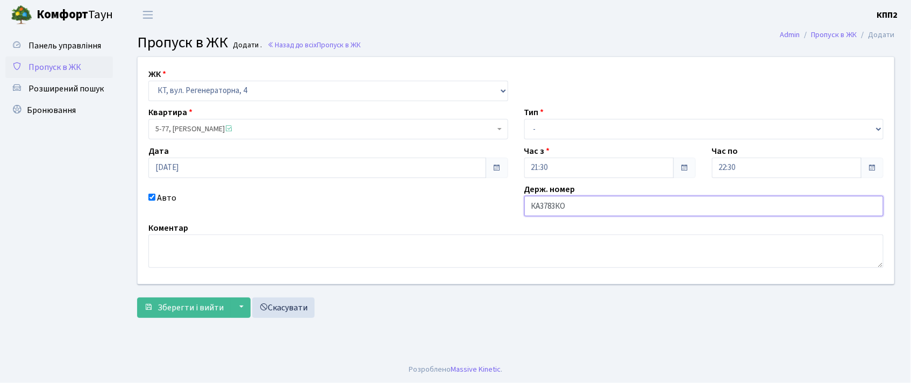
type input "КА3783КО"
click at [568, 140] on div "ЖК - КТ, вул. Регенераторна, 4 КТ2, просп. [STREET_ADDRESS] [STREET_ADDRESS] [P…" at bounding box center [516, 170] width 773 height 227
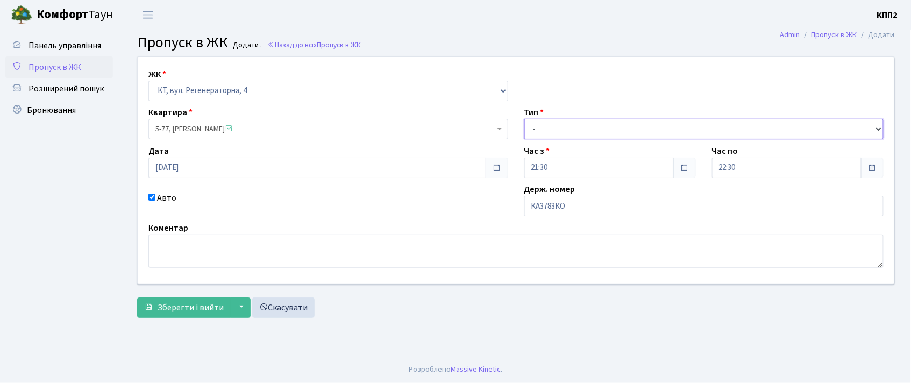
click at [571, 130] on select "- Доставка Таксі Гості Сервіс" at bounding box center [704, 129] width 360 height 20
select select "2"
click at [524, 119] on select "- Доставка Таксі Гості Сервіс" at bounding box center [704, 129] width 360 height 20
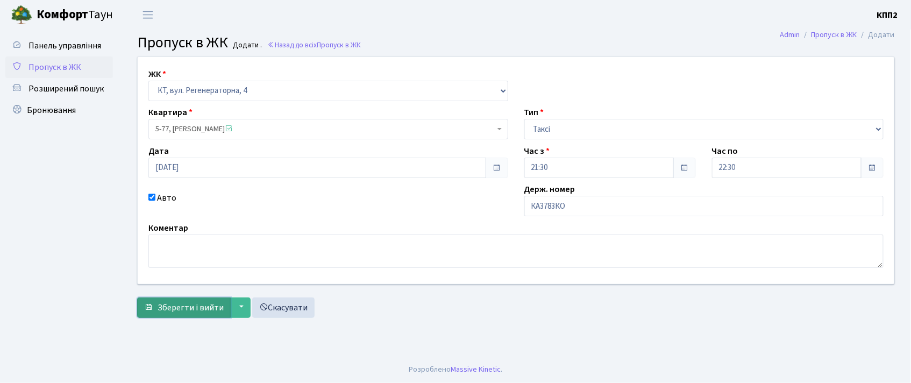
click at [198, 310] on span "Зберегти і вийти" at bounding box center [191, 308] width 66 height 12
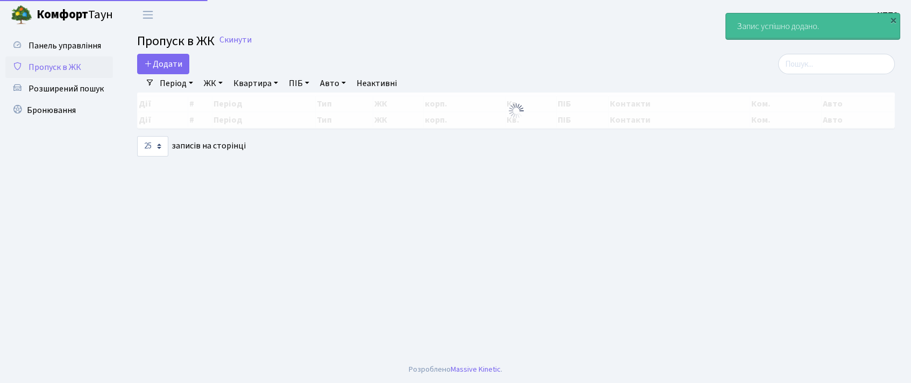
select select "25"
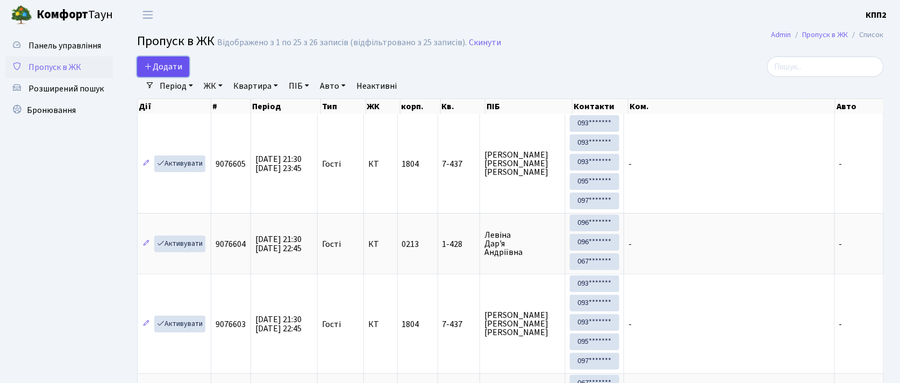
click at [158, 62] on span "Додати" at bounding box center [163, 67] width 38 height 12
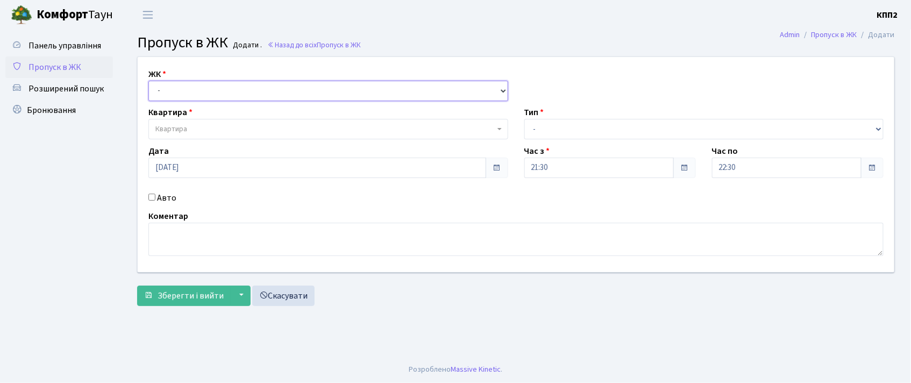
drag, startPoint x: 159, startPoint y: 92, endPoint x: 165, endPoint y: 100, distance: 9.3
click at [159, 91] on select "- КТ, вул. Регенераторна, 4 КТ2, просп. [STREET_ADDRESS] [STREET_ADDRESS] [PERS…" at bounding box center [328, 91] width 360 height 20
select select "271"
click at [148, 81] on select "- КТ, вул. Регенераторна, 4 КТ2, просп. [STREET_ADDRESS] [STREET_ADDRESS] [PERS…" at bounding box center [328, 91] width 360 height 20
select select
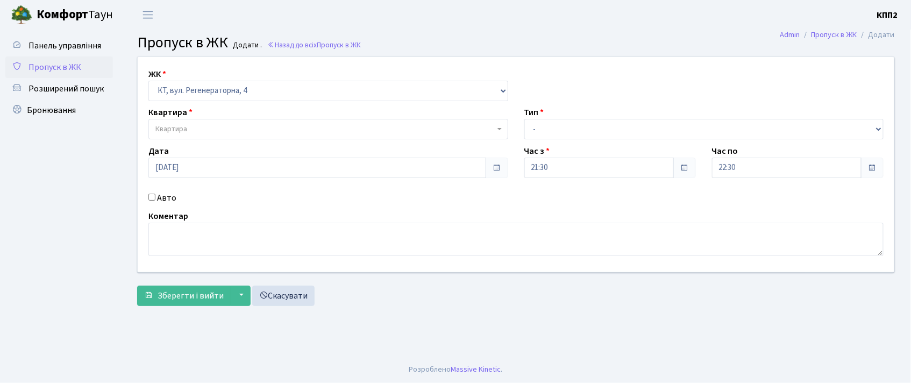
click at [177, 117] on label "Квартира" at bounding box center [170, 112] width 44 height 13
click at [179, 129] on span "Квартира" at bounding box center [171, 129] width 32 height 11
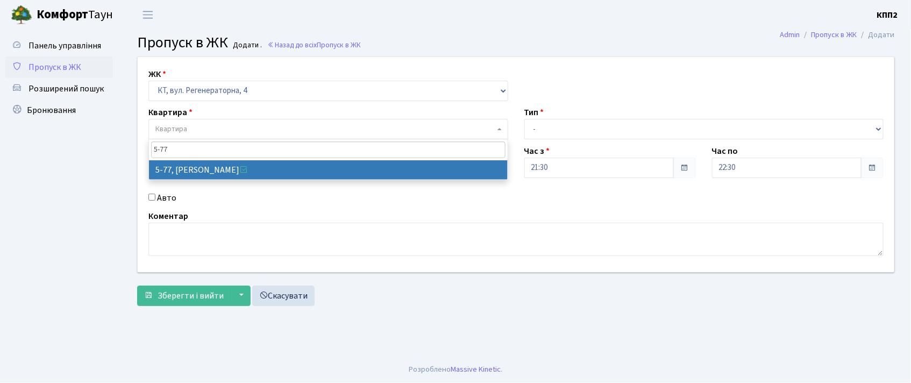
type input "5-77"
select select "2487"
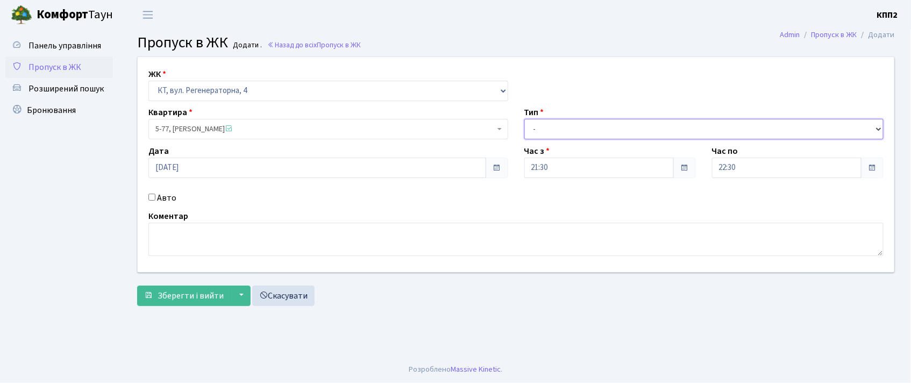
click at [594, 134] on select "- Доставка Таксі Гості Сервіс" at bounding box center [704, 129] width 360 height 20
select select "3"
click at [524, 119] on select "- Доставка Таксі Гості Сервіс" at bounding box center [704, 129] width 360 height 20
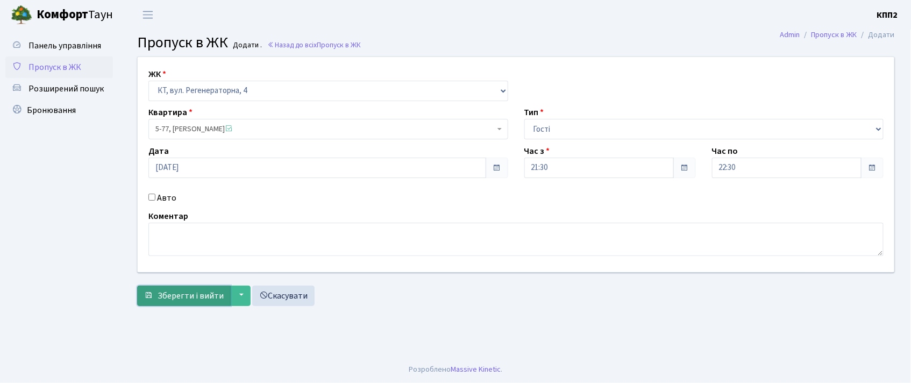
click at [177, 297] on span "Зберегти і вийти" at bounding box center [191, 296] width 66 height 12
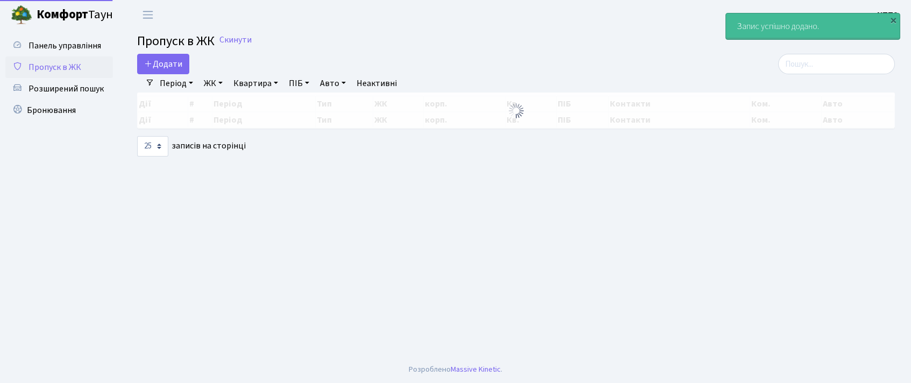
select select "25"
